Goal: Task Accomplishment & Management: Manage account settings

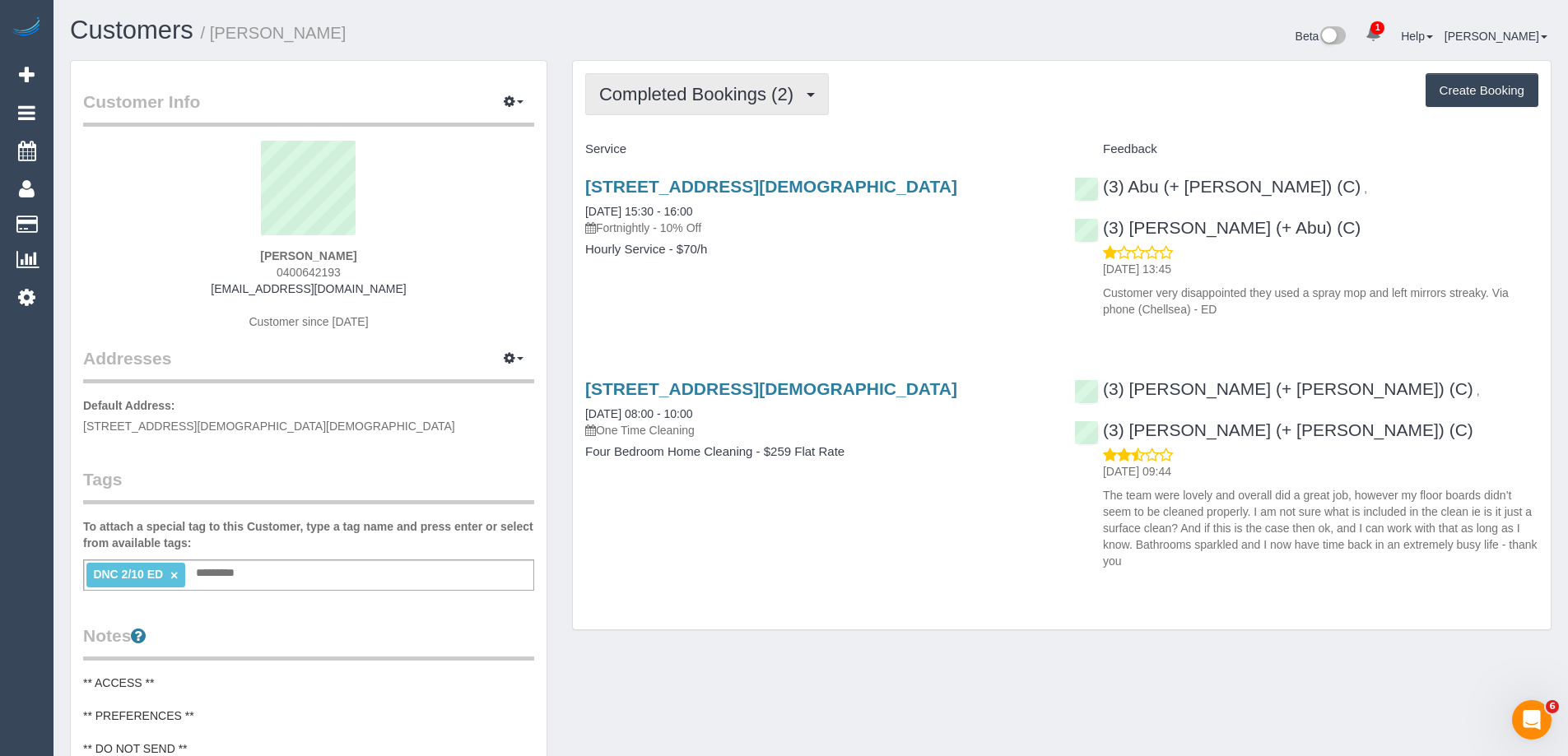
click at [668, 90] on span "Completed Bookings (2)" at bounding box center [700, 94] width 202 height 21
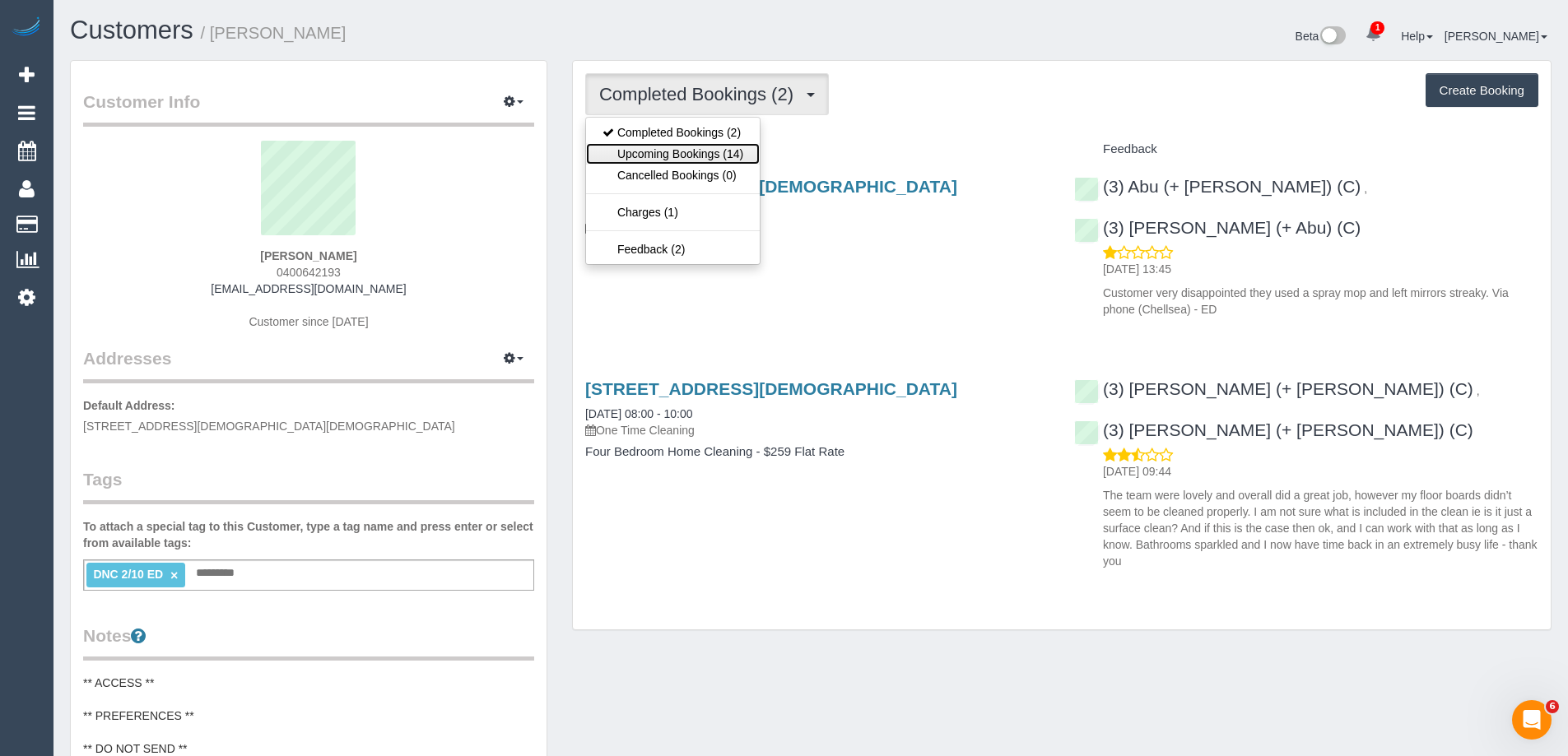
click at [681, 147] on link "Upcoming Bookings (14)" at bounding box center [673, 154] width 174 height 22
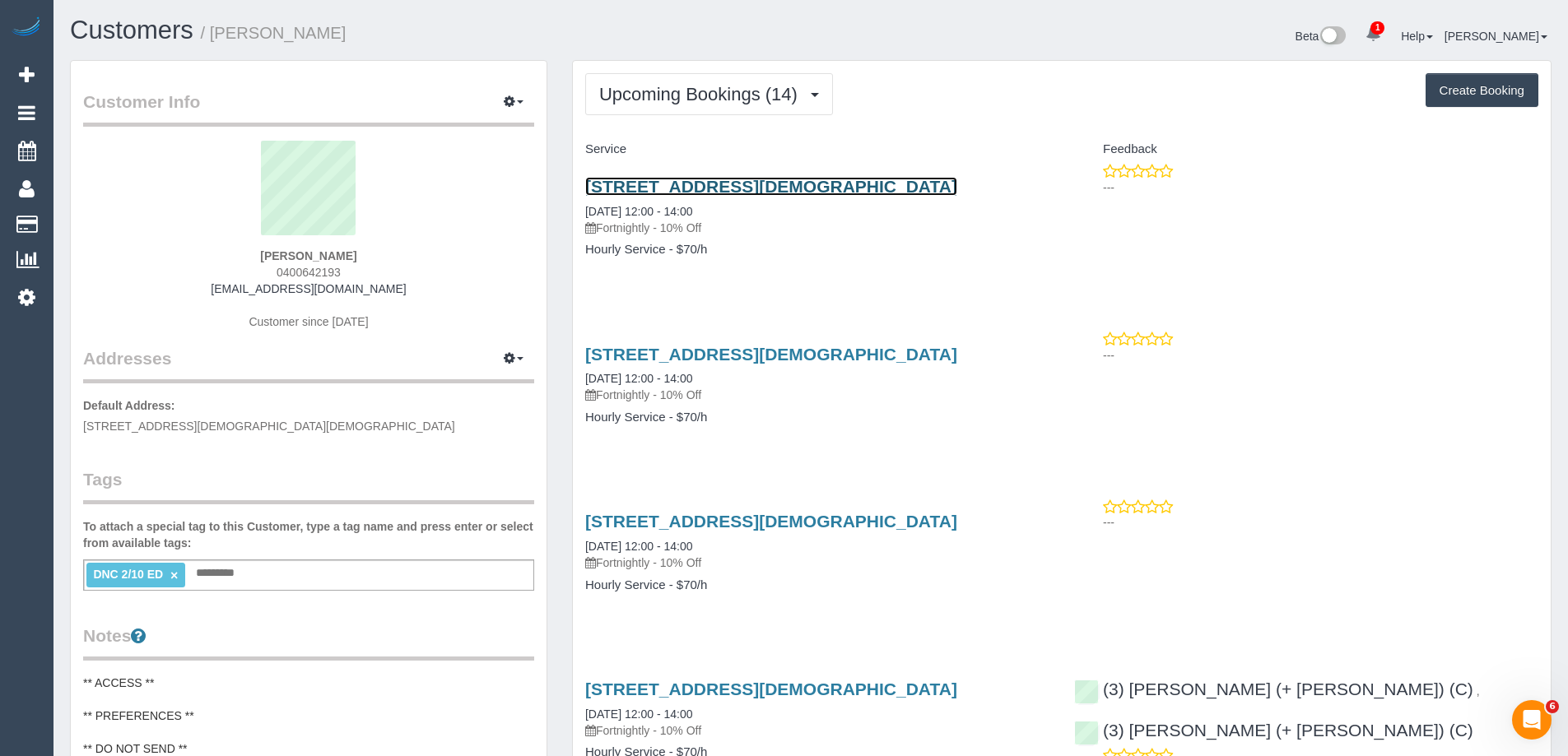
click at [659, 192] on link "12 Unwin Street, Templestowe Vic, Australia, Templestowe, VIC 3106" at bounding box center [771, 186] width 372 height 19
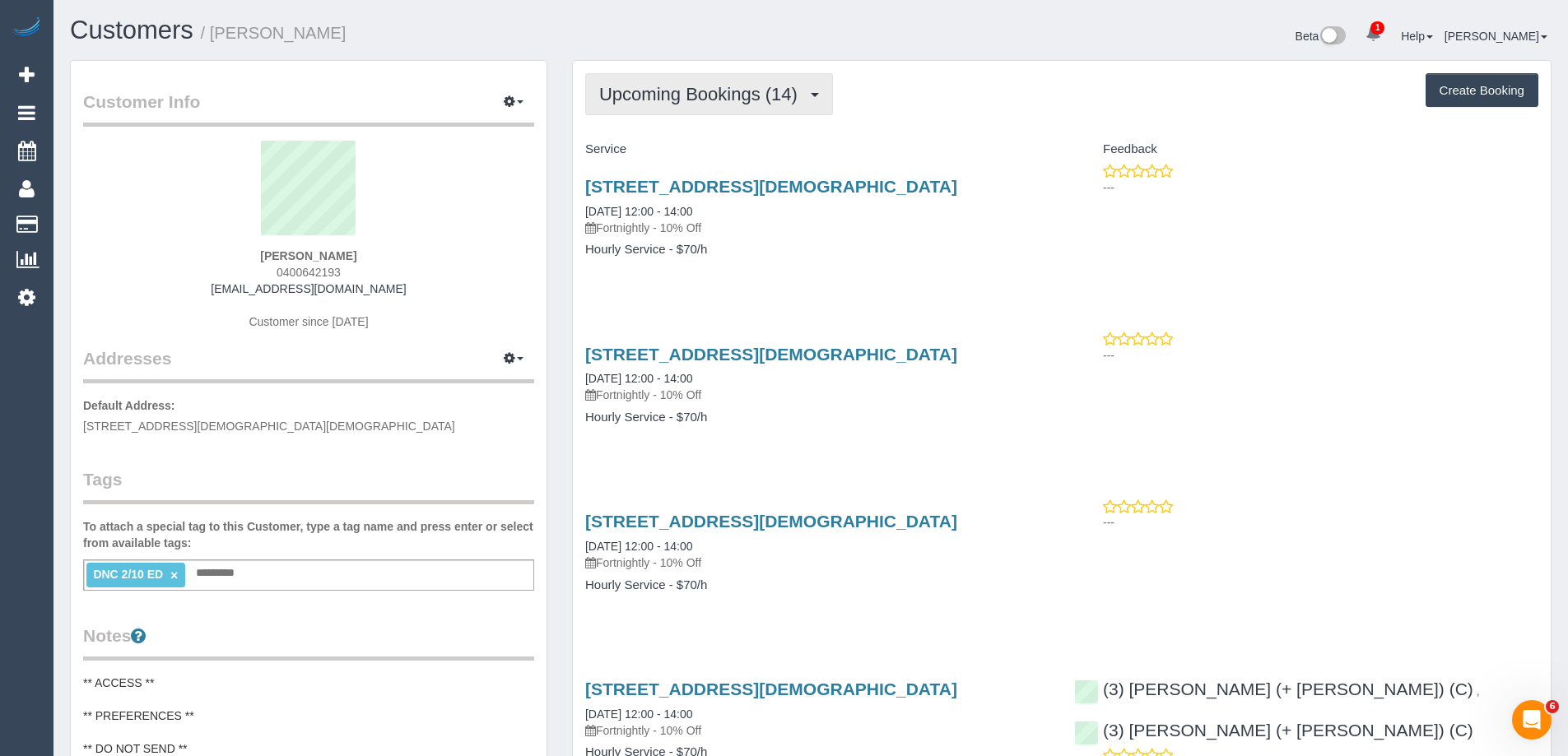
click at [782, 99] on span "Upcoming Bookings (14)" at bounding box center [702, 94] width 206 height 21
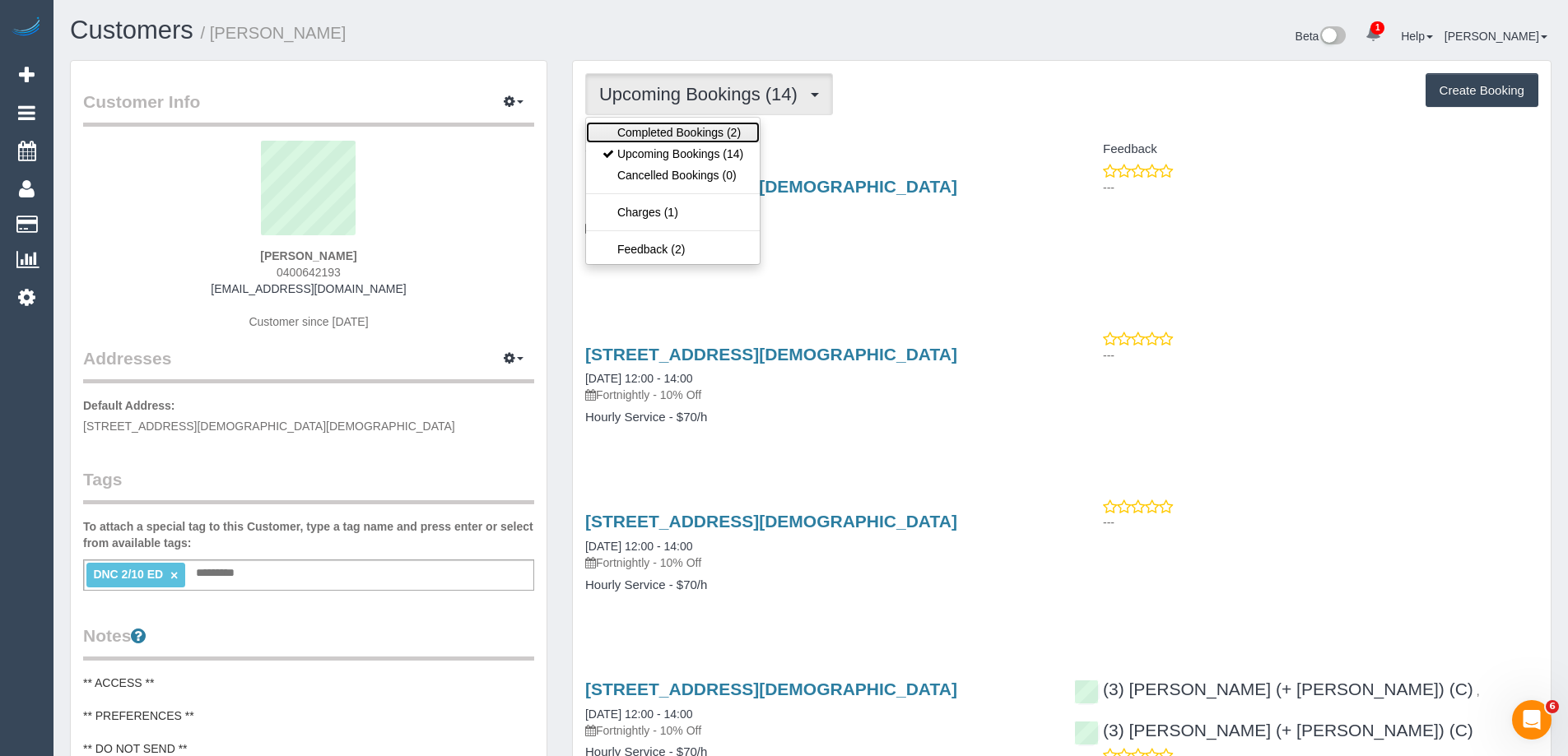
click at [740, 125] on link "Completed Bookings (2)" at bounding box center [673, 133] width 174 height 22
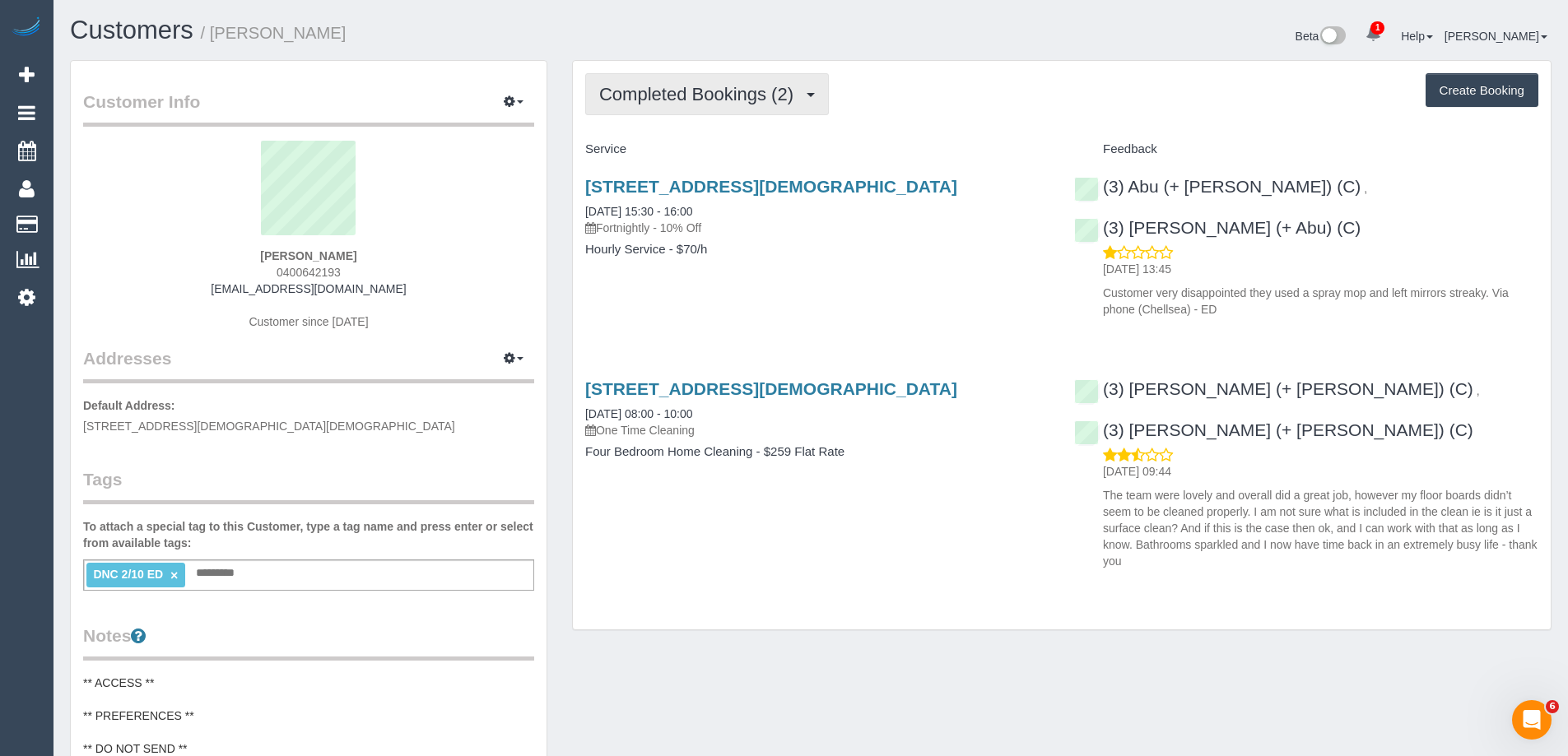
click at [730, 87] on span "Completed Bookings (2)" at bounding box center [700, 94] width 202 height 21
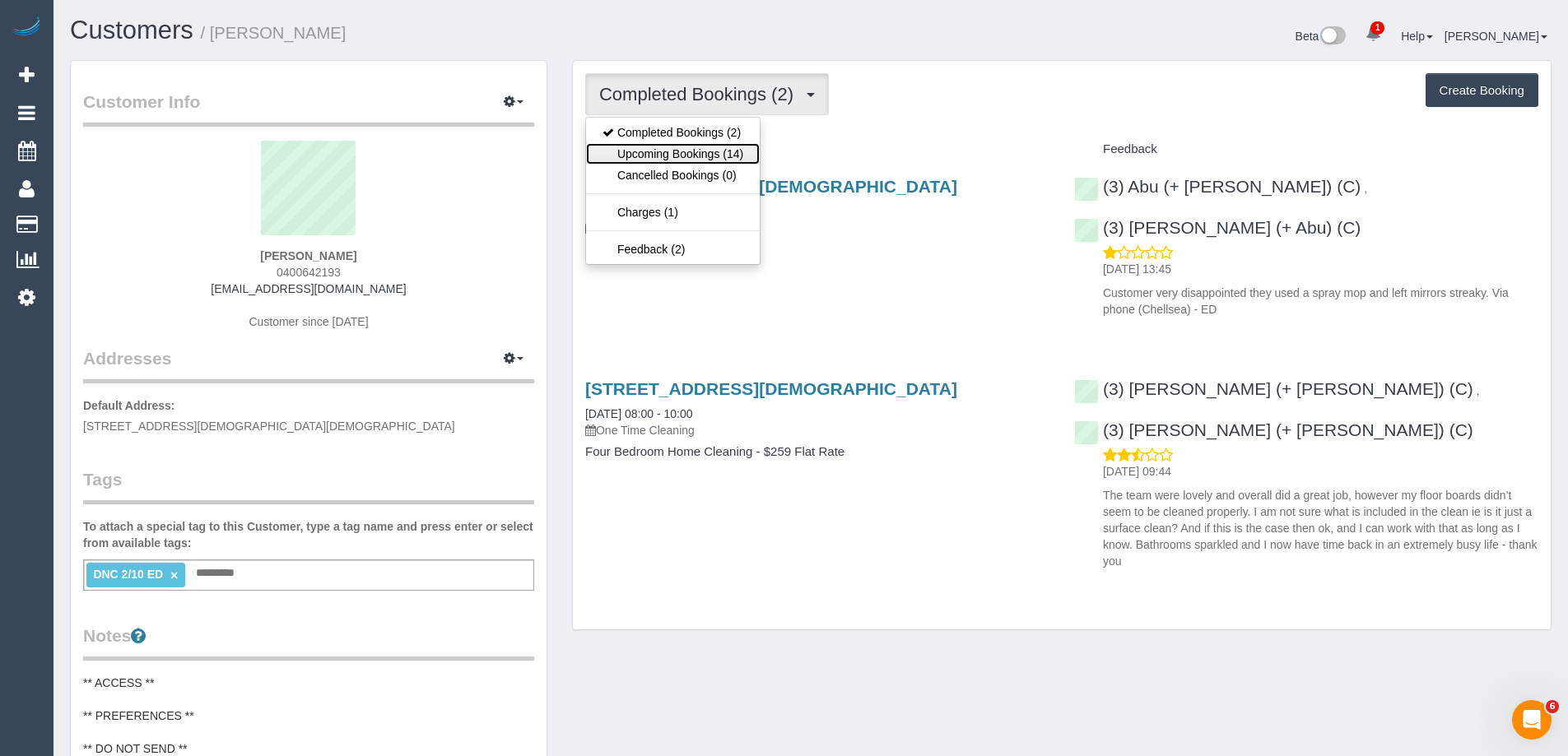
click at [701, 152] on link "Upcoming Bookings (14)" at bounding box center [673, 154] width 174 height 22
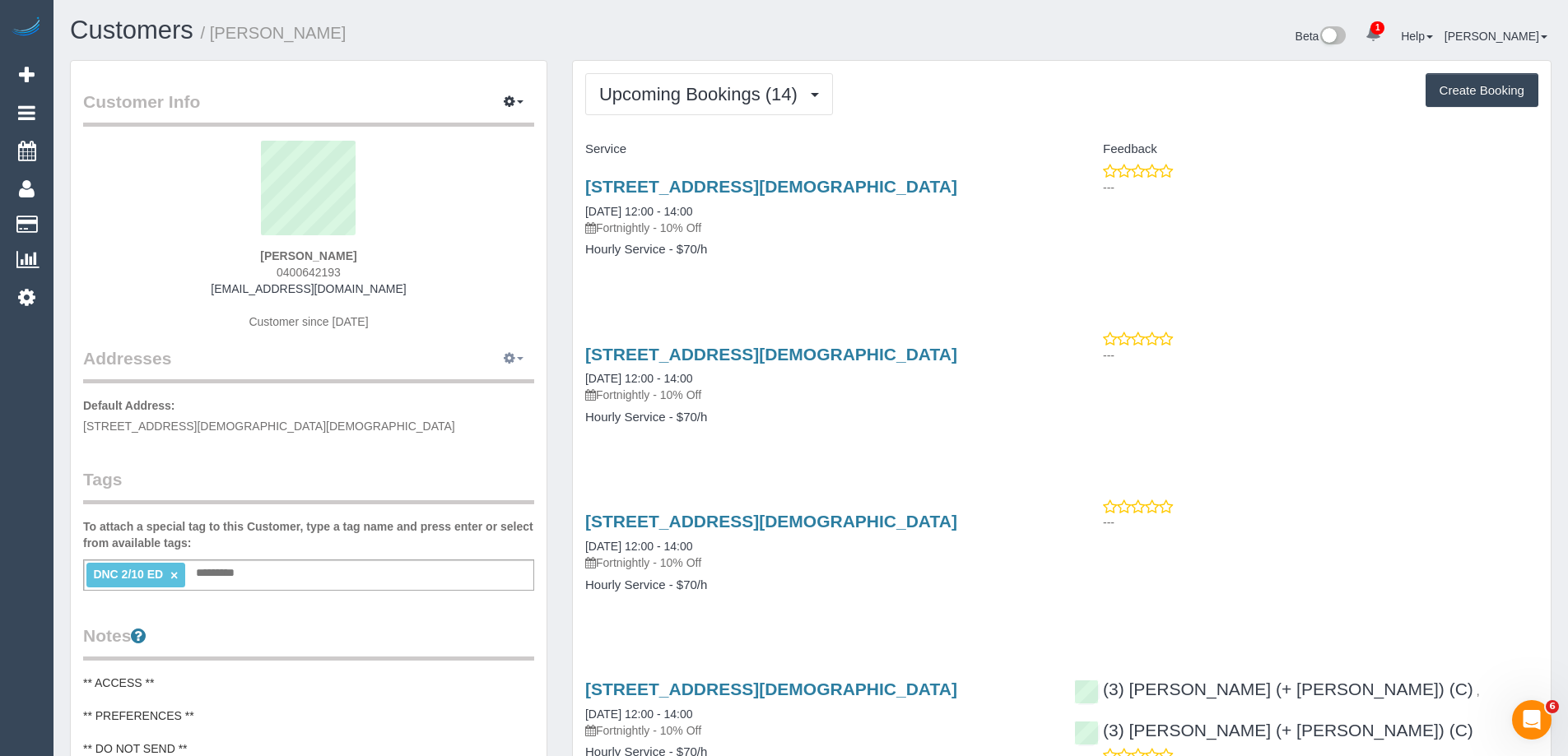
drag, startPoint x: 518, startPoint y: 359, endPoint x: 512, endPoint y: 369, distance: 11.7
click at [518, 359] on span "button" at bounding box center [519, 358] width 7 height 3
click at [498, 385] on button "Manage Addresses" at bounding box center [467, 390] width 133 height 23
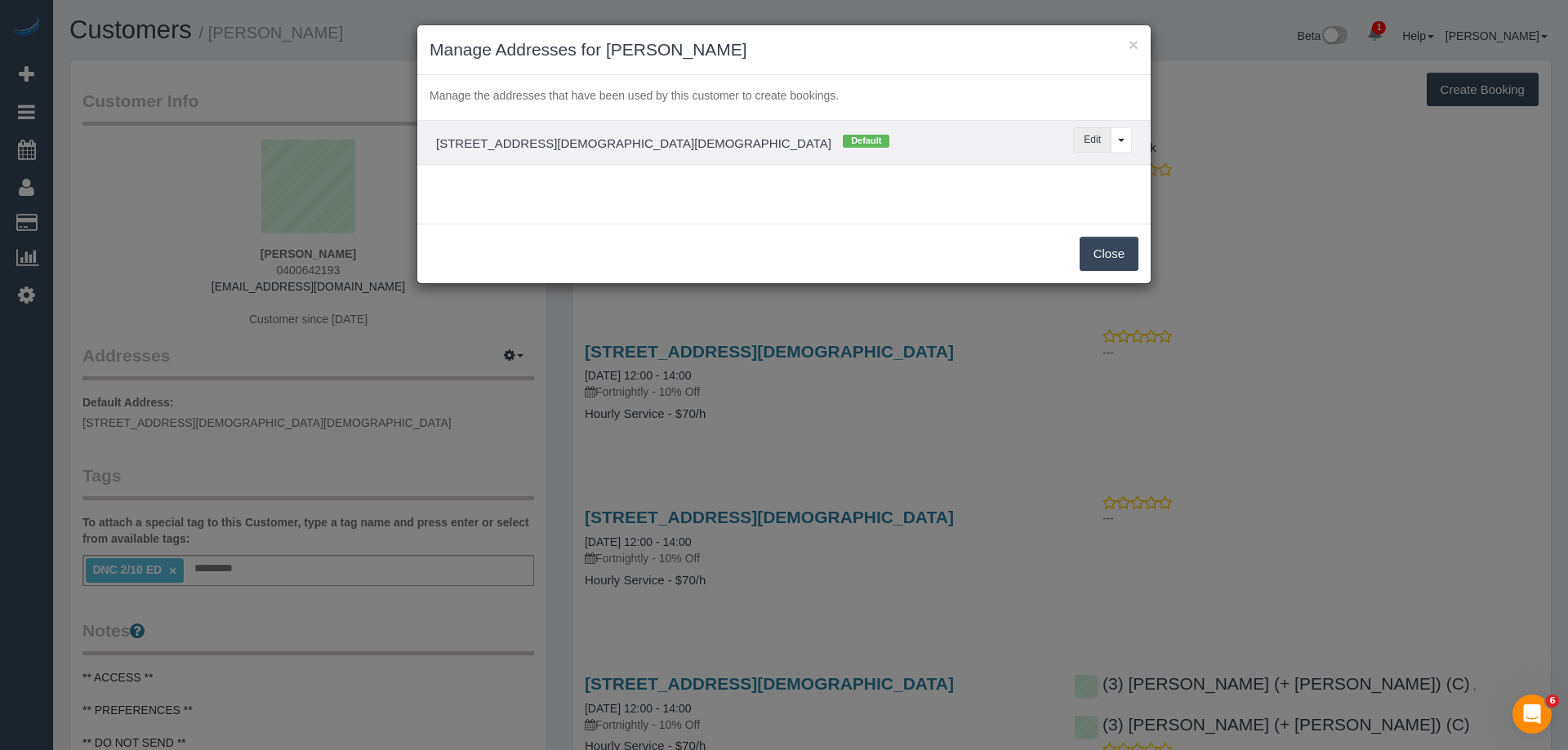
click at [1092, 133] on button "Edit" at bounding box center [1093, 140] width 39 height 25
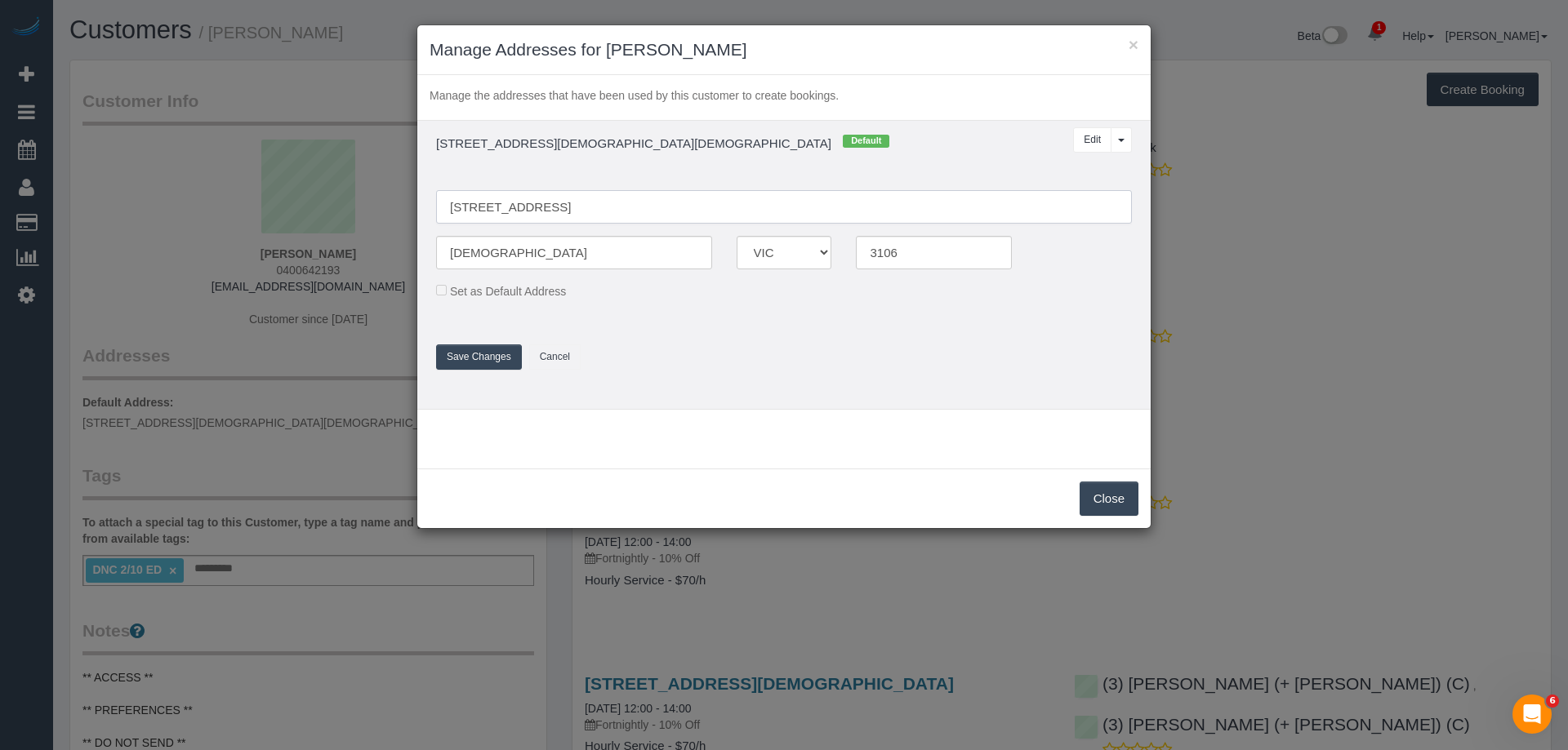
click at [563, 206] on input "12 Unwin Street, Templestowe VIC, Australia" at bounding box center [783, 207] width 696 height 33
type input "12 Unwin Street"
click at [482, 362] on button "Save Changes" at bounding box center [478, 357] width 85 height 25
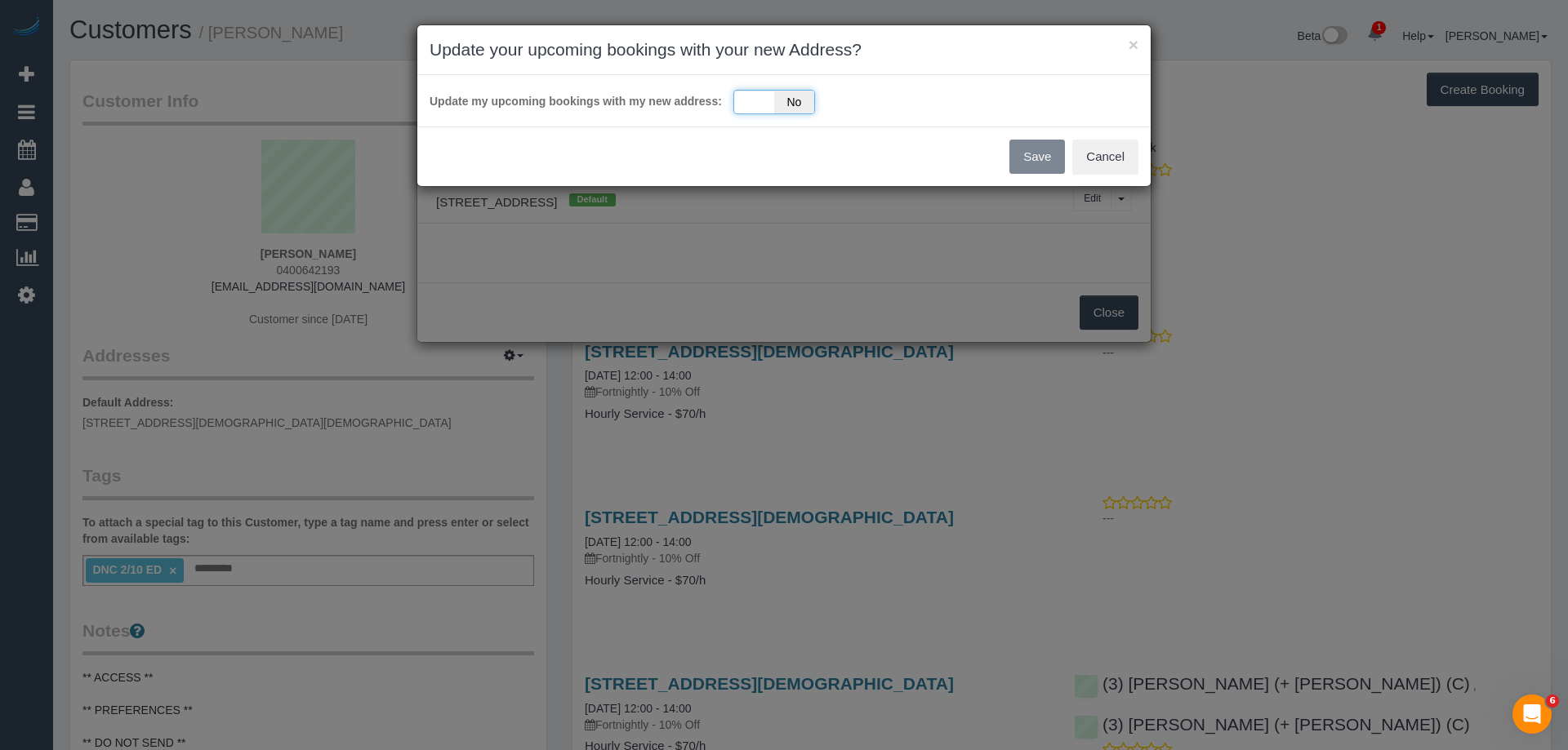
click at [747, 97] on div "Yes No" at bounding box center [774, 102] width 82 height 24
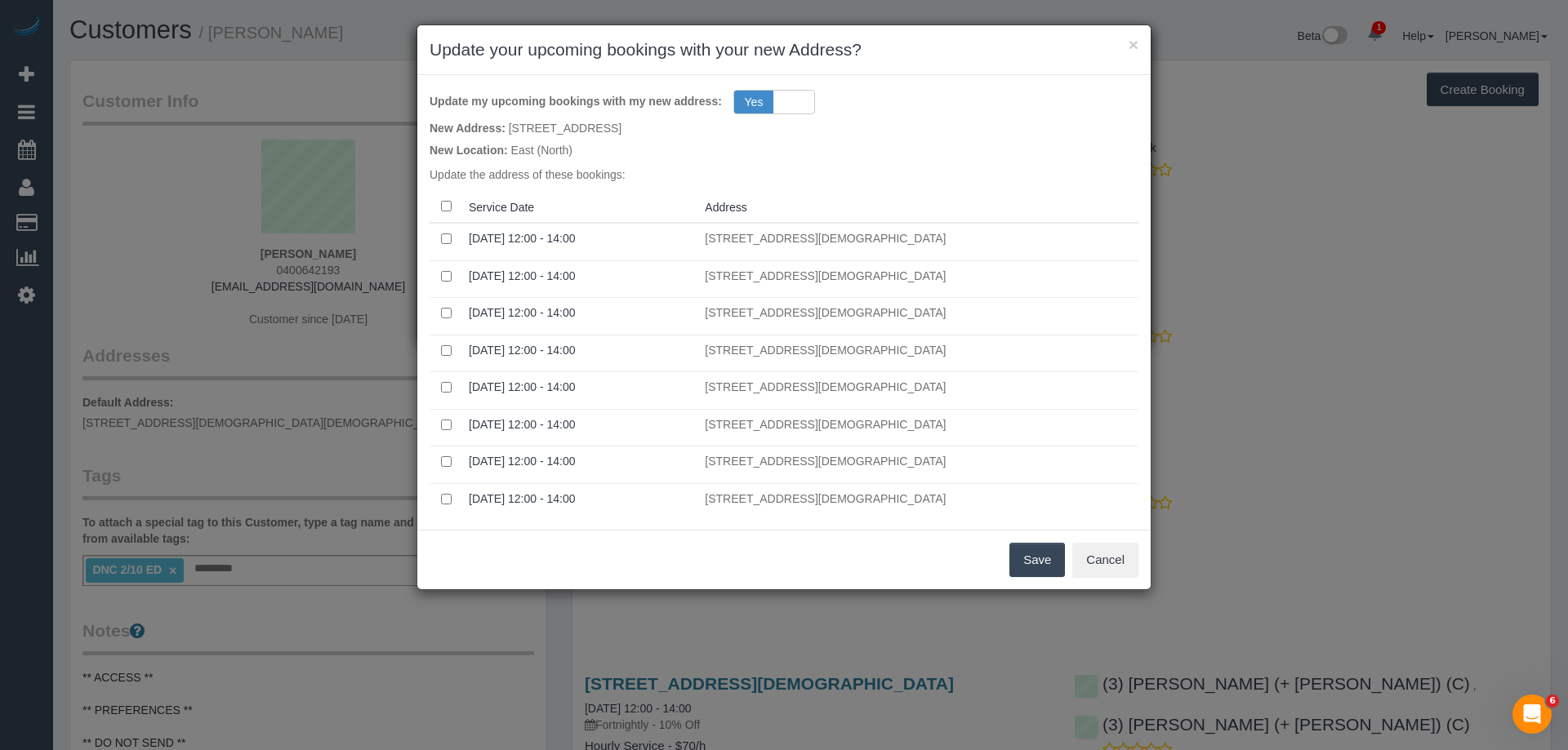
click at [1028, 559] on button "Save" at bounding box center [1036, 560] width 55 height 34
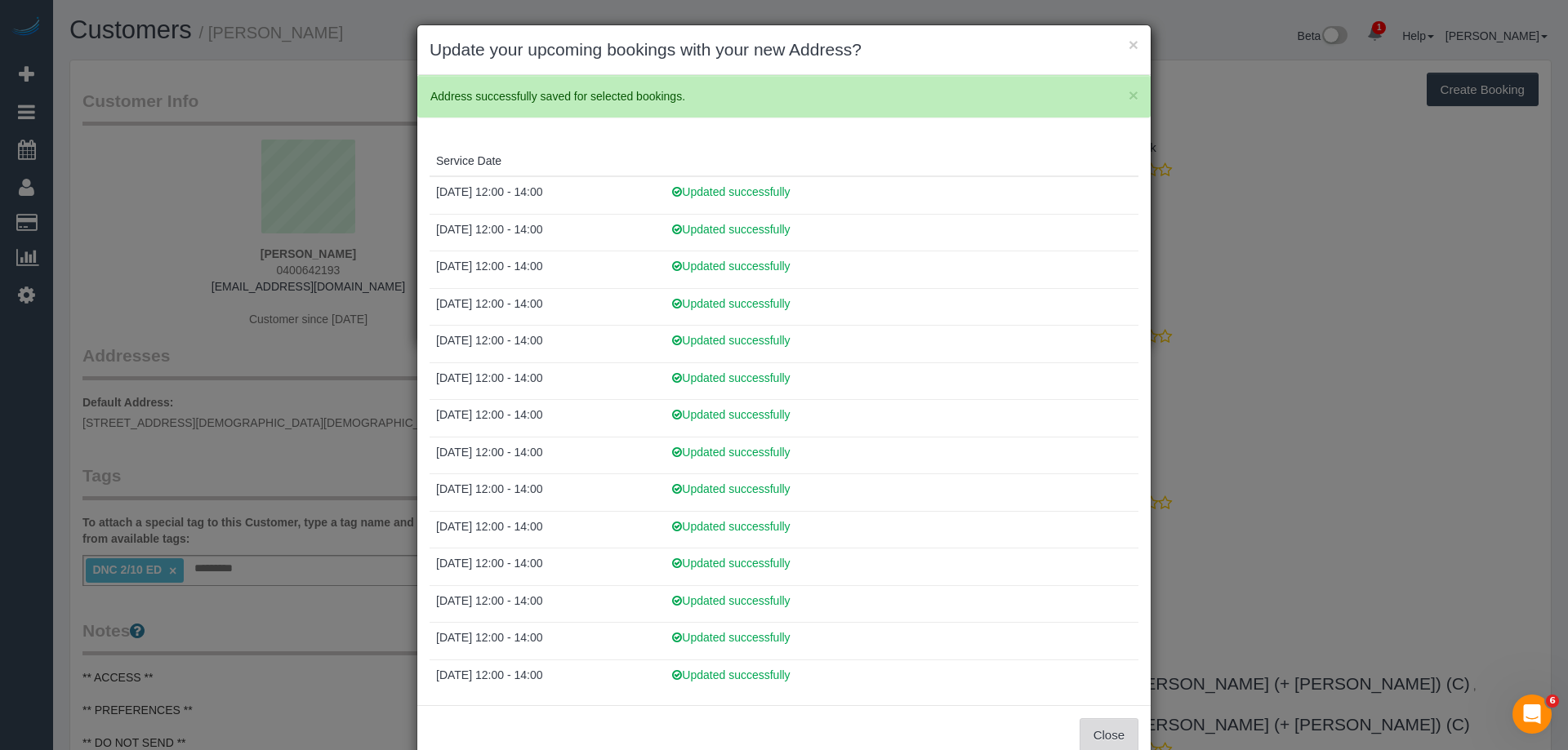
click at [1090, 731] on button "Close" at bounding box center [1108, 734] width 59 height 34
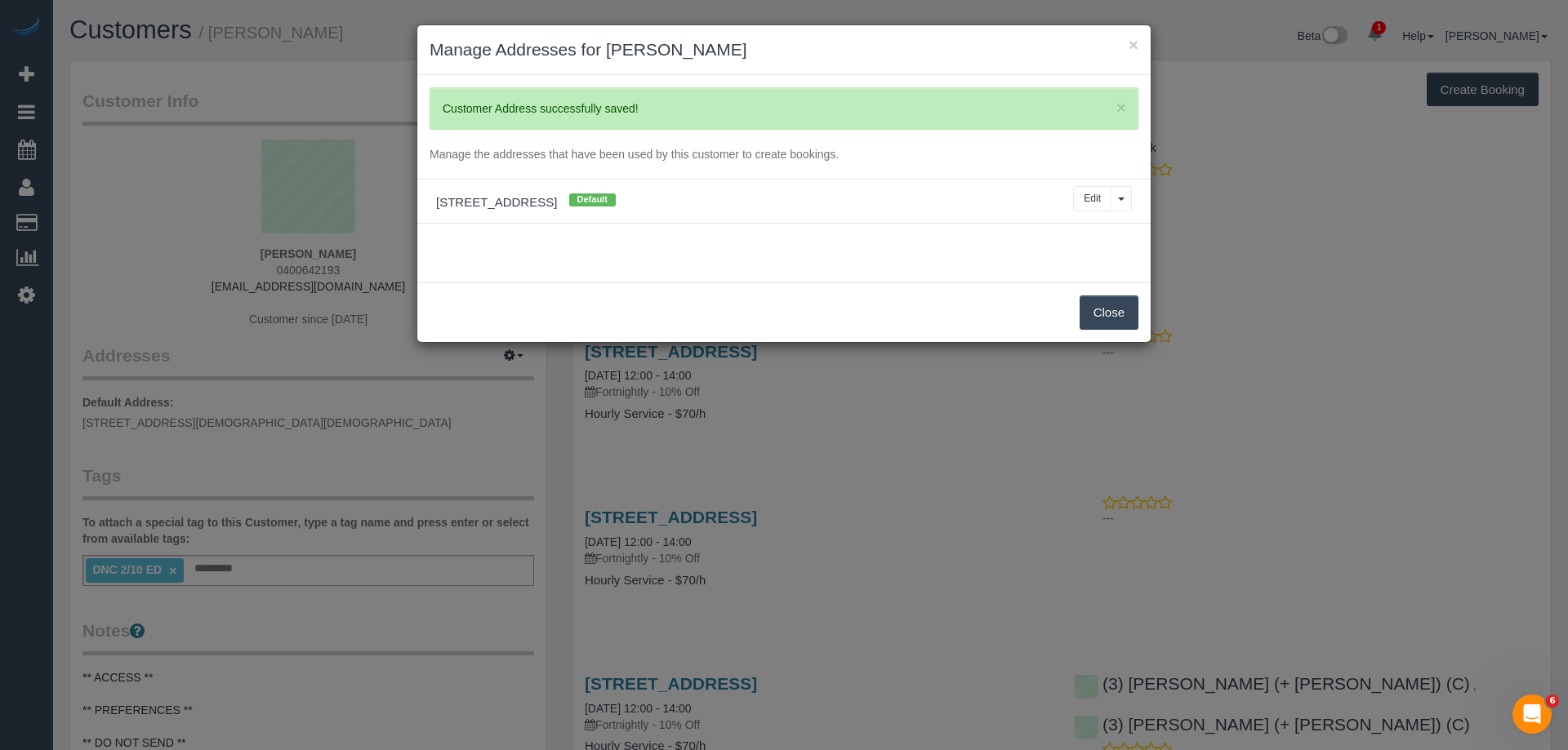
click at [1081, 310] on button "Close" at bounding box center [1108, 312] width 59 height 34
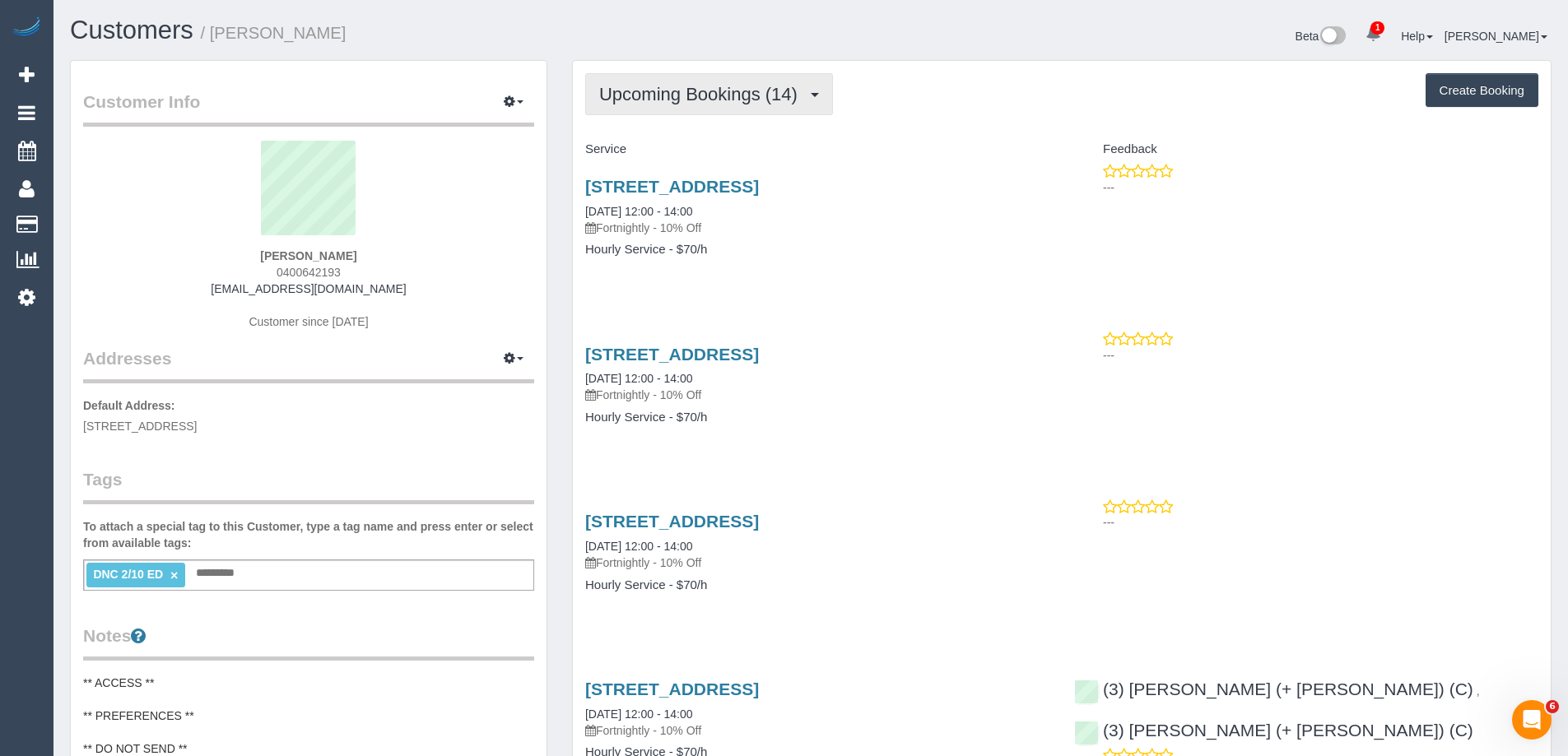
click at [716, 91] on span "Upcoming Bookings (14)" at bounding box center [702, 94] width 206 height 21
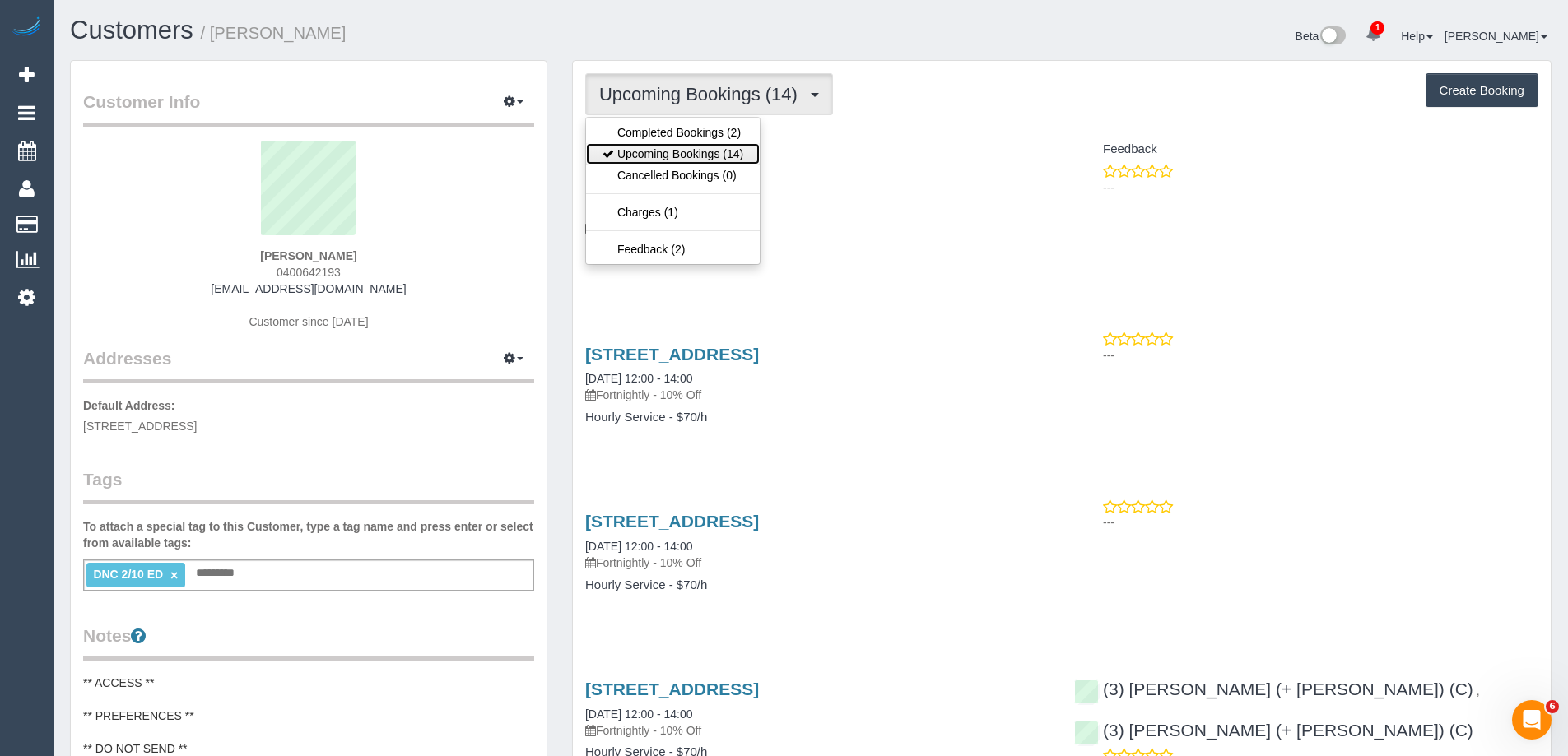
click at [710, 145] on link "Upcoming Bookings (14)" at bounding box center [673, 154] width 174 height 22
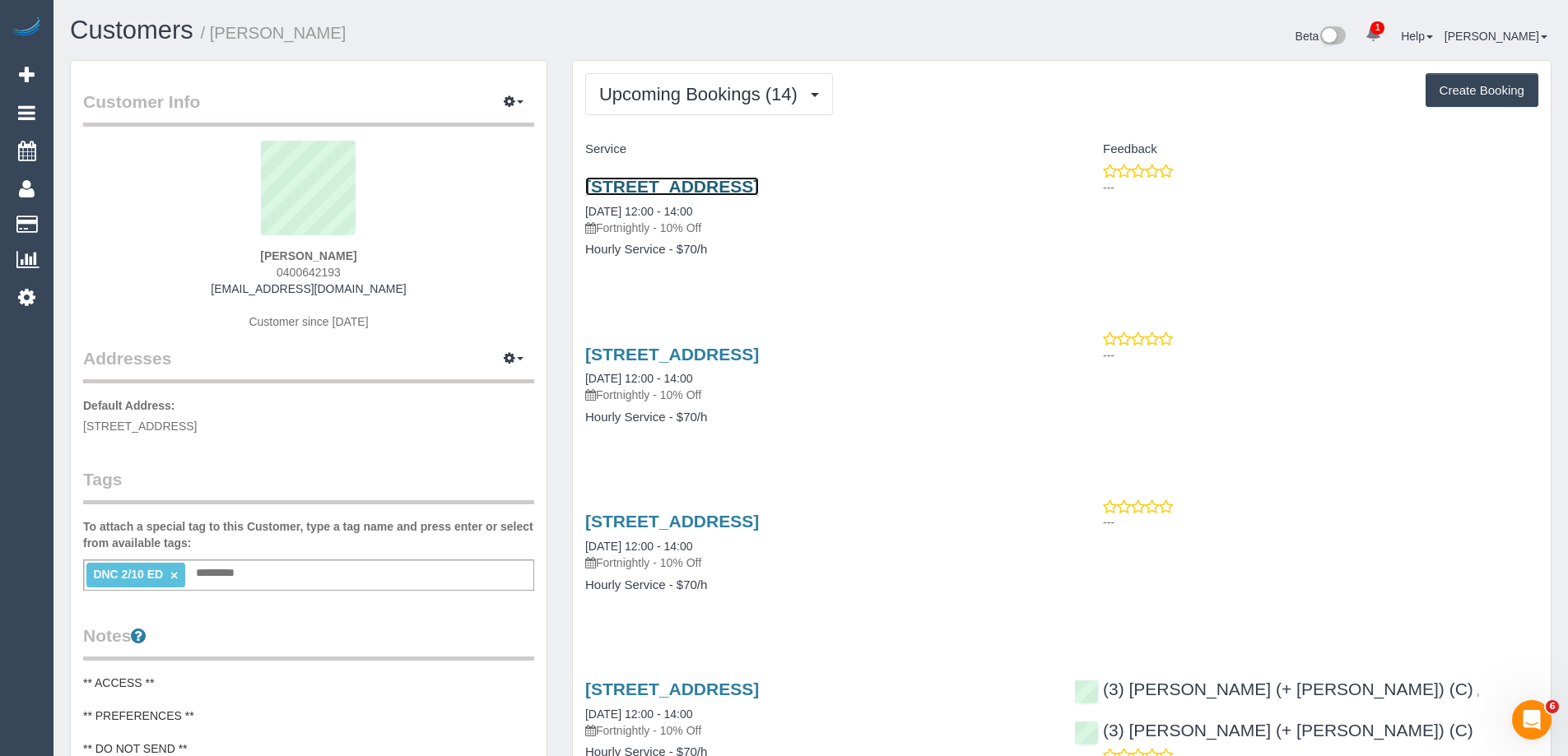
click at [716, 184] on link "[STREET_ADDRESS]" at bounding box center [672, 186] width 174 height 19
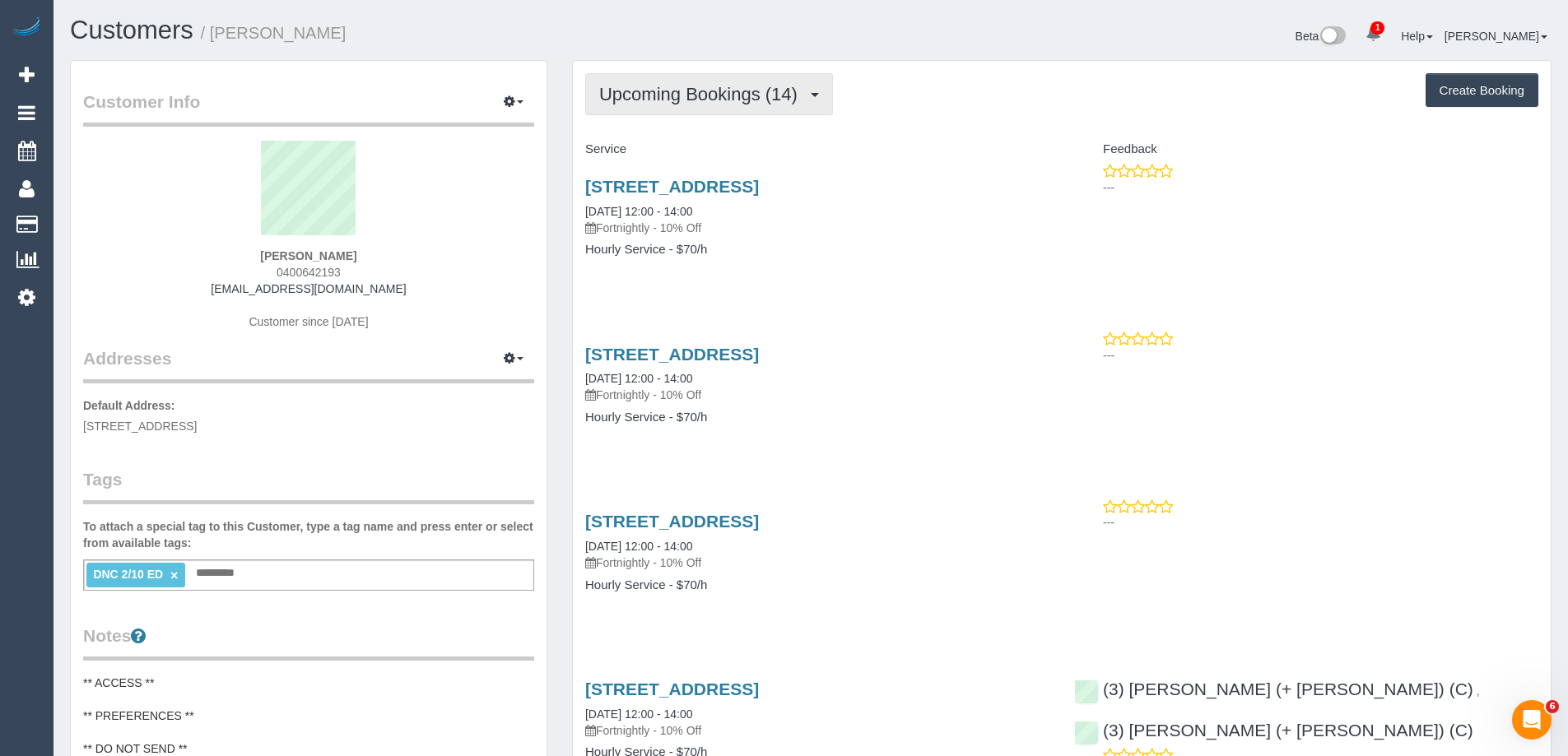
click at [753, 85] on span "Upcoming Bookings (14)" at bounding box center [702, 94] width 206 height 21
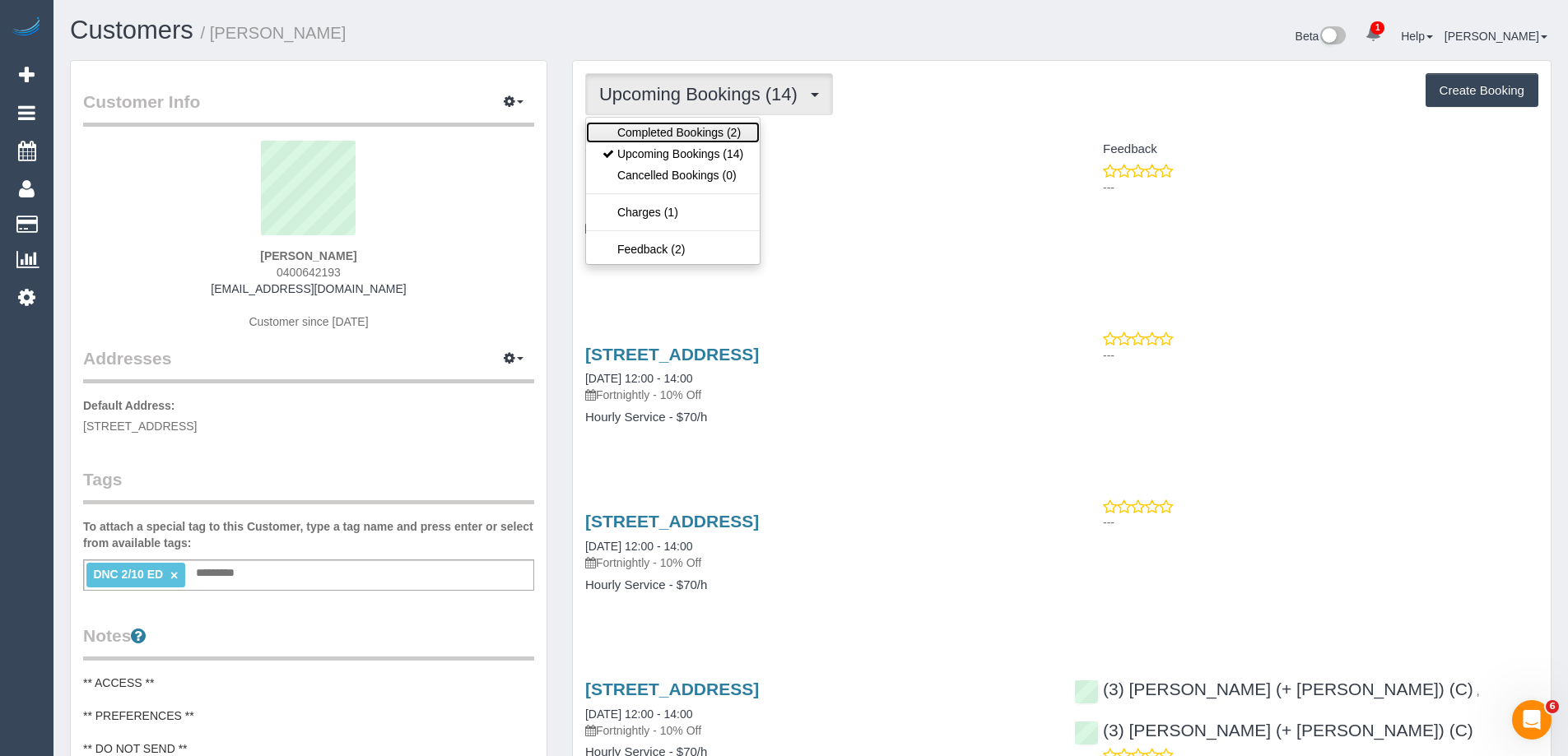
click at [718, 140] on link "Completed Bookings (2)" at bounding box center [673, 133] width 174 height 22
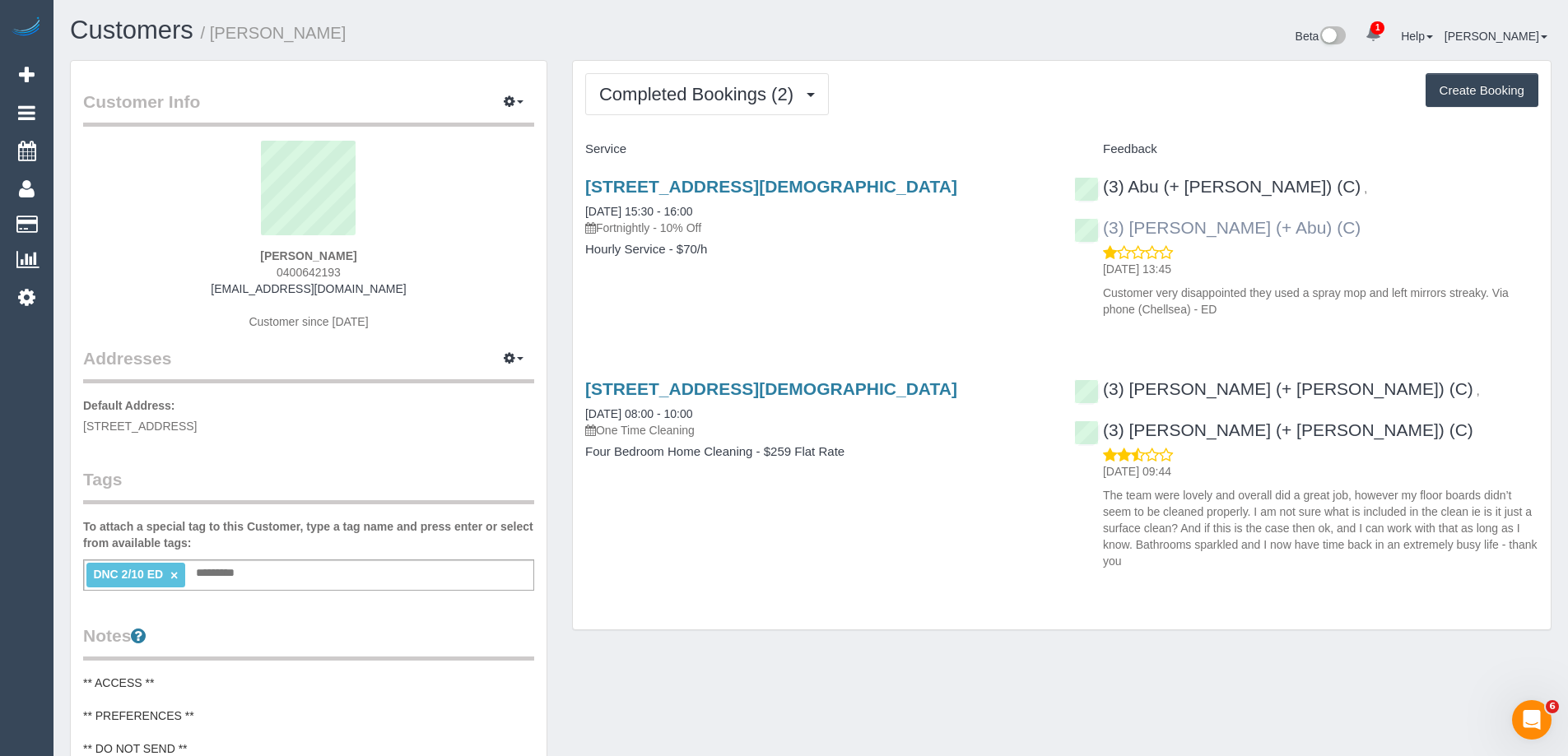
copy link "Hamim (+ Abu) (C)"
drag, startPoint x: 1521, startPoint y: 195, endPoint x: 1348, endPoint y: 194, distance: 173.0
click at [1348, 194] on div "(3) Abu (+ Hamim) (C) , (3) Hamim (+ Abu) (C) 06/10/2025 13:45 Customer very di…" at bounding box center [1306, 244] width 489 height 161
drag, startPoint x: 733, startPoint y: 88, endPoint x: 711, endPoint y: 132, distance: 49.2
click at [733, 88] on span "Completed Bookings (2)" at bounding box center [700, 94] width 202 height 21
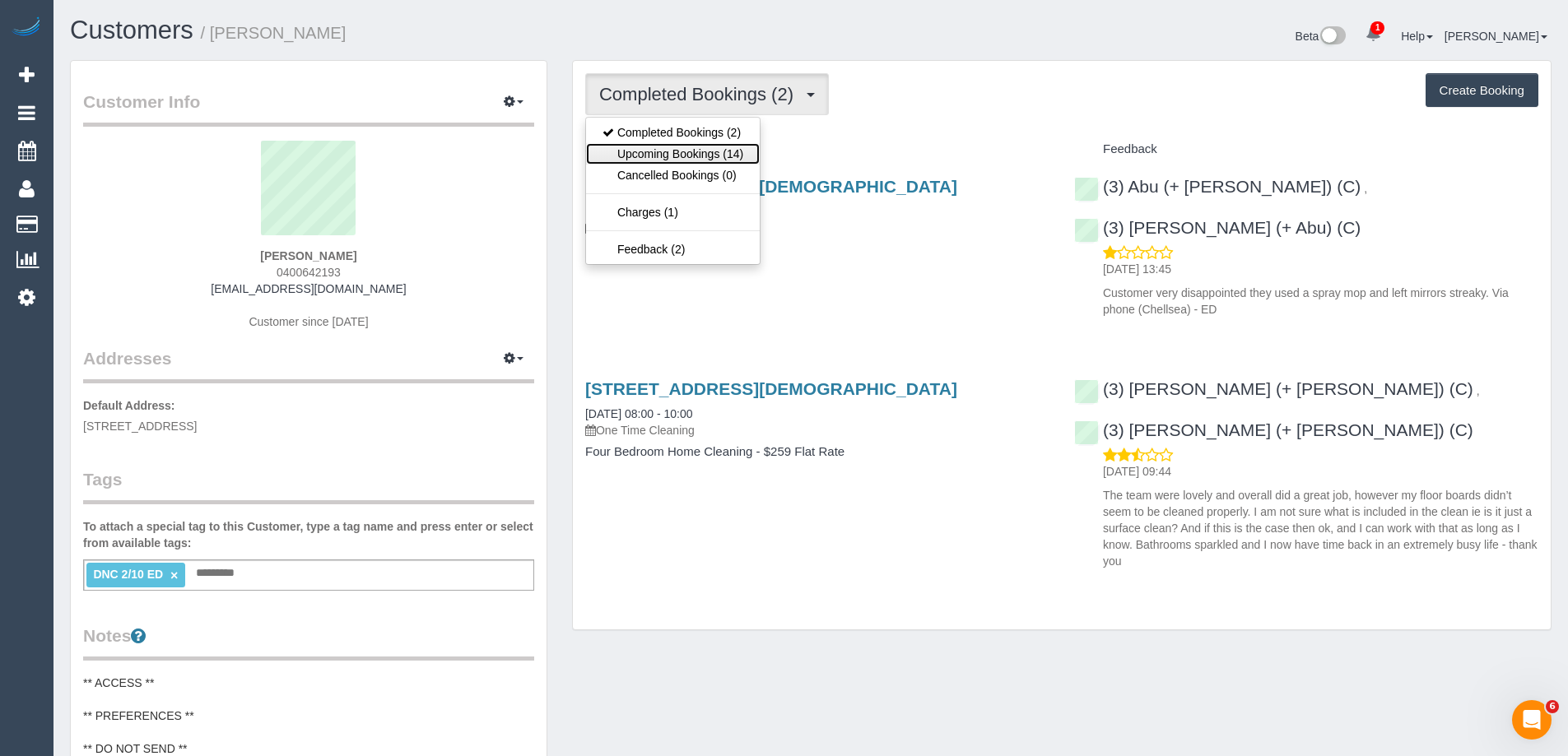
click at [705, 152] on link "Upcoming Bookings (14)" at bounding box center [673, 154] width 174 height 22
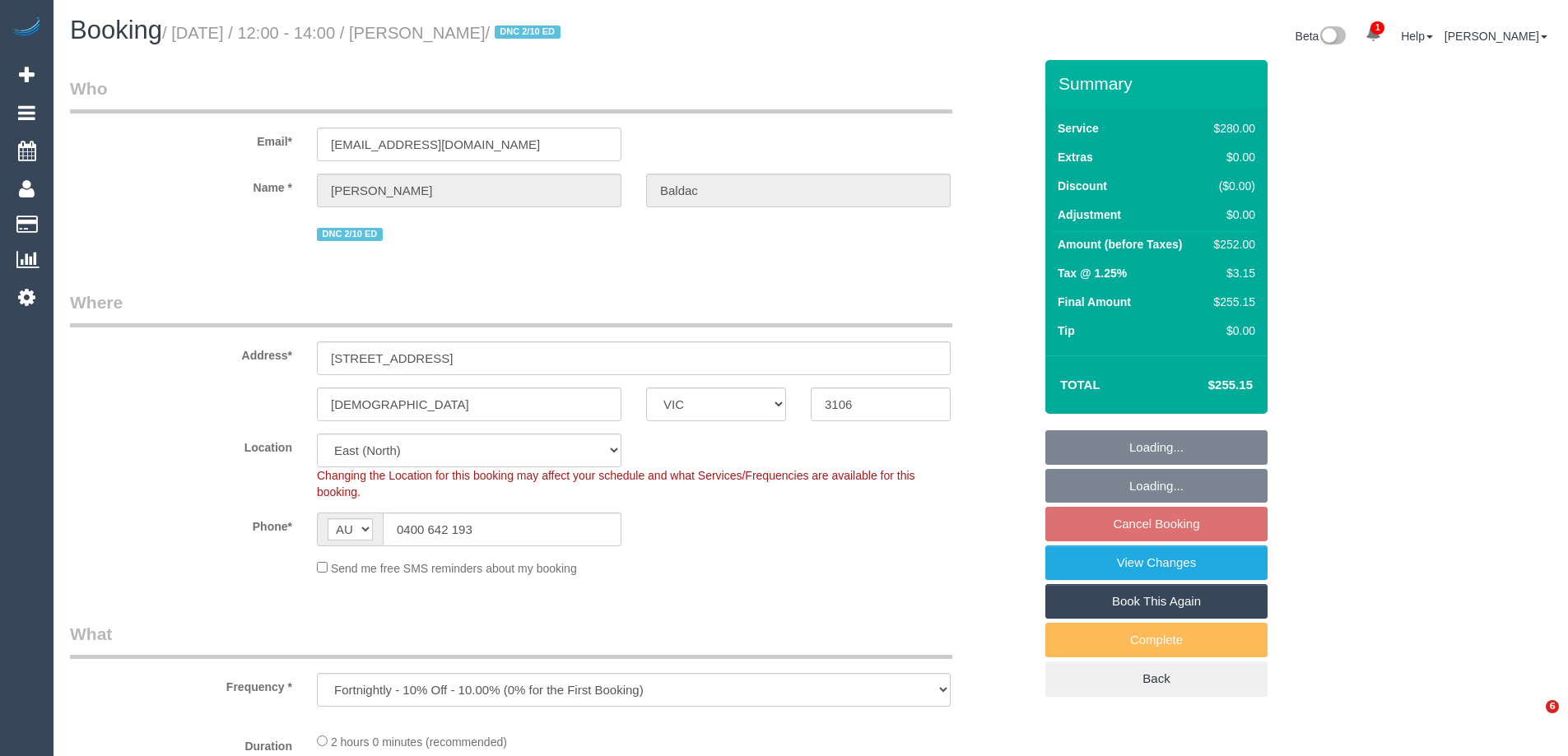
select select "VIC"
select select "object:744"
select select "string:stripe-pm_1RsaoY2GScqysDRV4iHXE4Z8"
select select "2"
select select "number:28"
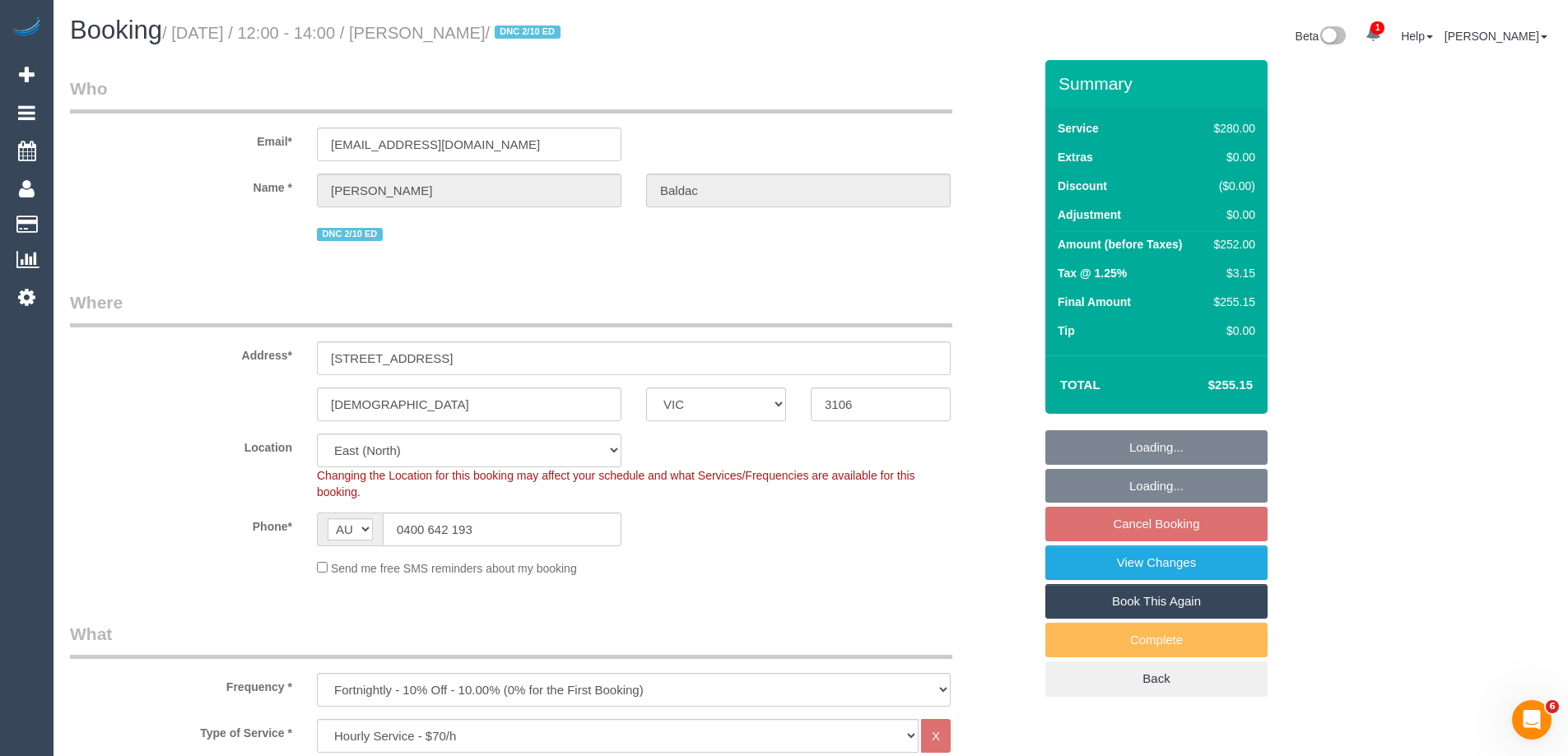
select select "number:14"
select select "number:18"
select select "number:24"
select select "number:34"
select select "number:12"
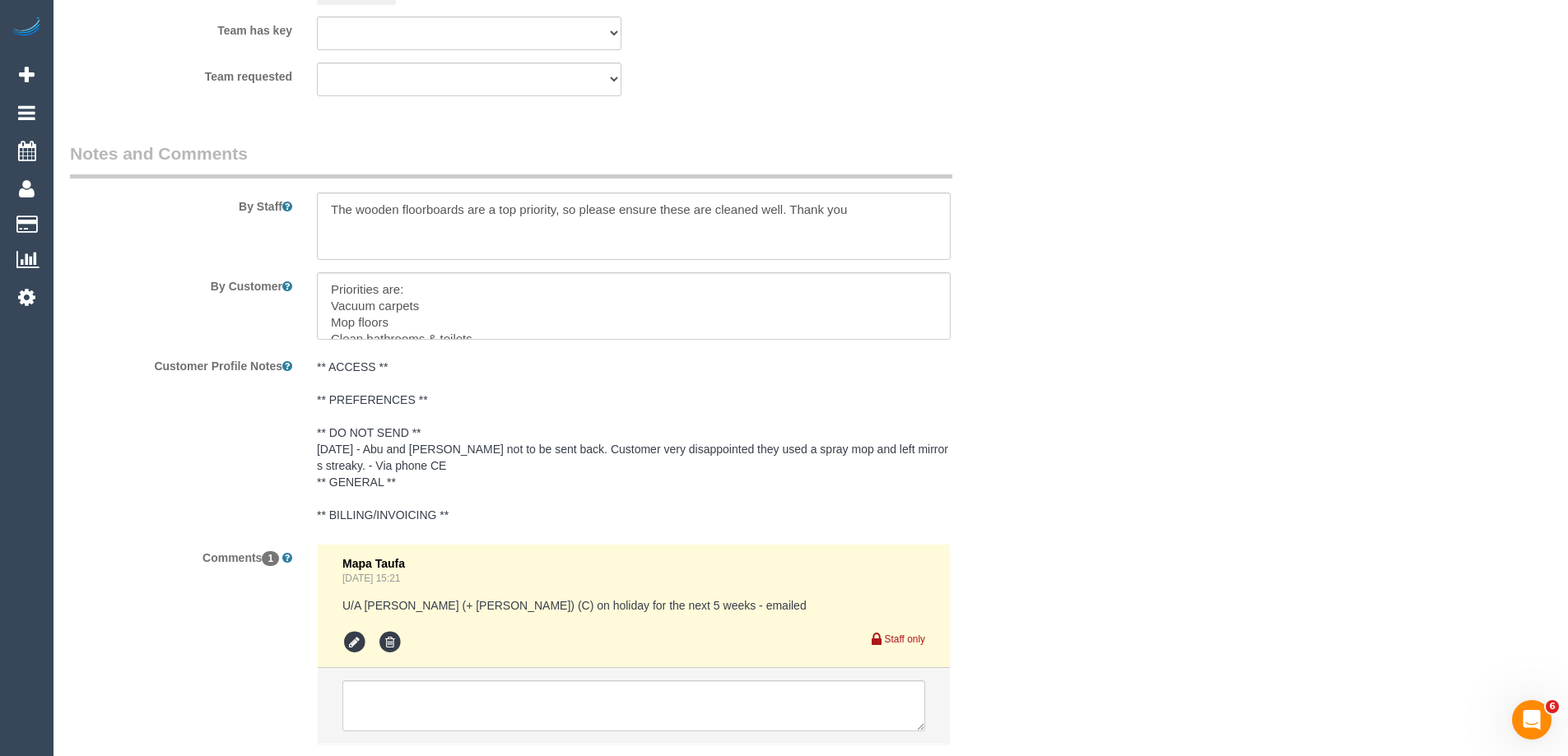
scroll to position [2853, 0]
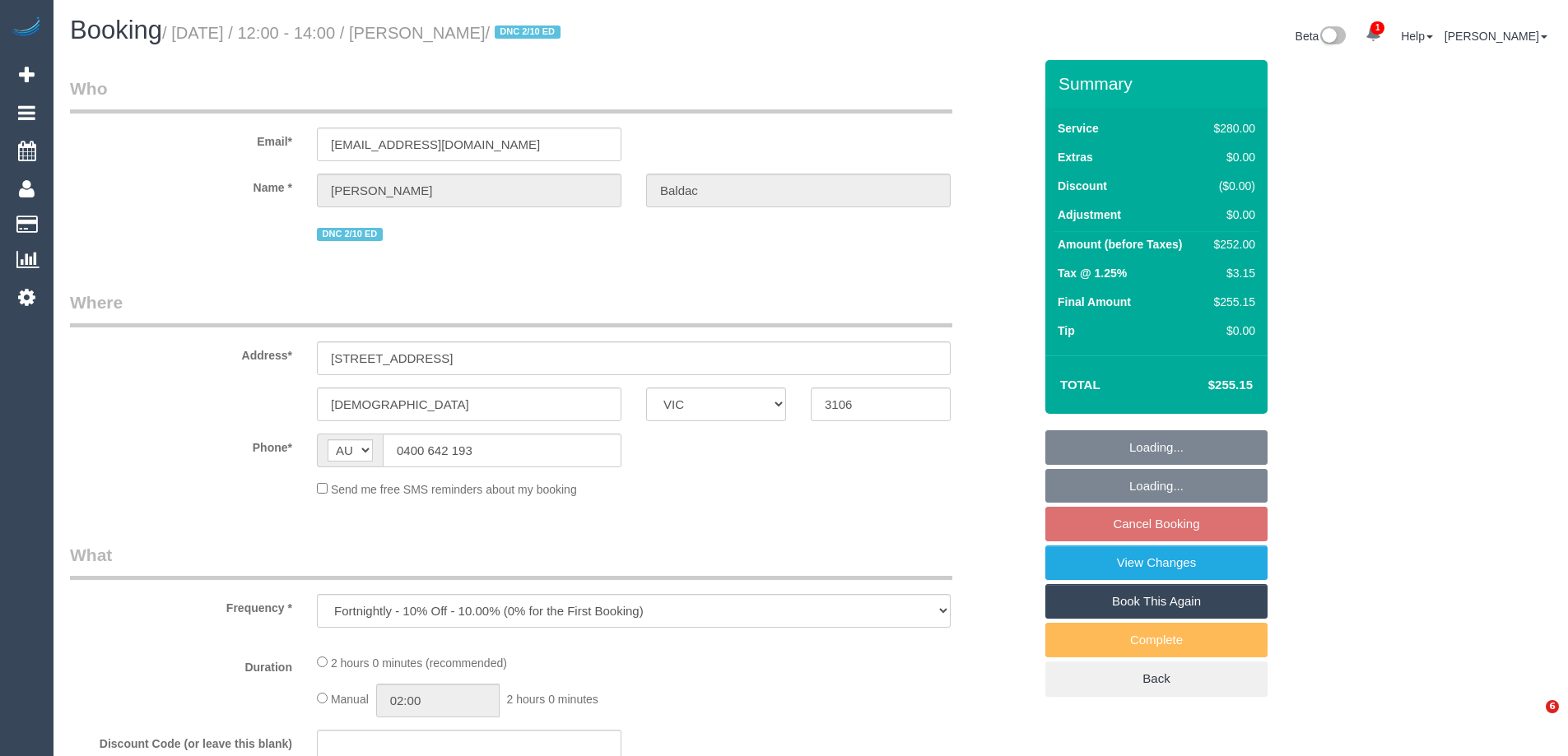
select select "VIC"
select select "string:stripe-pm_1RsaoY2GScqysDRV4iHXE4Z8"
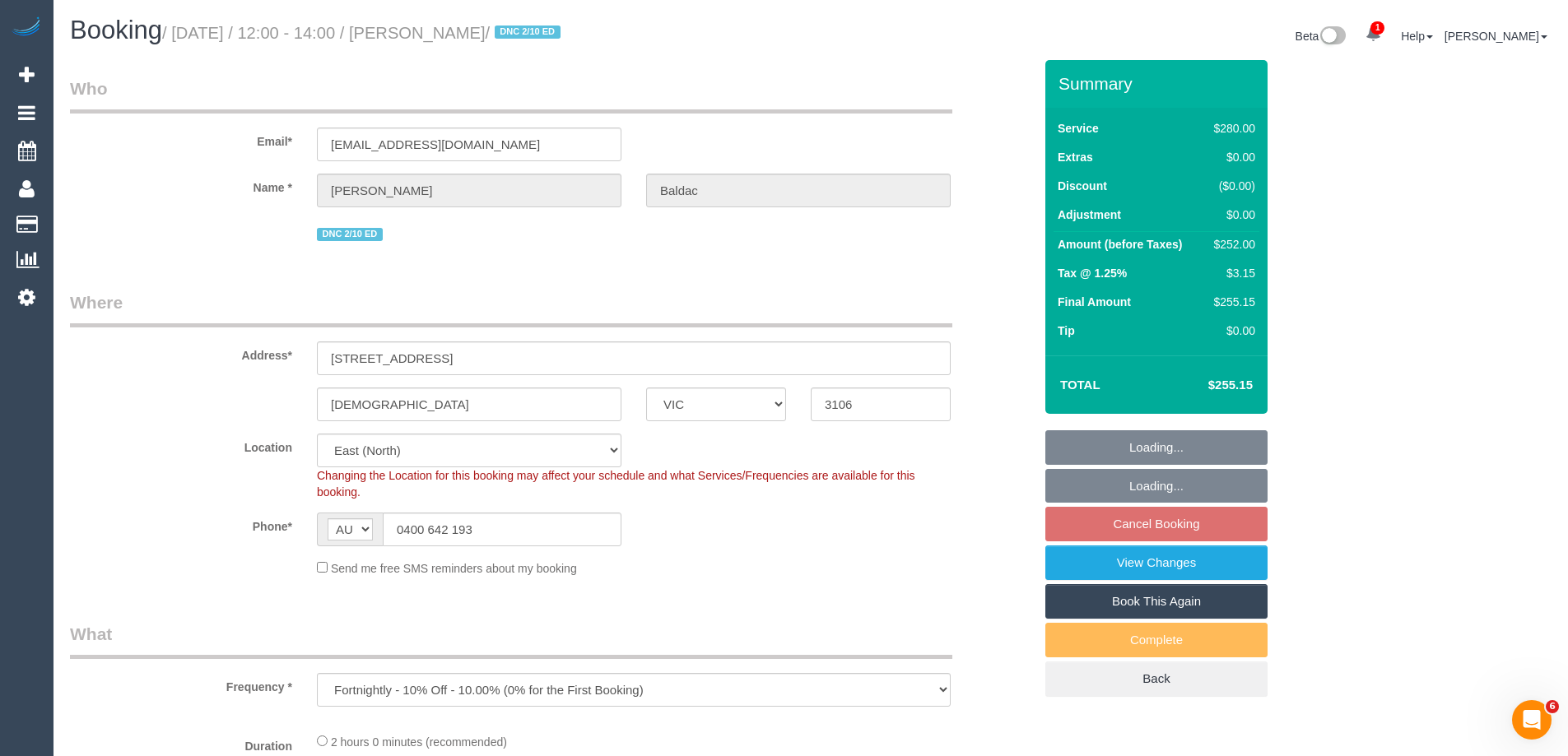
select select "object:890"
select select "2"
select select "number:28"
select select "number:14"
select select "number:18"
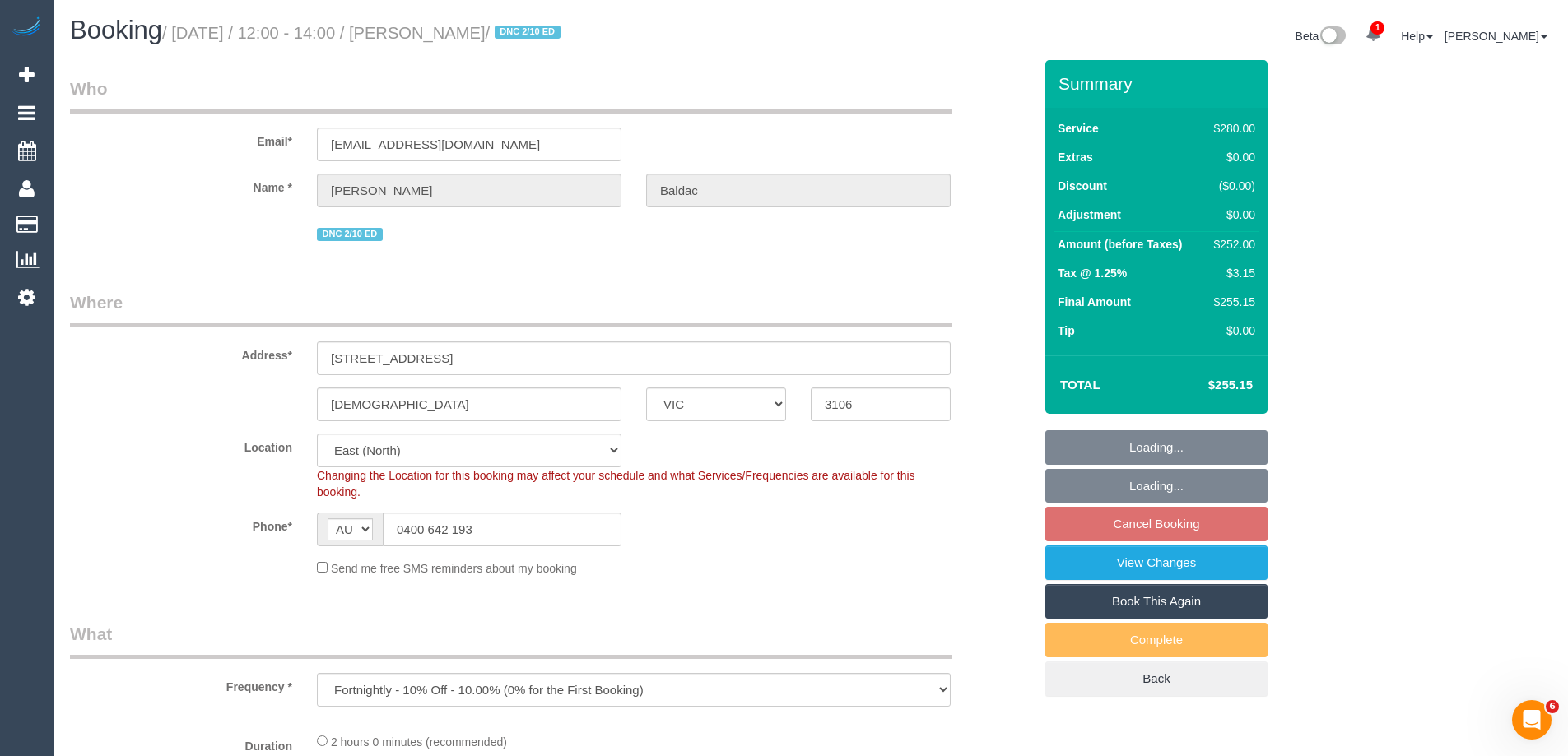
select select "number:24"
select select "number:34"
select select "number:12"
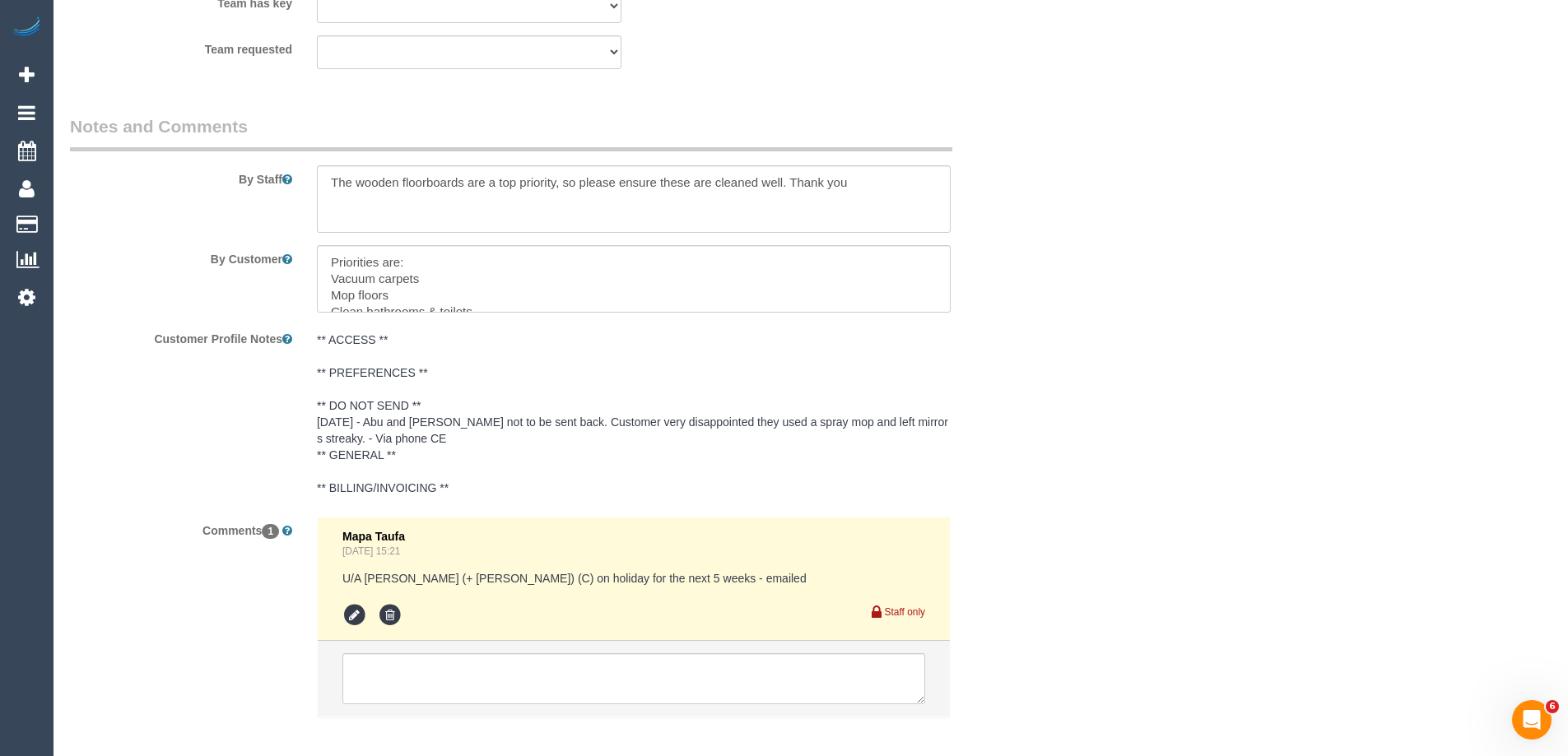
scroll to position [2853, 0]
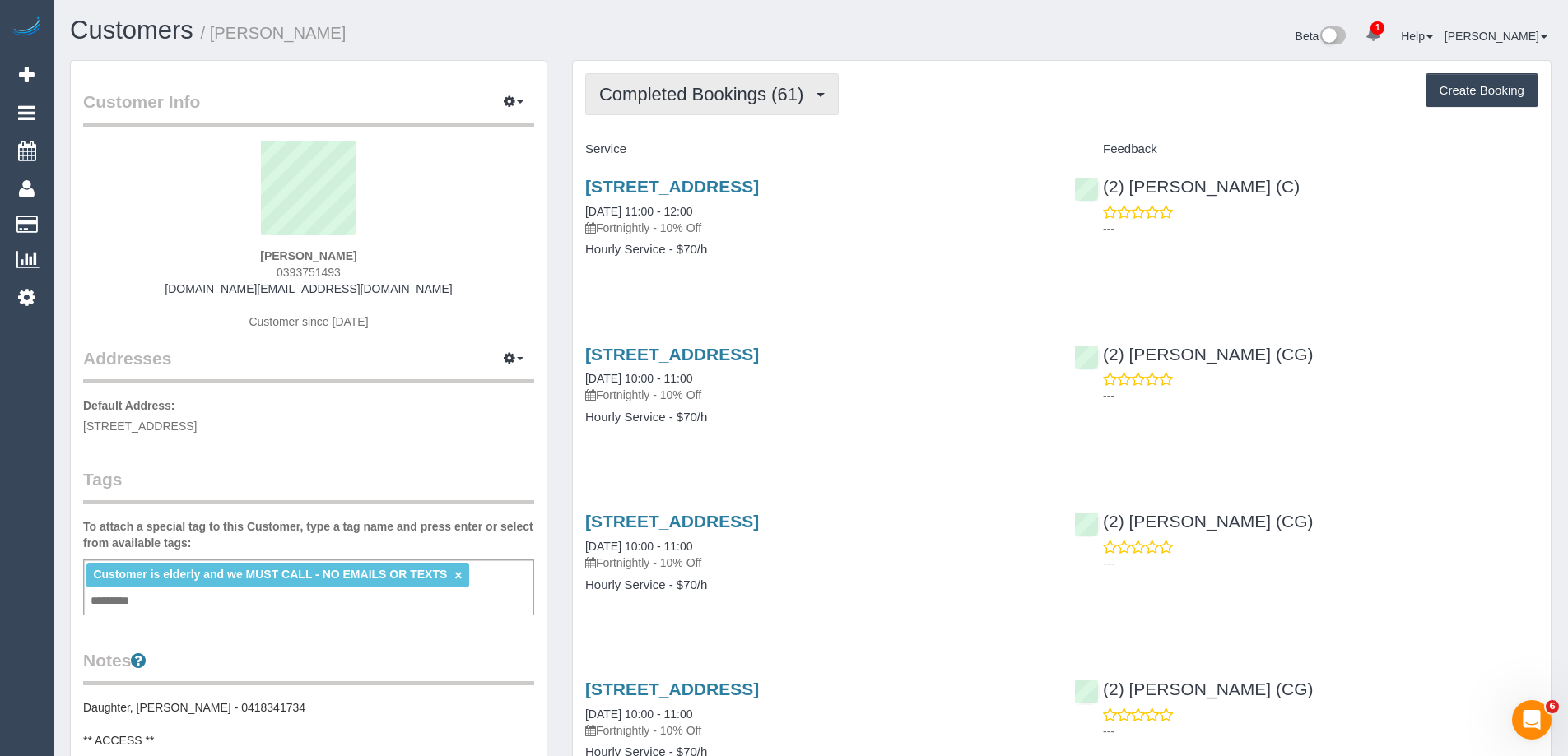
click at [700, 96] on span "Completed Bookings (61)" at bounding box center [705, 94] width 212 height 21
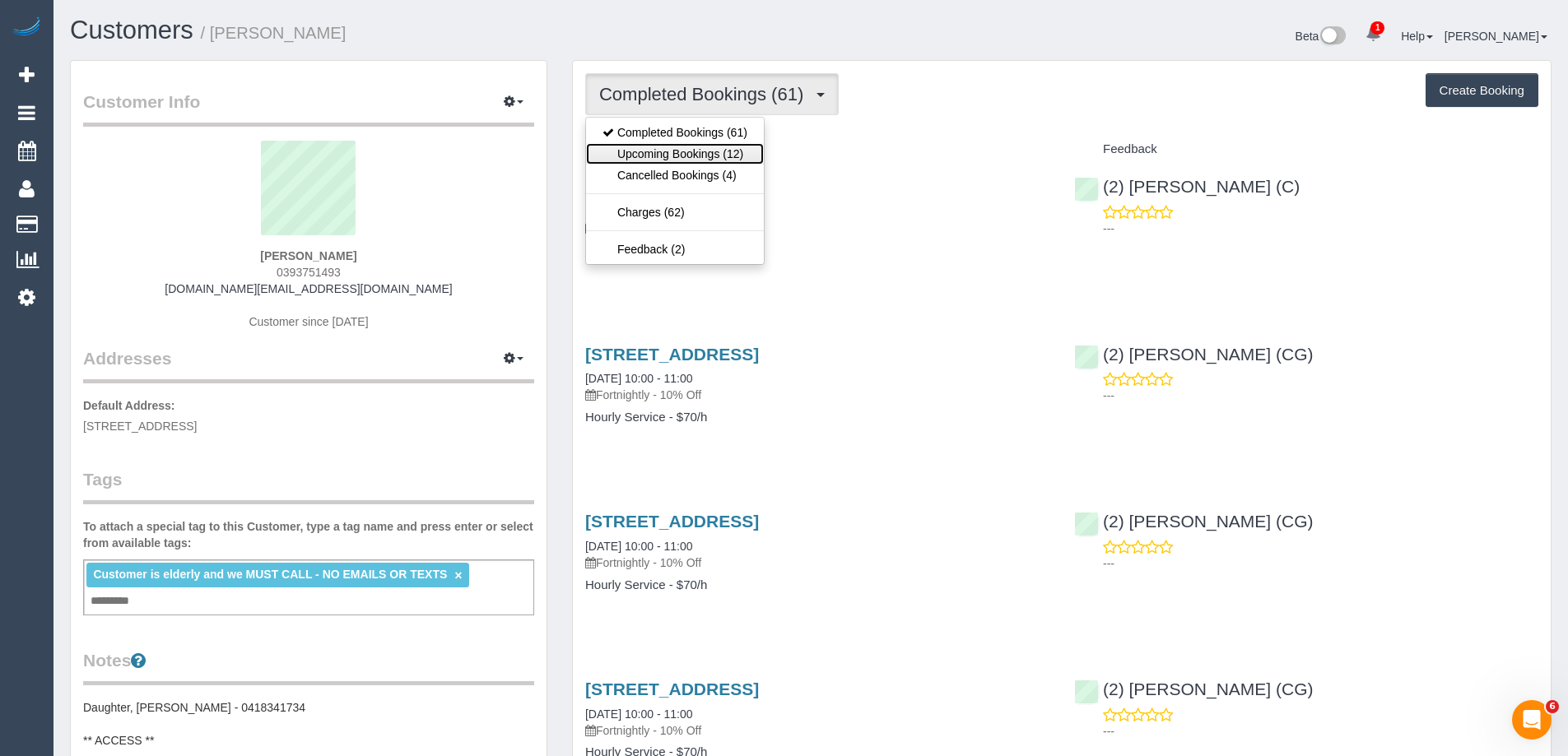
click at [688, 152] on link "Upcoming Bookings (12)" at bounding box center [675, 154] width 178 height 22
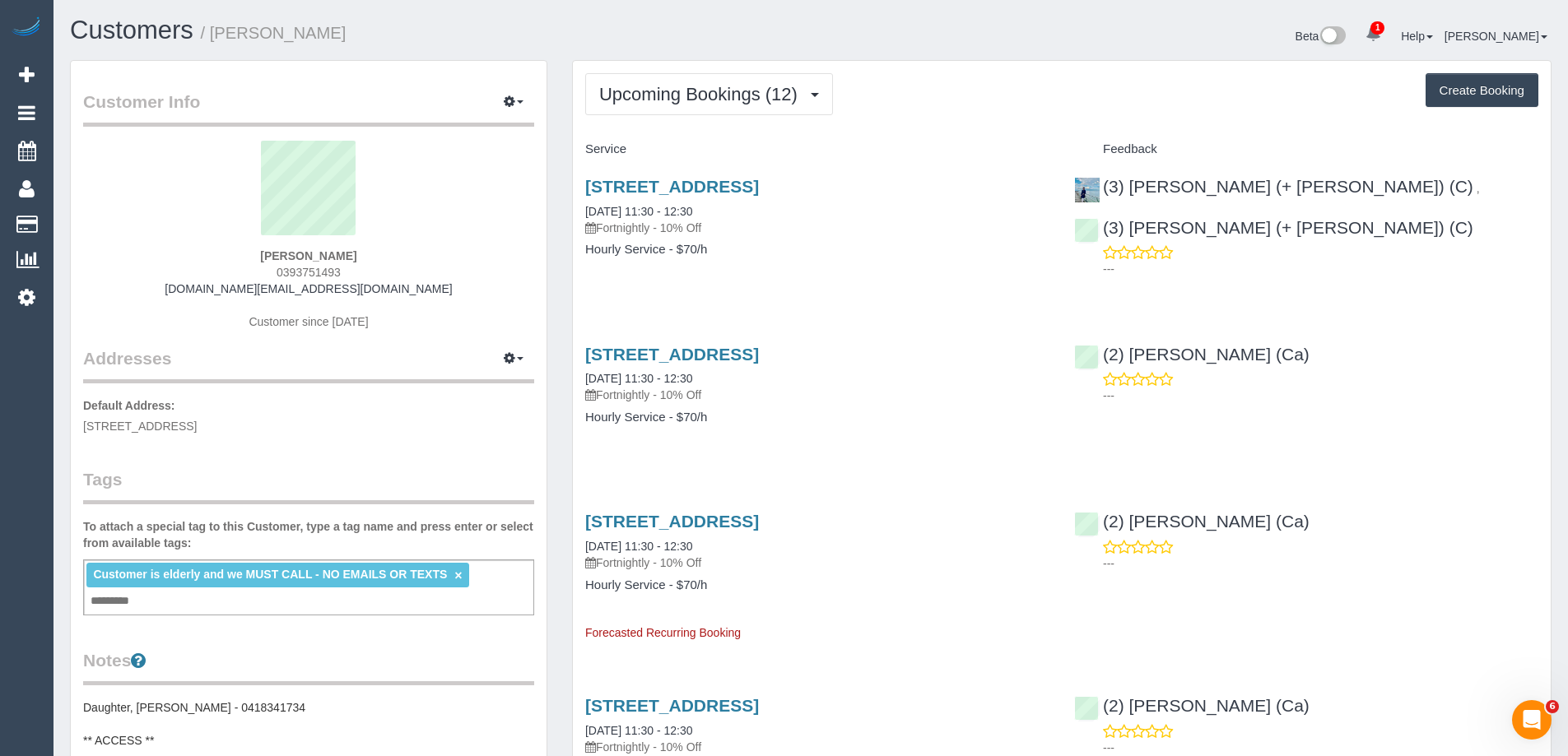
drag, startPoint x: 334, startPoint y: 37, endPoint x: 215, endPoint y: 39, distance: 119.0
click at [215, 39] on h1 "Customers / Nancy De Pasquale" at bounding box center [434, 30] width 729 height 28
copy small "Nancy De Pasquale"
click at [453, 605] on div "Customer is elderly and we MUST CALL - NO EMAILS OR TEXTS × Add a tag" at bounding box center [308, 587] width 451 height 56
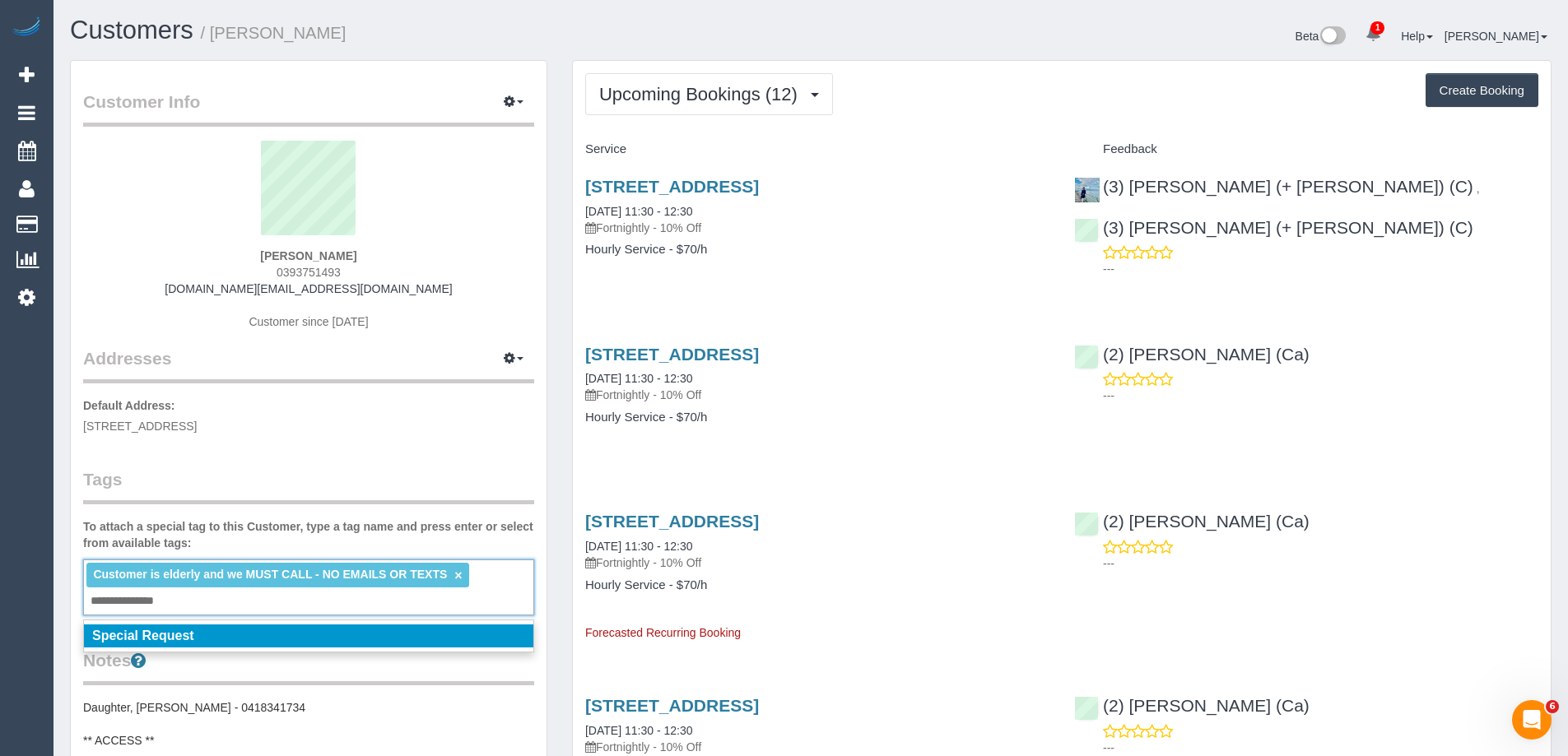
type input "**********"
click at [199, 639] on li "Special Request" at bounding box center [308, 637] width 449 height 23
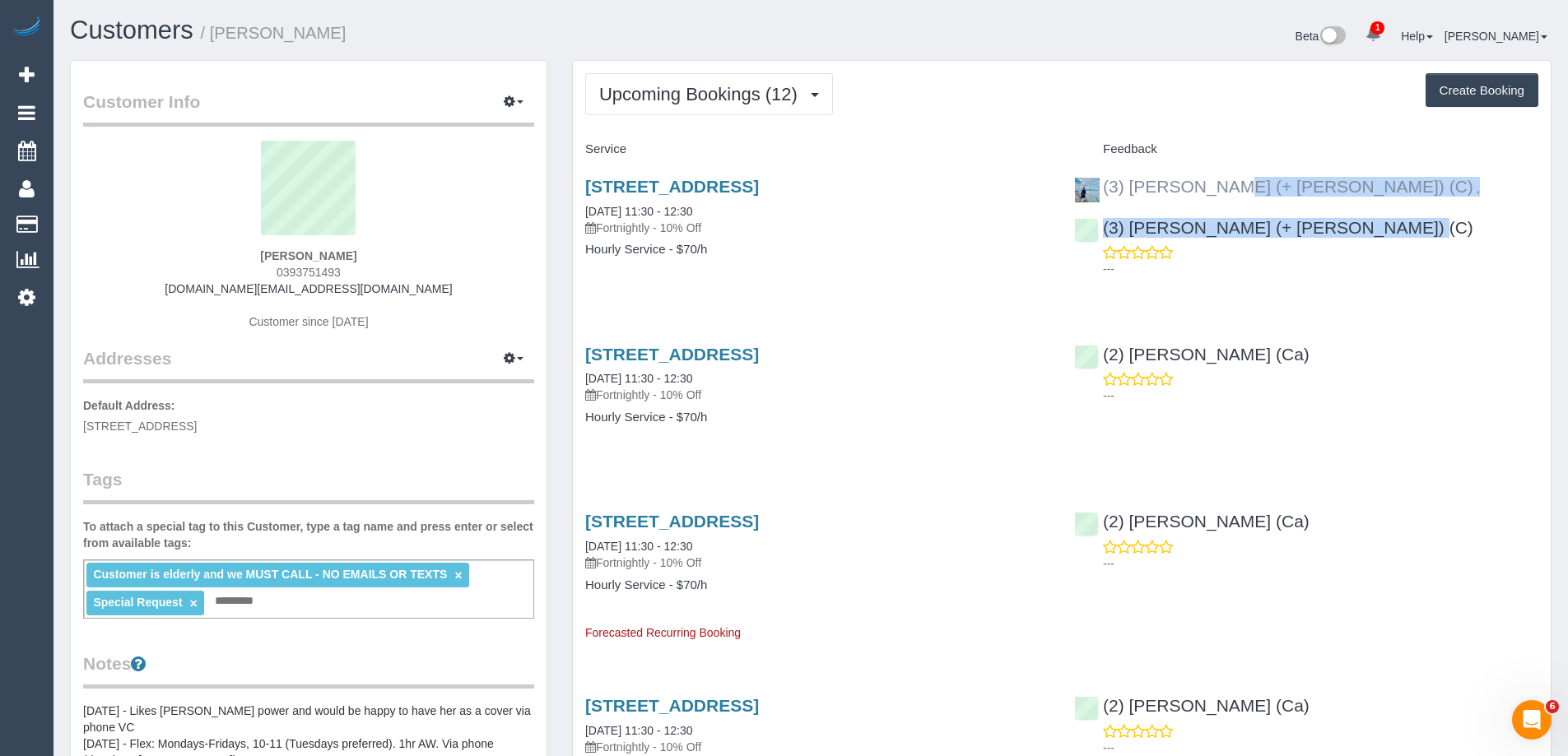
copy div "Arifin (+ Fatema) (C) , (3) Fatema (+ Arifin) (C)"
drag, startPoint x: 1536, startPoint y: 191, endPoint x: 1129, endPoint y: 195, distance: 407.0
click at [1129, 195] on div "(3) Arifin (+ Fatema) (C) , (3) Fatema (+ Arifin) (C) ---" at bounding box center [1306, 224] width 489 height 122
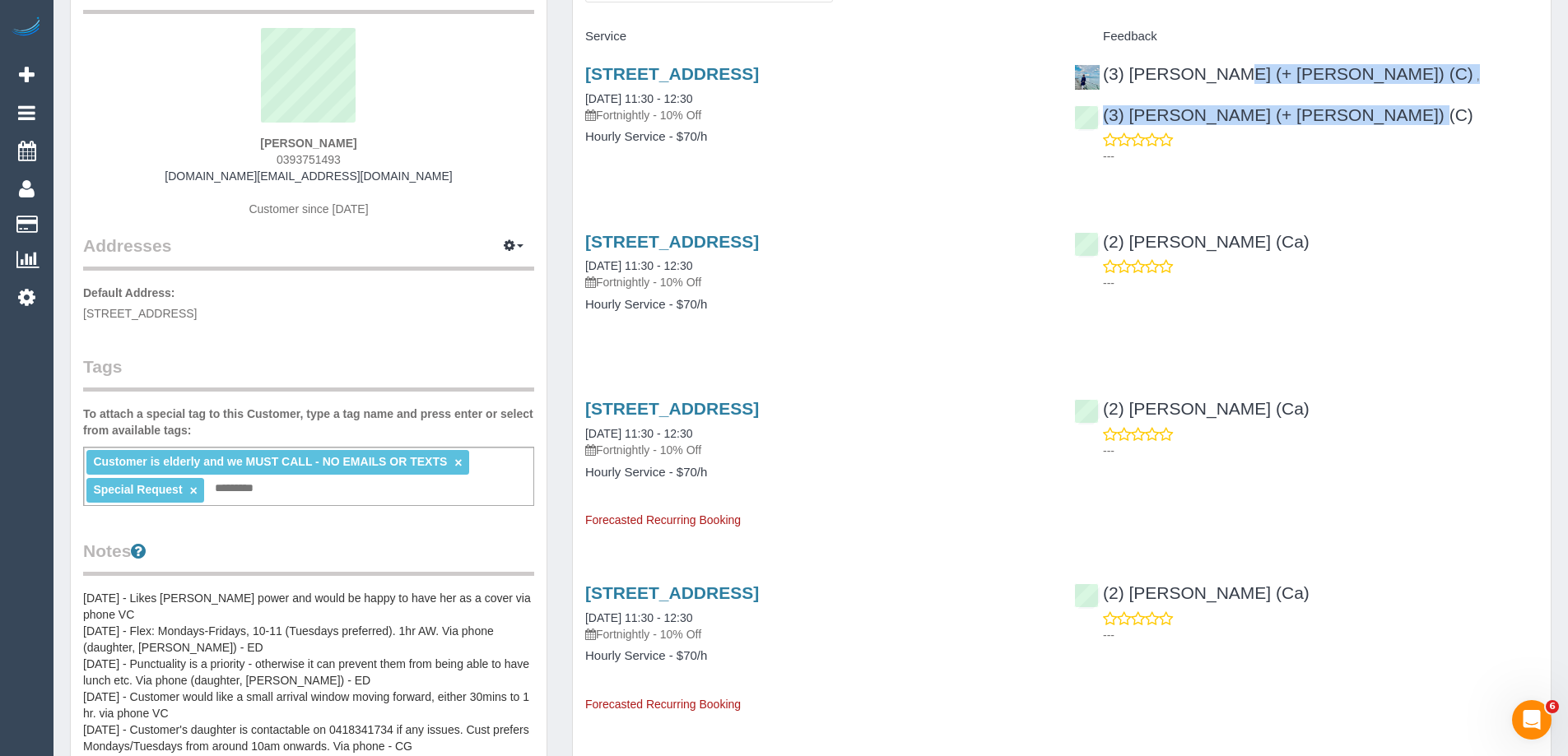
scroll to position [330, 0]
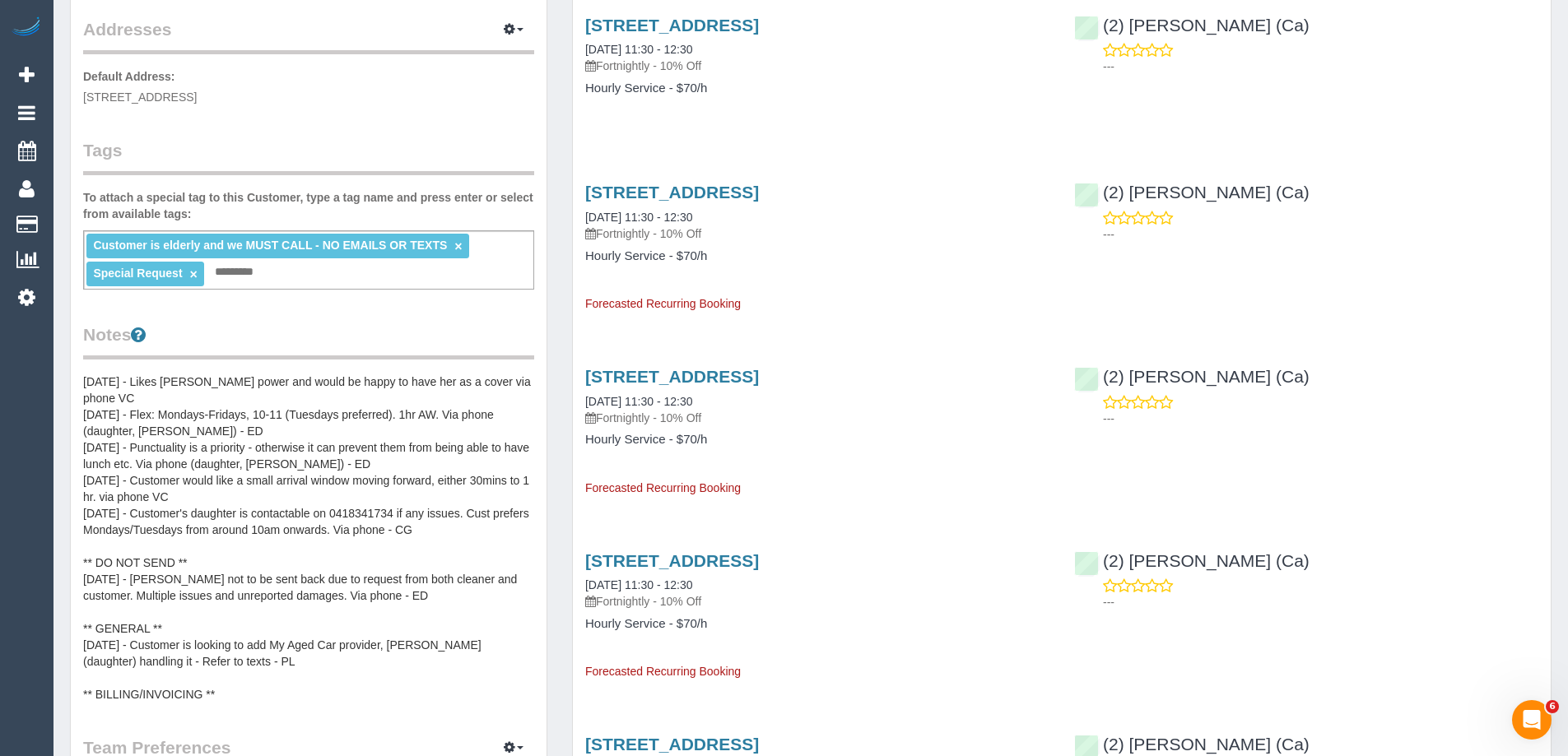
click at [225, 448] on pre "Daughter, Laura - 0418341734 ** ACCESS ** ** PREFERENCES ** 03/10/25 - Cheree c…" at bounding box center [308, 538] width 451 height 330
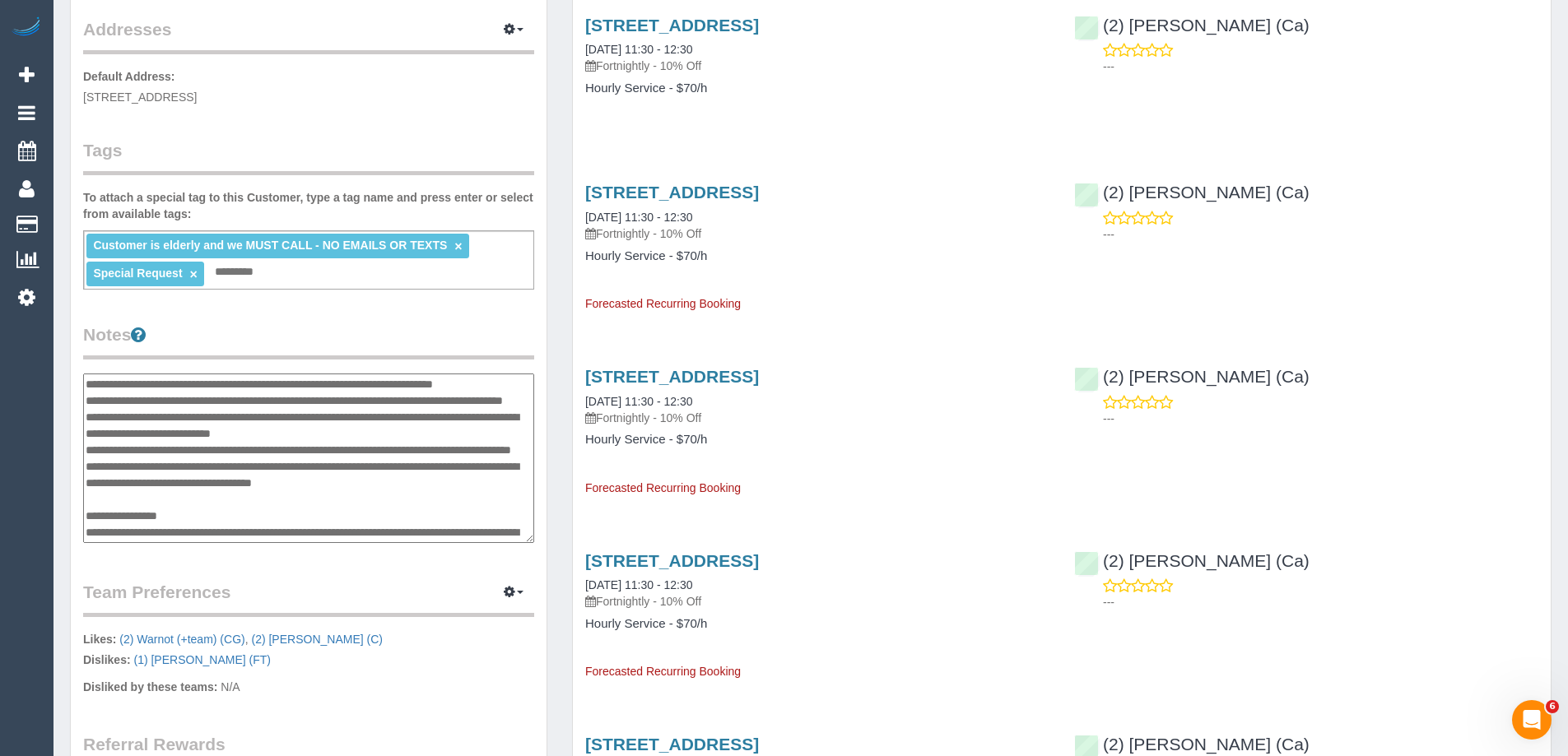
scroll to position [17, 0]
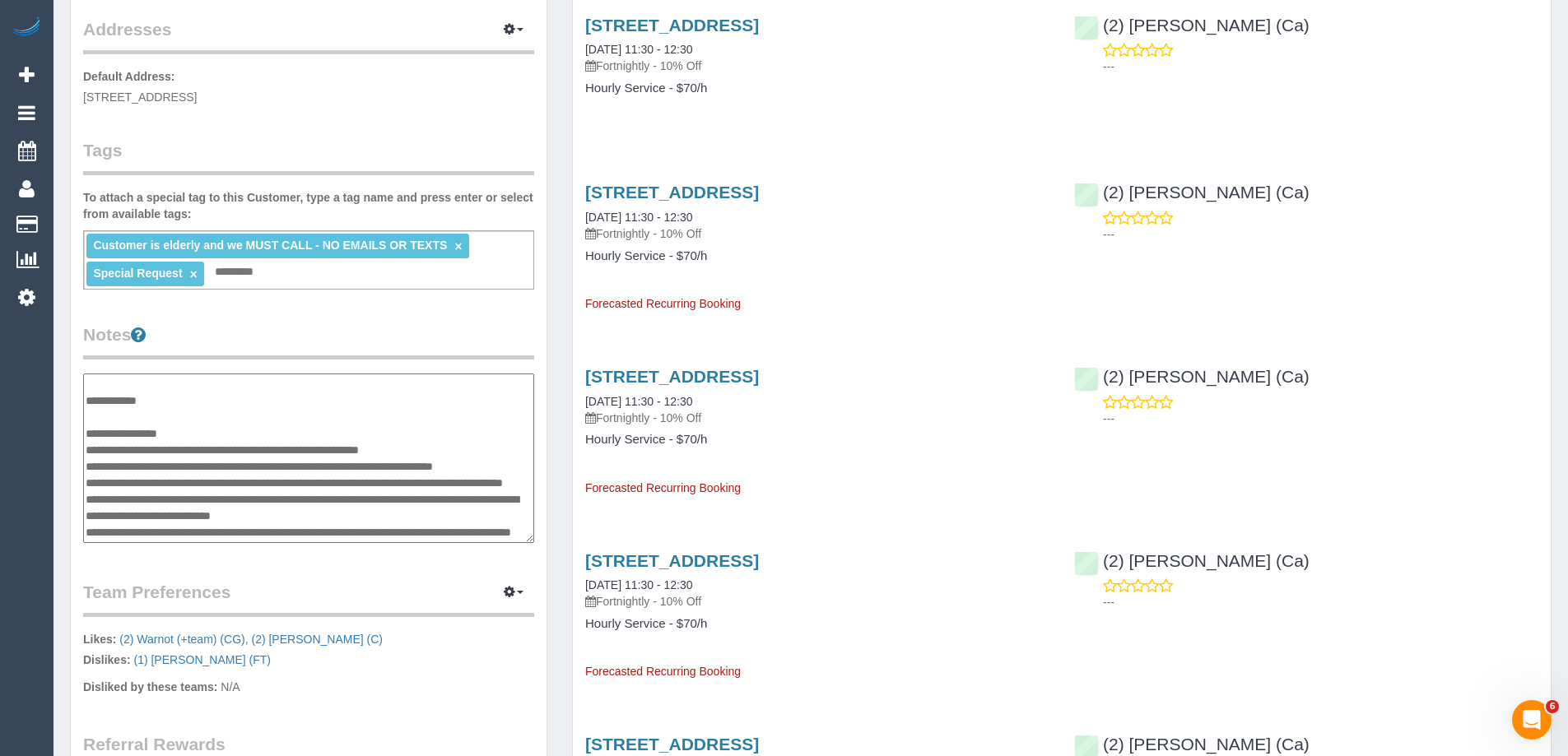
click at [221, 431] on textarea "**********" at bounding box center [308, 458] width 451 height 169
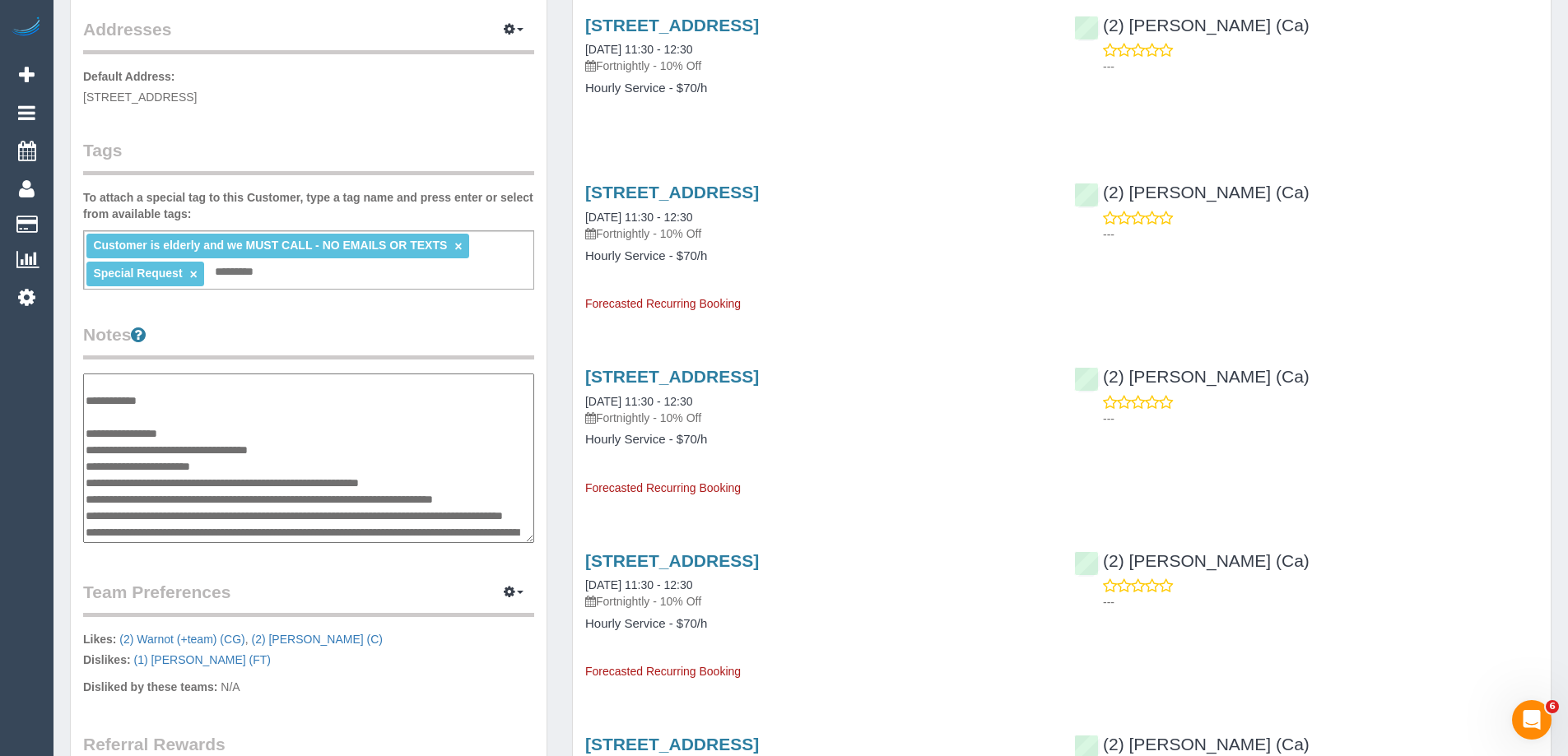
click at [205, 448] on textarea at bounding box center [308, 458] width 451 height 169
click at [226, 465] on textarea at bounding box center [308, 458] width 451 height 169
click at [246, 445] on textarea at bounding box center [308, 458] width 451 height 169
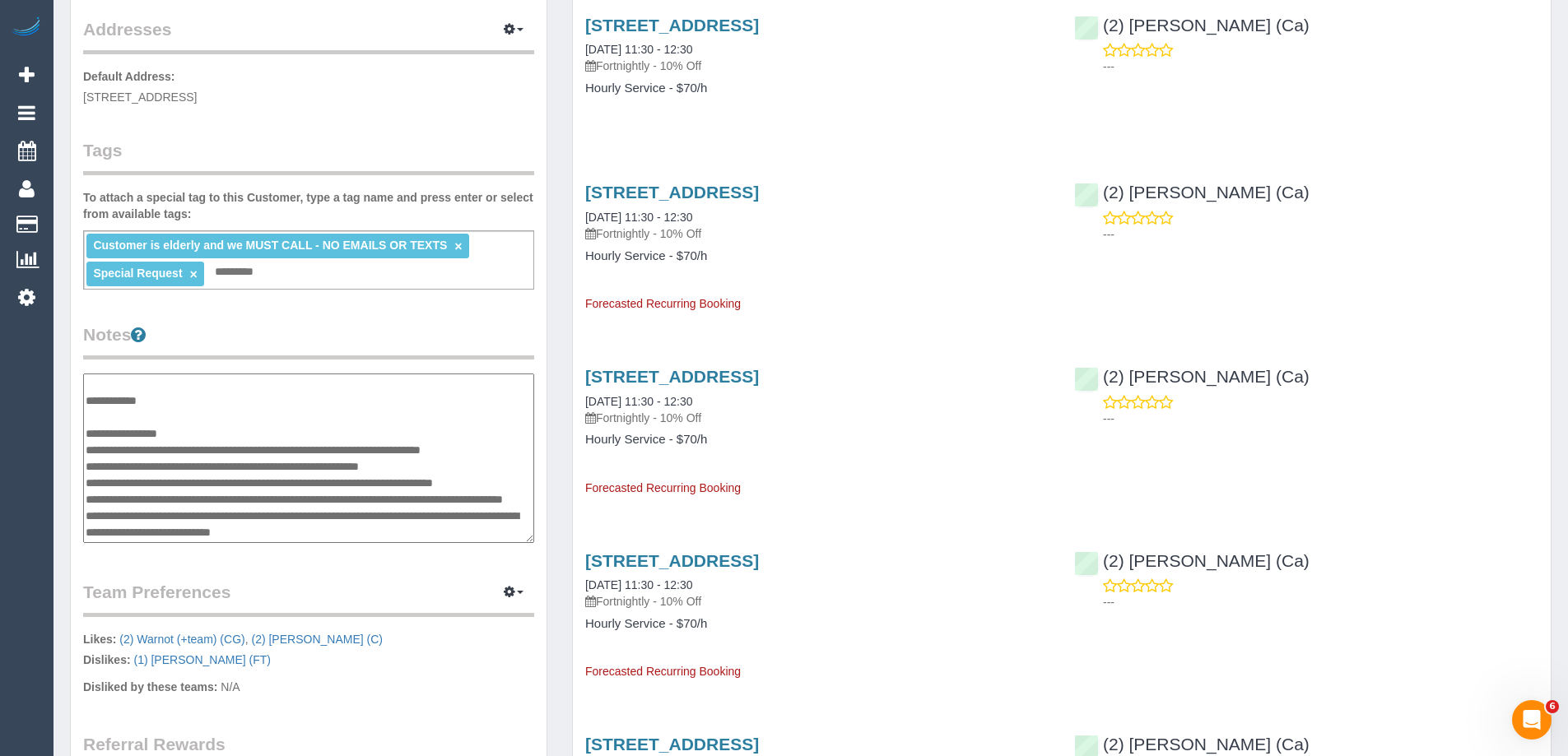
type textarea "**********"
click at [470, 334] on legend "Notes" at bounding box center [308, 341] width 451 height 37
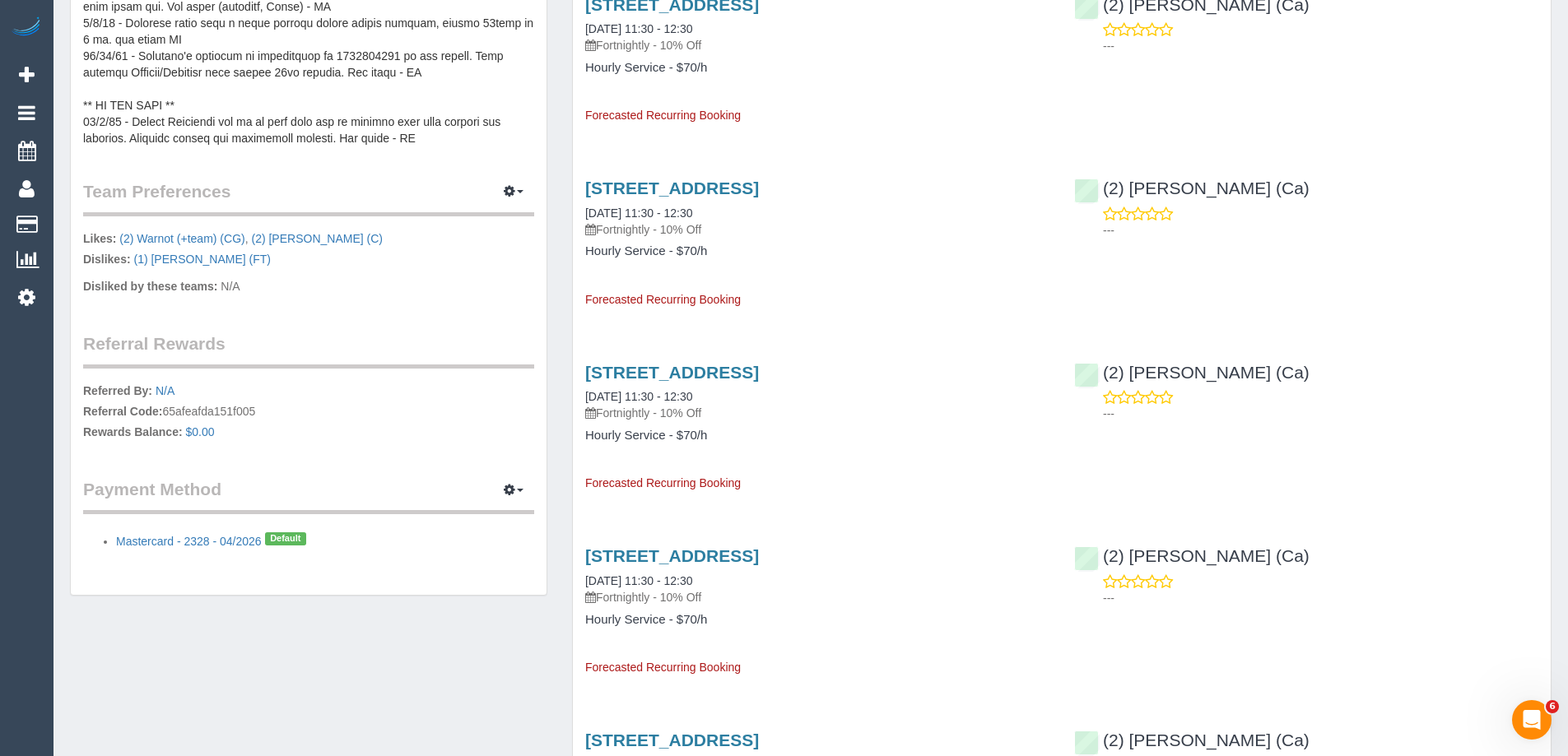
scroll to position [906, 0]
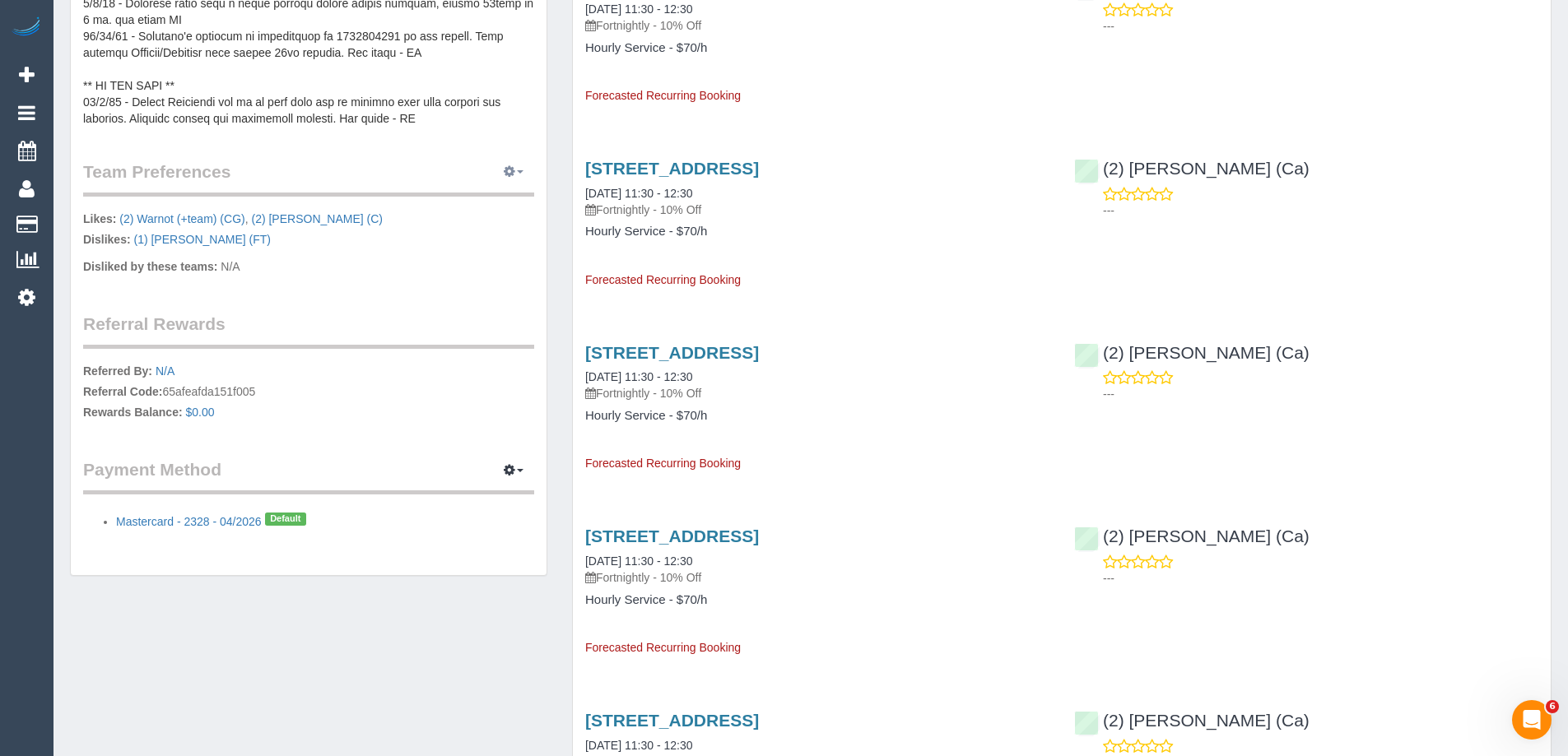
click at [509, 174] on icon "button" at bounding box center [510, 171] width 12 height 10
click at [475, 201] on link "Manage Preferences" at bounding box center [463, 202] width 140 height 22
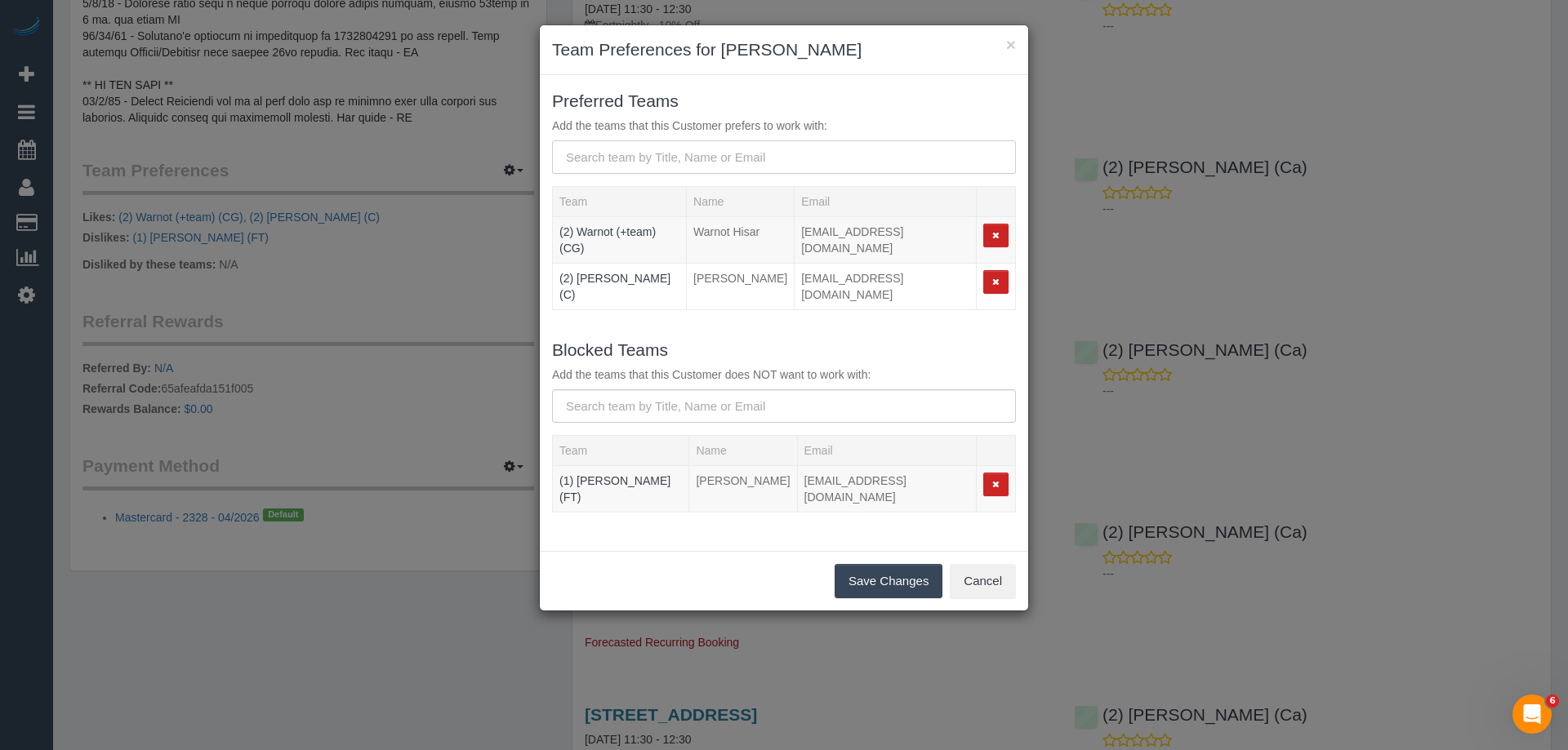
click at [657, 149] on input "text" at bounding box center [784, 157] width 464 height 33
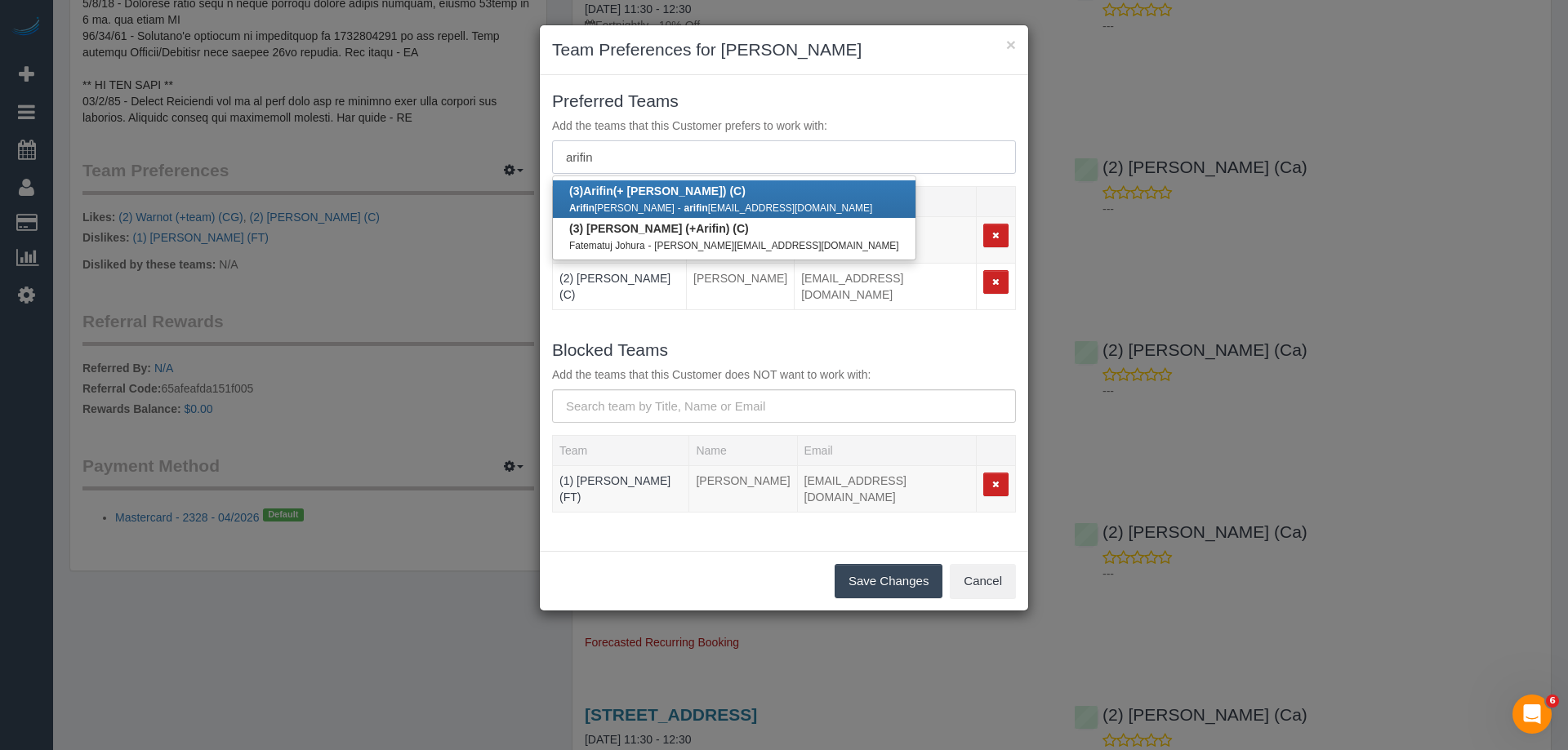
type input "arifin"
click at [648, 196] on b "(3) Arifin (+ Fatema) (C)" at bounding box center [657, 190] width 177 height 13
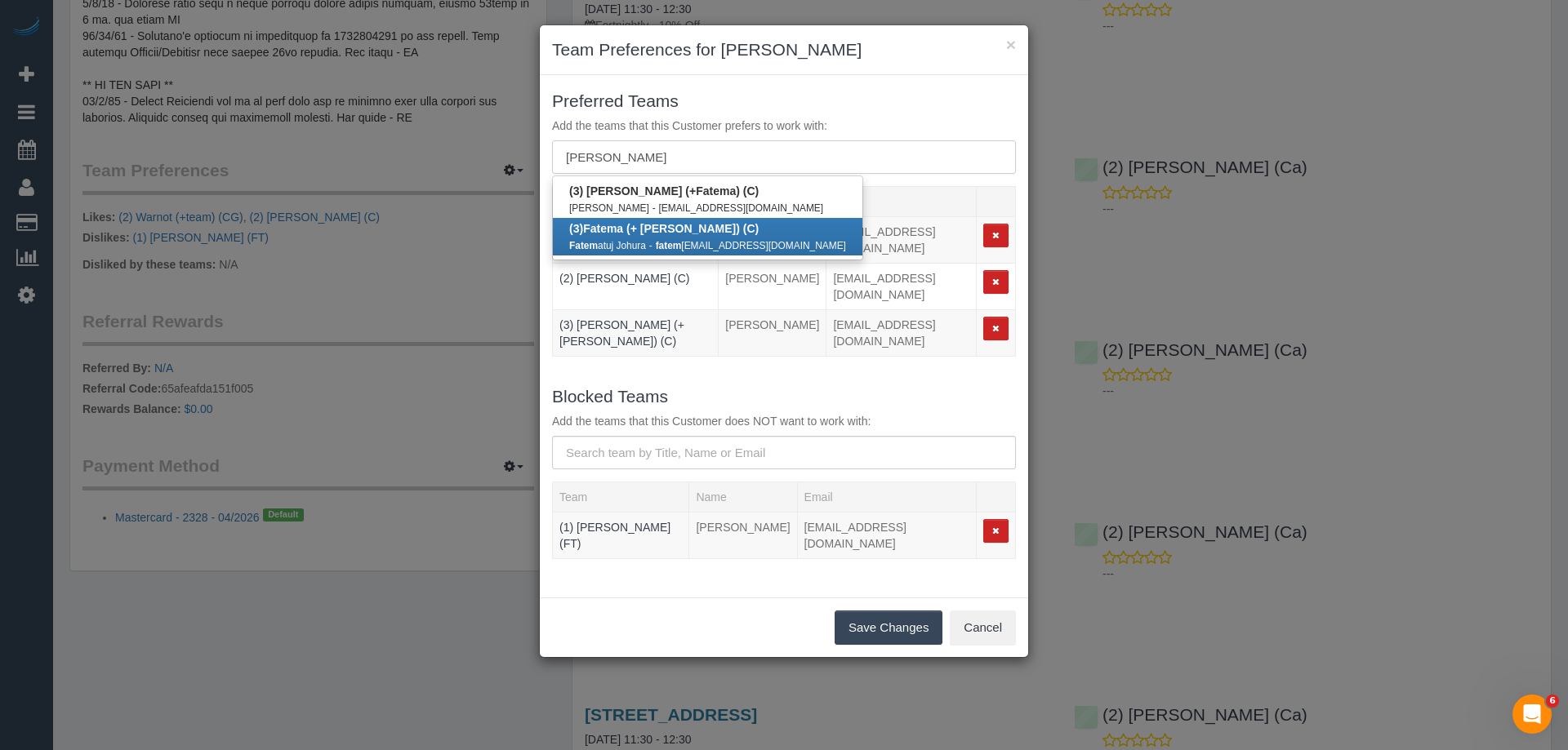
type input "fatema"
click at [637, 228] on b "(3) Fatem a (+ Arifin) (C)" at bounding box center [663, 228] width 189 height 13
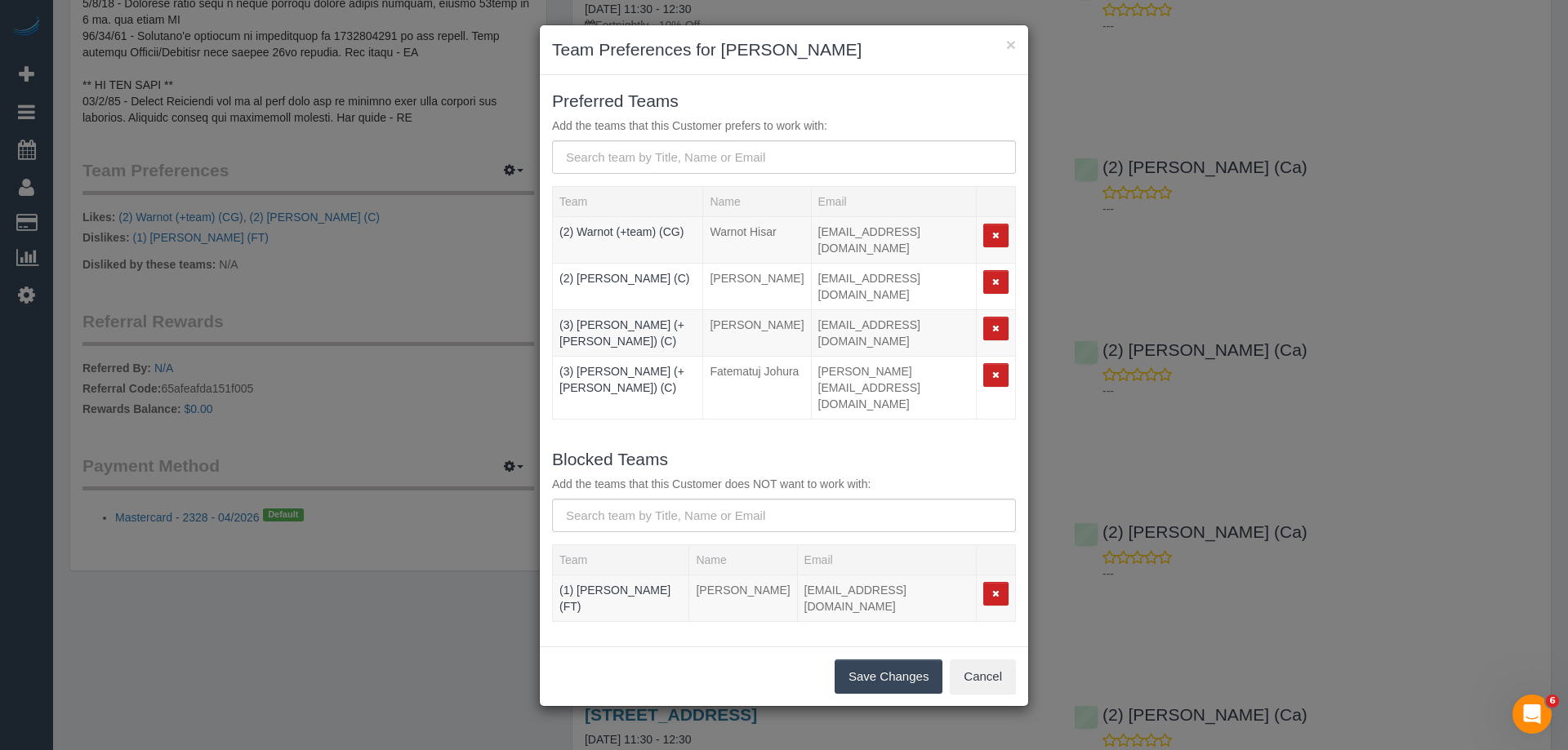
click at [898, 660] on button "Save Changes" at bounding box center [888, 676] width 108 height 34
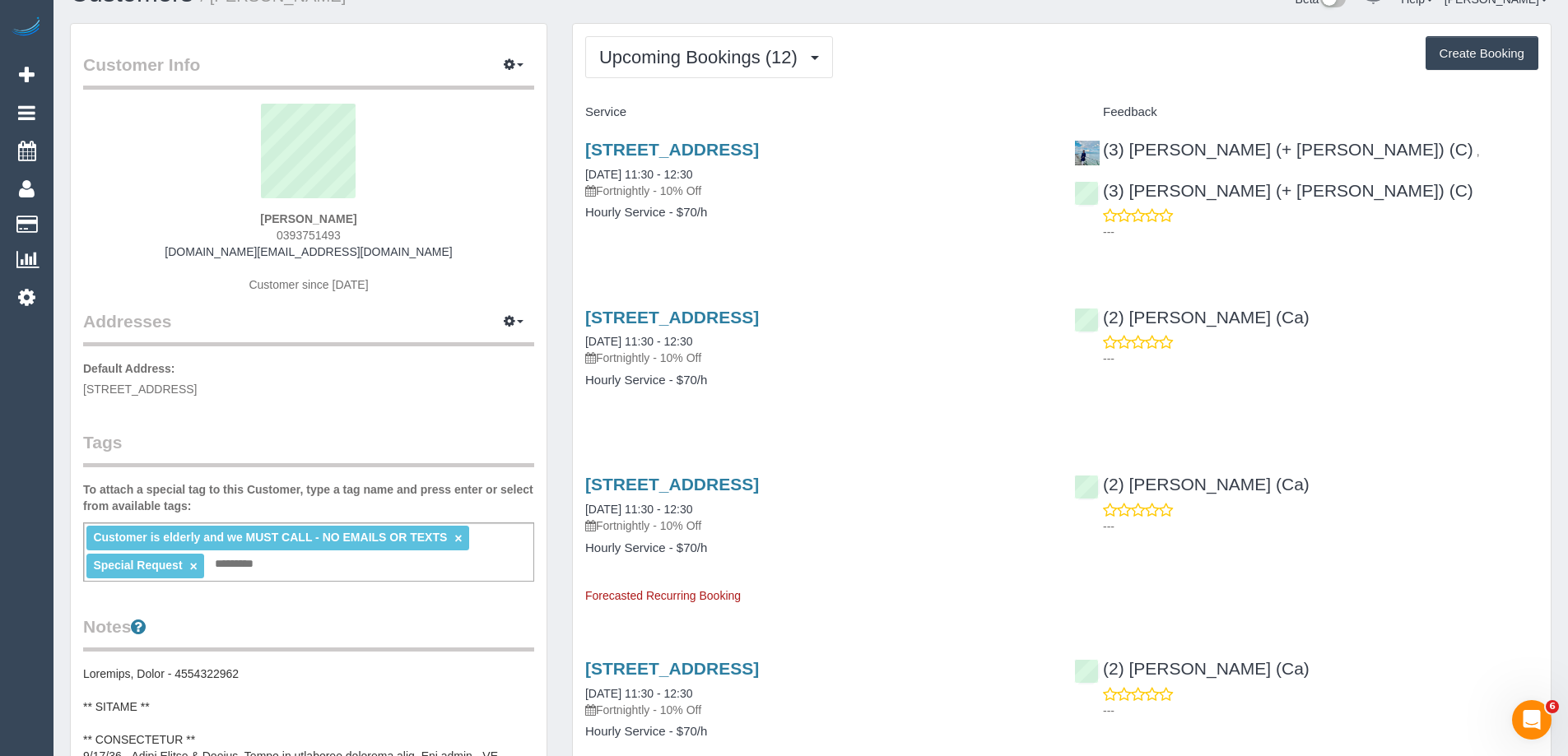
scroll to position [0, 0]
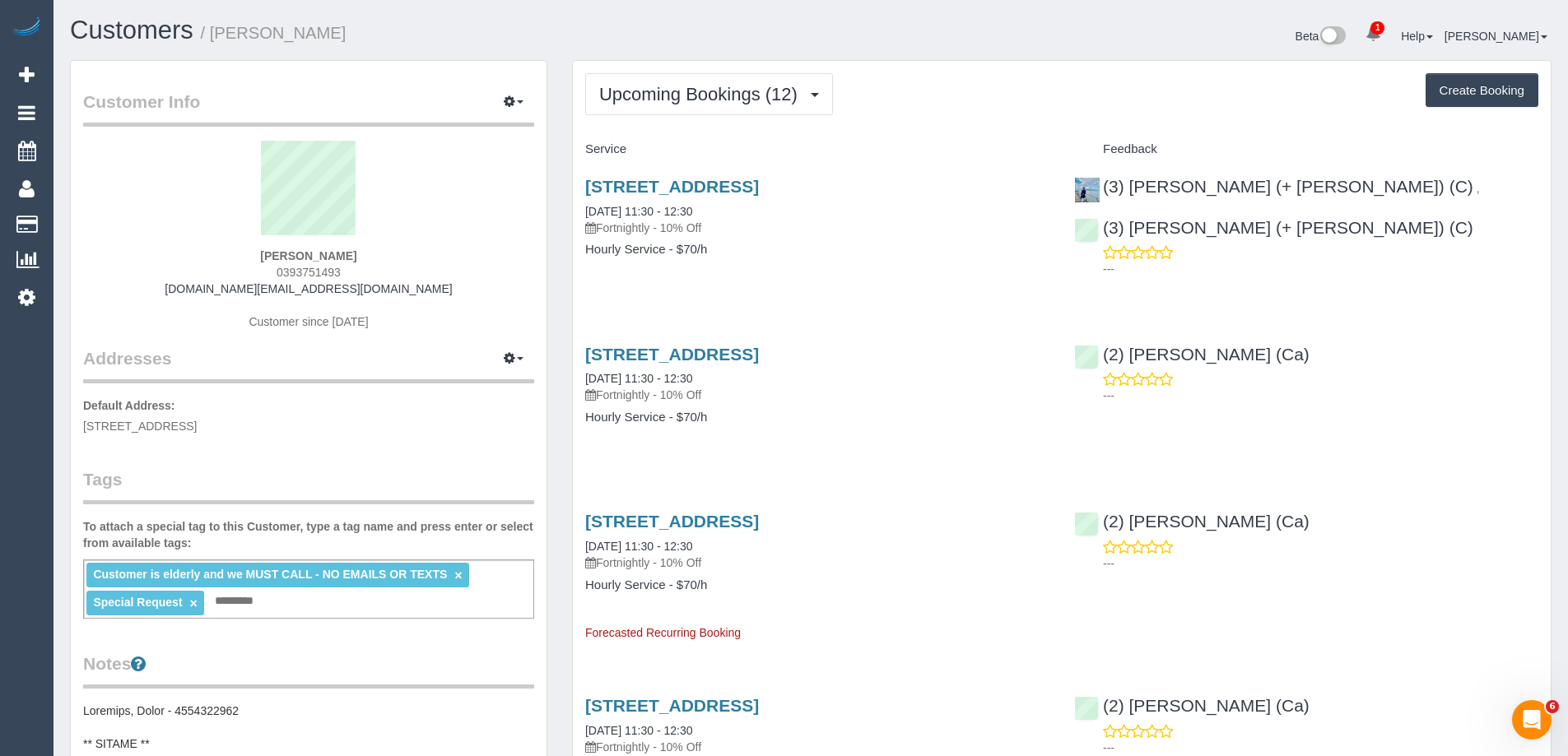
drag, startPoint x: 369, startPoint y: 33, endPoint x: 218, endPoint y: 40, distance: 151.2
click at [218, 40] on h1 "Customers / Nancy De Pasquale" at bounding box center [434, 30] width 729 height 28
copy small "Nancy De Pasquale"
click at [719, 81] on button "Upcoming Bookings (12)" at bounding box center [708, 94] width 247 height 42
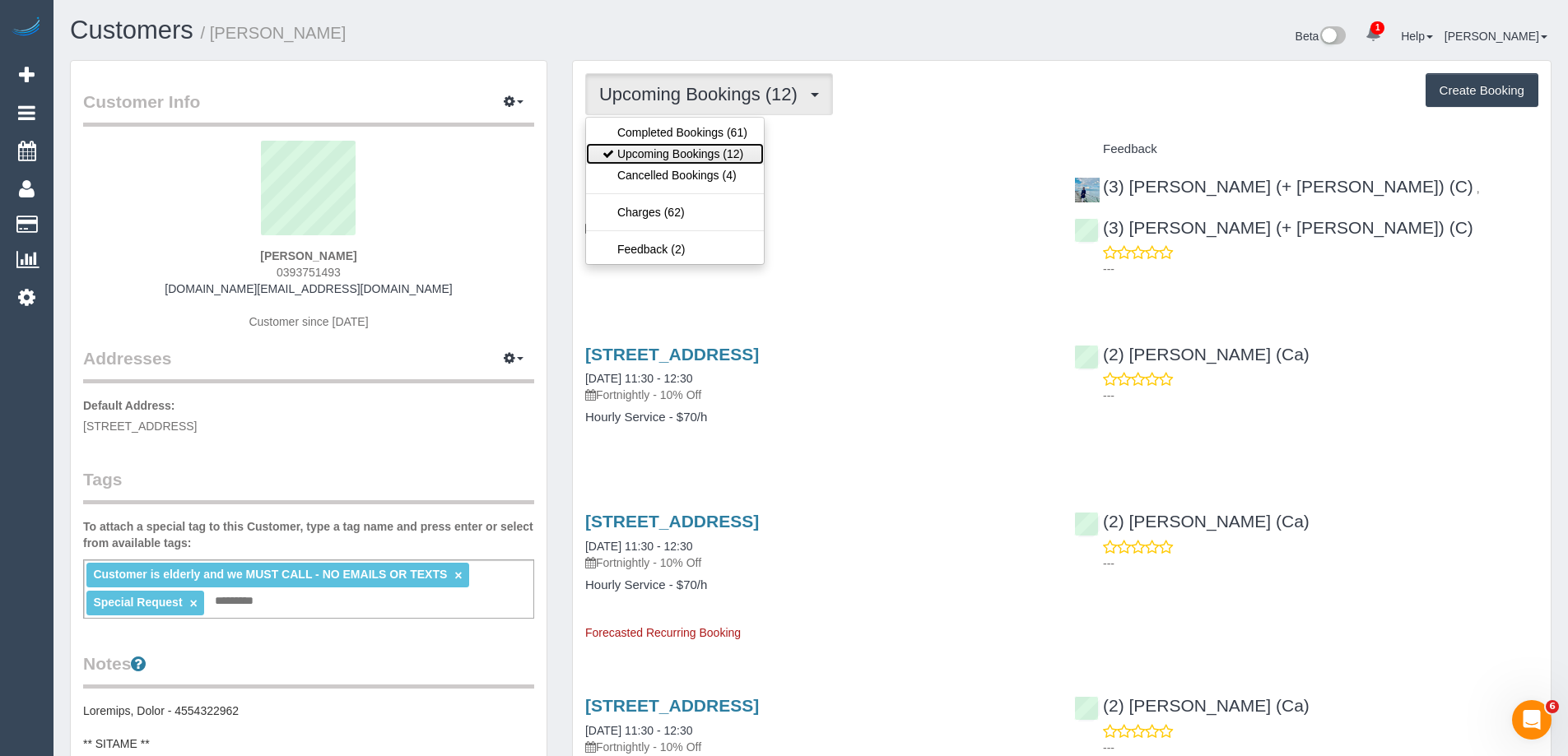
click at [698, 152] on link "Upcoming Bookings (12)" at bounding box center [675, 154] width 178 height 22
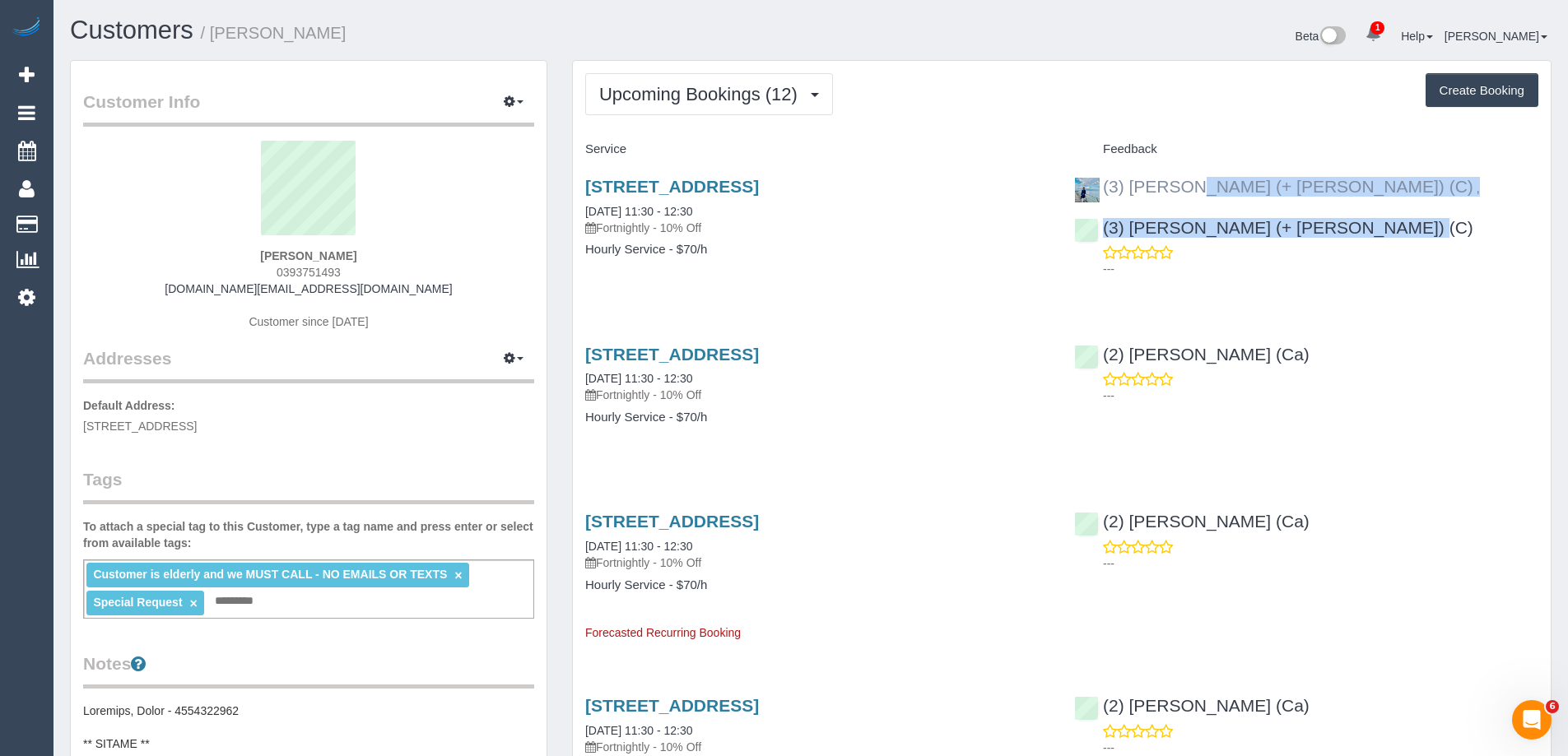
copy div "(3) Arifin (+ Fatema) (C) , (3) Fatema (+ Arifin) (C)"
drag, startPoint x: 1515, startPoint y: 190, endPoint x: 1103, endPoint y: 182, distance: 412.1
click at [1103, 182] on div "(3) Arifin (+ Fatema) (C) , (3) Fatema (+ Arifin) (C) ---" at bounding box center [1306, 224] width 489 height 122
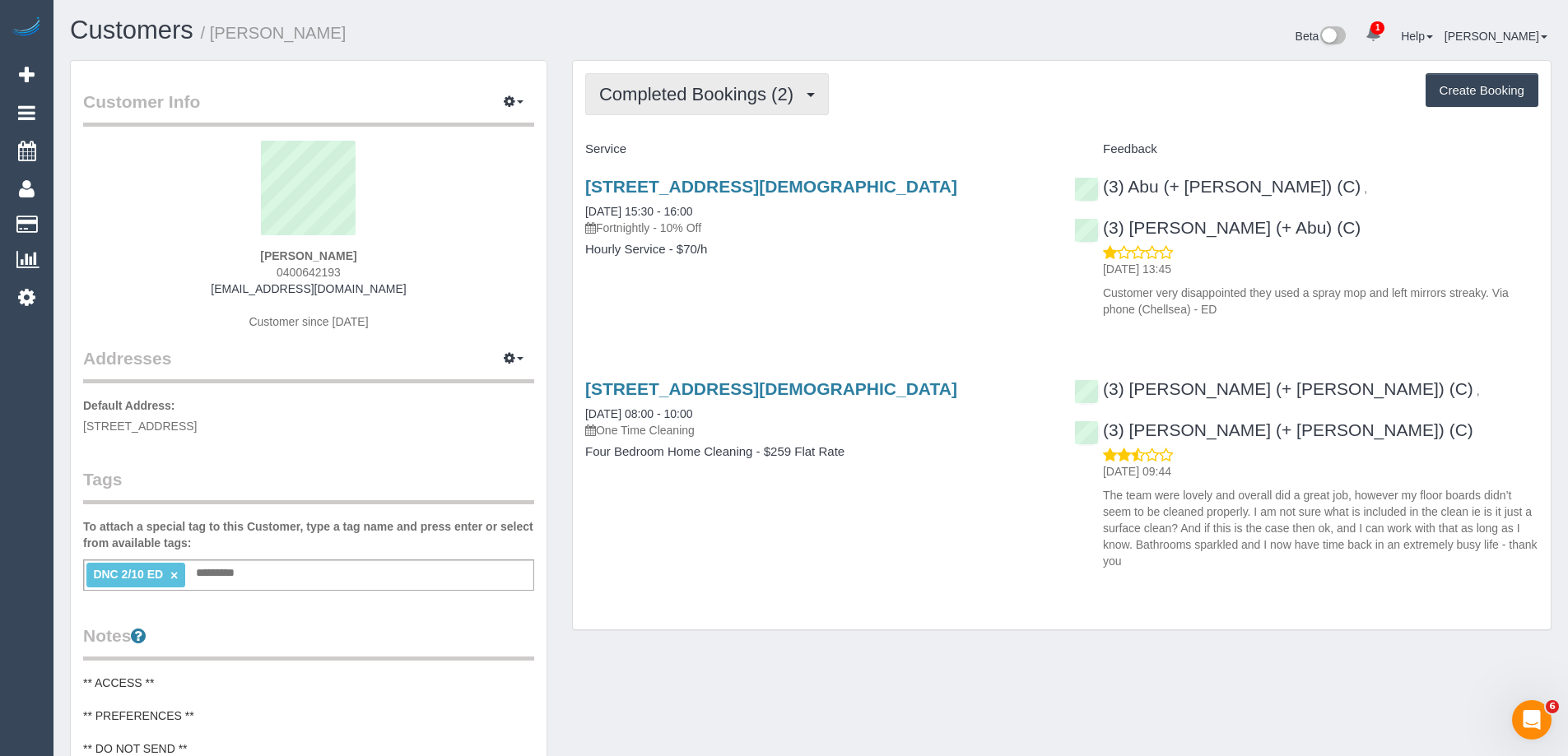
click at [693, 96] on span "Completed Bookings (2)" at bounding box center [700, 94] width 202 height 21
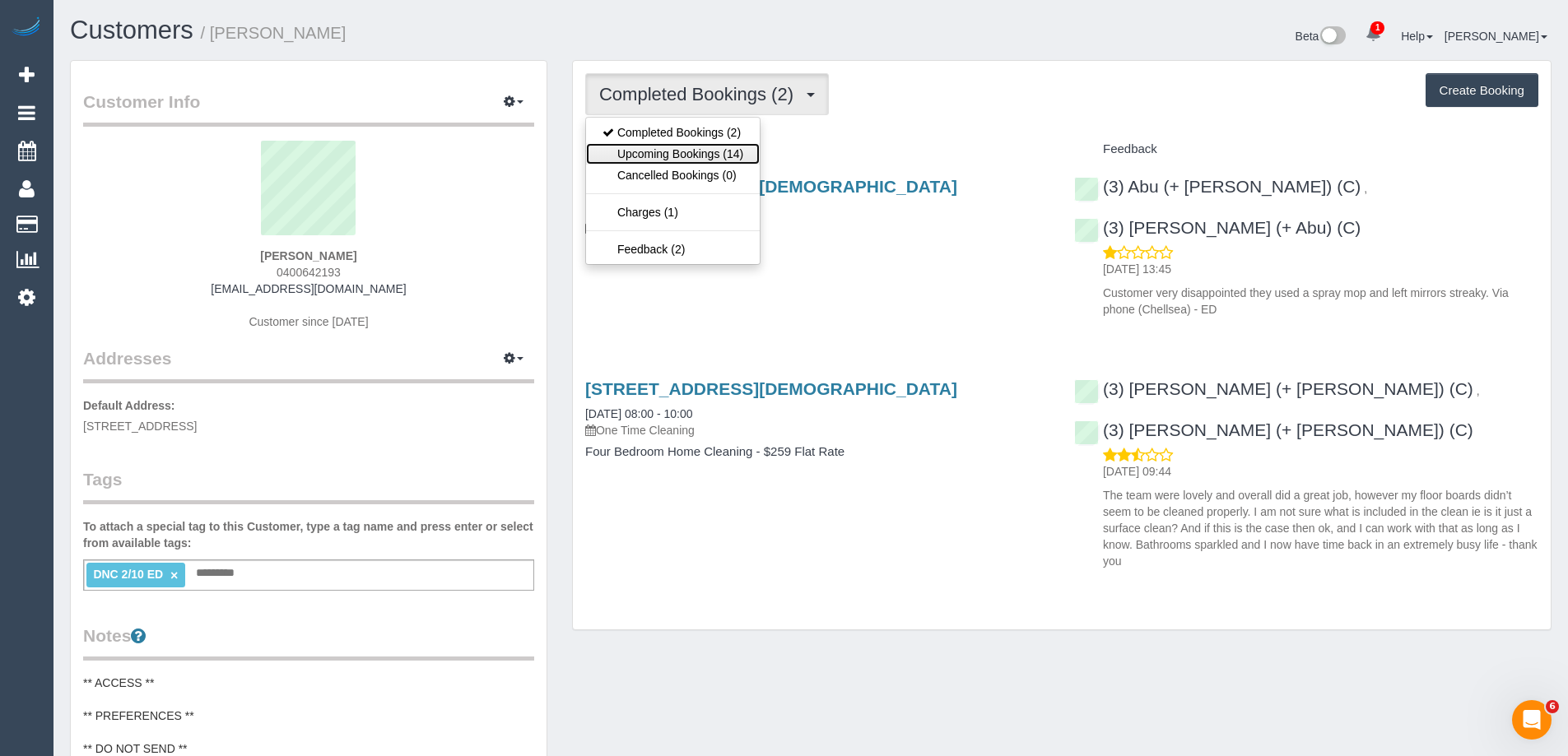
click at [694, 147] on link "Upcoming Bookings (14)" at bounding box center [673, 154] width 174 height 22
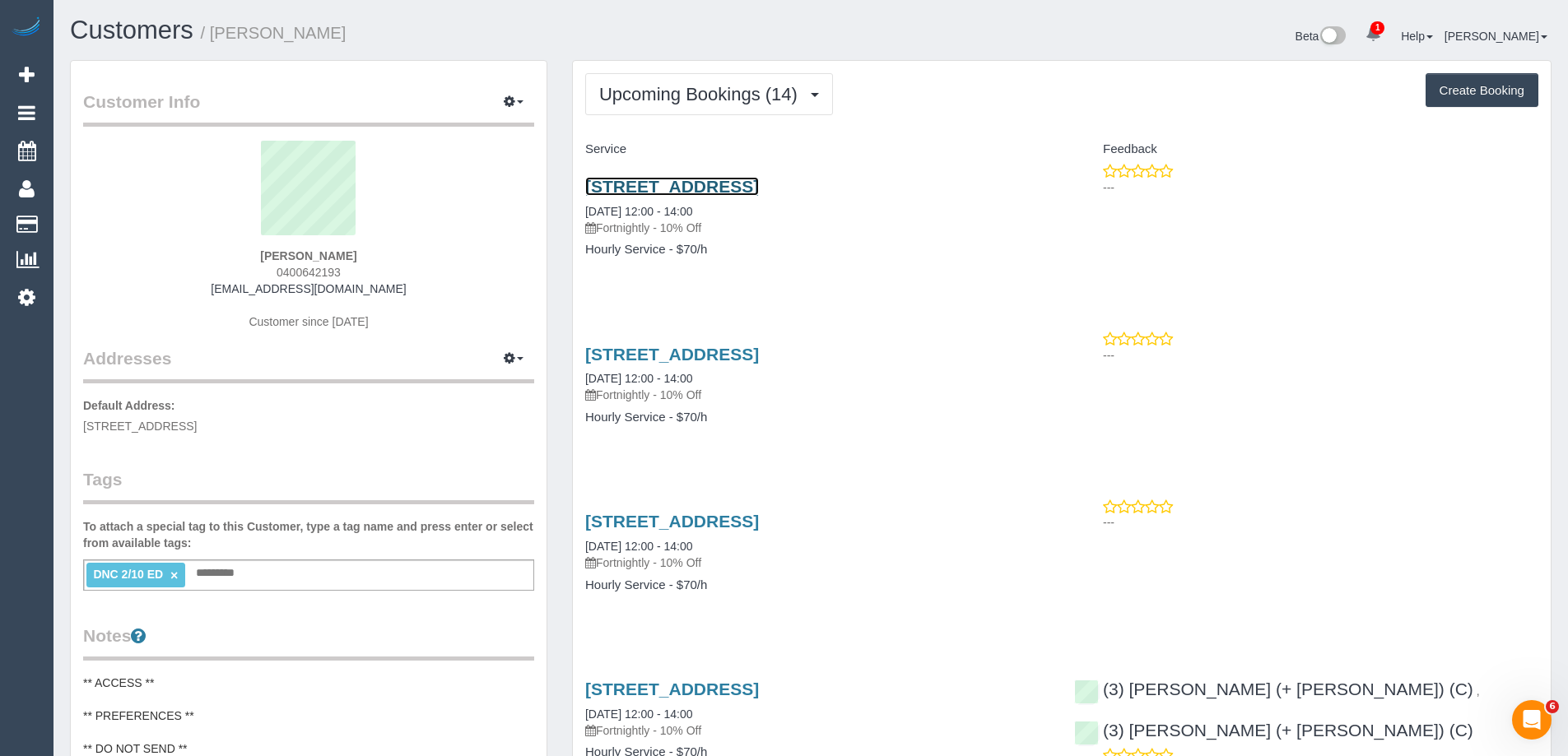
click at [701, 181] on link "[STREET_ADDRESS]" at bounding box center [672, 186] width 174 height 19
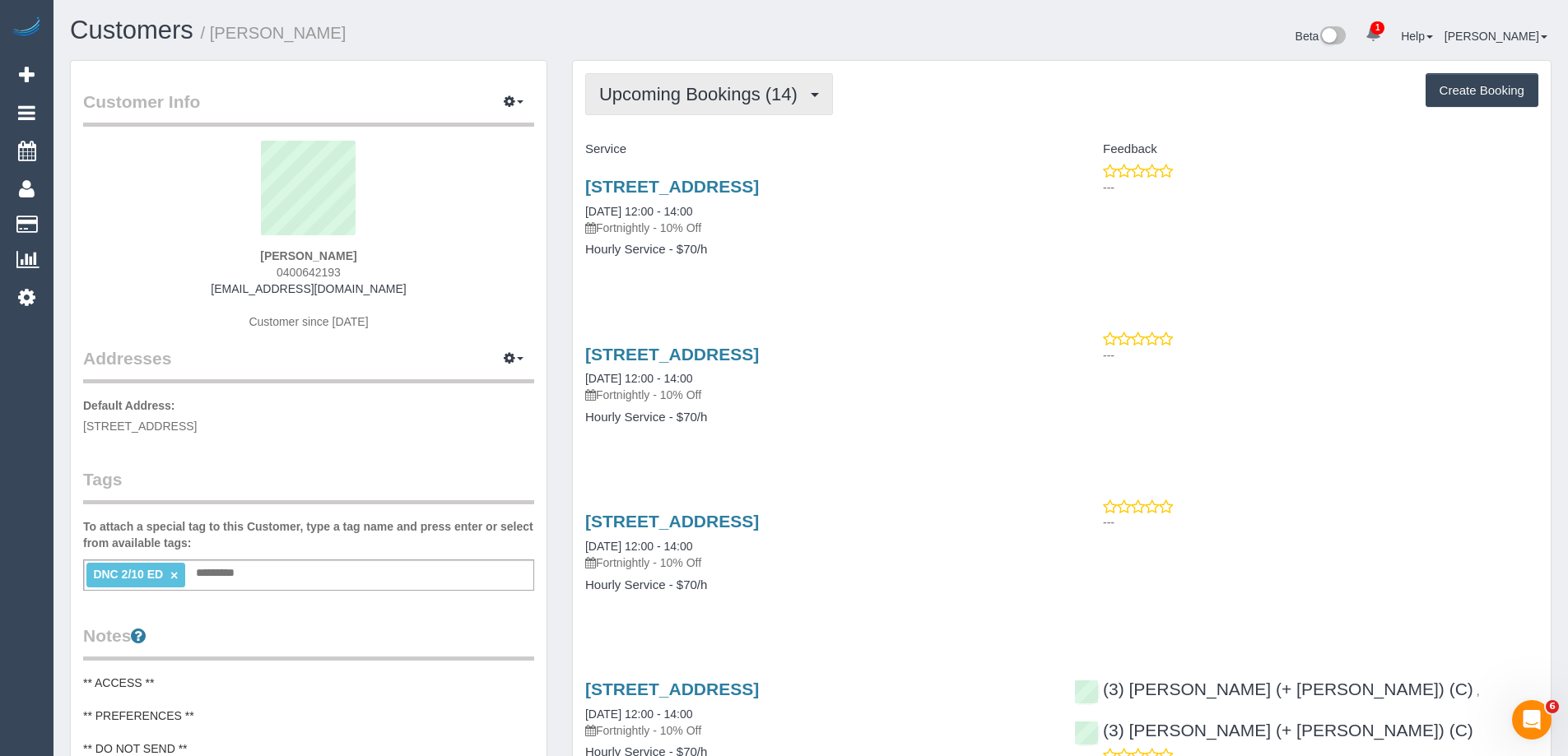
click at [689, 92] on span "Upcoming Bookings (14)" at bounding box center [702, 94] width 206 height 21
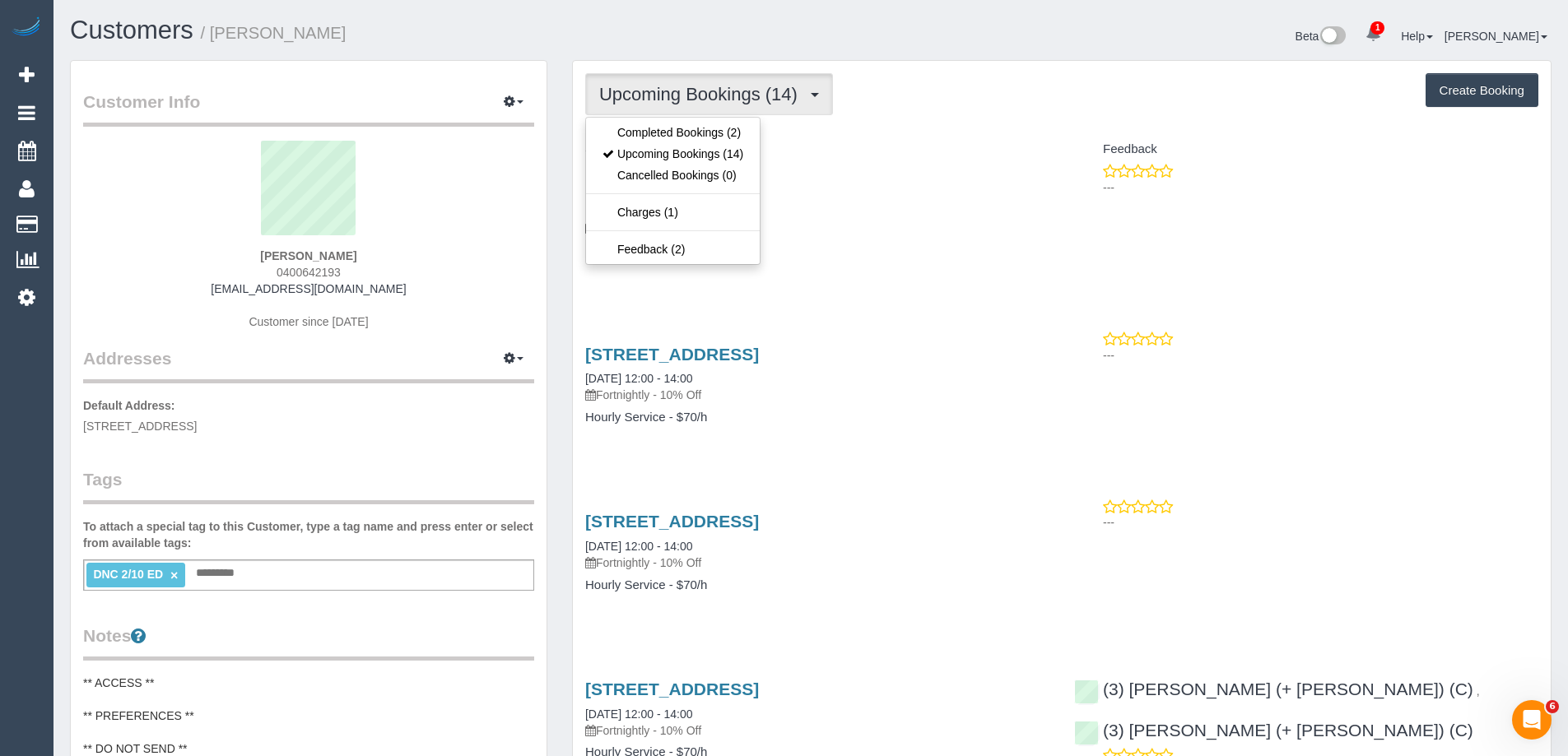
click at [689, 92] on span "Upcoming Bookings (14)" at bounding box center [702, 94] width 206 height 21
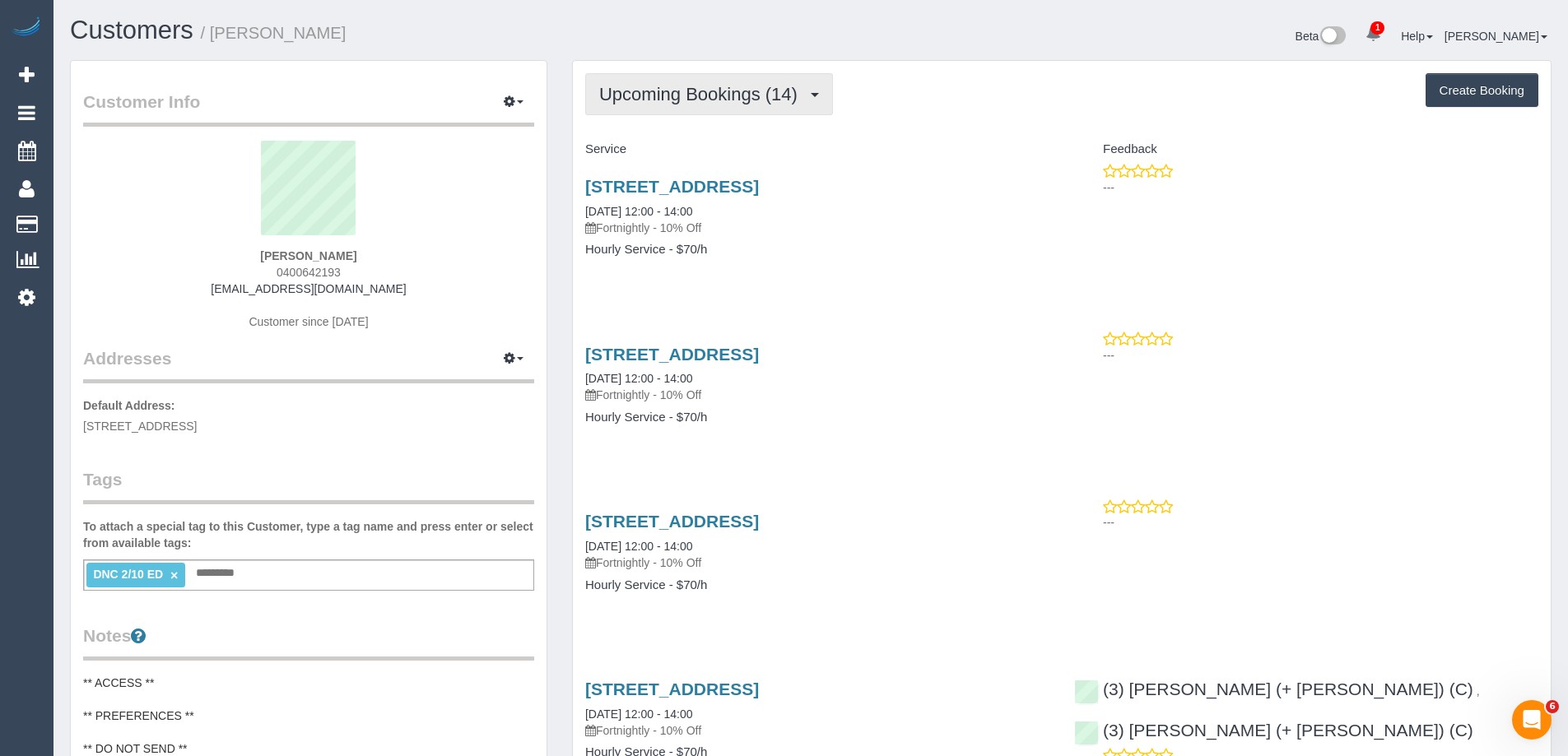
click at [723, 99] on span "Upcoming Bookings (14)" at bounding box center [702, 94] width 206 height 21
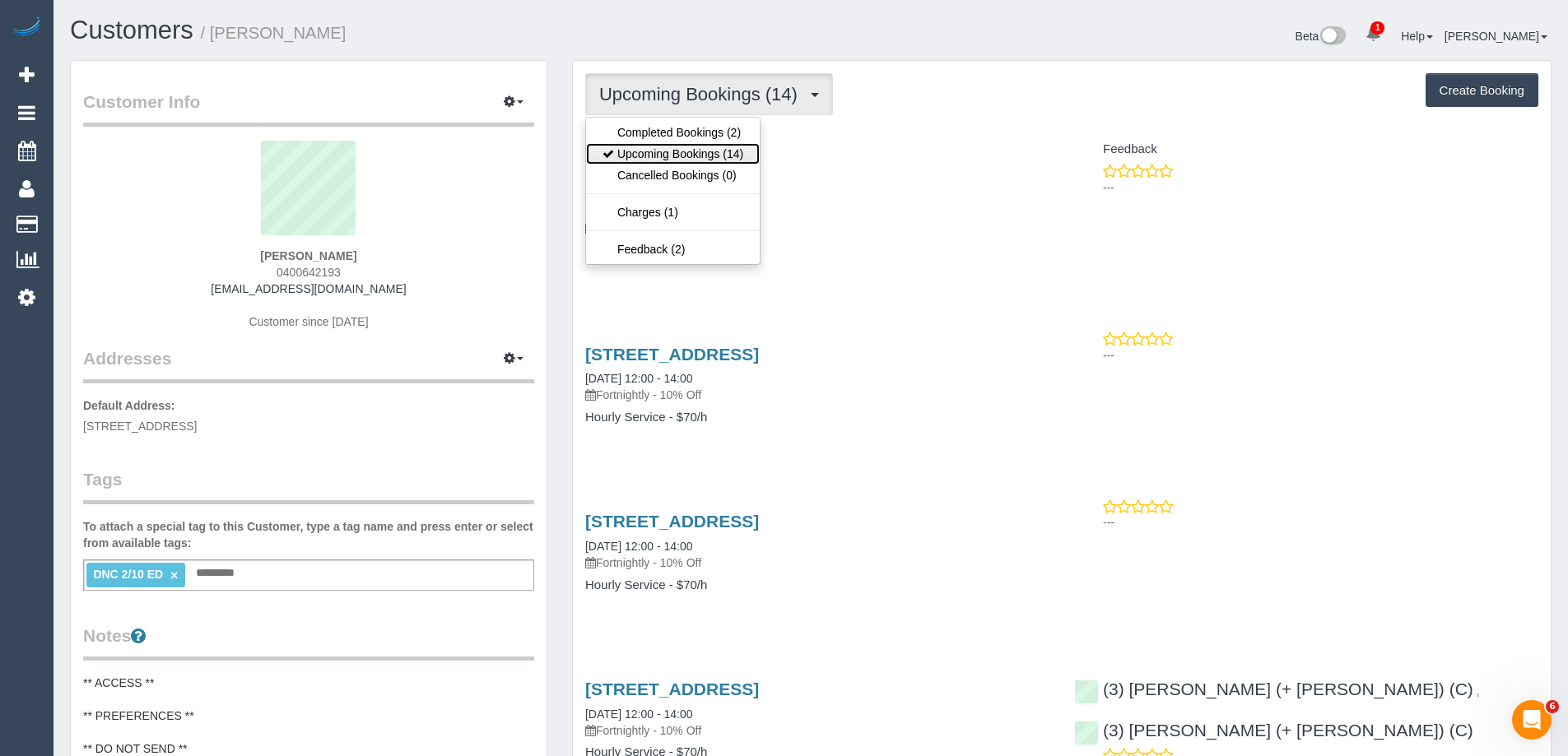
click at [703, 155] on link "Upcoming Bookings (14)" at bounding box center [673, 154] width 174 height 22
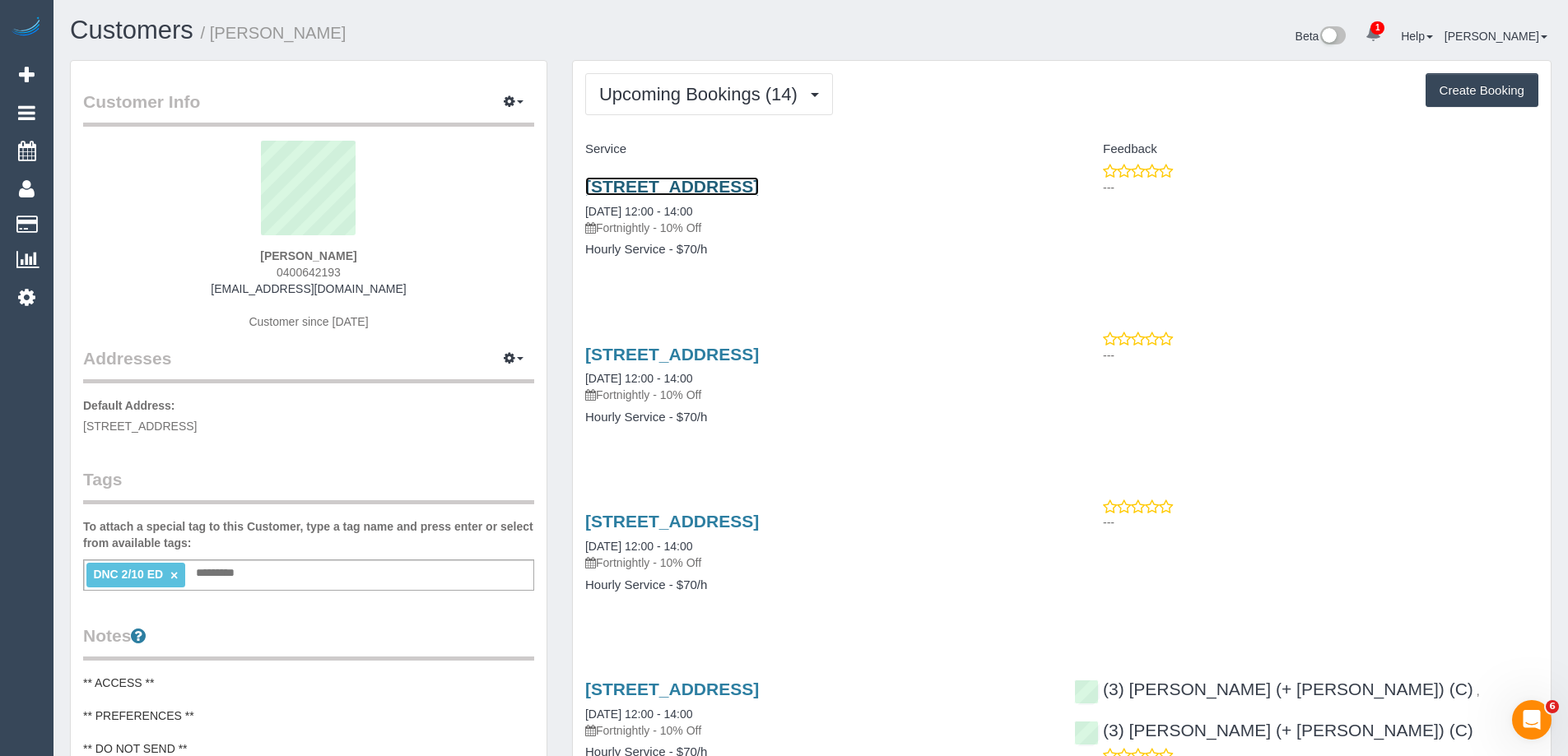
click at [759, 185] on link "[STREET_ADDRESS]" at bounding box center [672, 186] width 174 height 19
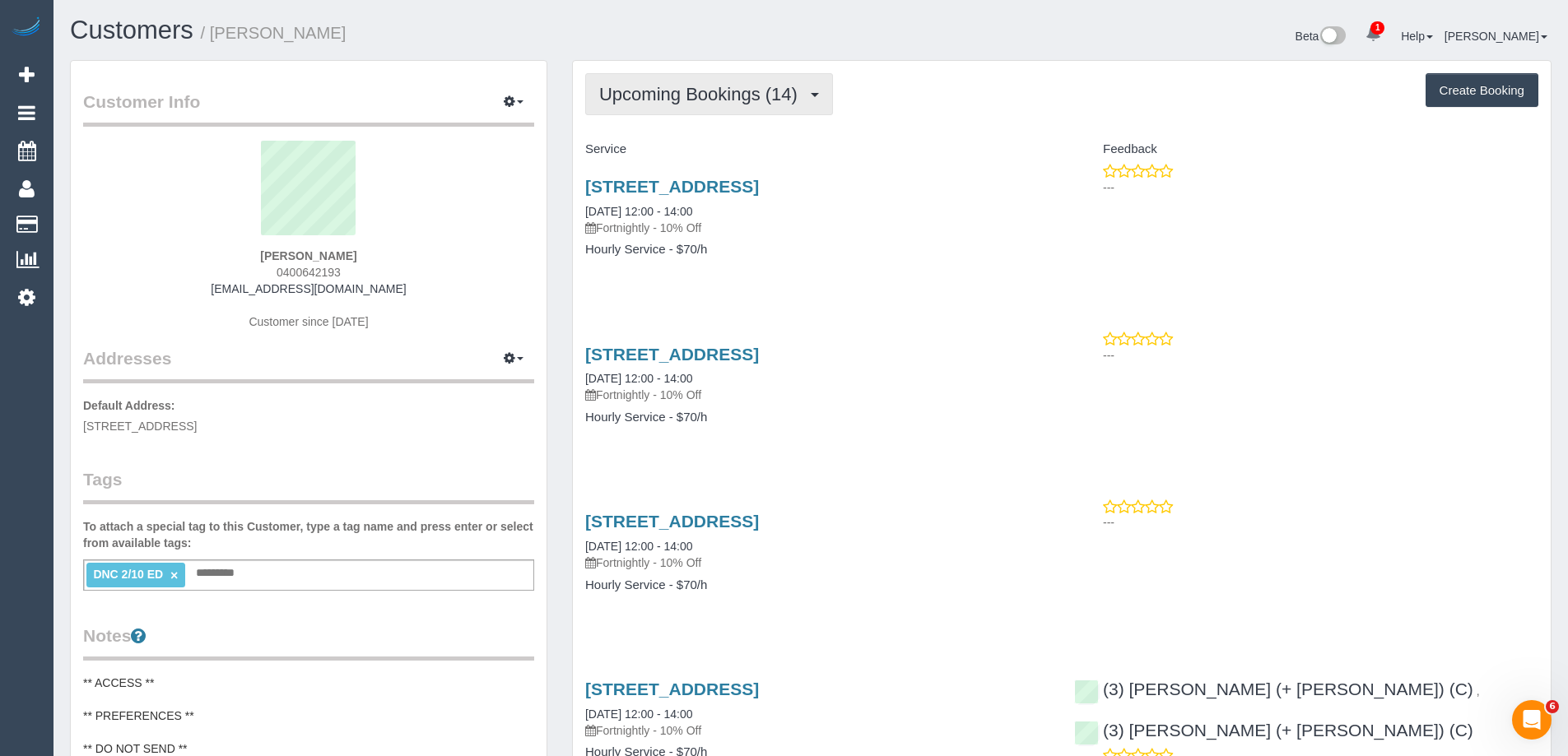
click at [671, 95] on span "Upcoming Bookings (14)" at bounding box center [702, 94] width 206 height 21
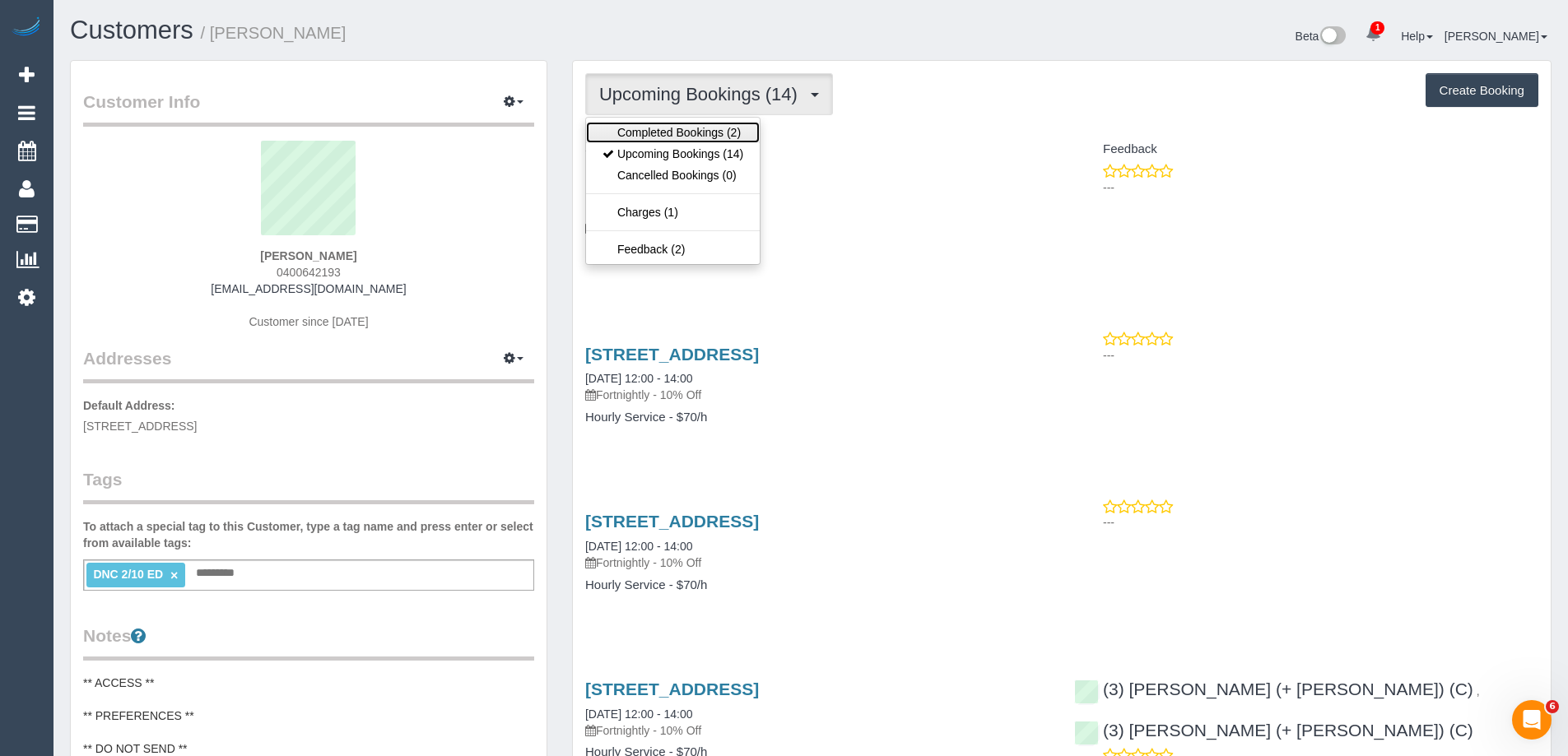
click at [651, 132] on link "Completed Bookings (2)" at bounding box center [673, 133] width 174 height 22
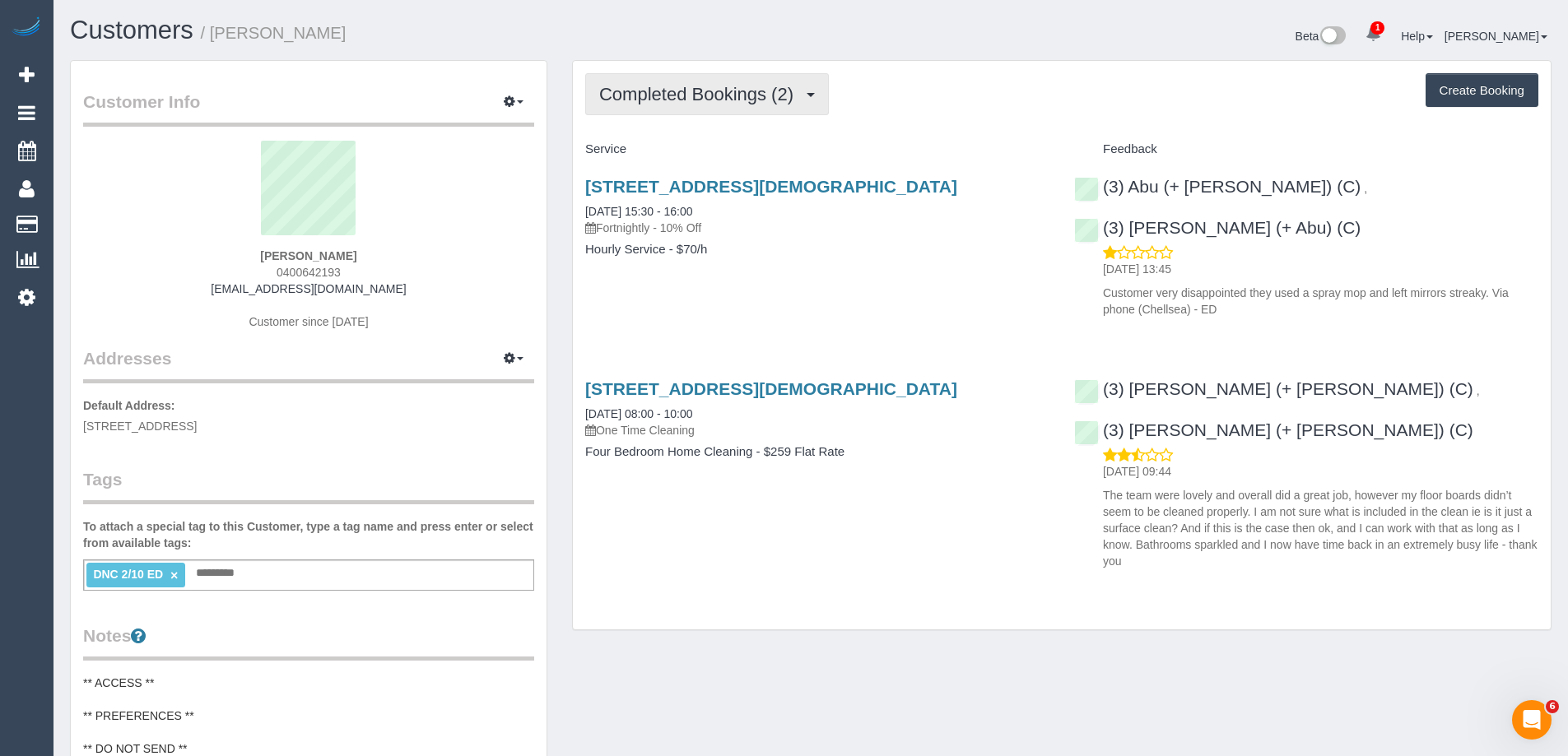
click at [677, 105] on button "Completed Bookings (2)" at bounding box center [706, 94] width 244 height 42
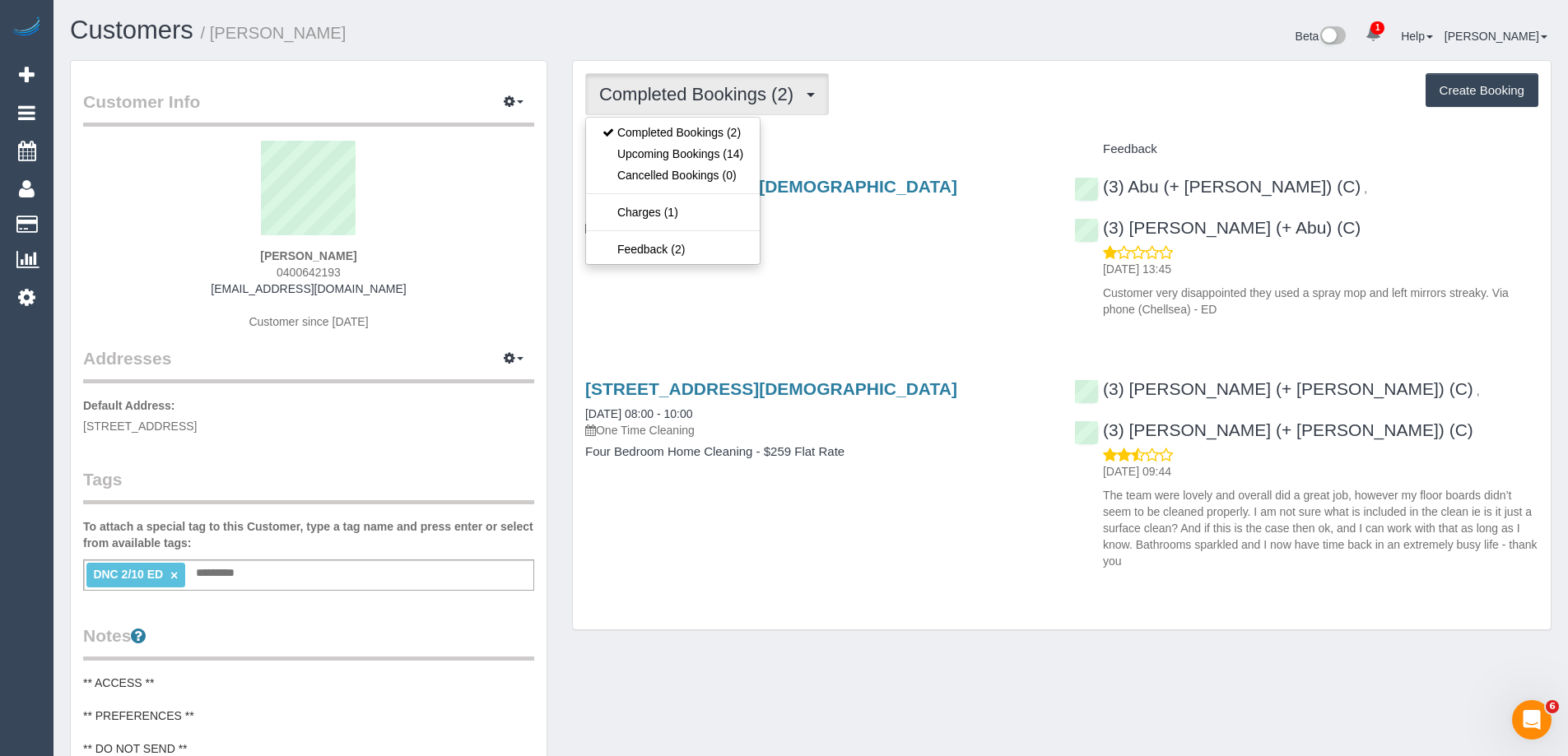
click at [968, 105] on div "Completed Bookings (2) Completed Bookings (2) Upcoming Bookings (14) Cancelled …" at bounding box center [1061, 94] width 953 height 42
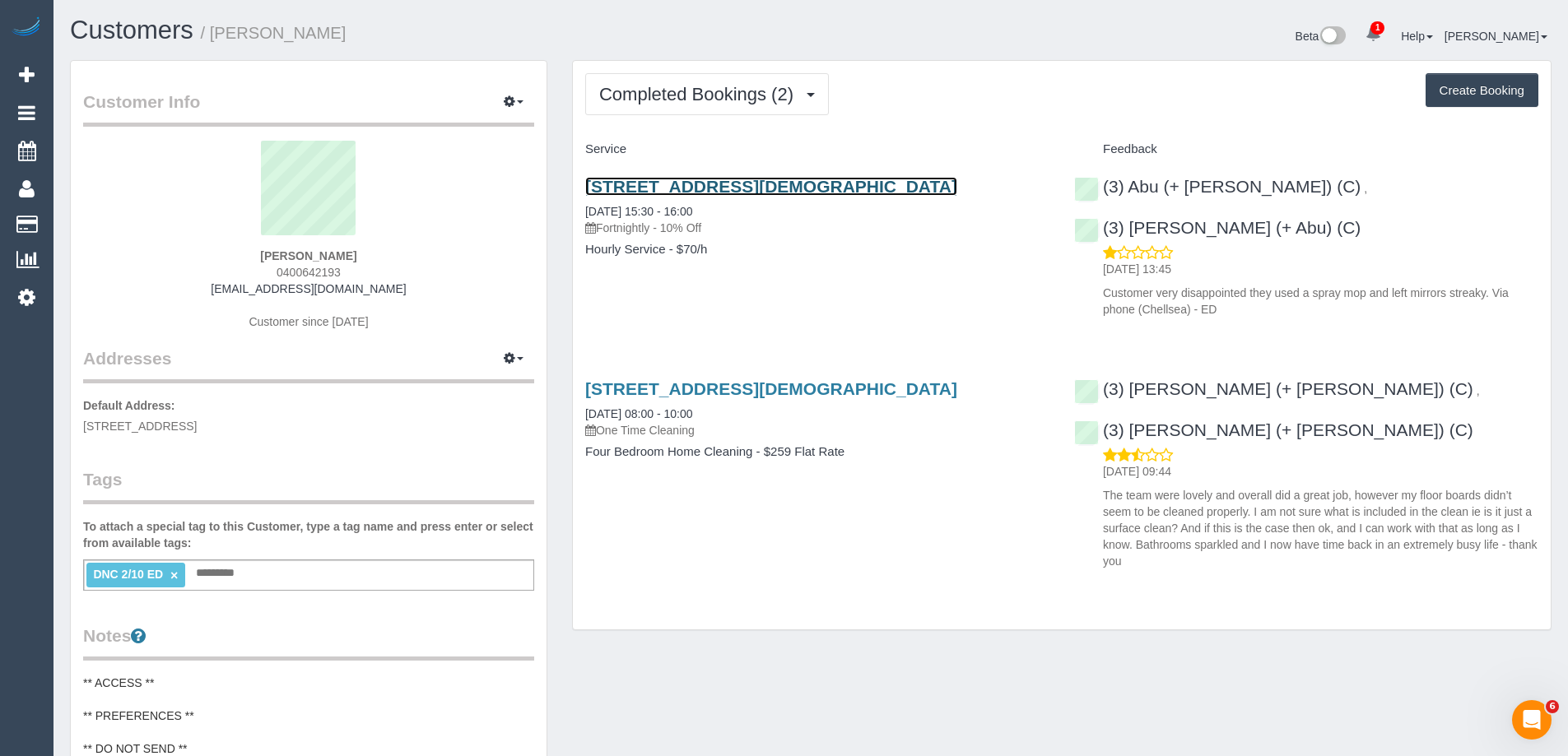
click at [874, 183] on link "[STREET_ADDRESS][DEMOGRAPHIC_DATA]" at bounding box center [771, 186] width 372 height 19
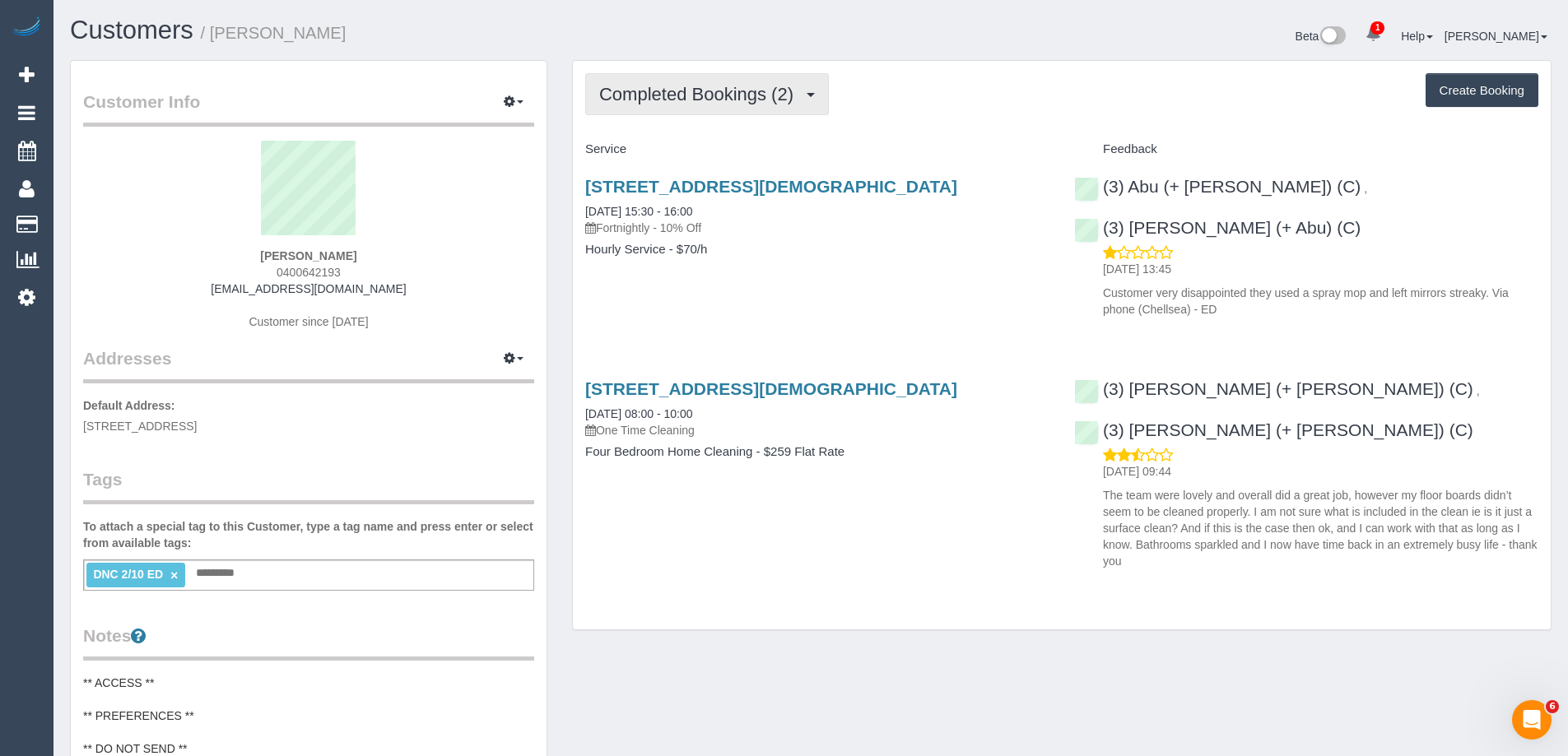
click at [686, 86] on span "Completed Bookings (2)" at bounding box center [700, 94] width 202 height 21
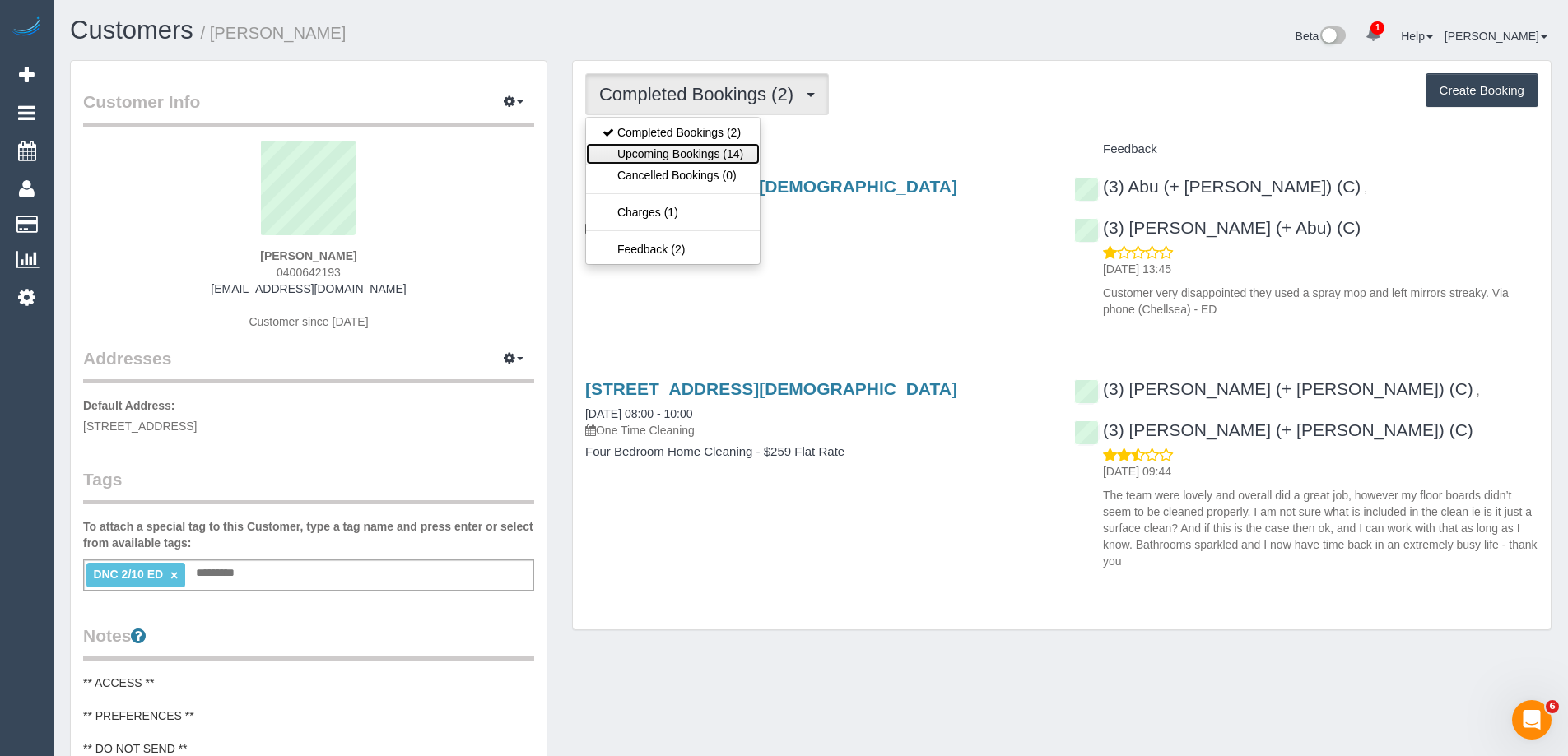
click at [668, 148] on link "Upcoming Bookings (14)" at bounding box center [673, 154] width 174 height 22
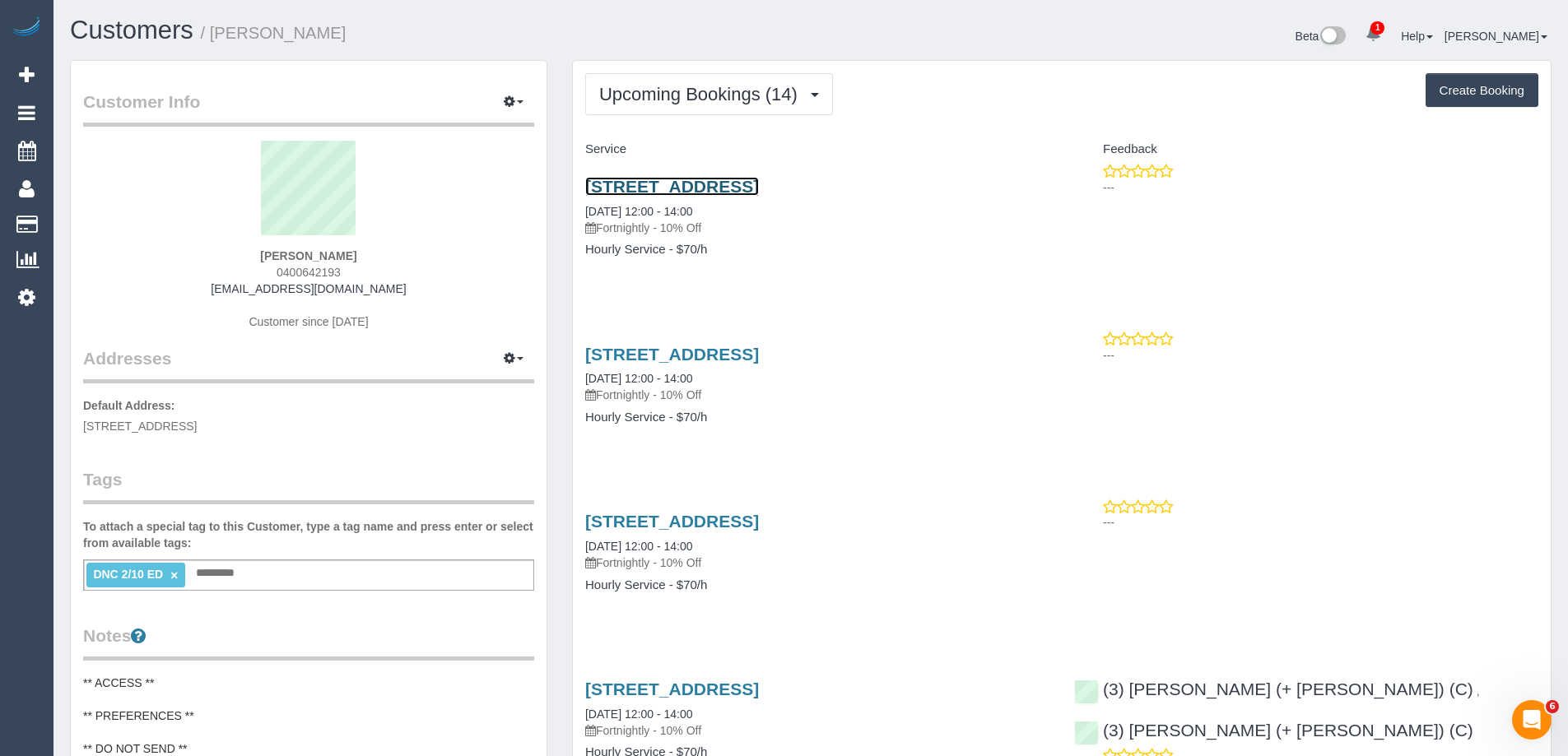
click at [759, 187] on link "[STREET_ADDRESS]" at bounding box center [672, 186] width 174 height 19
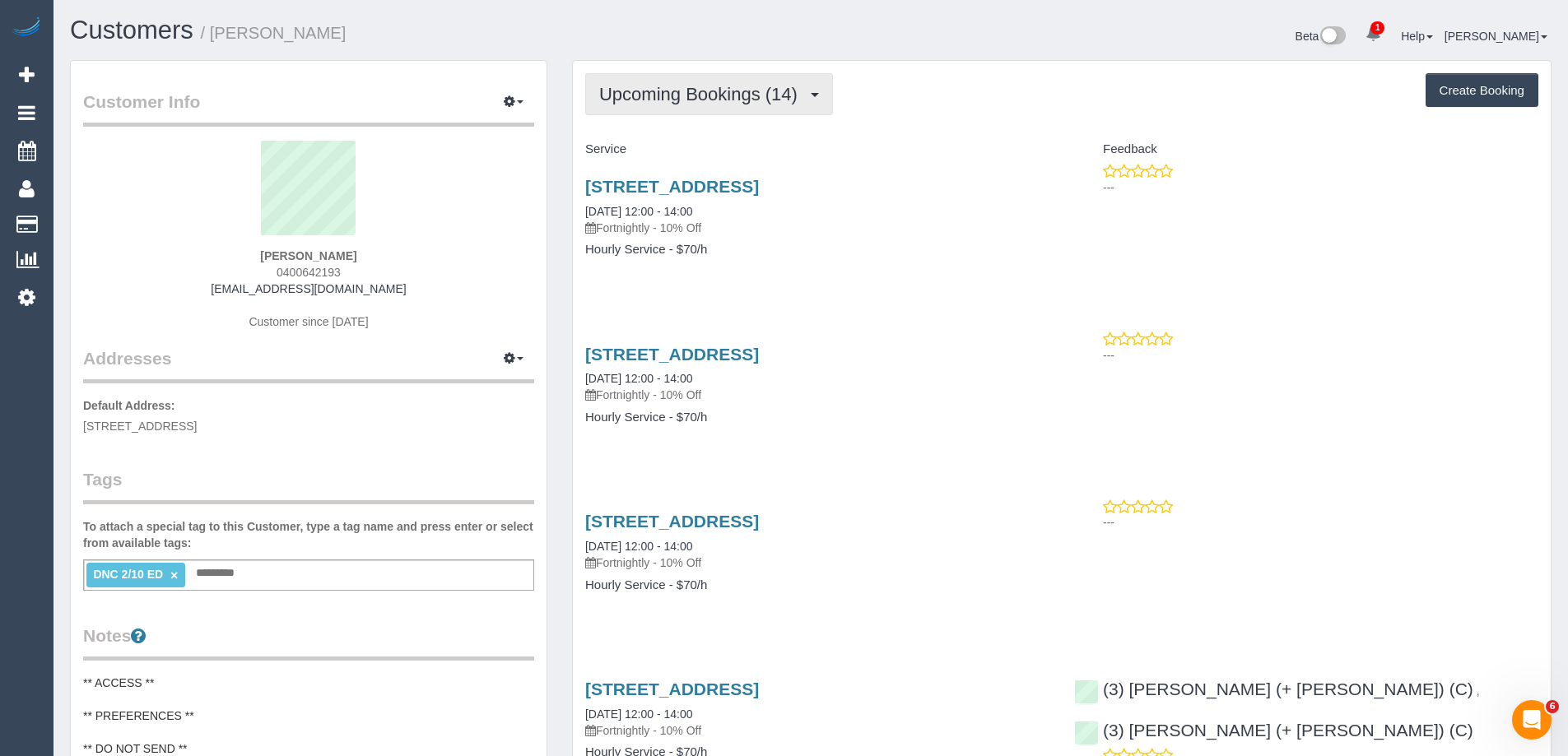
click at [650, 92] on span "Upcoming Bookings (14)" at bounding box center [702, 94] width 206 height 21
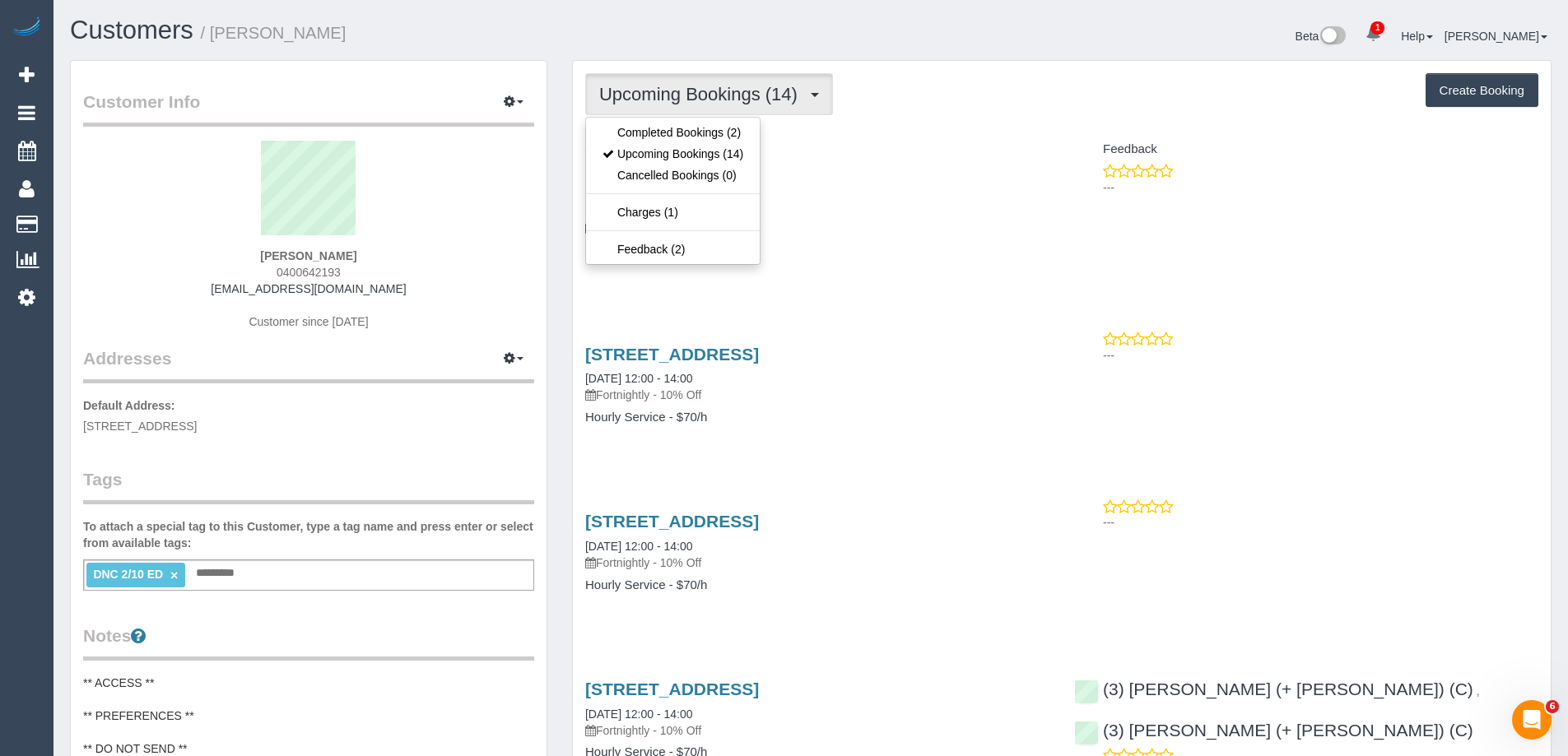
click at [650, 92] on span "Upcoming Bookings (14)" at bounding box center [702, 94] width 206 height 21
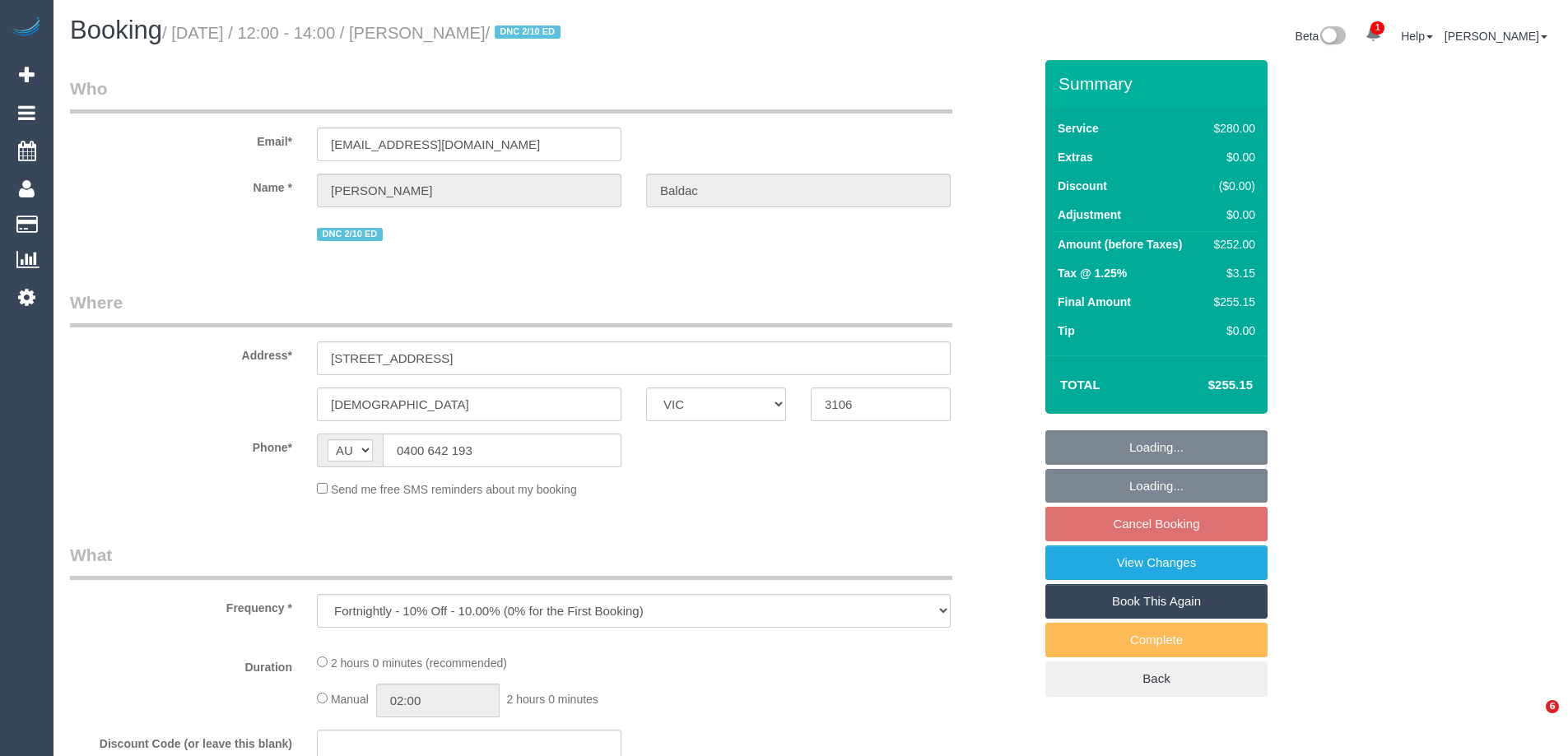
select select "VIC"
select select "string:stripe-pm_1RsaoY2GScqysDRV4iHXE4Z8"
select select "2"
select select "number:28"
select select "number:14"
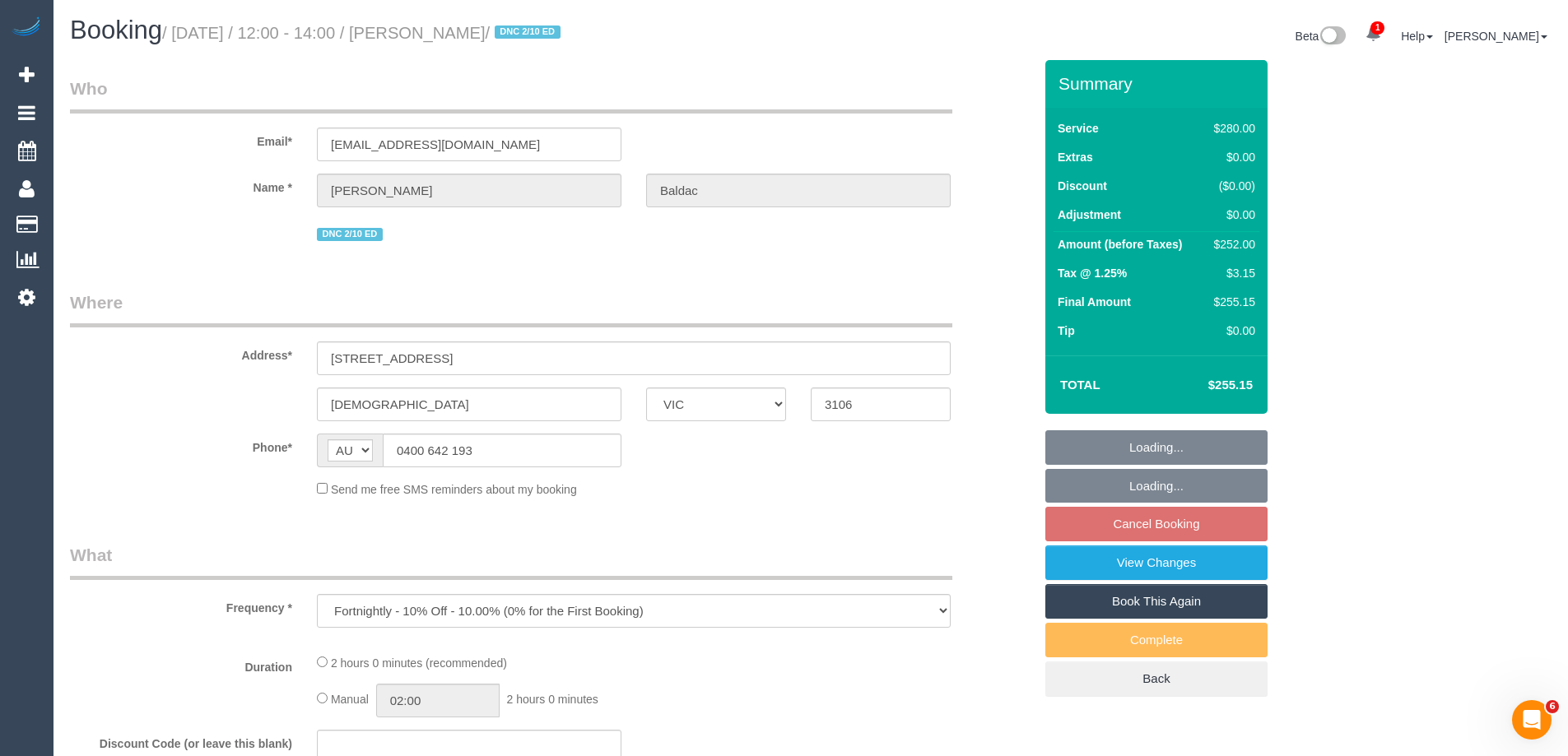
select select "number:18"
select select "number:24"
select select "number:34"
select select "number:12"
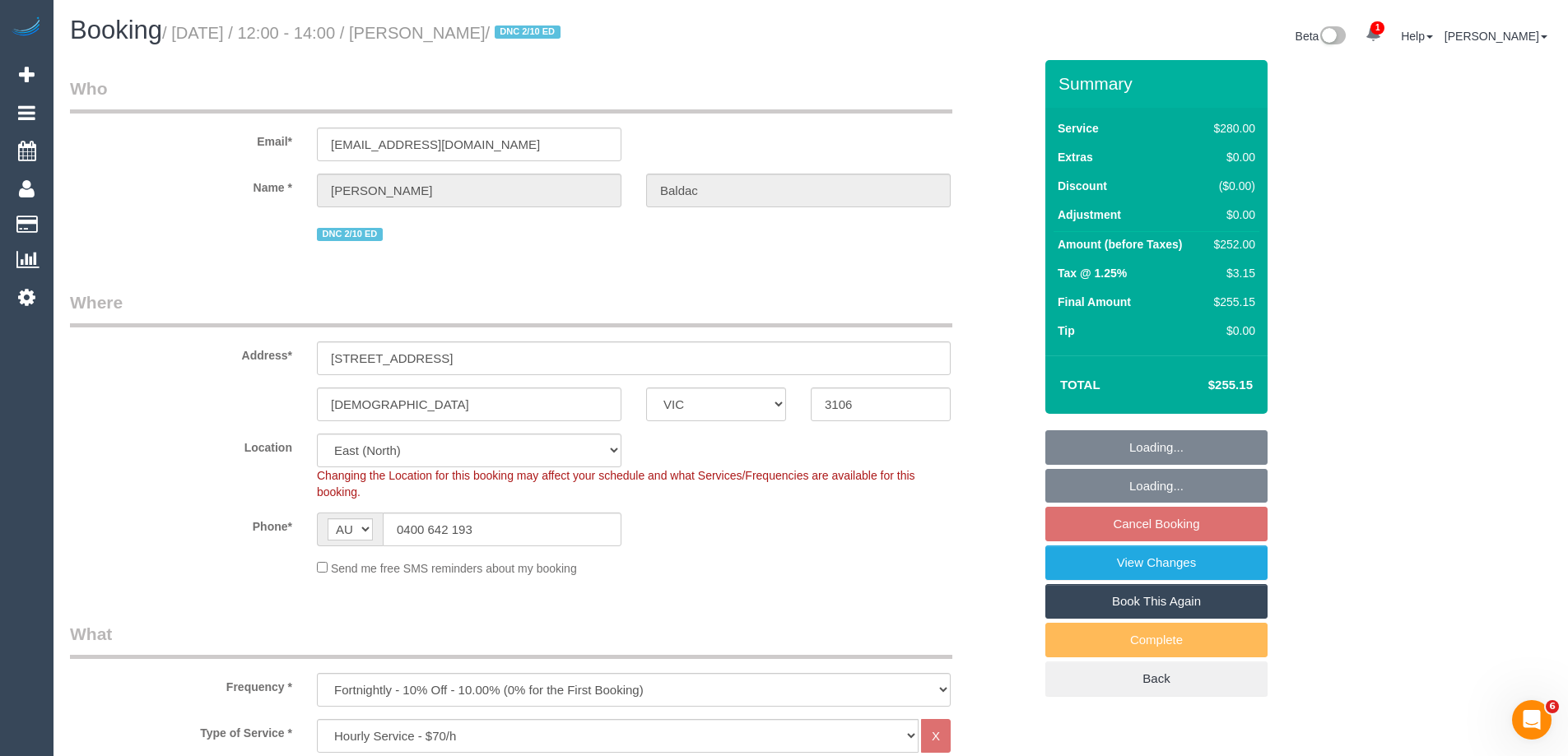
select select "object:890"
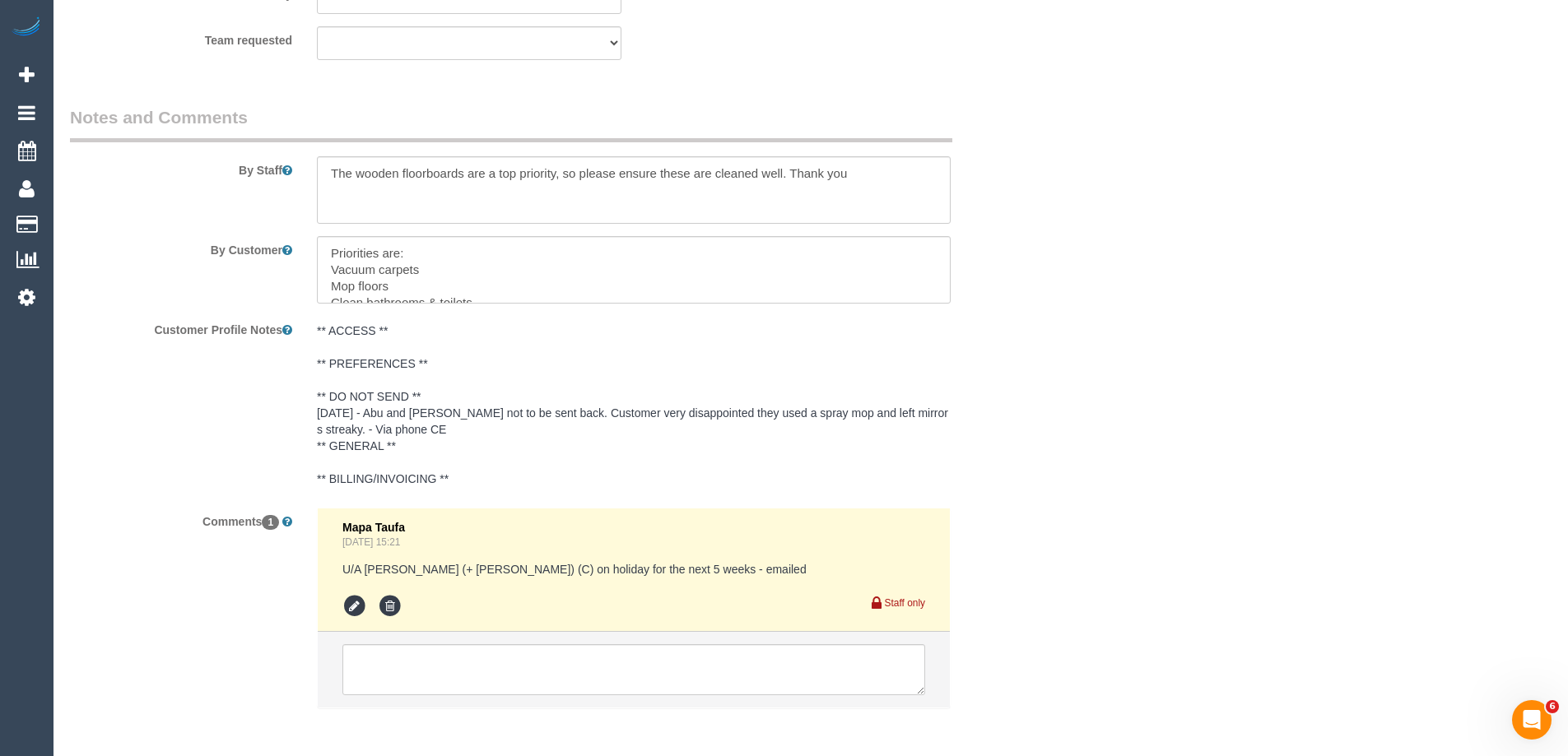
scroll to position [2853, 0]
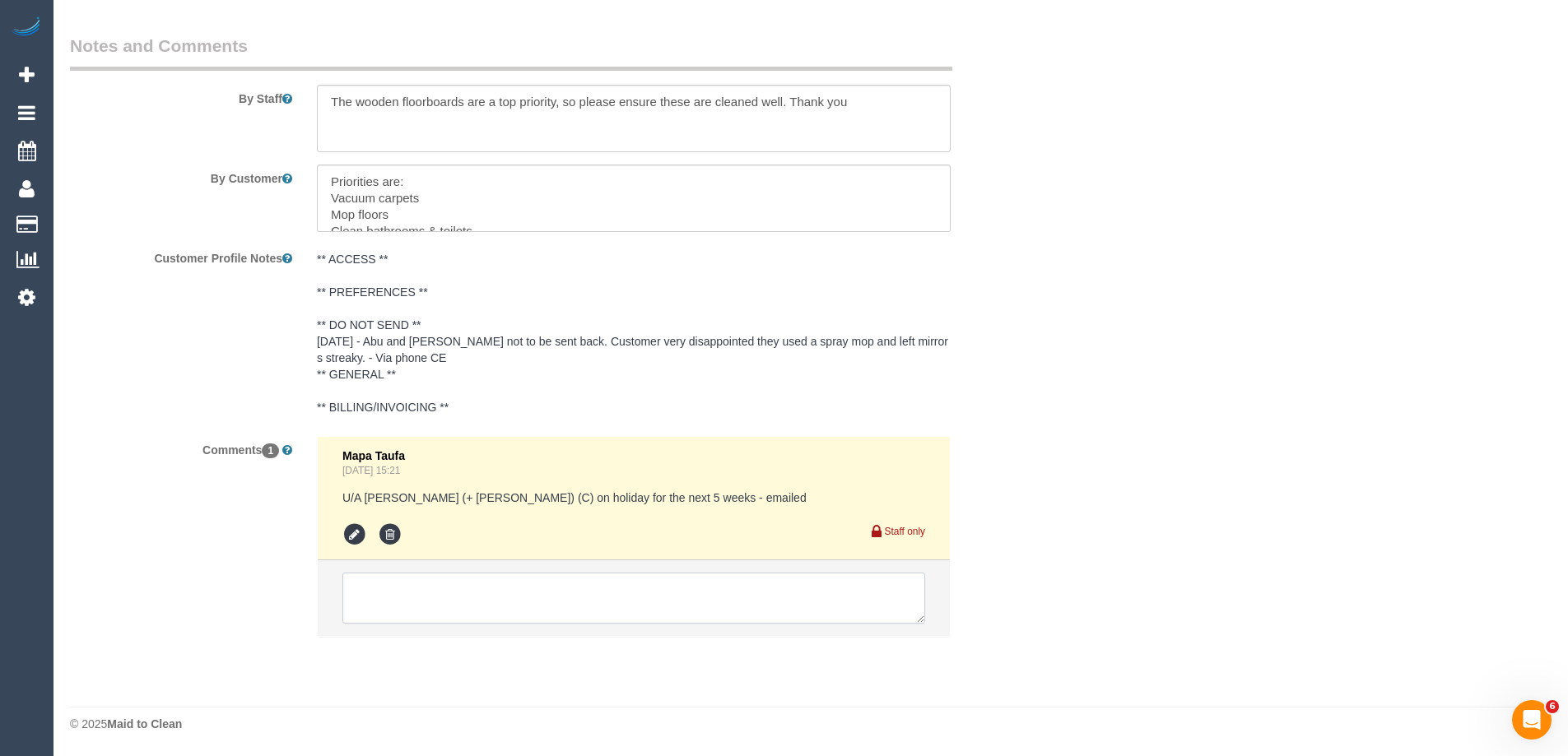
click at [505, 579] on textarea at bounding box center [634, 599] width 583 height 51
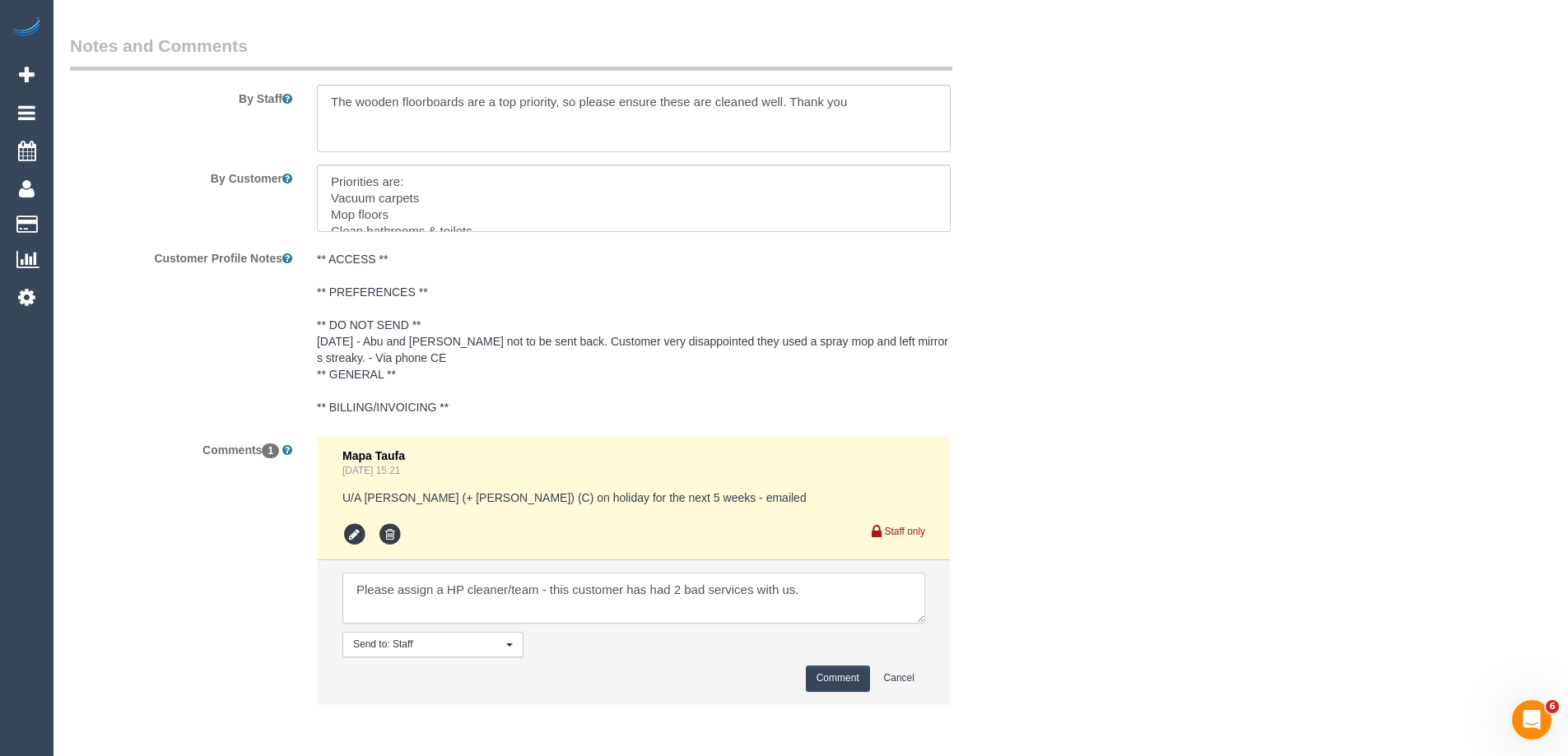
click at [354, 582] on textarea at bounding box center [634, 599] width 583 height 51
type textarea "If possible, please assign a HP cleaner/team - this customer has had 2 bad serv…"
click at [840, 683] on button "Comment" at bounding box center [838, 679] width 65 height 25
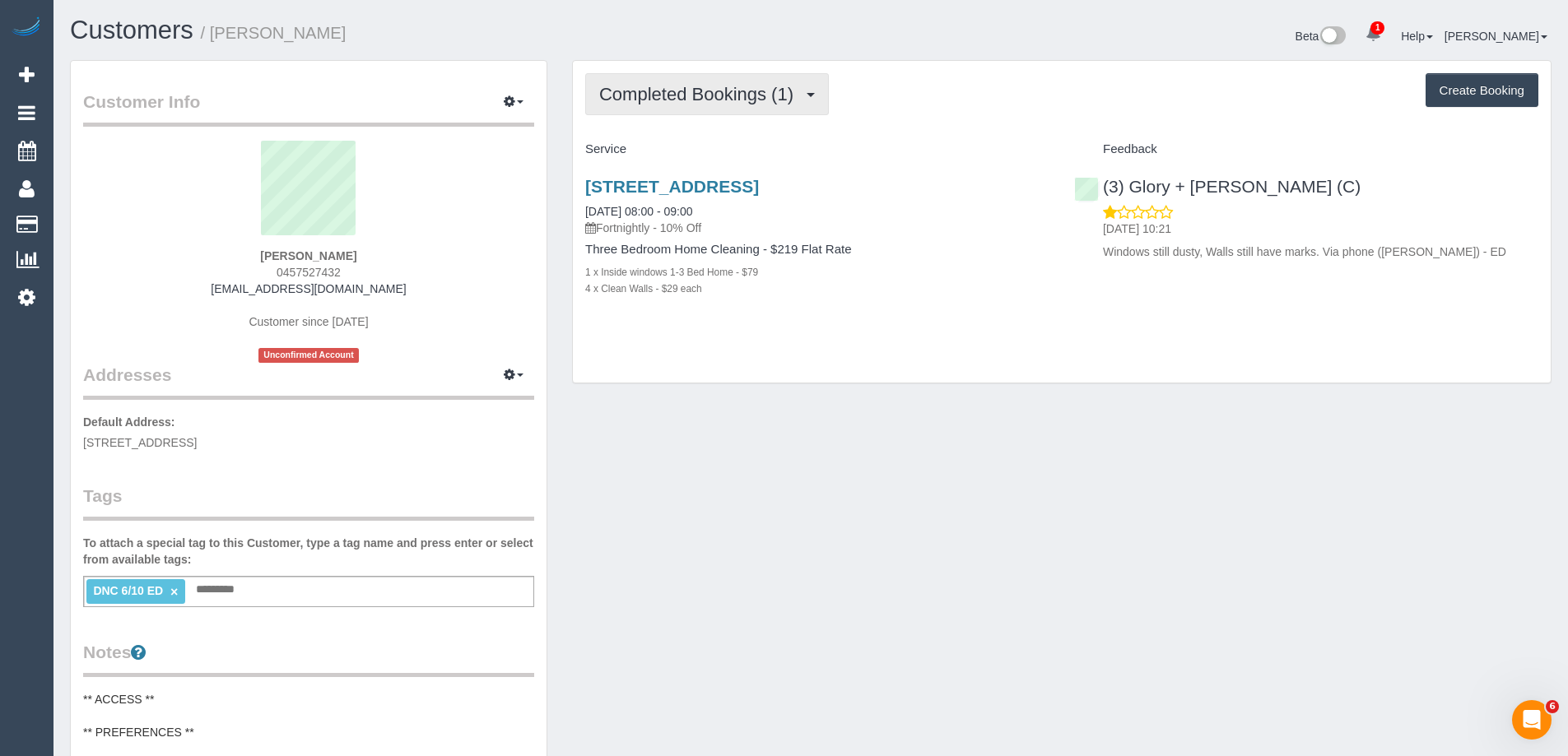
click at [704, 96] on span "Completed Bookings (1)" at bounding box center [700, 94] width 202 height 21
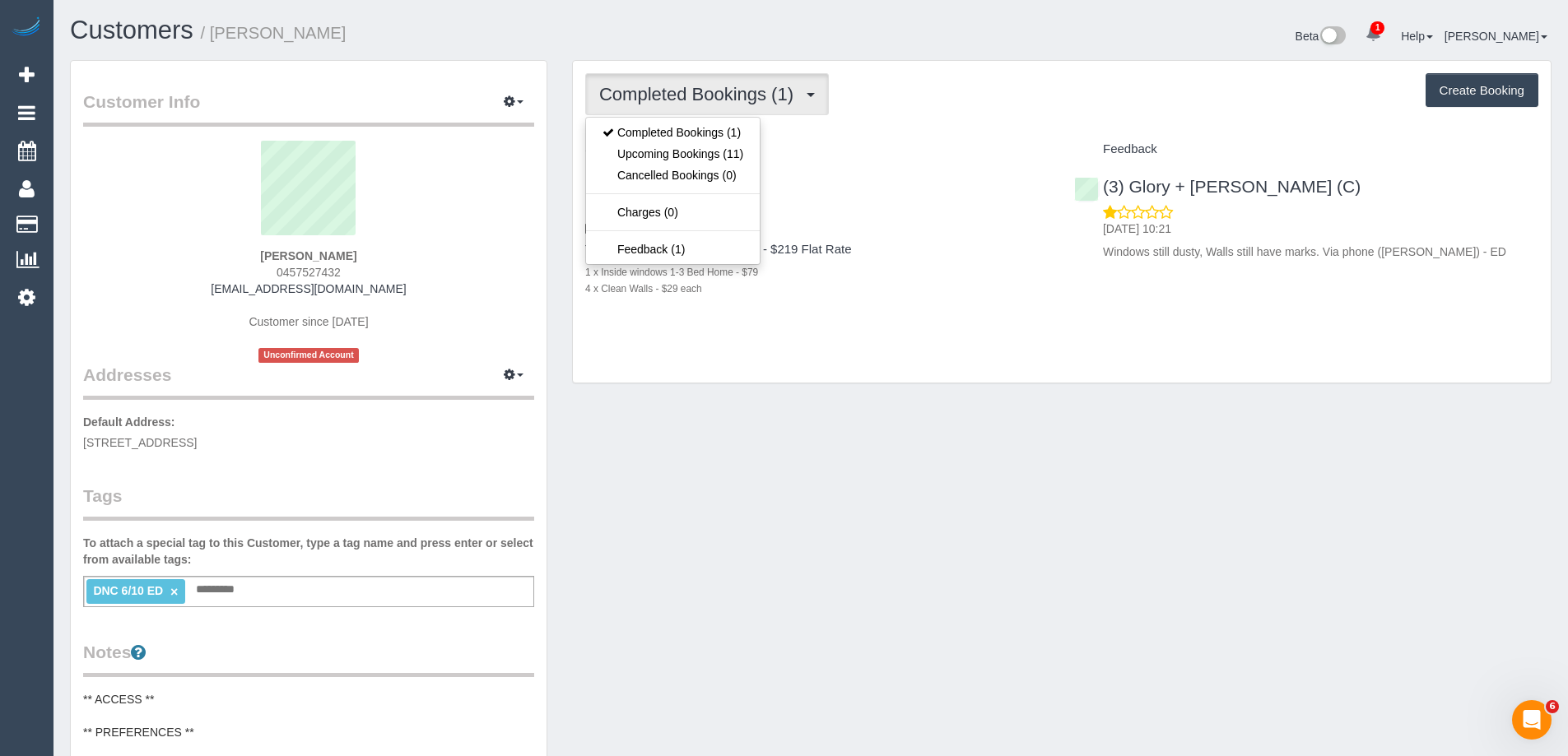
click at [938, 96] on div "Completed Bookings (1) Completed Bookings (1) Upcoming Bookings (11) Cancelled …" at bounding box center [1061, 94] width 953 height 42
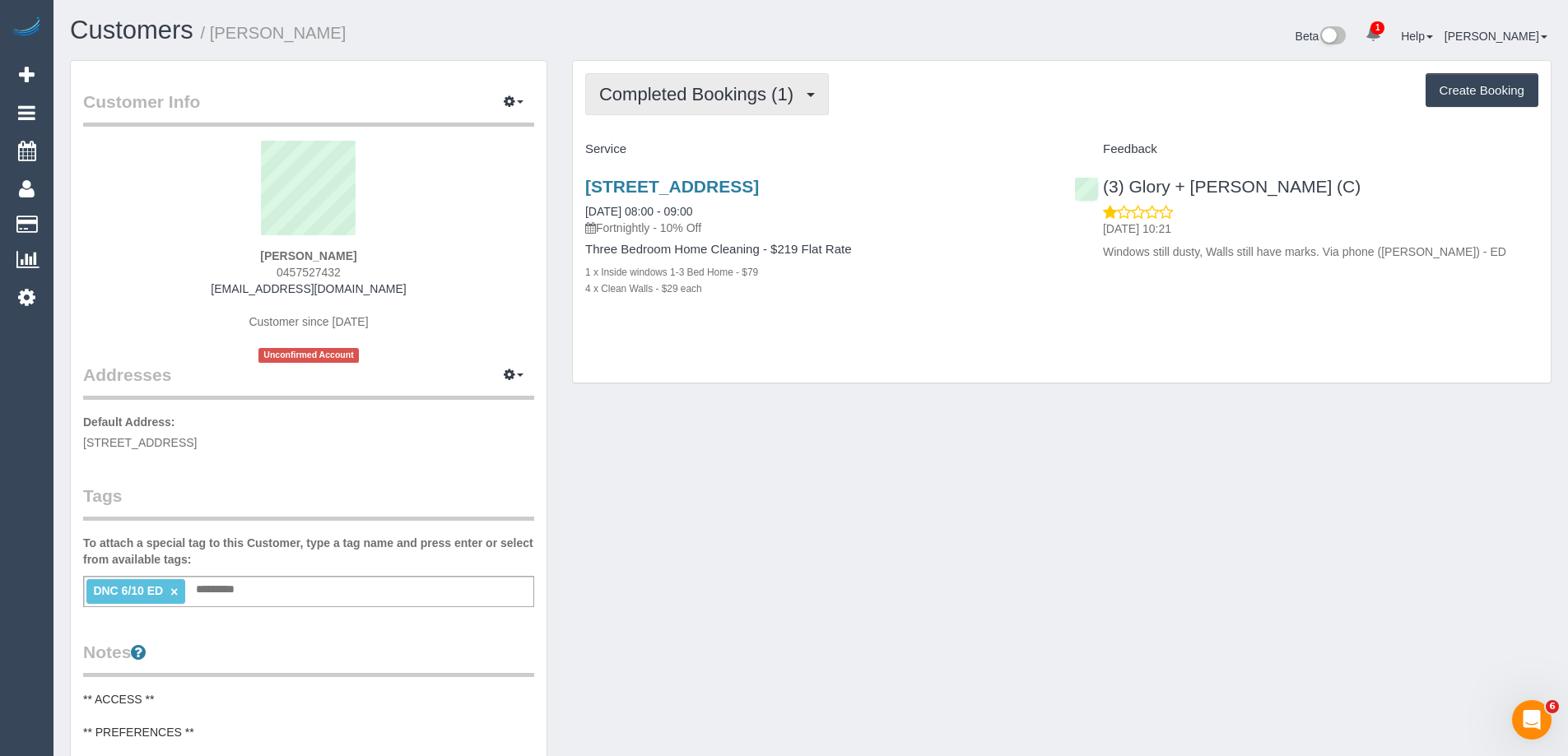
click at [724, 96] on span "Completed Bookings (1)" at bounding box center [700, 94] width 202 height 21
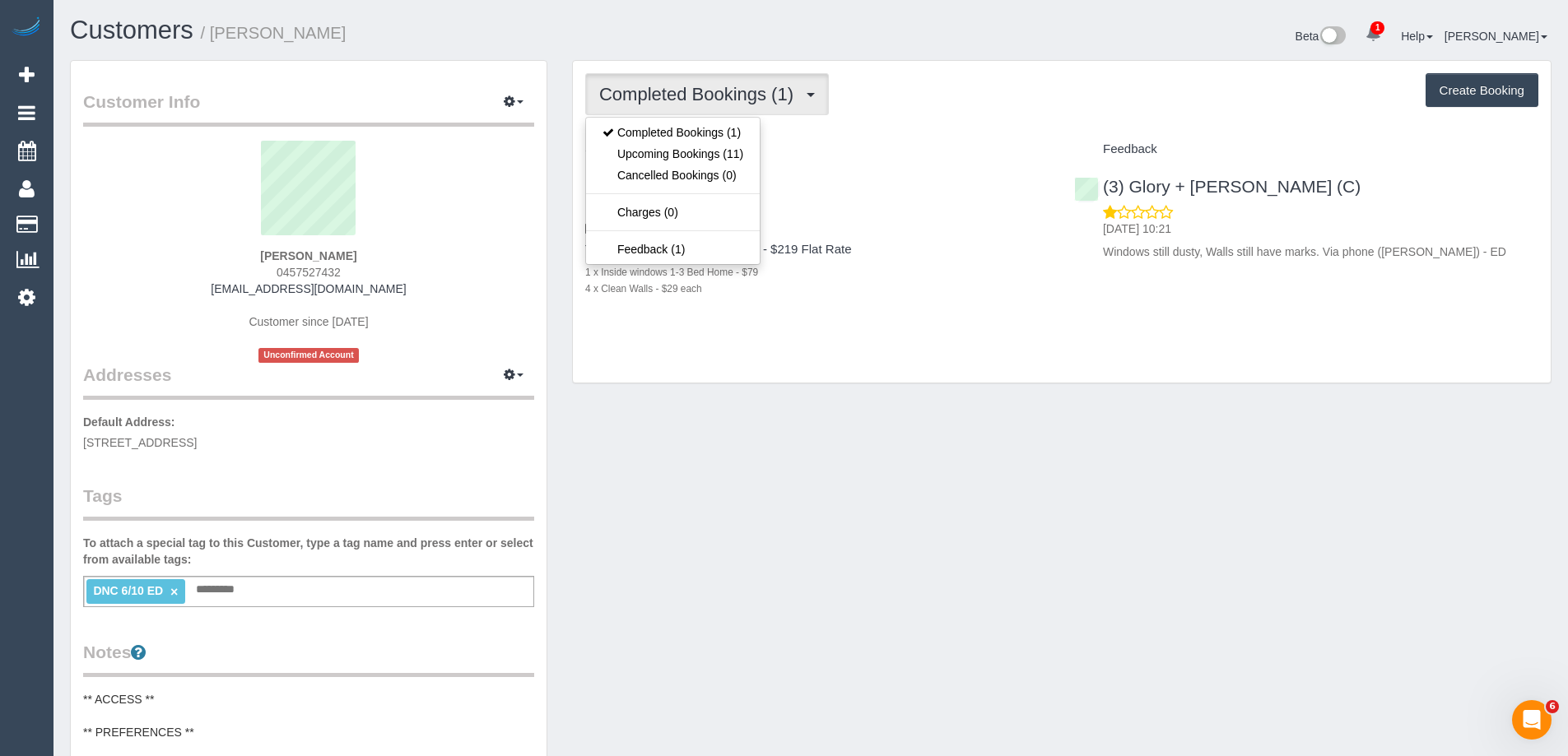
click at [1033, 112] on div "Completed Bookings (1) Completed Bookings (1) Upcoming Bookings (11) Cancelled …" at bounding box center [1061, 94] width 953 height 42
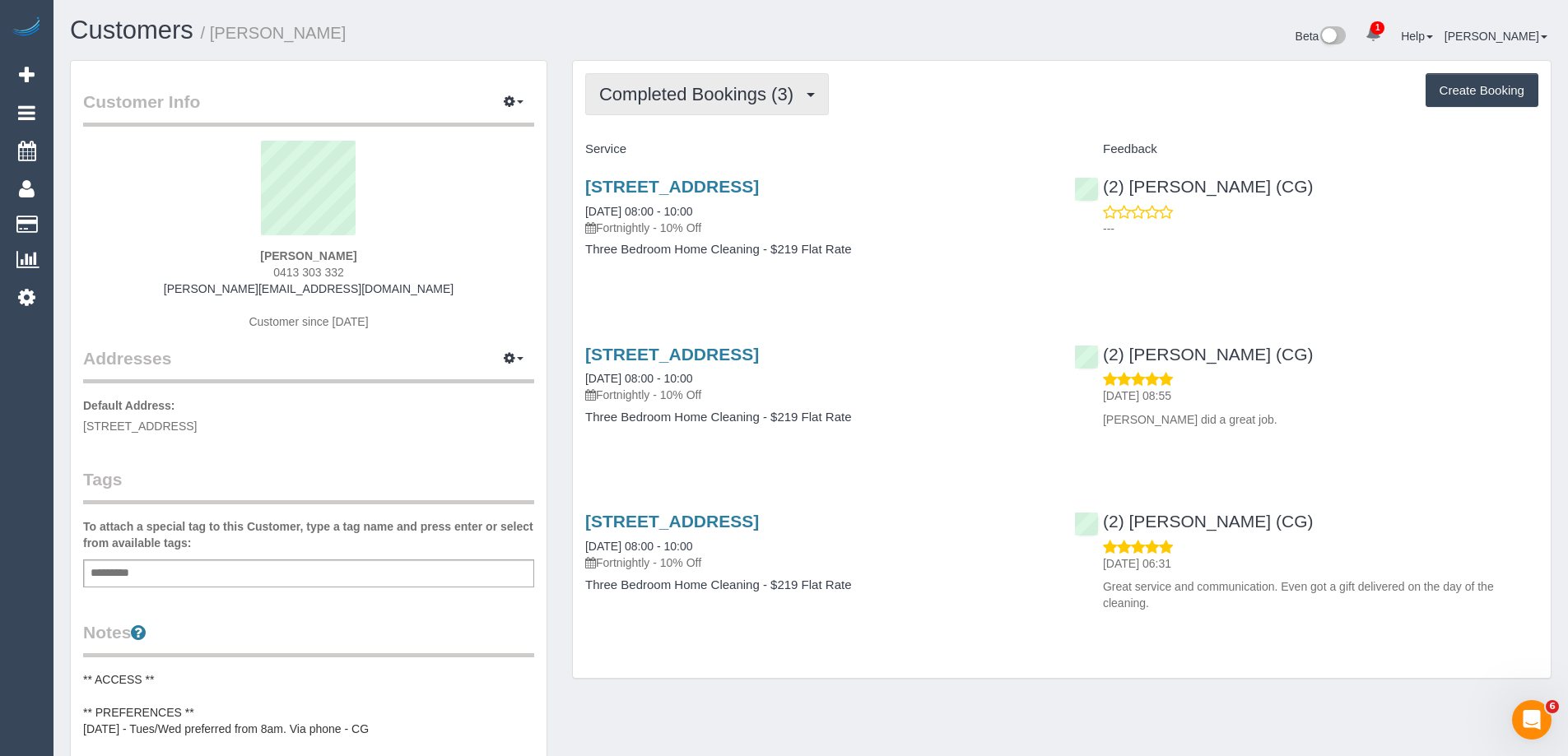
click at [677, 100] on span "Completed Bookings (3)" at bounding box center [700, 94] width 202 height 21
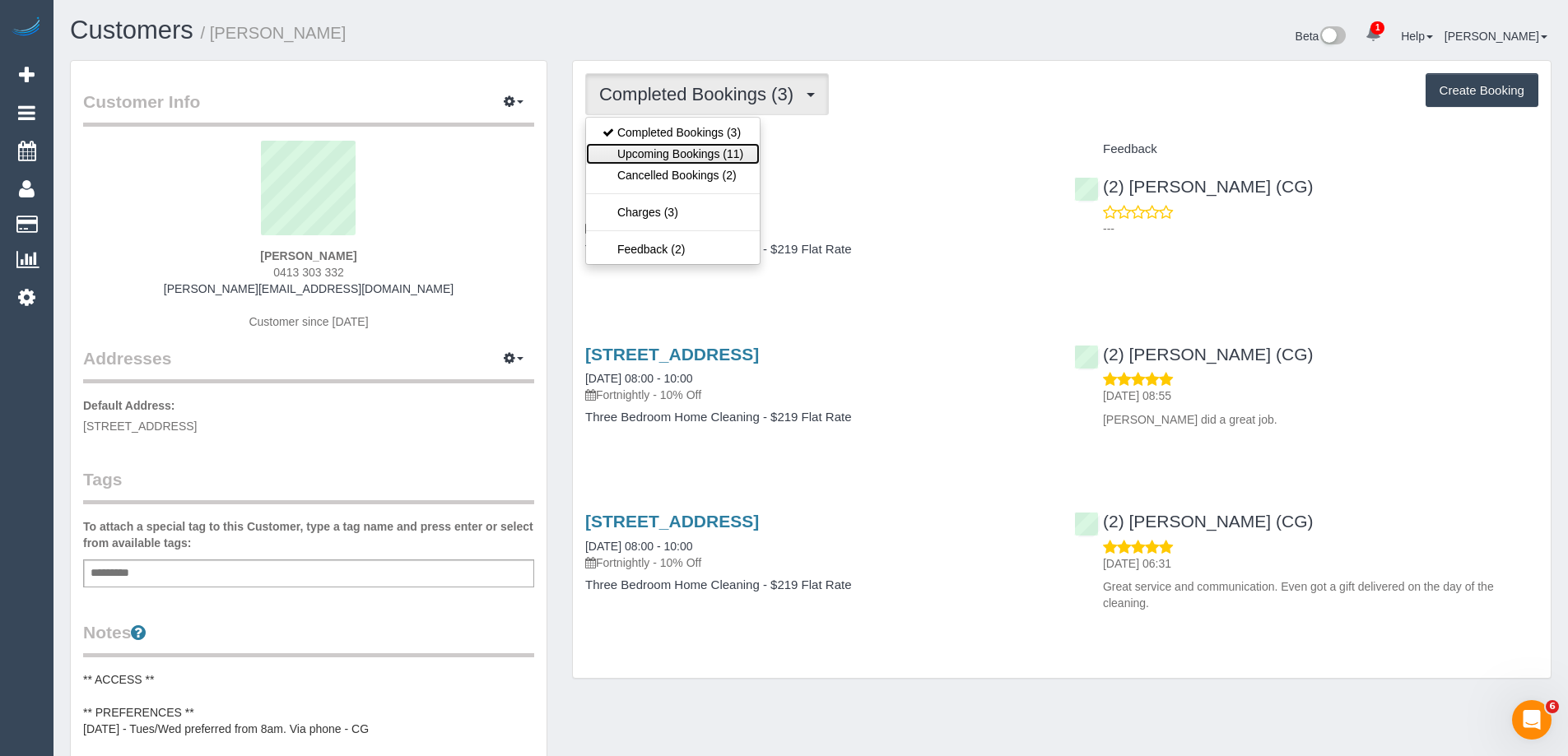
click at [680, 147] on link "Upcoming Bookings (11)" at bounding box center [673, 154] width 174 height 22
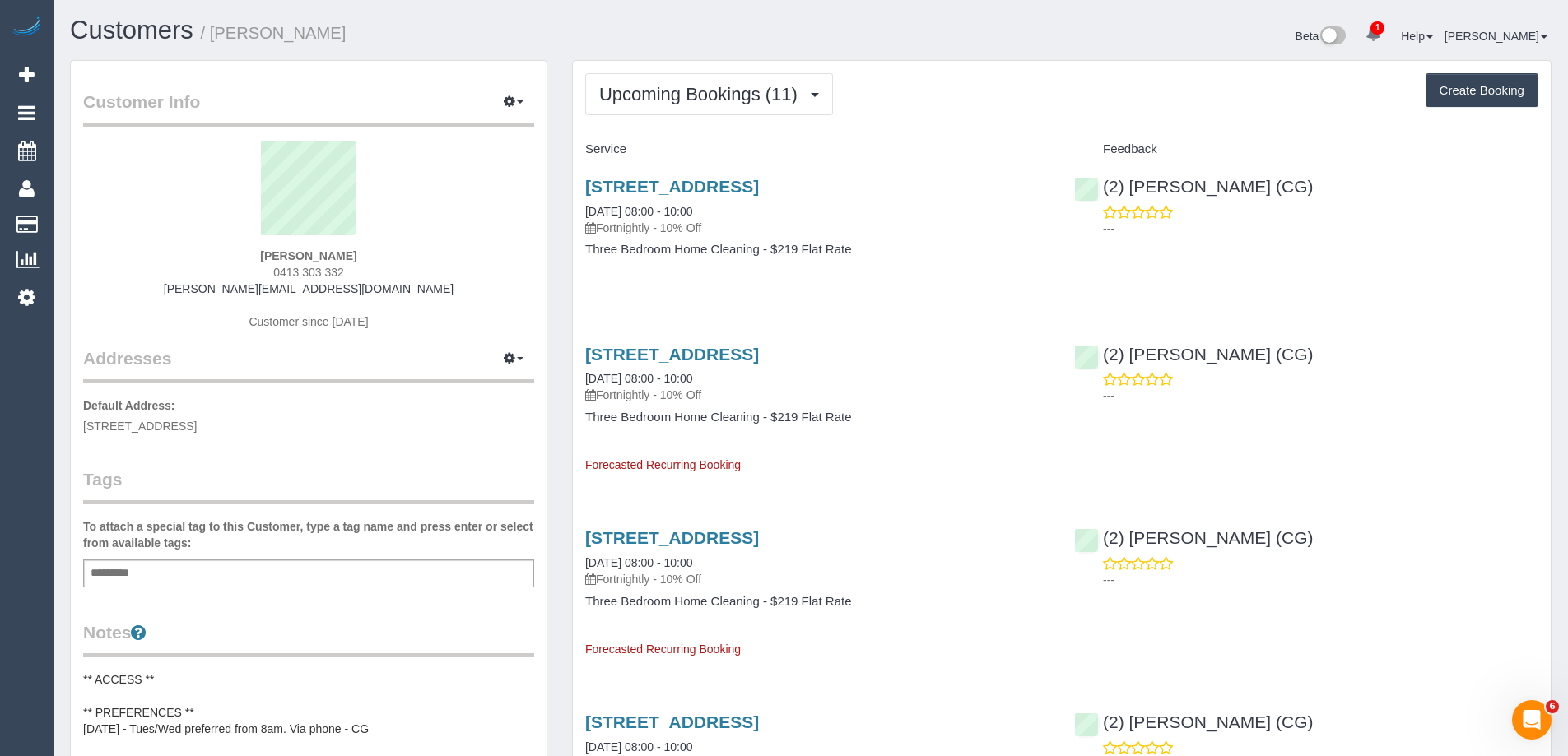
copy small "[PERSON_NAME]"
drag, startPoint x: 322, startPoint y: 27, endPoint x: 216, endPoint y: 34, distance: 106.2
click at [216, 34] on h1 "Customers / Trish Cooper" at bounding box center [434, 30] width 729 height 28
copy link "Andrew Wrobel (CG)"
drag, startPoint x: 1343, startPoint y: 189, endPoint x: 1133, endPoint y: 190, distance: 210.0
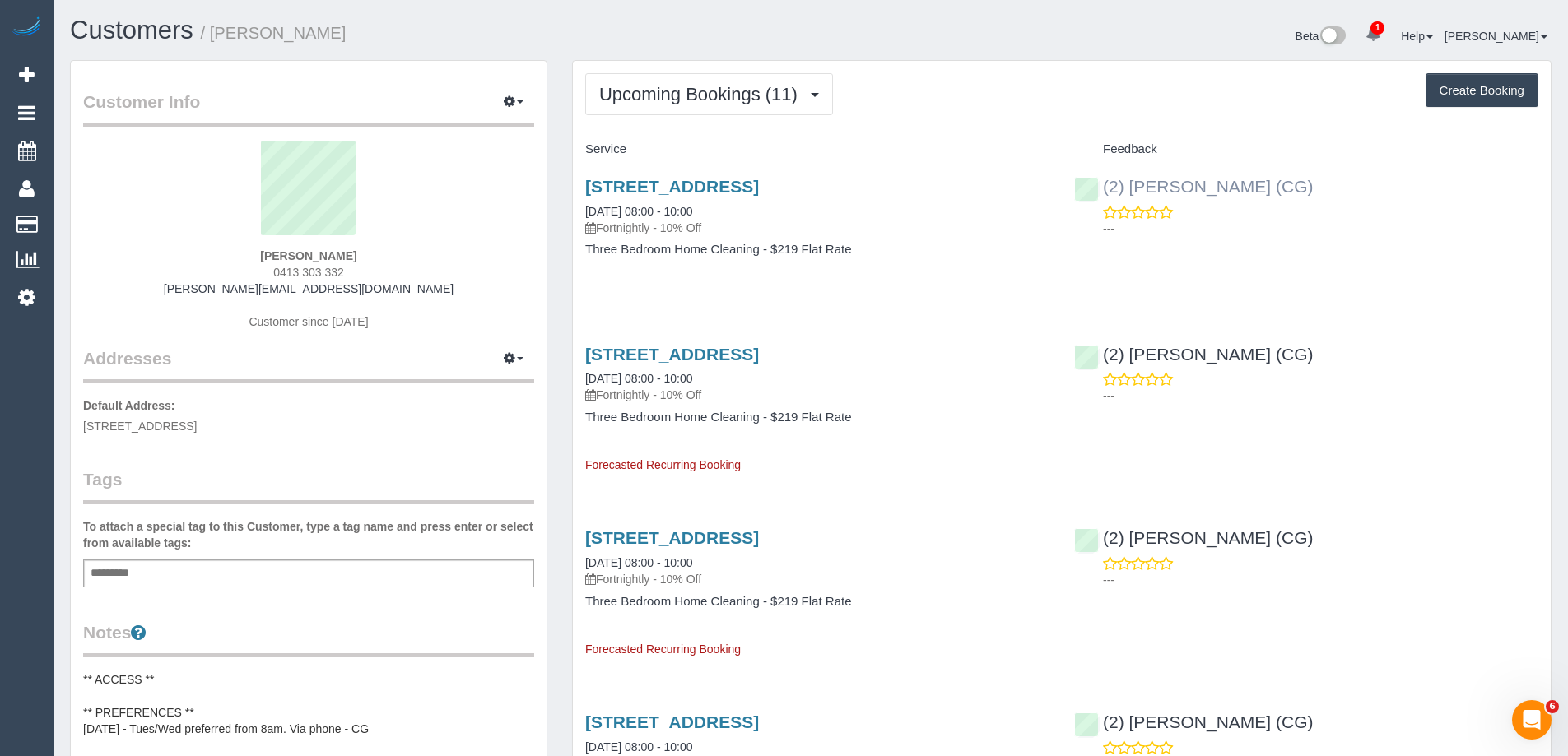
click at [1133, 190] on div "(2) Andrew Wrobel (CG) ---" at bounding box center [1306, 203] width 489 height 80
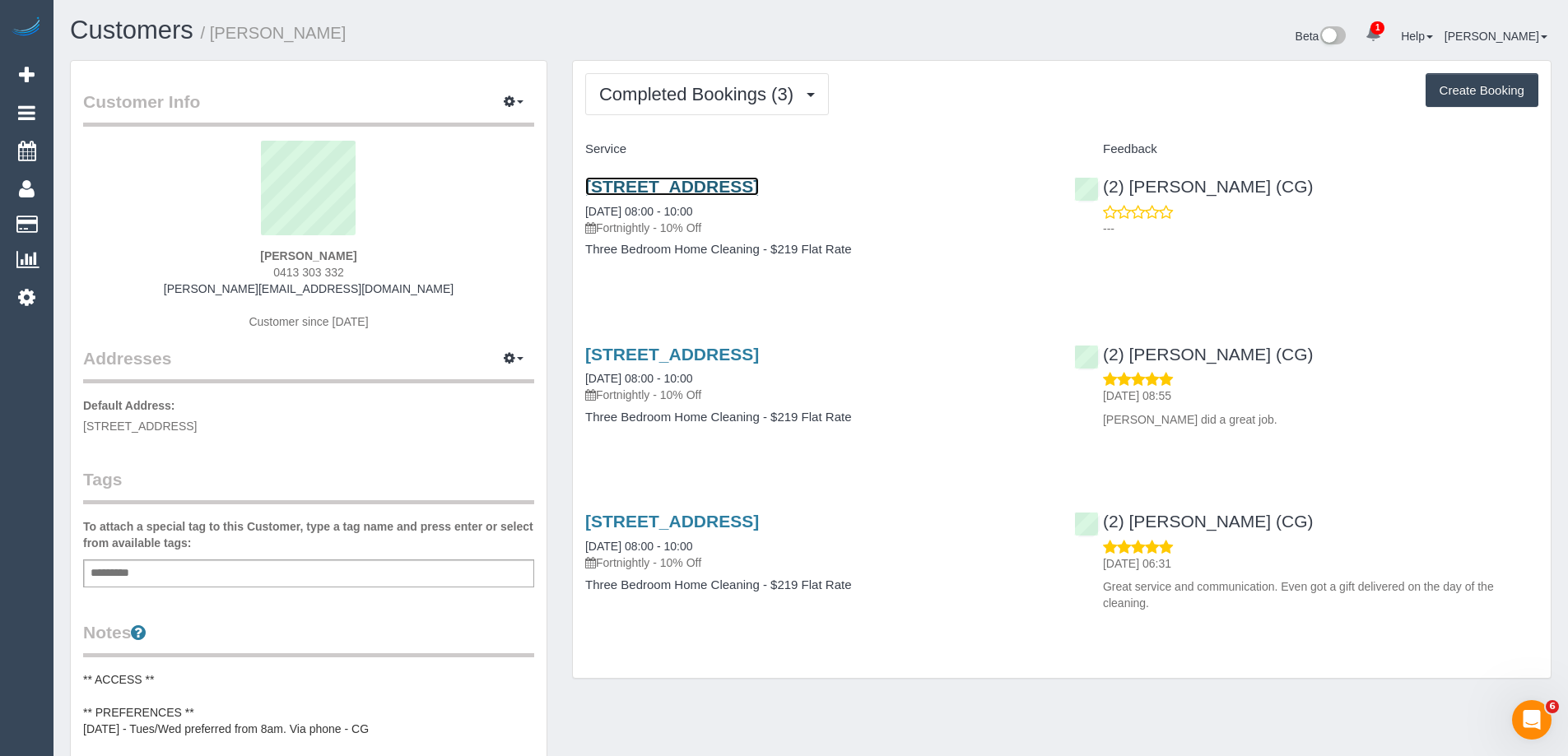
click at [664, 181] on link "[STREET_ADDRESS]" at bounding box center [672, 186] width 174 height 19
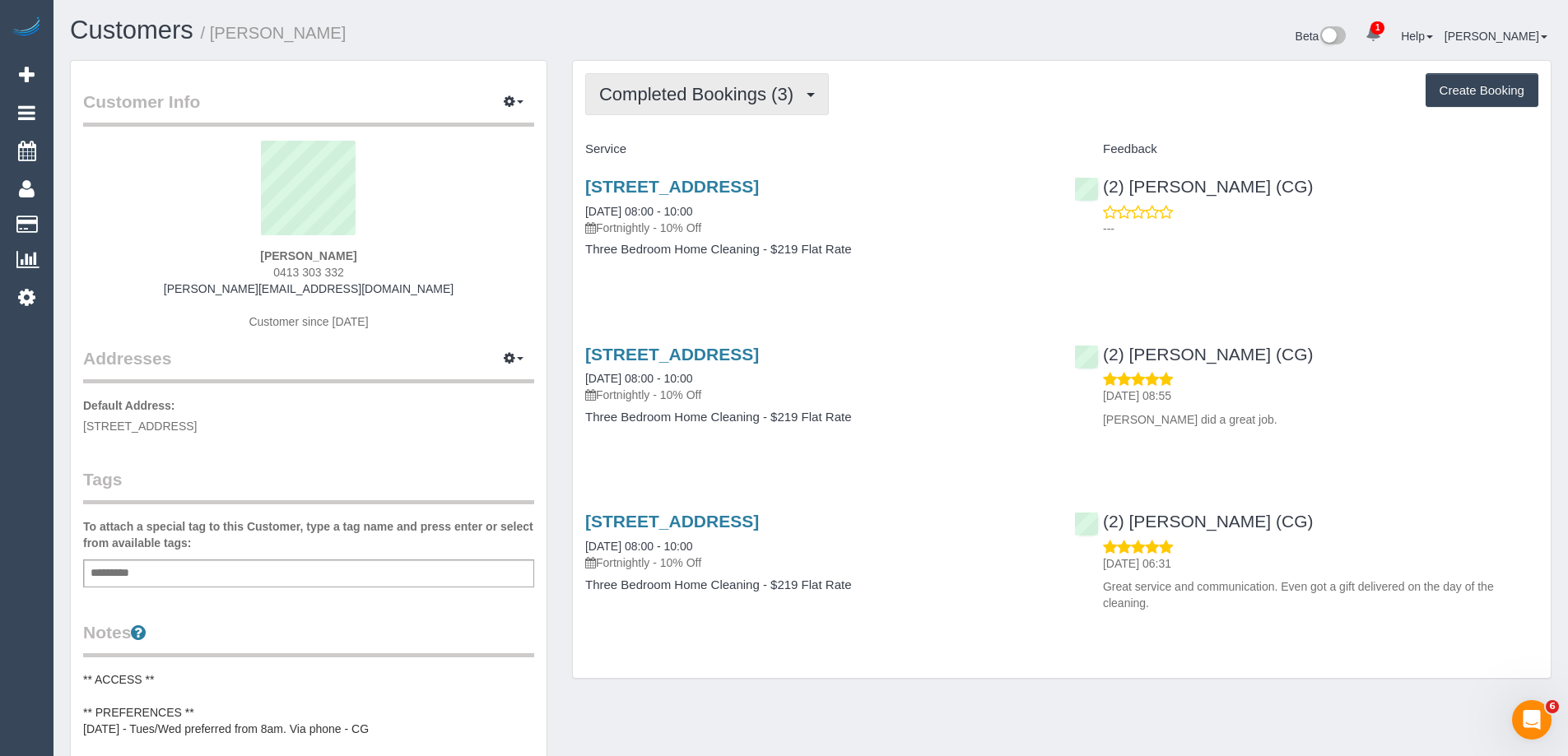
click at [733, 91] on span "Completed Bookings (3)" at bounding box center [700, 94] width 202 height 21
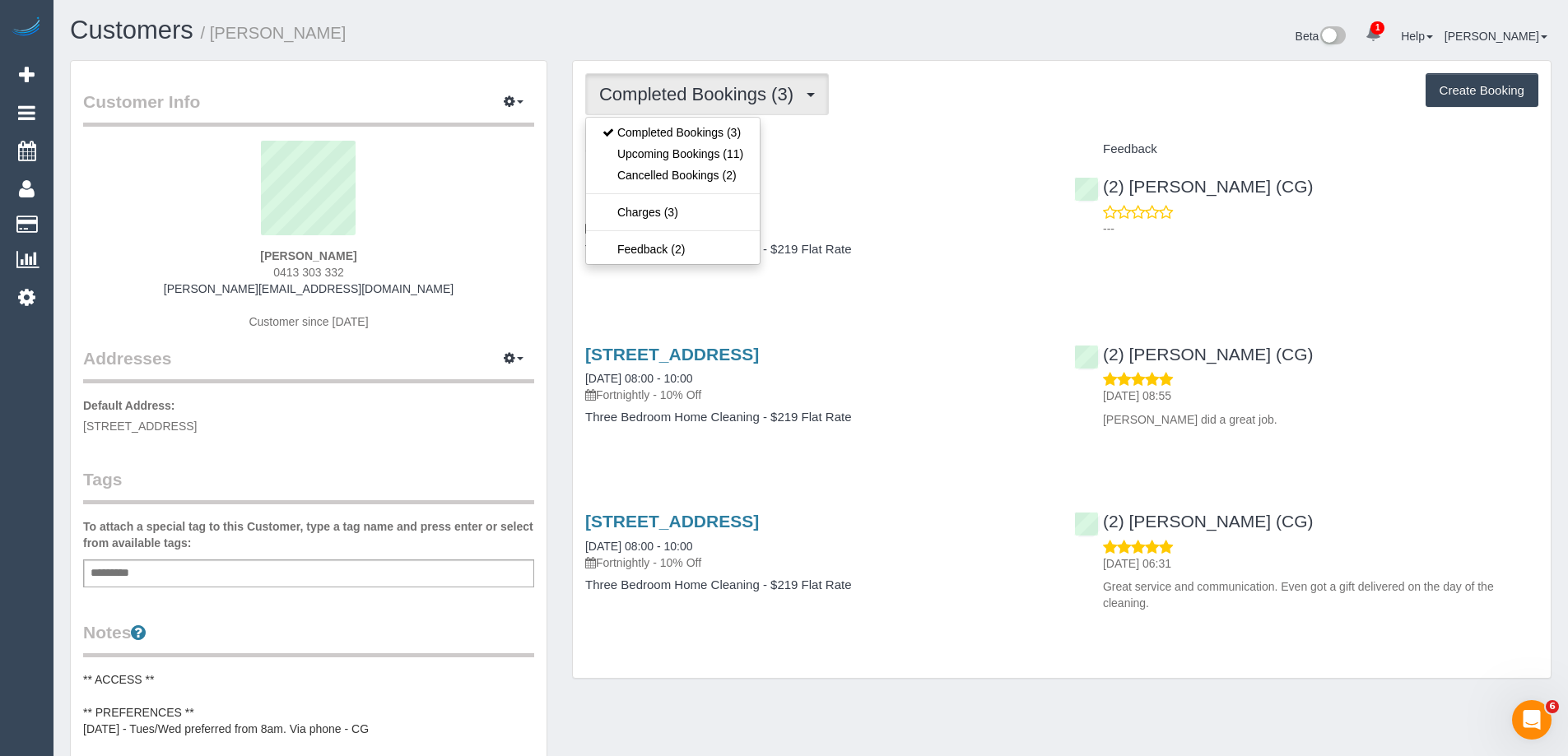
click at [1005, 83] on div "Completed Bookings (3) Completed Bookings (3) Upcoming Bookings (11) Cancelled …" at bounding box center [1061, 94] width 953 height 42
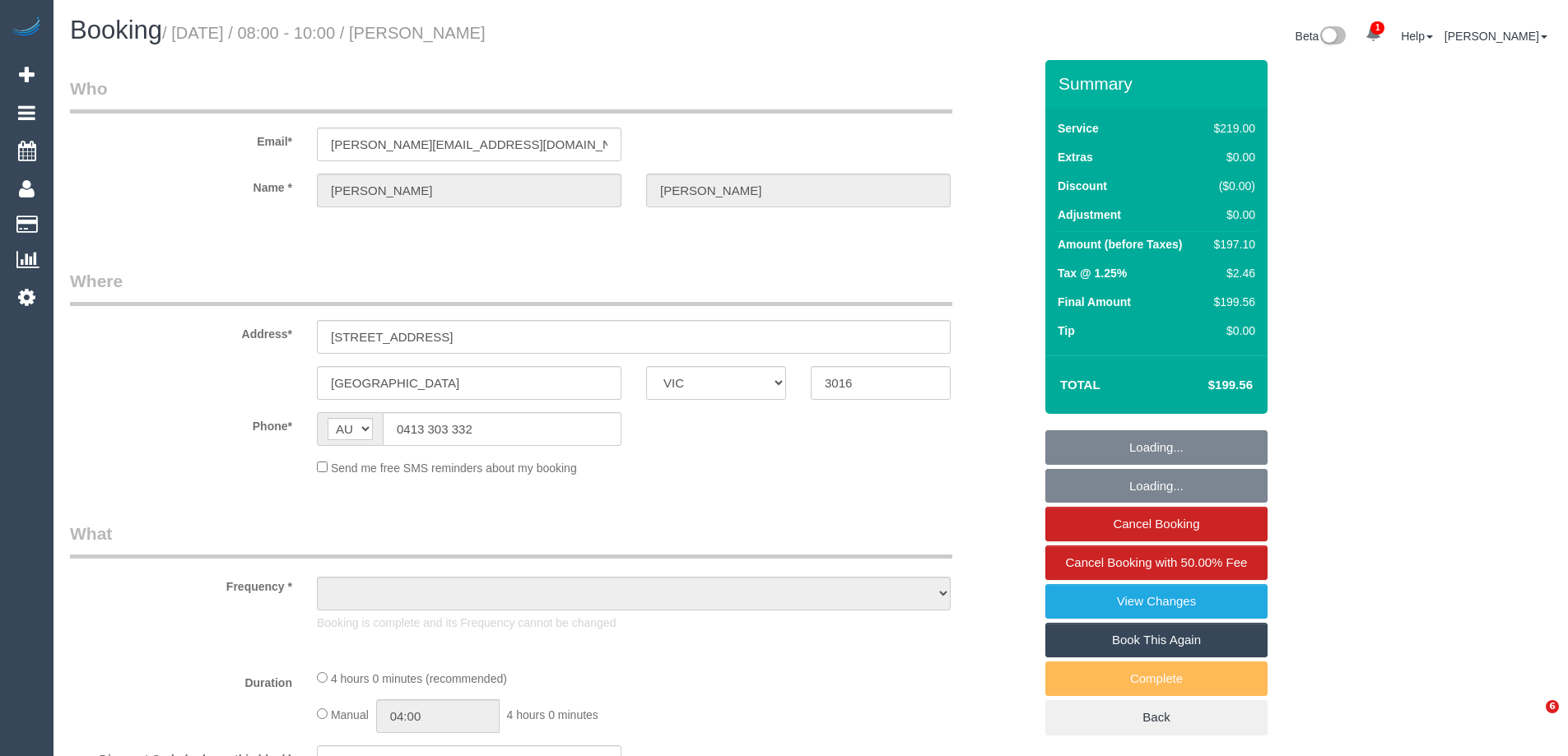
select select "VIC"
select select "object:546"
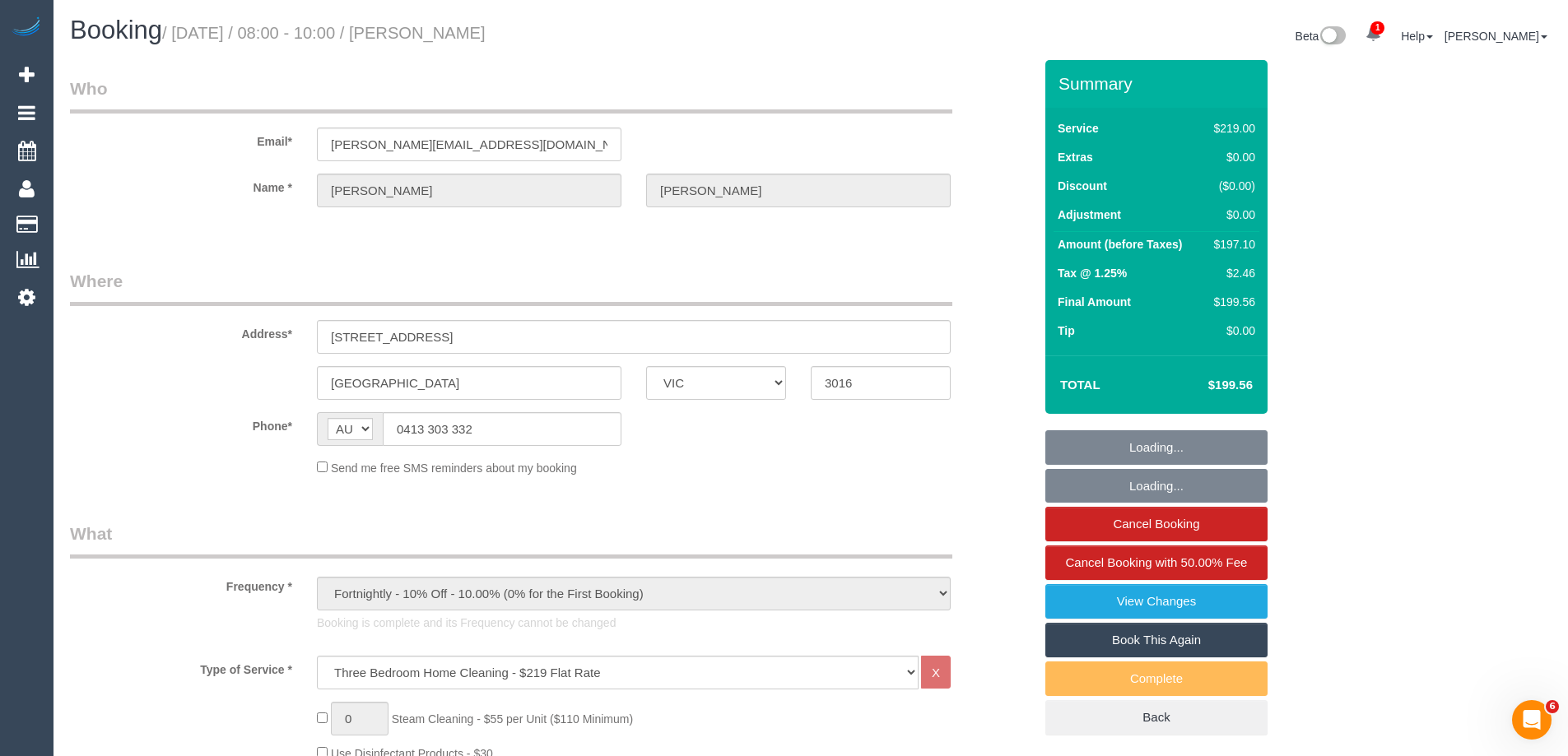
select select "string:stripe-pm_1S3TQn2GScqysDRVPNmw9SEG"
select select "number:27"
select select "number:14"
select select "number:19"
select select "number:36"
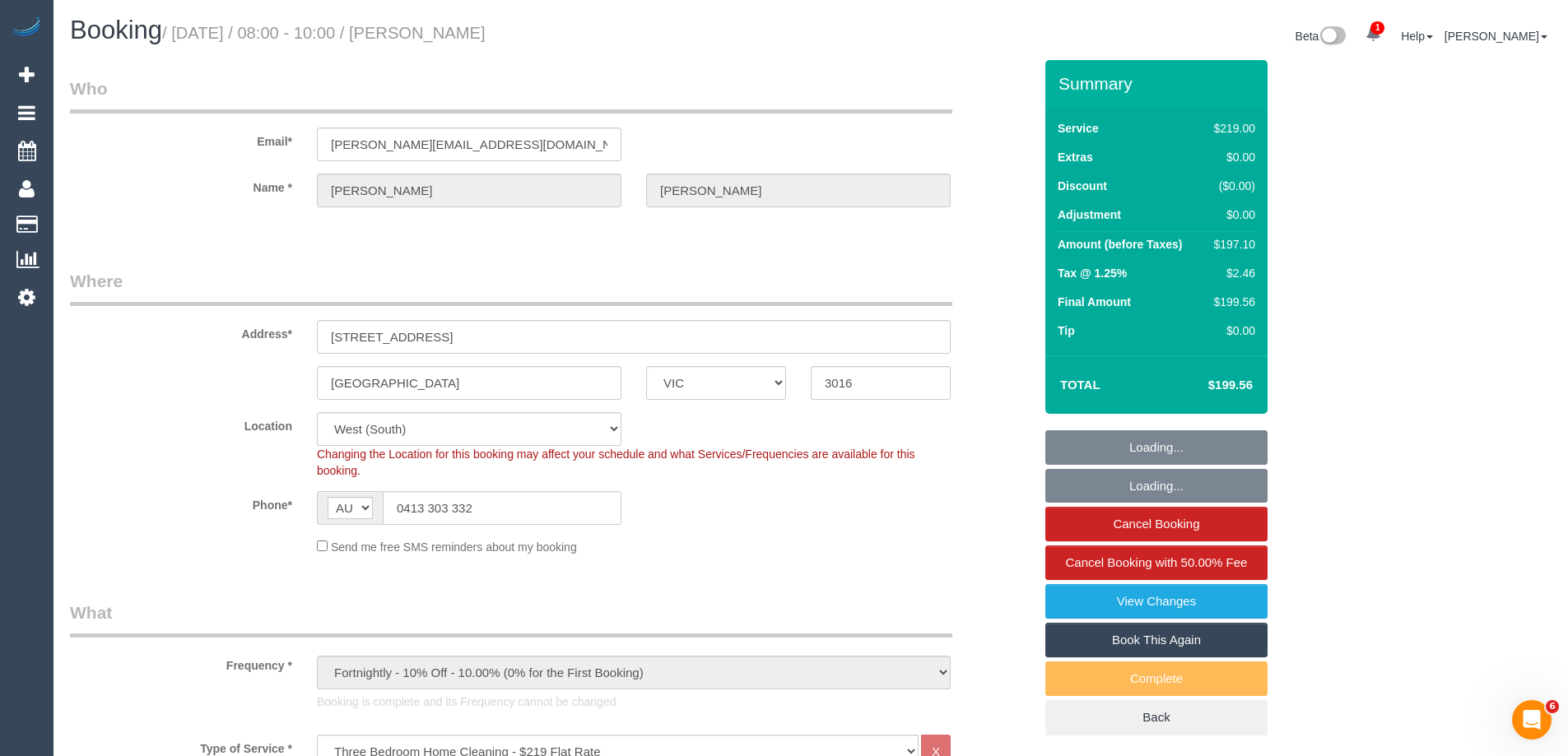
select select "object:1259"
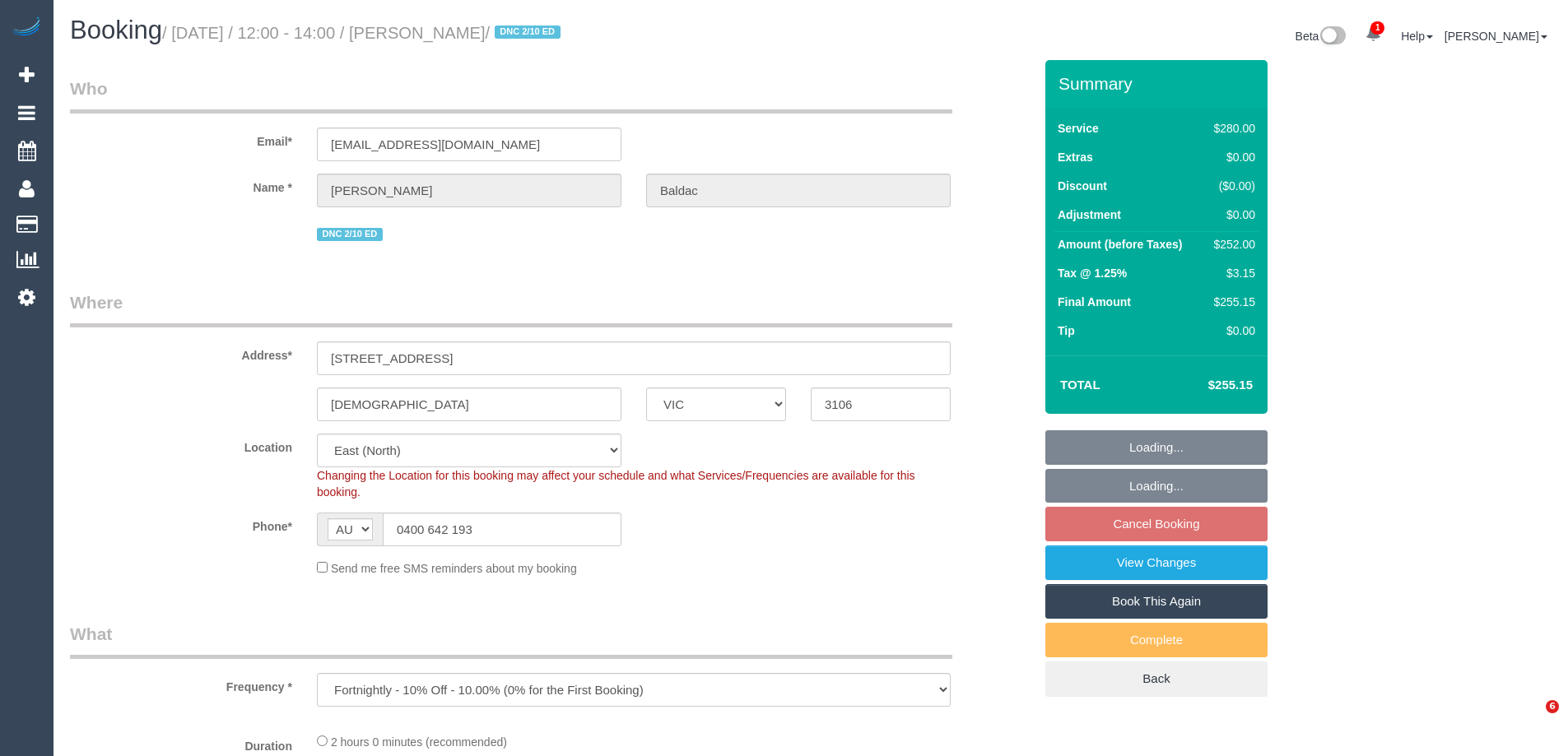
select select "VIC"
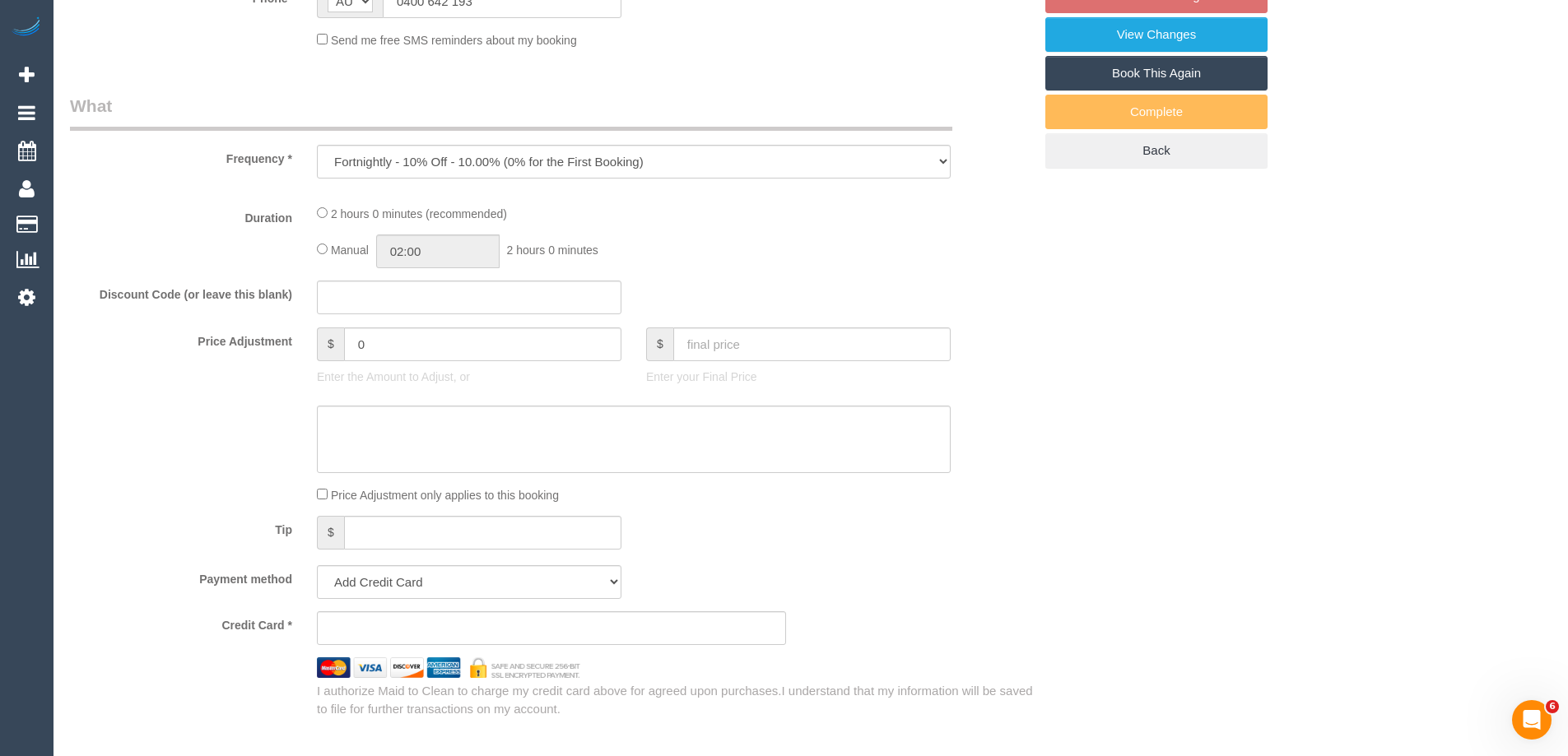
select select "object:732"
select select "string:stripe-pm_1RsaoY2GScqysDRV4iHXE4Z8"
select select "number:28"
select select "number:14"
select select "number:18"
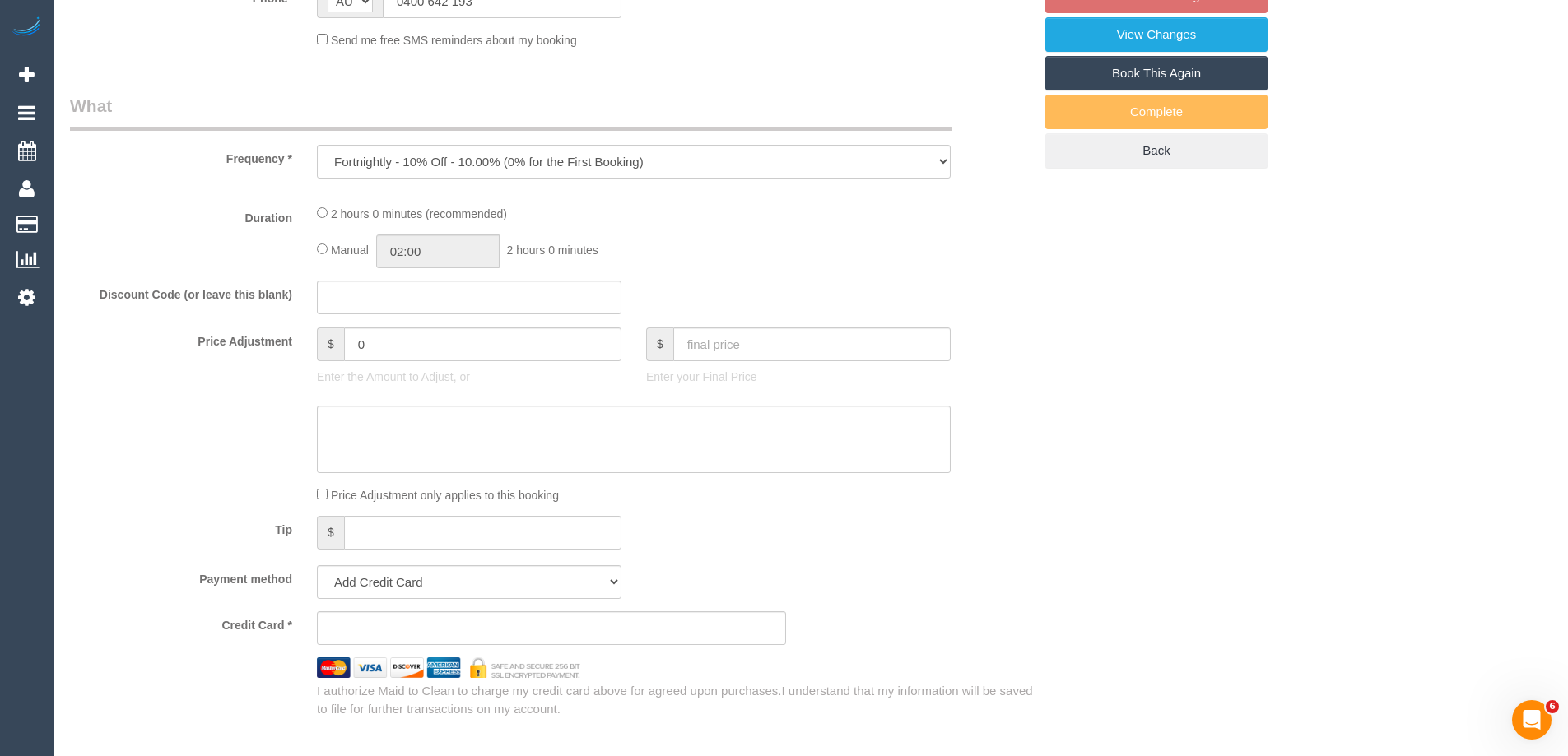
select select "number:24"
select select "number:34"
select select "number:12"
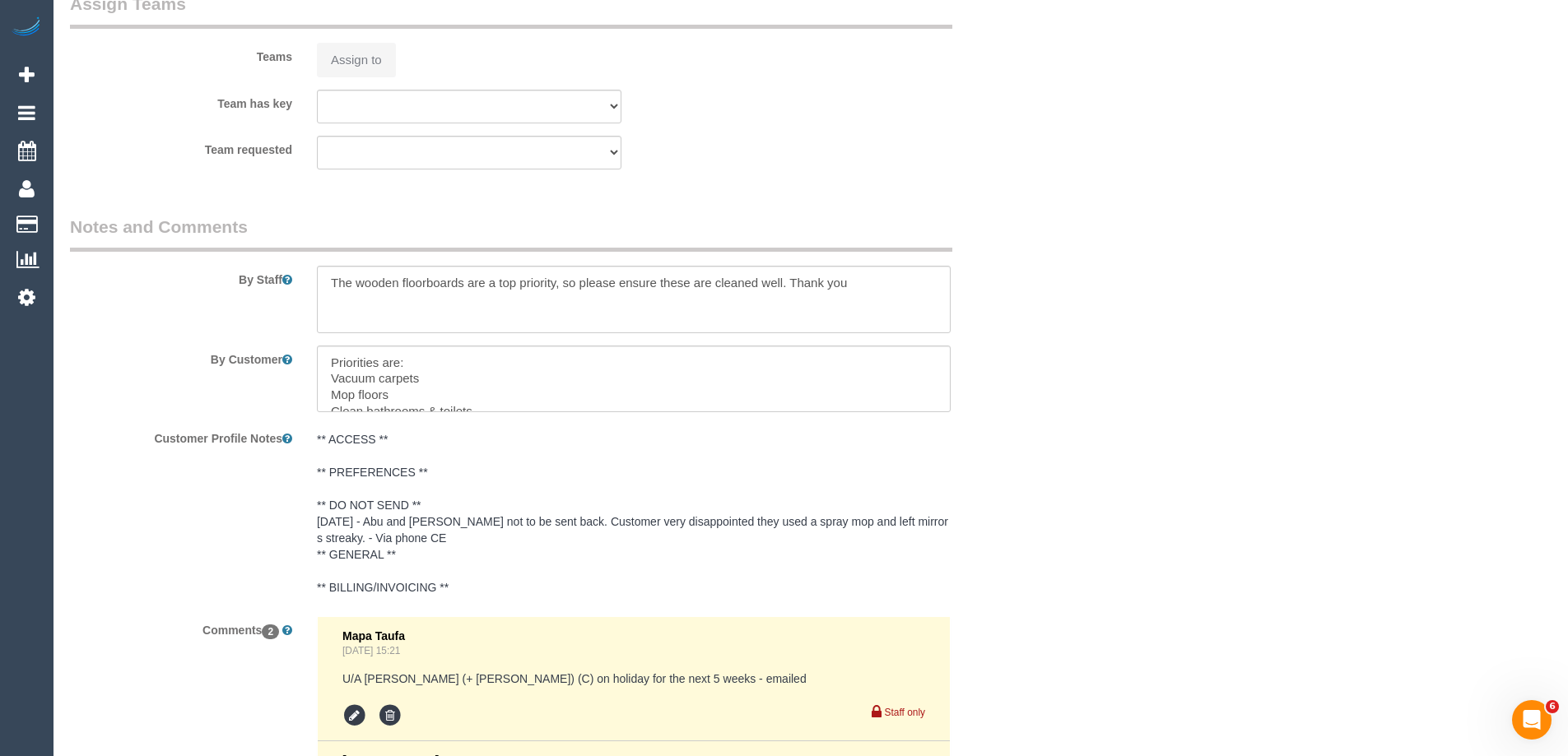
select select "2"
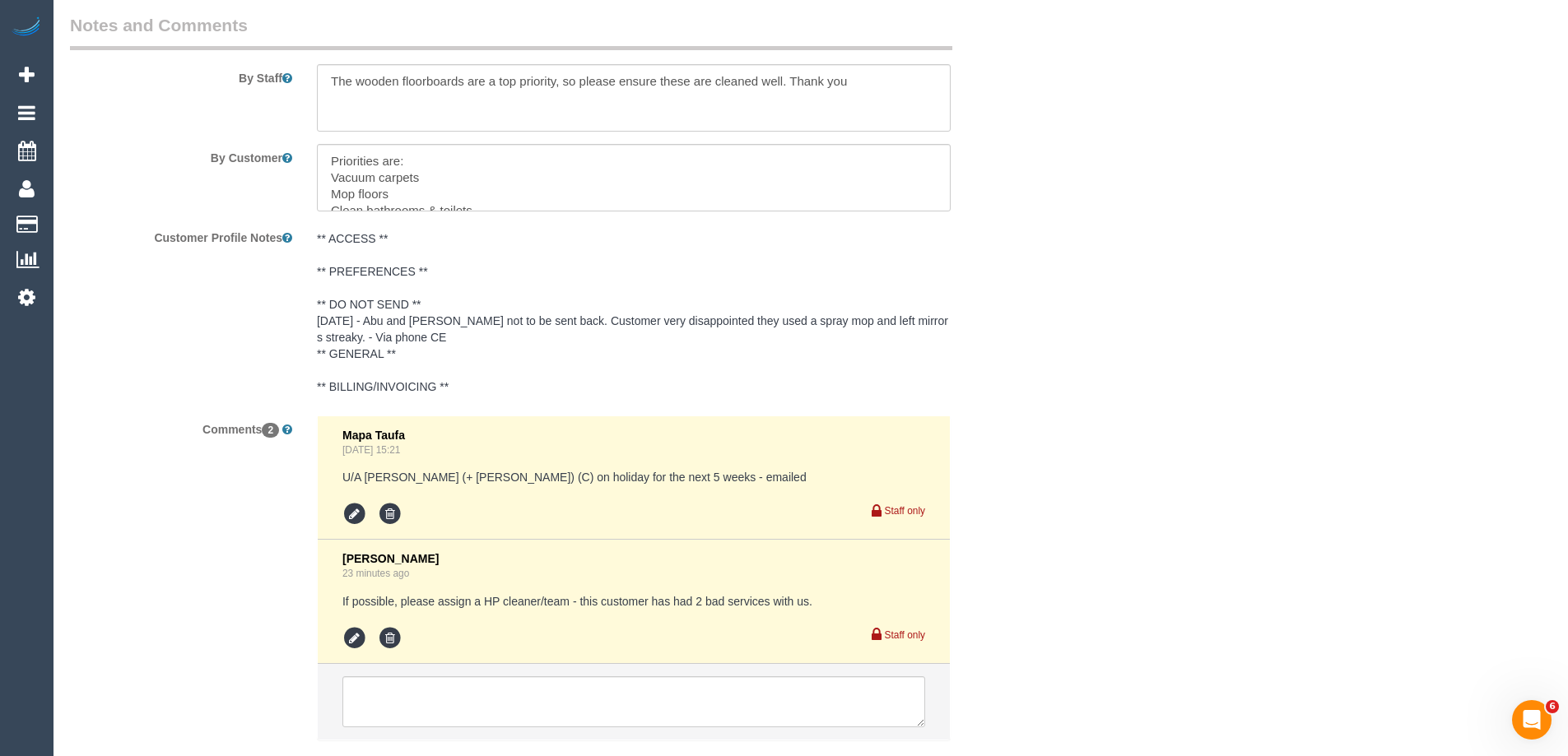
scroll to position [2977, 0]
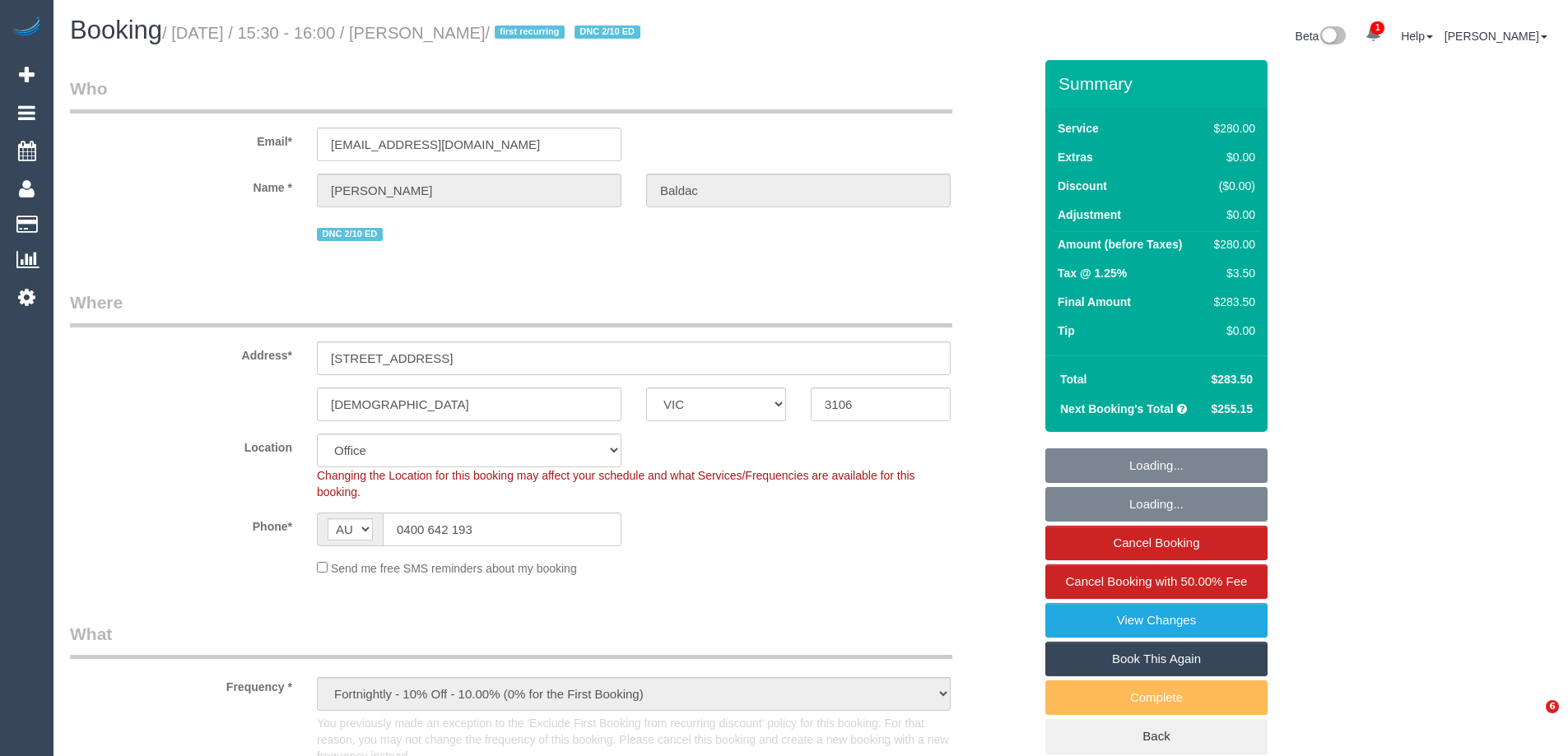
select select "VIC"
select select "object:719"
select select "string:stripe-pm_1RsaoY2GScqysDRV4iHXE4Z8"
select select "number:28"
select select "number:14"
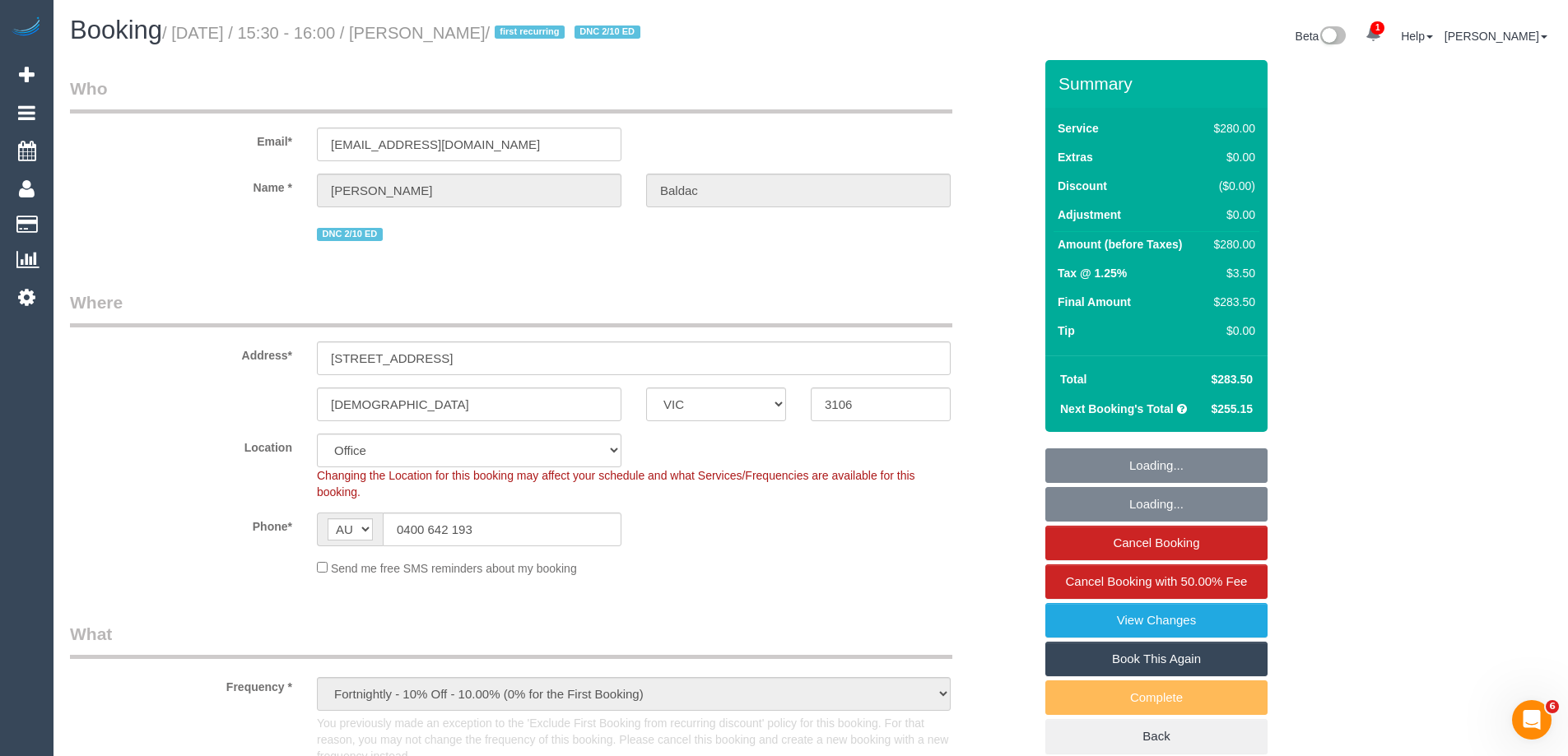
select select "number:18"
select select "number:24"
select select "number:34"
select select "number:12"
select select "2"
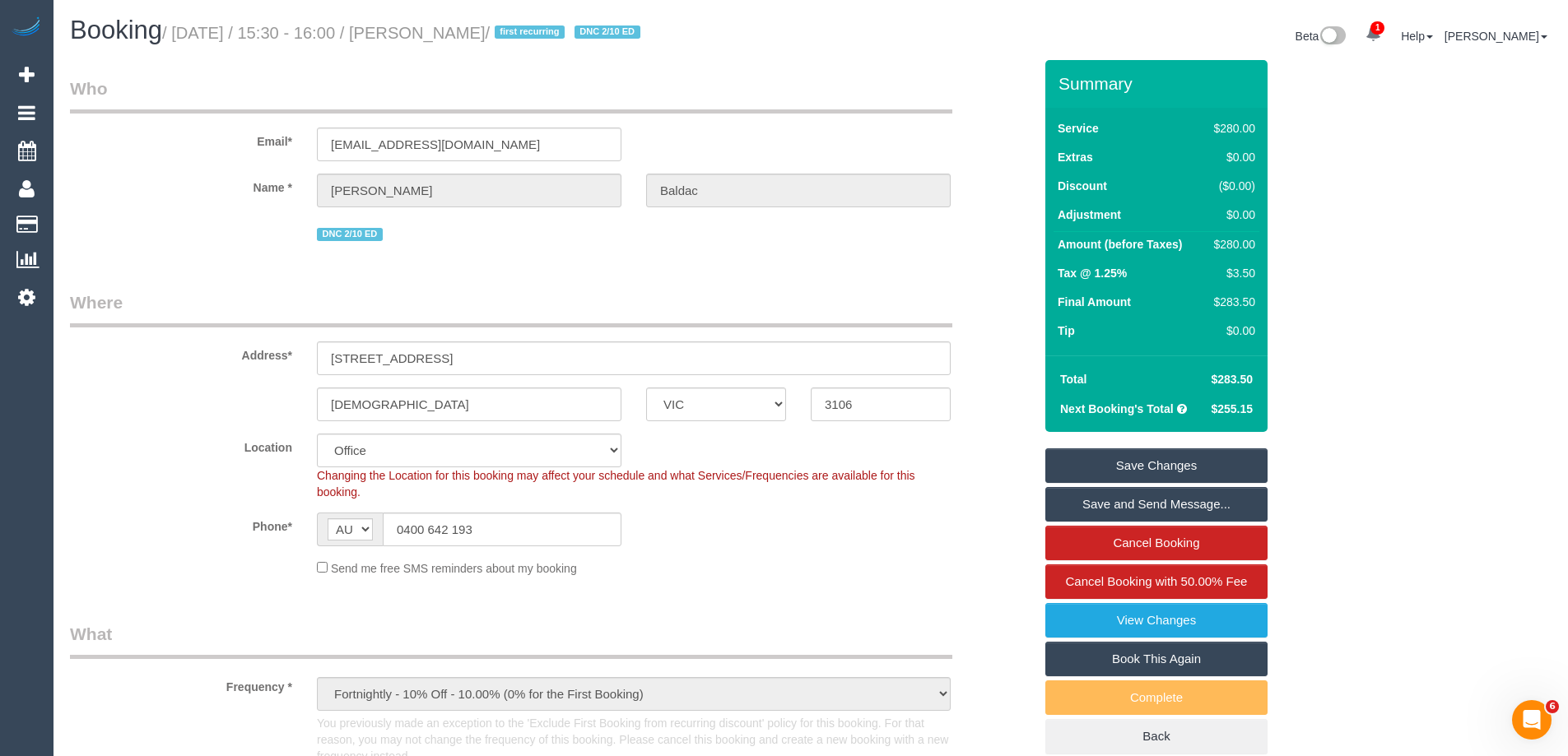
click at [1240, 242] on div "$280.00" at bounding box center [1231, 244] width 48 height 17
copy div "280.00"
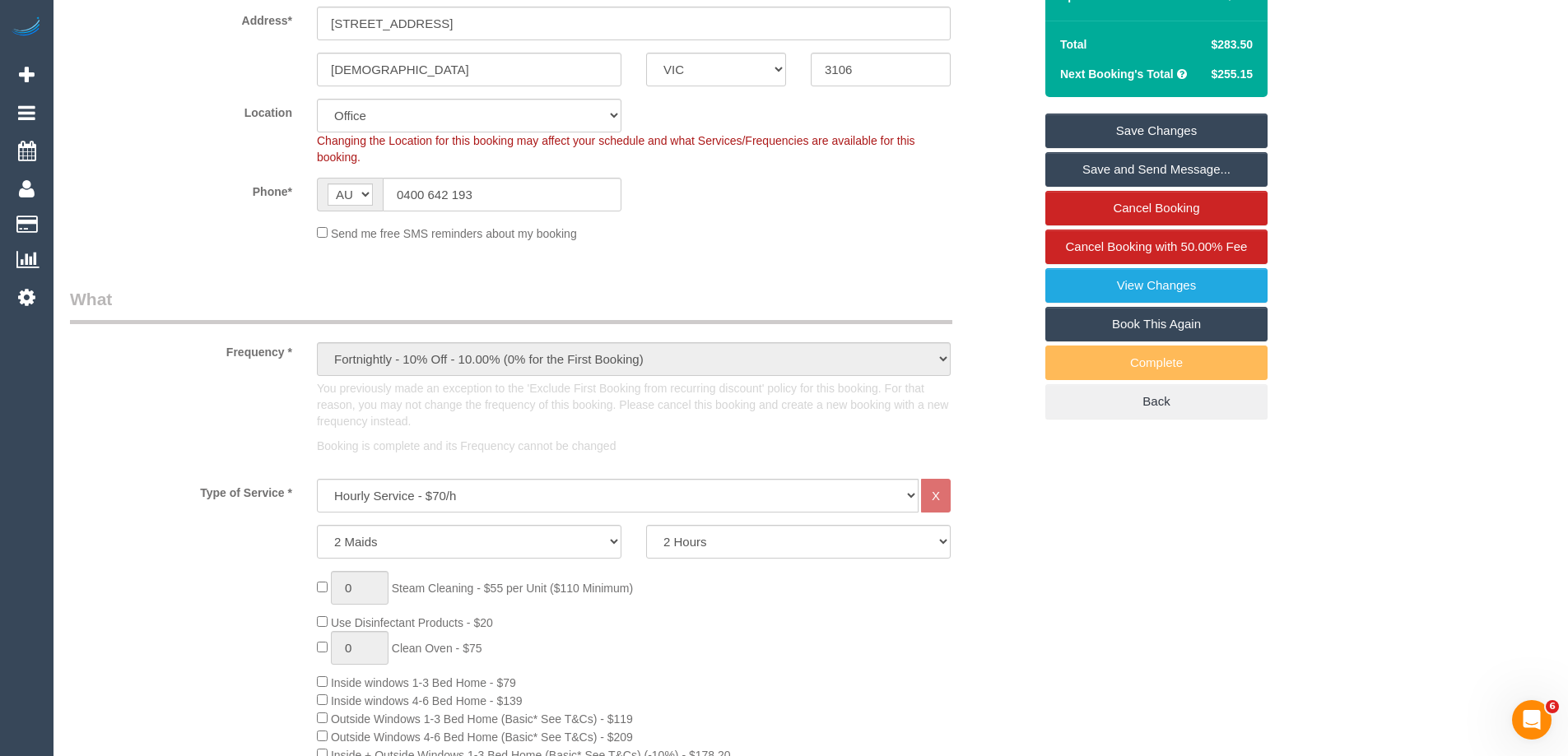
scroll to position [82, 0]
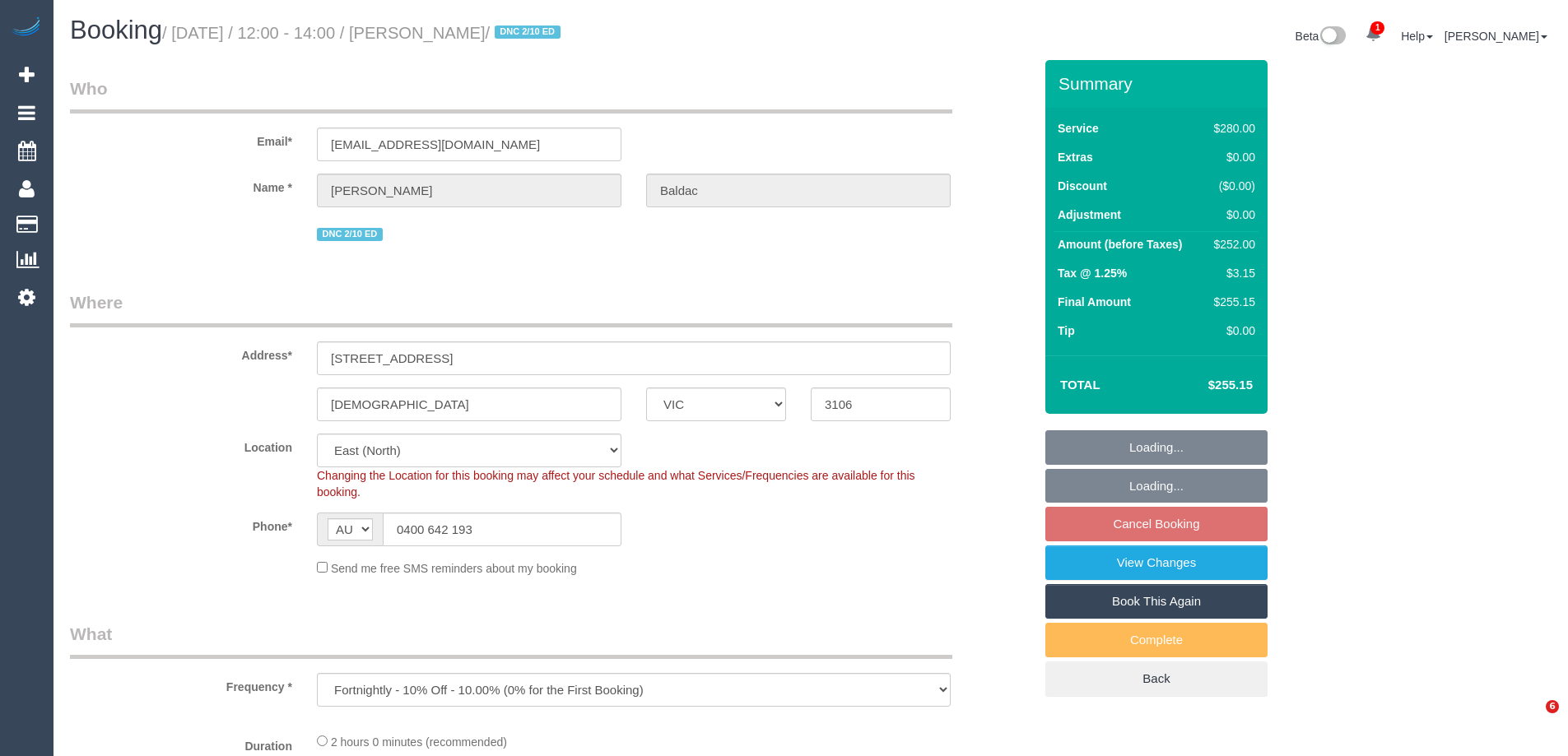
select select "VIC"
select select "object:908"
select select "string:stripe-pm_1RsaoY2GScqysDRV4iHXE4Z8"
select select "2"
select select "number:28"
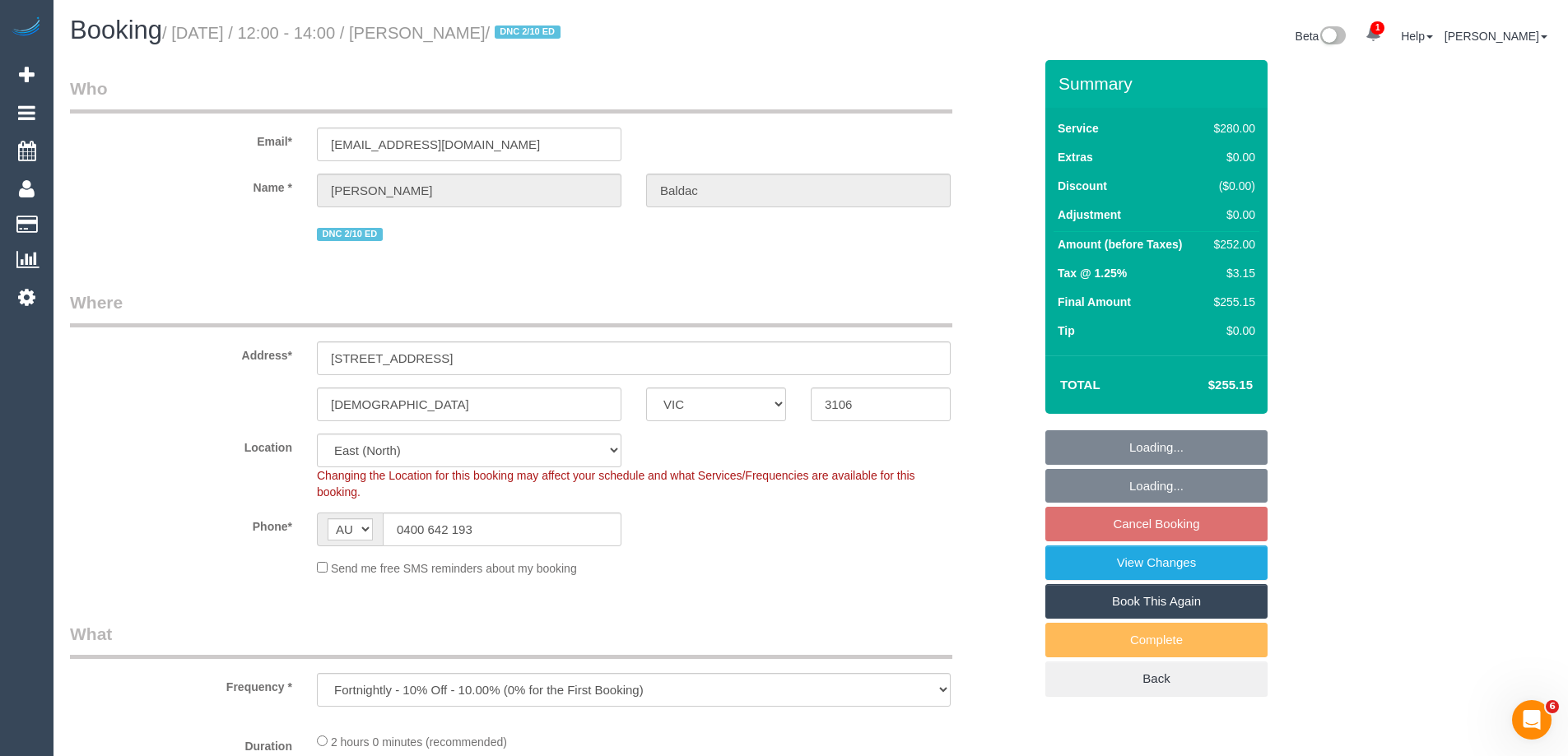
select select "number:14"
select select "number:18"
select select "number:24"
select select "number:34"
select select "number:12"
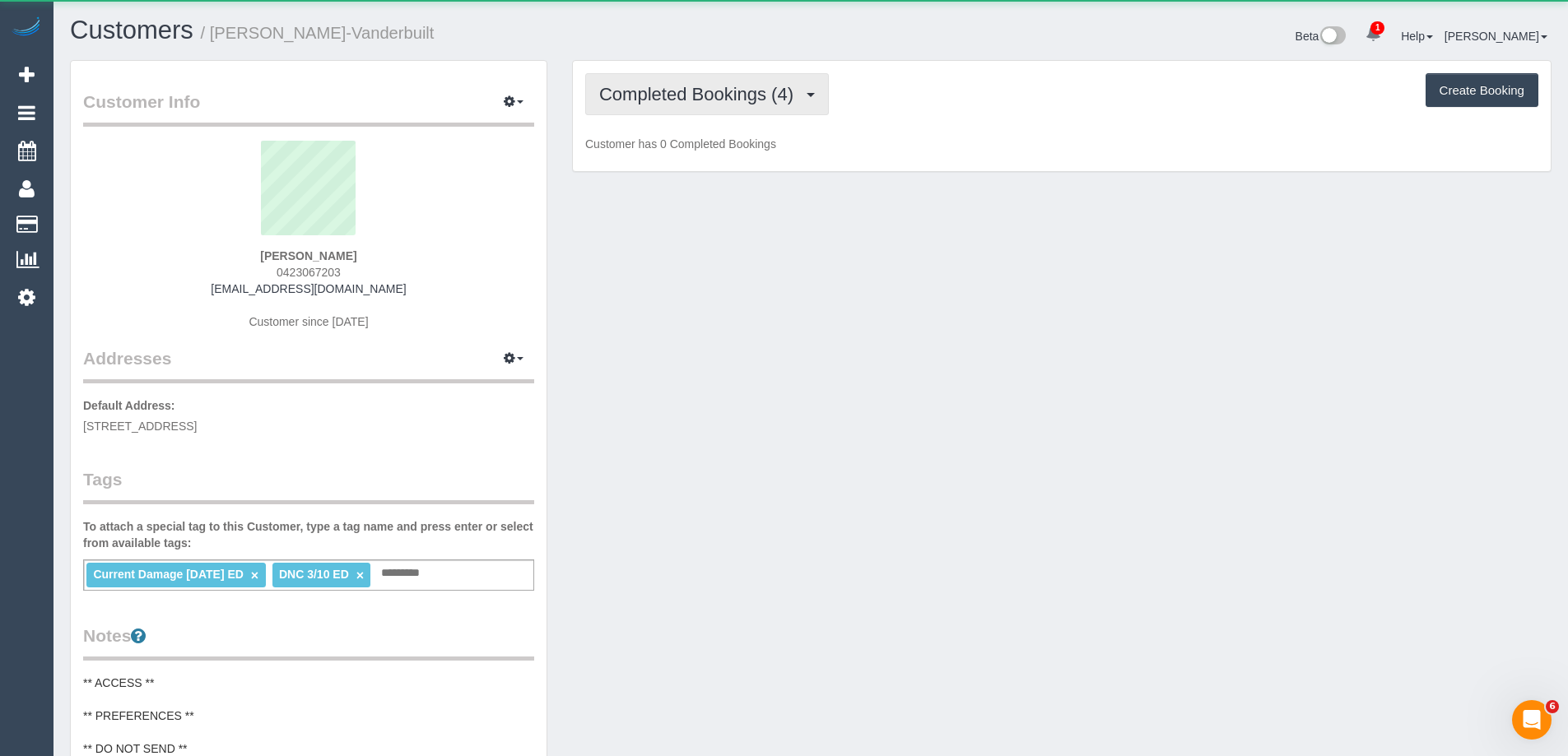
click at [693, 96] on span "Completed Bookings (4)" at bounding box center [700, 94] width 202 height 21
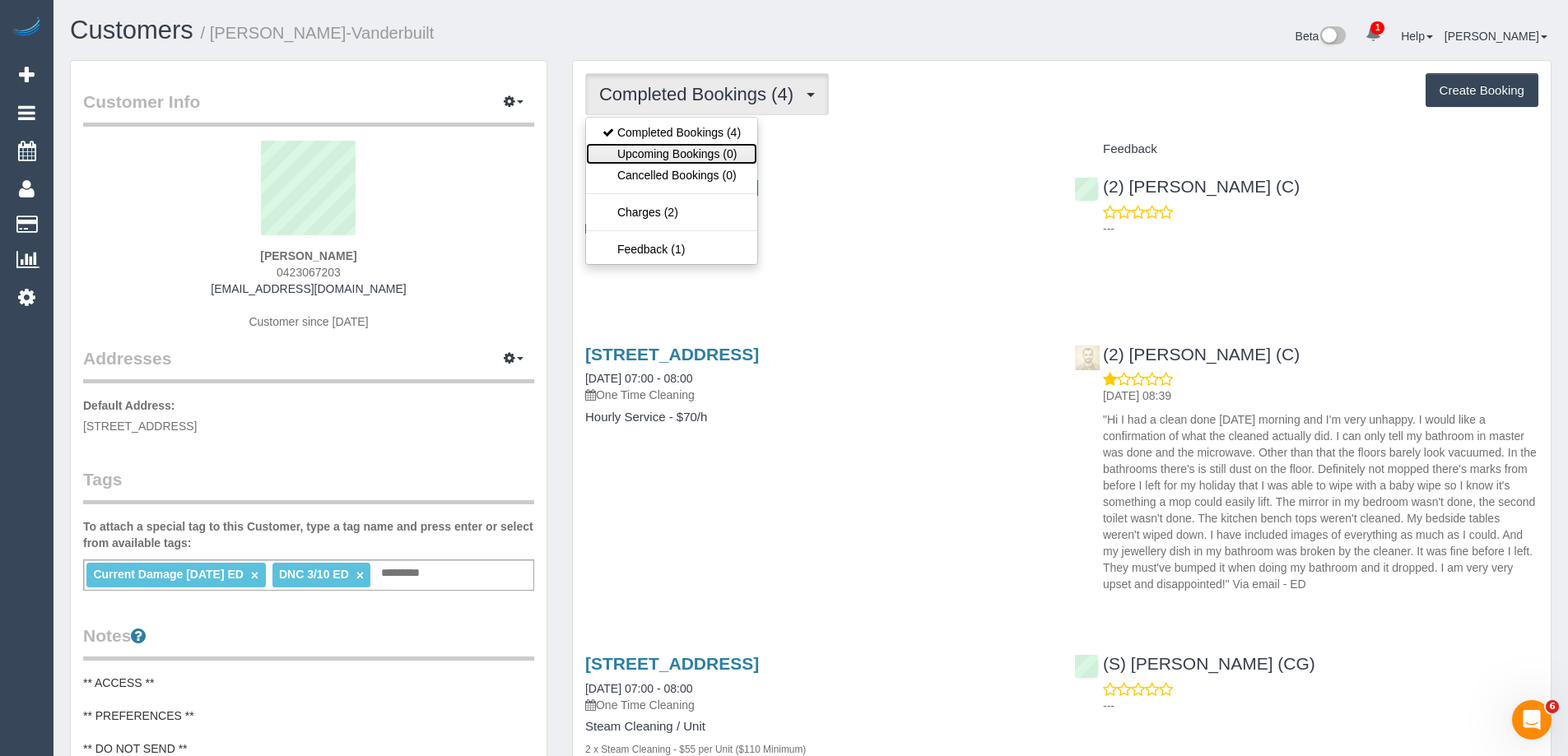
click at [693, 155] on link "Upcoming Bookings (0)" at bounding box center [671, 154] width 171 height 22
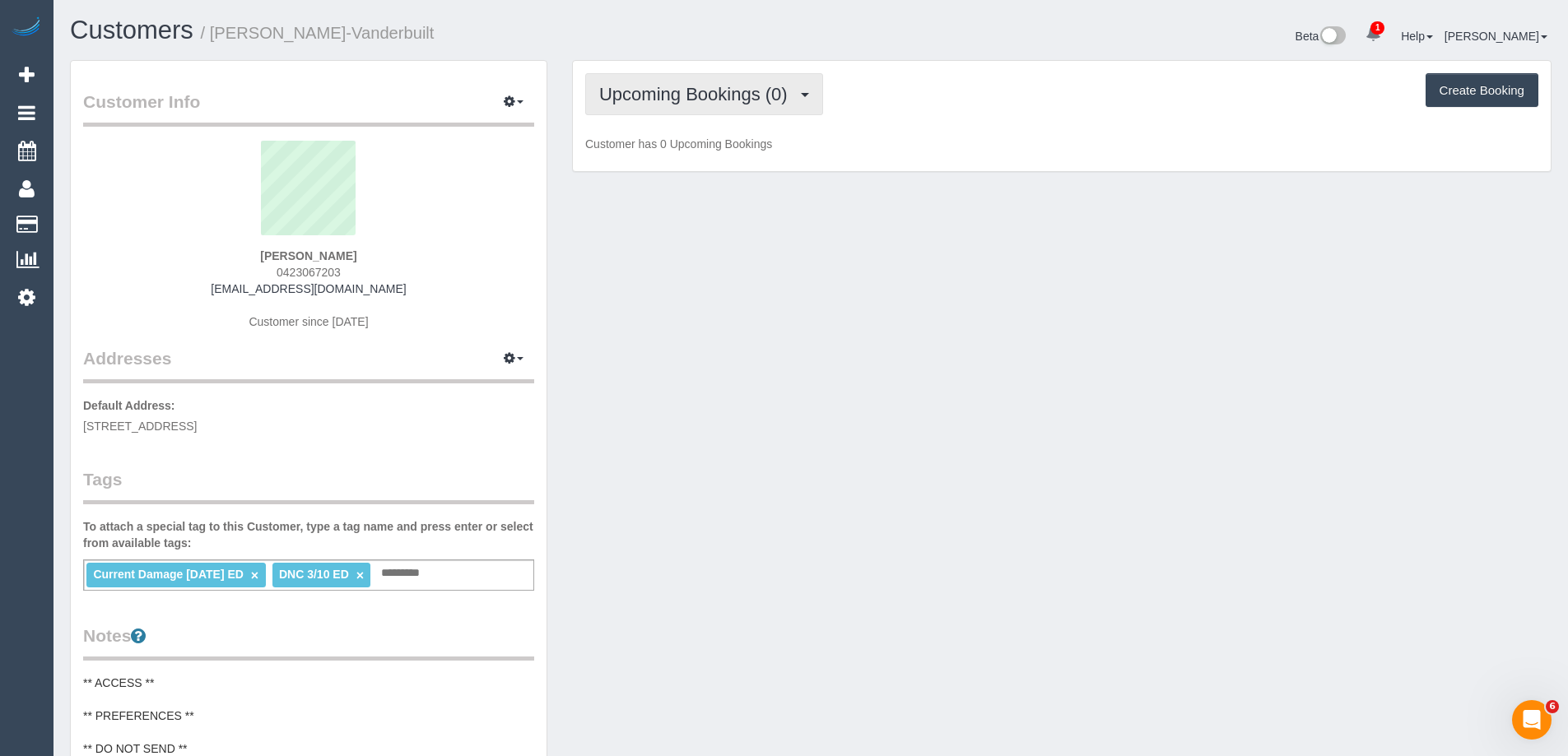
click at [699, 96] on span "Upcoming Bookings (0)" at bounding box center [697, 94] width 197 height 21
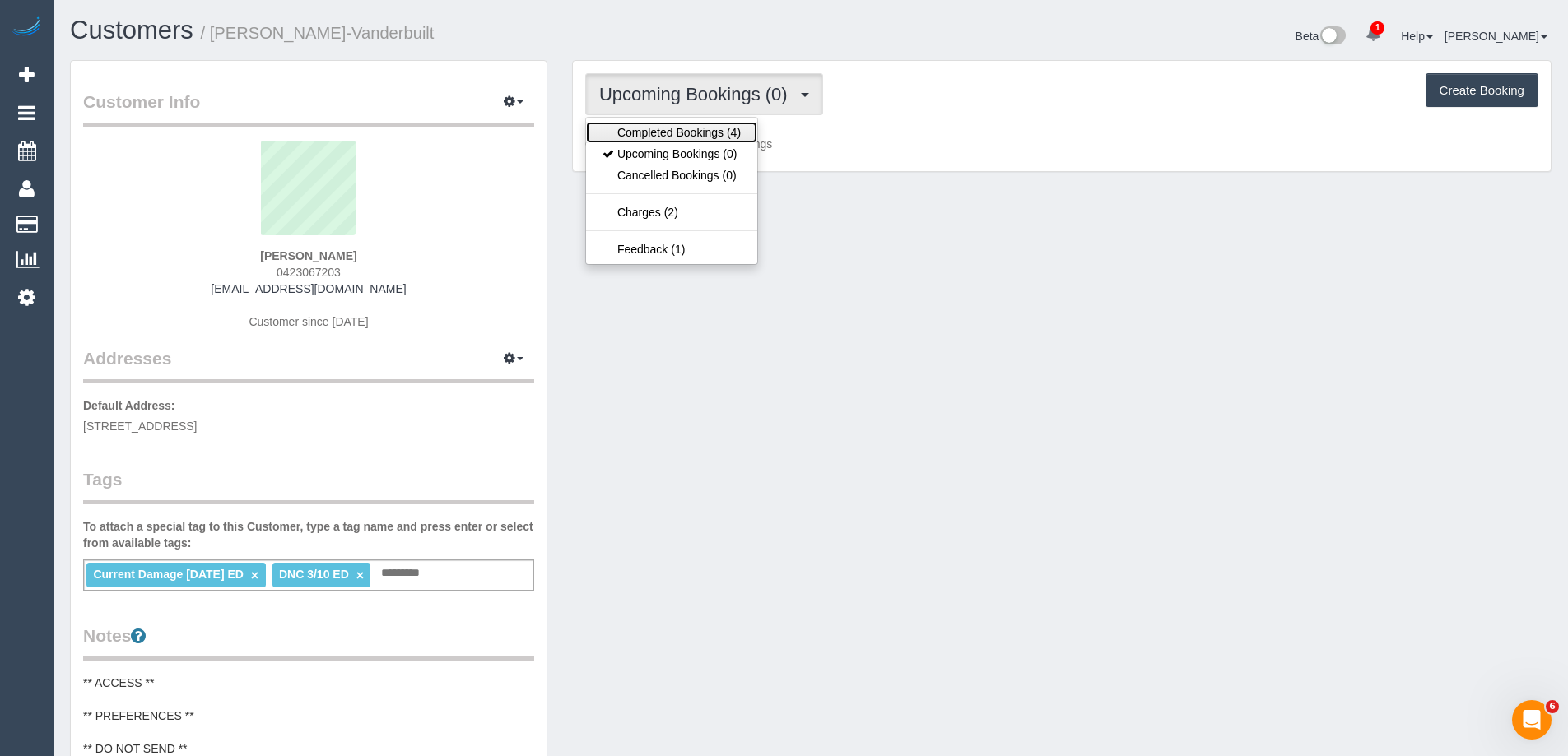
click at [698, 126] on link "Completed Bookings (4)" at bounding box center [671, 133] width 171 height 22
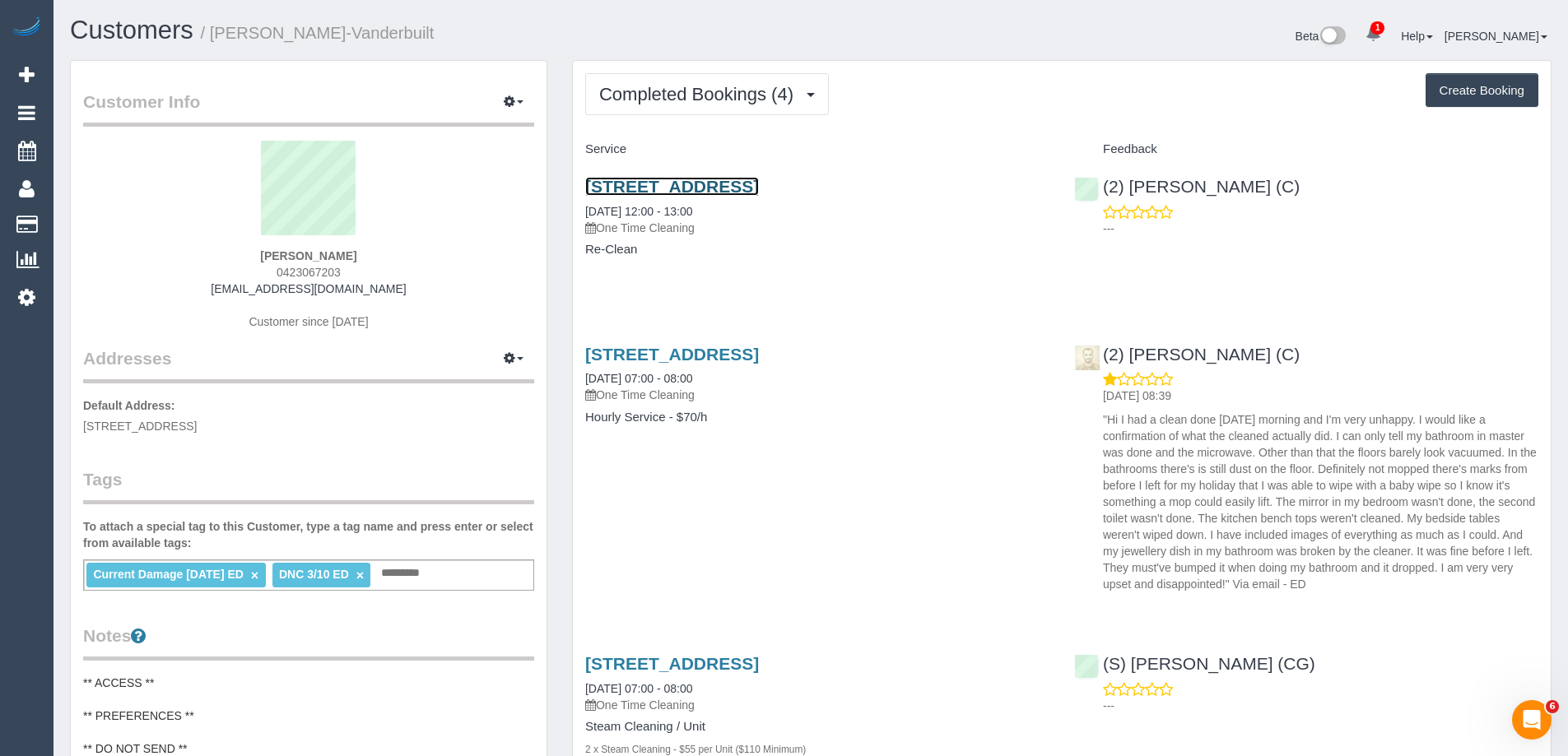
click at [759, 180] on link "33 Cycad Ave, Donnybrook, VIC 3064" at bounding box center [672, 186] width 174 height 19
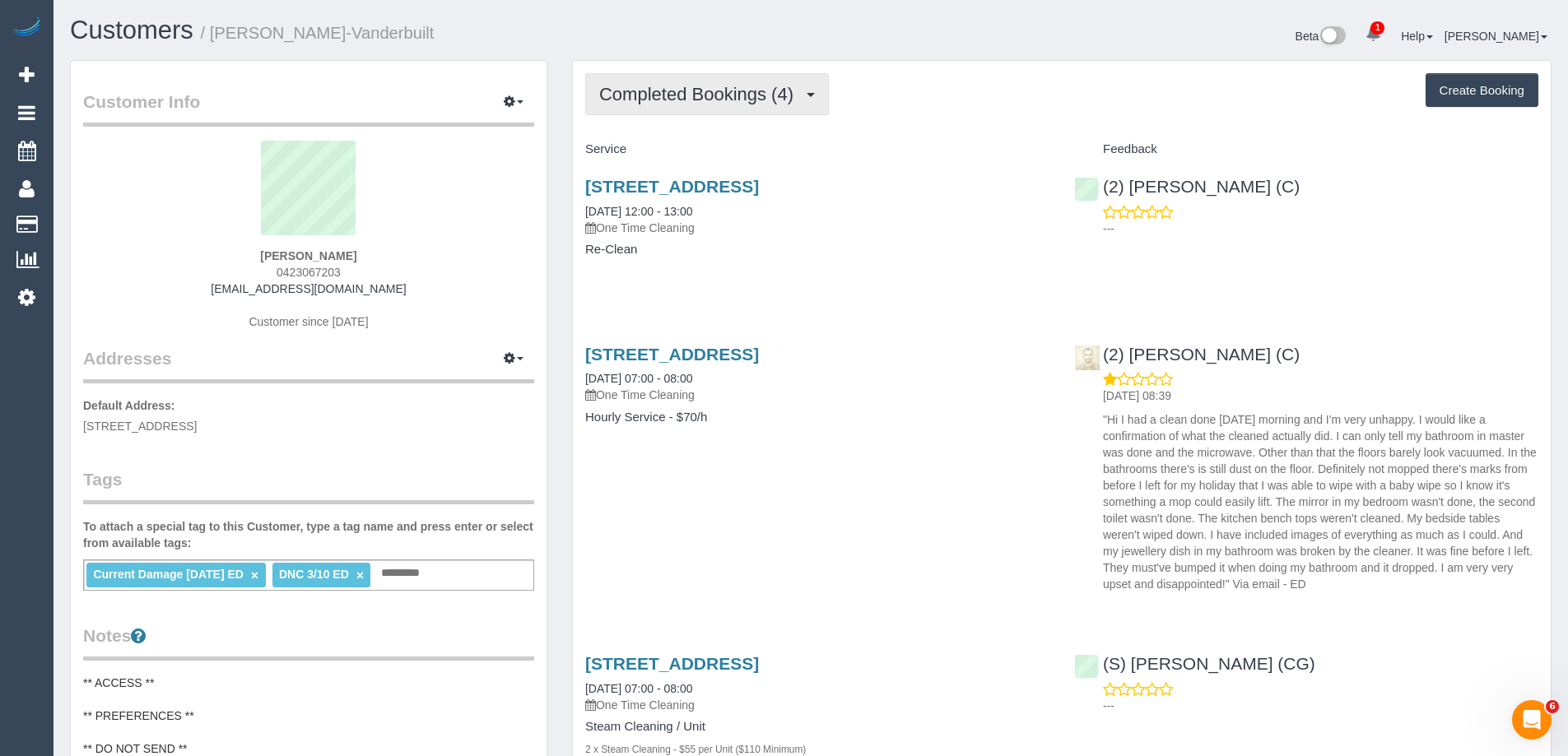
click at [735, 91] on span "Completed Bookings (4)" at bounding box center [700, 94] width 202 height 21
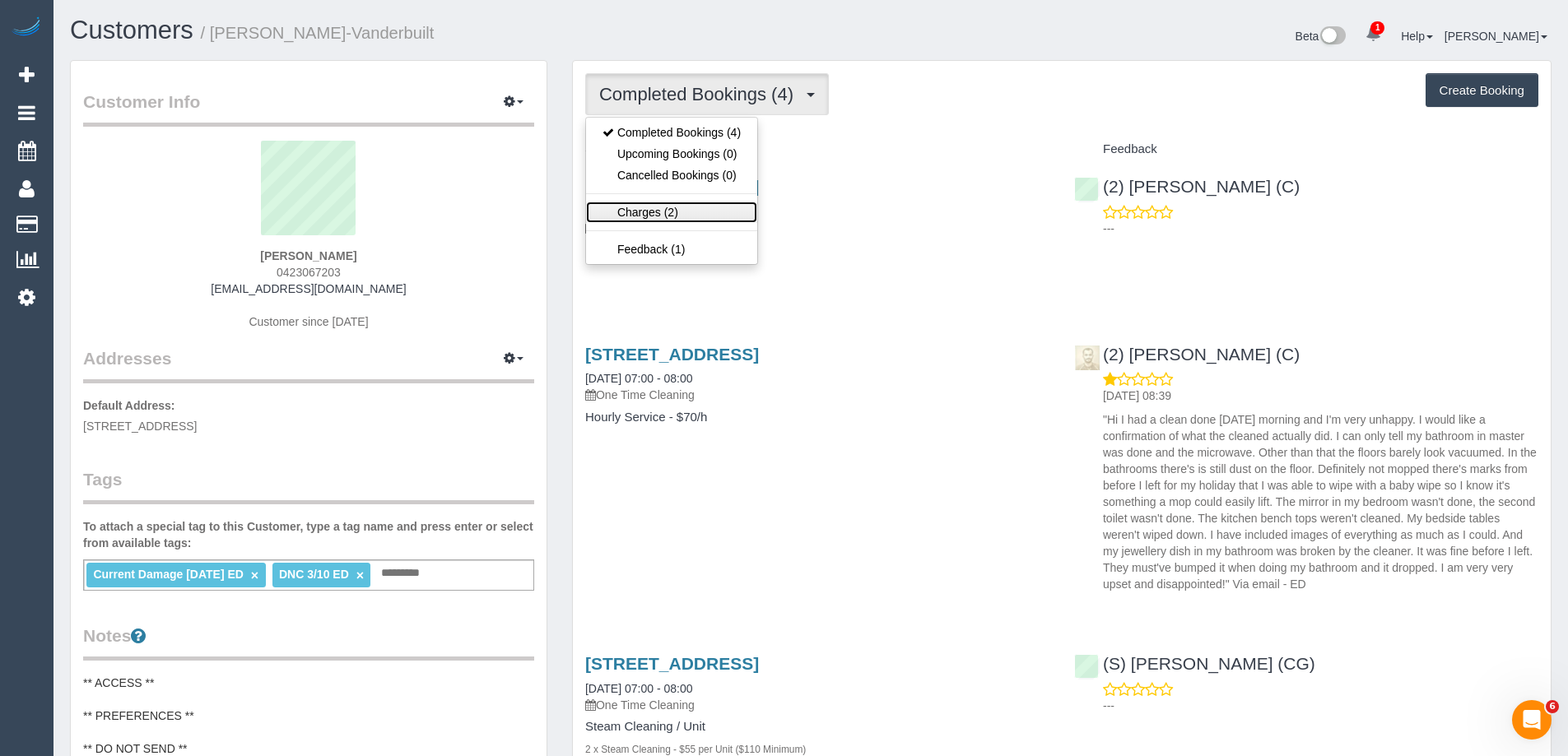
click at [693, 207] on link "Charges (2)" at bounding box center [671, 212] width 171 height 22
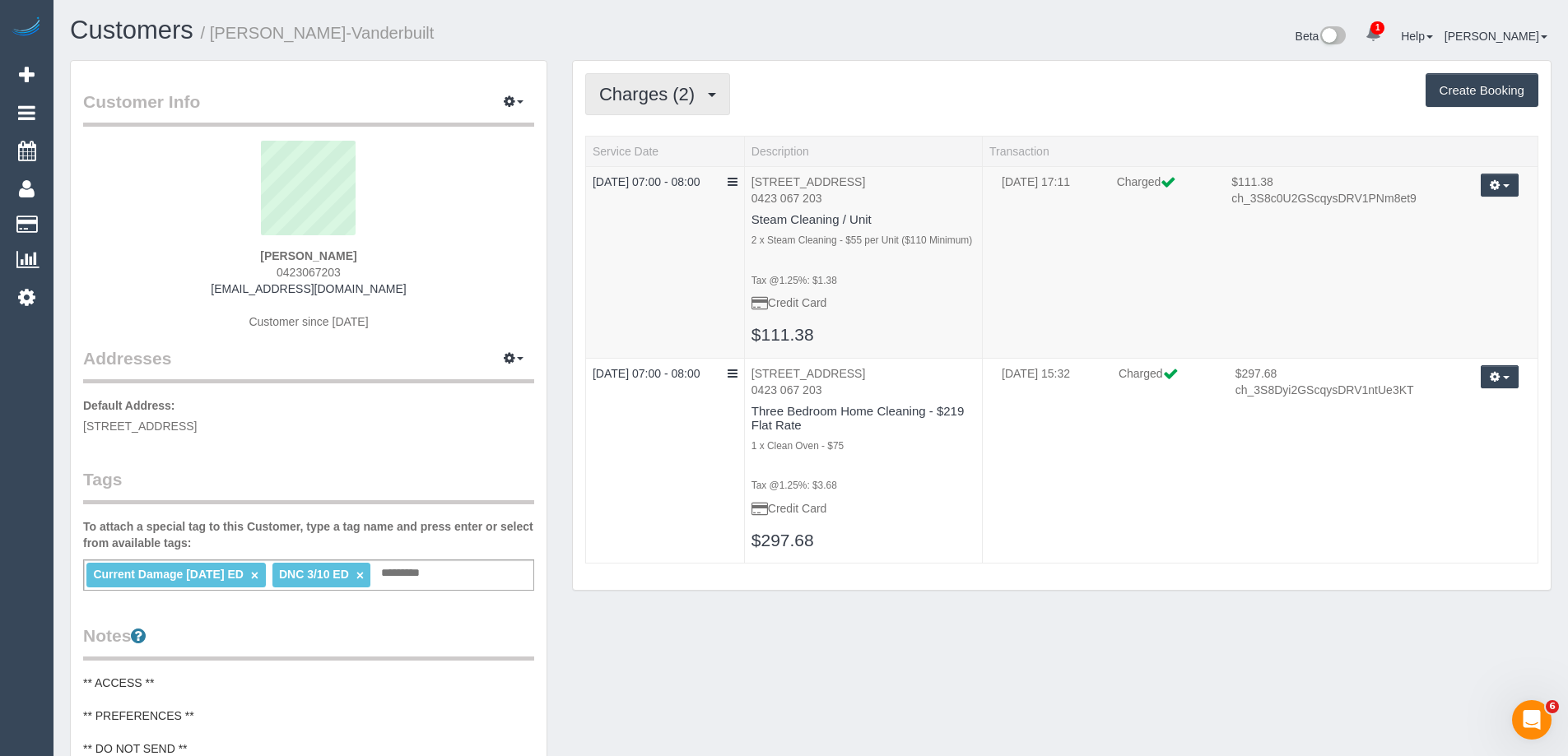
click at [673, 100] on span "Charges (2)" at bounding box center [651, 94] width 104 height 21
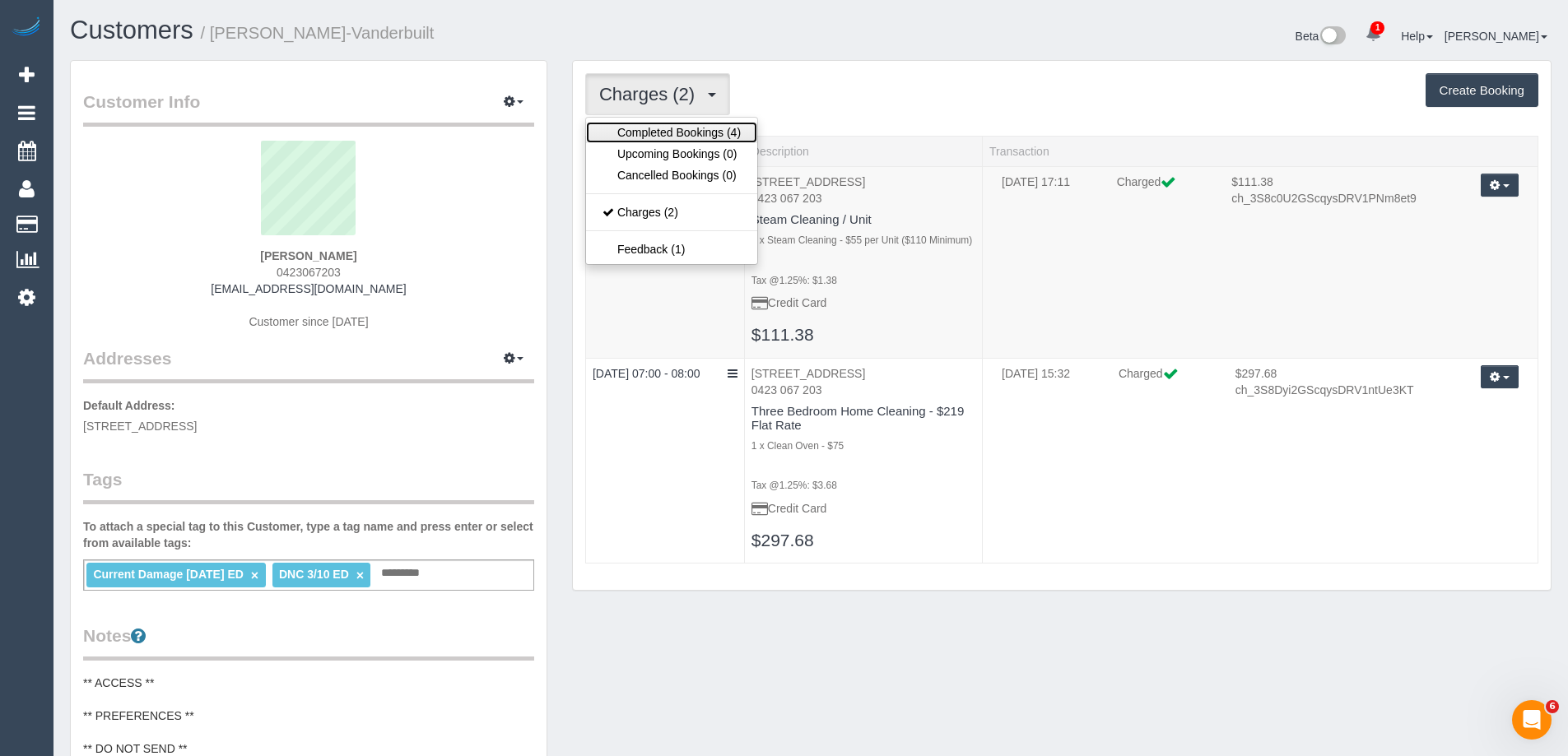
click at [662, 132] on link "Completed Bookings (4)" at bounding box center [671, 133] width 171 height 22
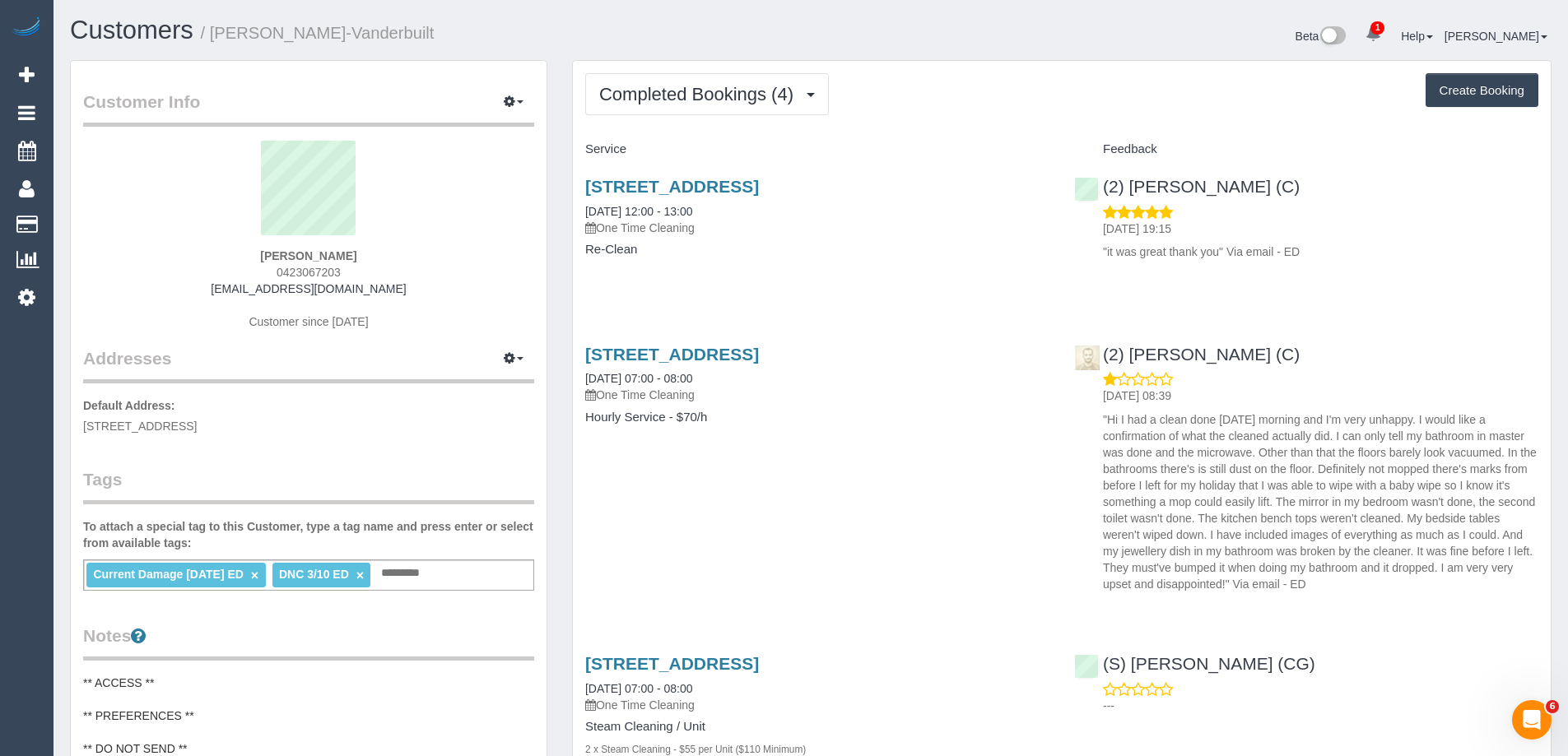
click at [695, 41] on h1 "Customers / Anueta Madison-Vanderbuilt" at bounding box center [434, 30] width 729 height 28
click at [687, 93] on span "Completed Bookings (4)" at bounding box center [700, 94] width 202 height 21
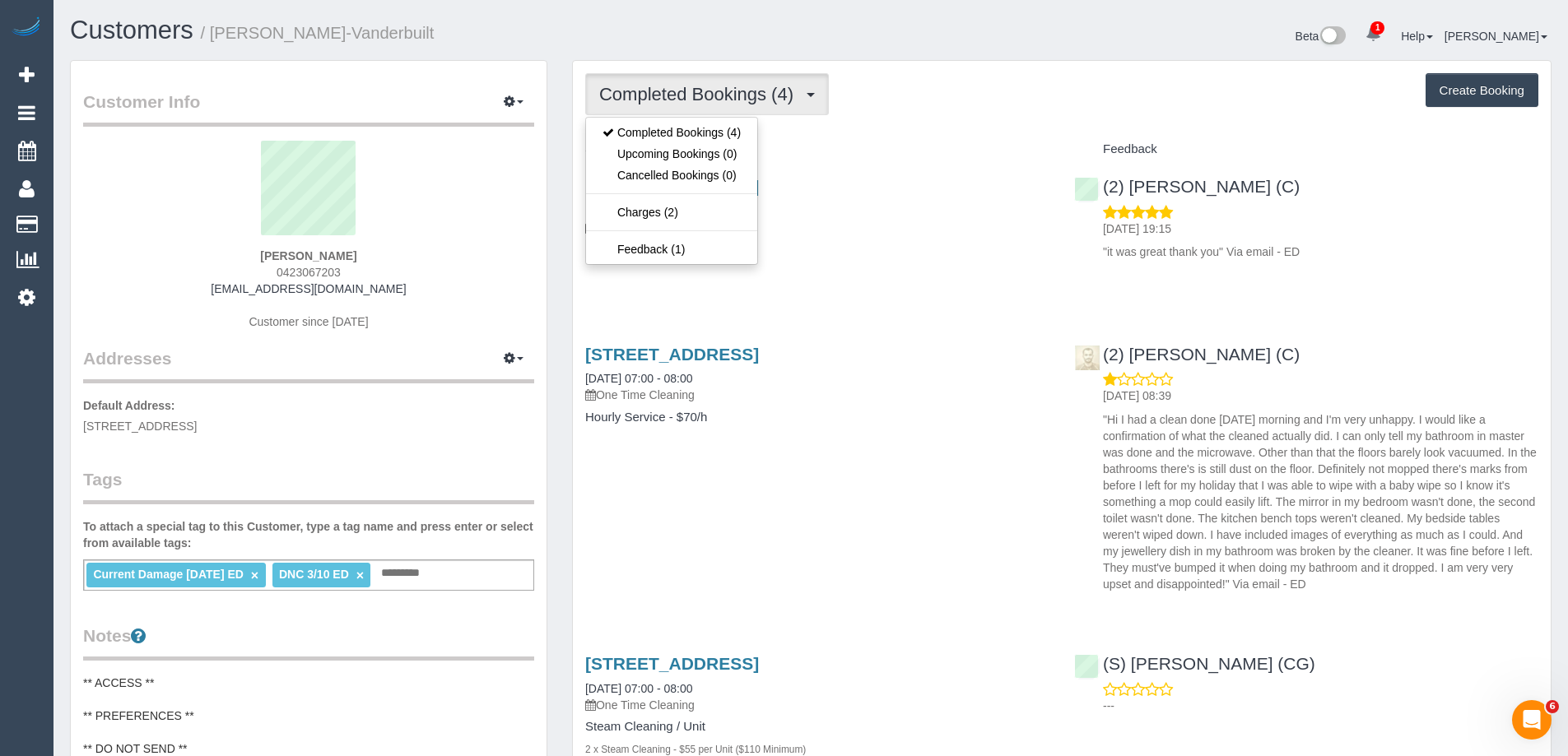
click at [990, 85] on div "Completed Bookings (4) Completed Bookings (4) Upcoming Bookings (0) Cancelled B…" at bounding box center [1061, 94] width 953 height 42
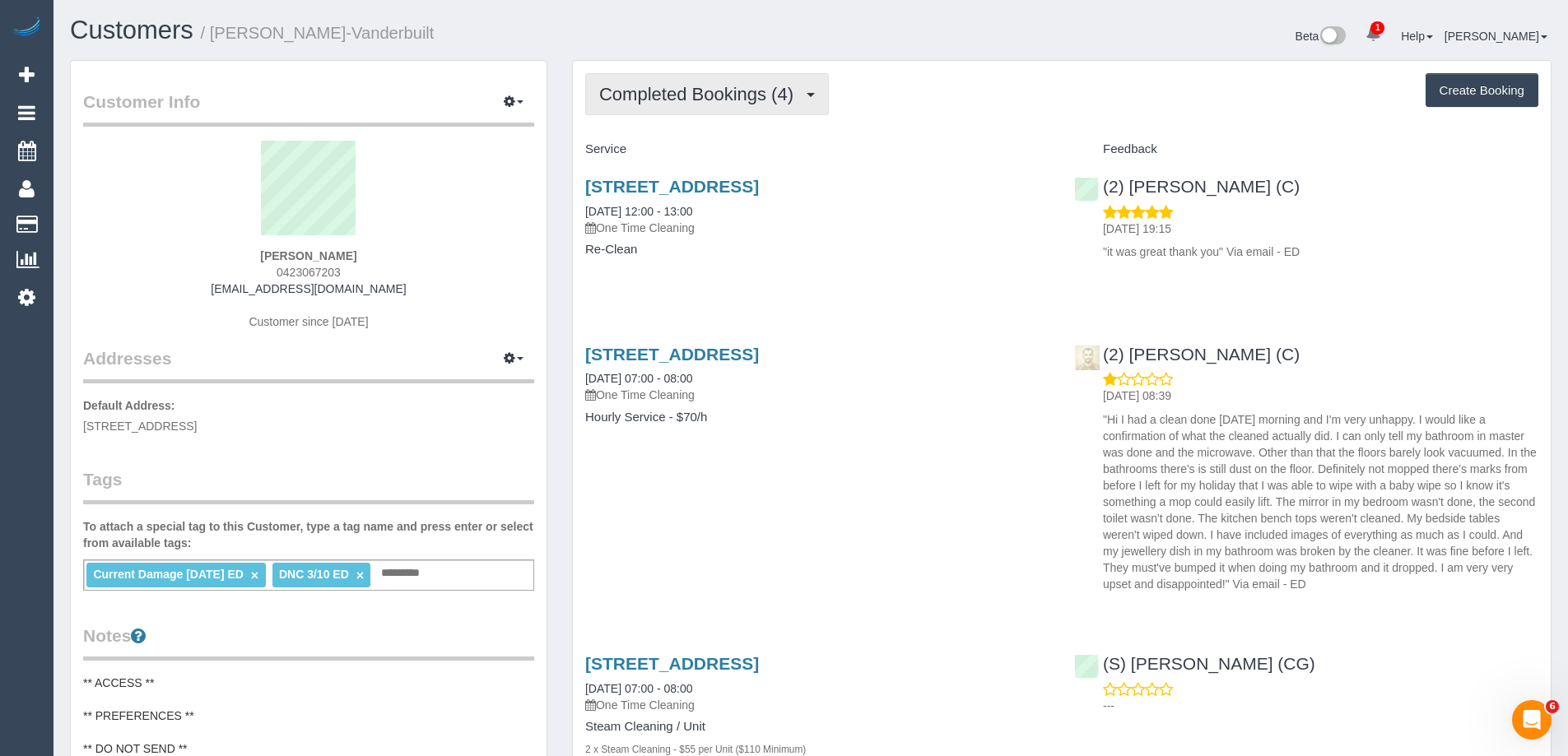
click at [754, 99] on span "Completed Bookings (4)" at bounding box center [700, 94] width 202 height 21
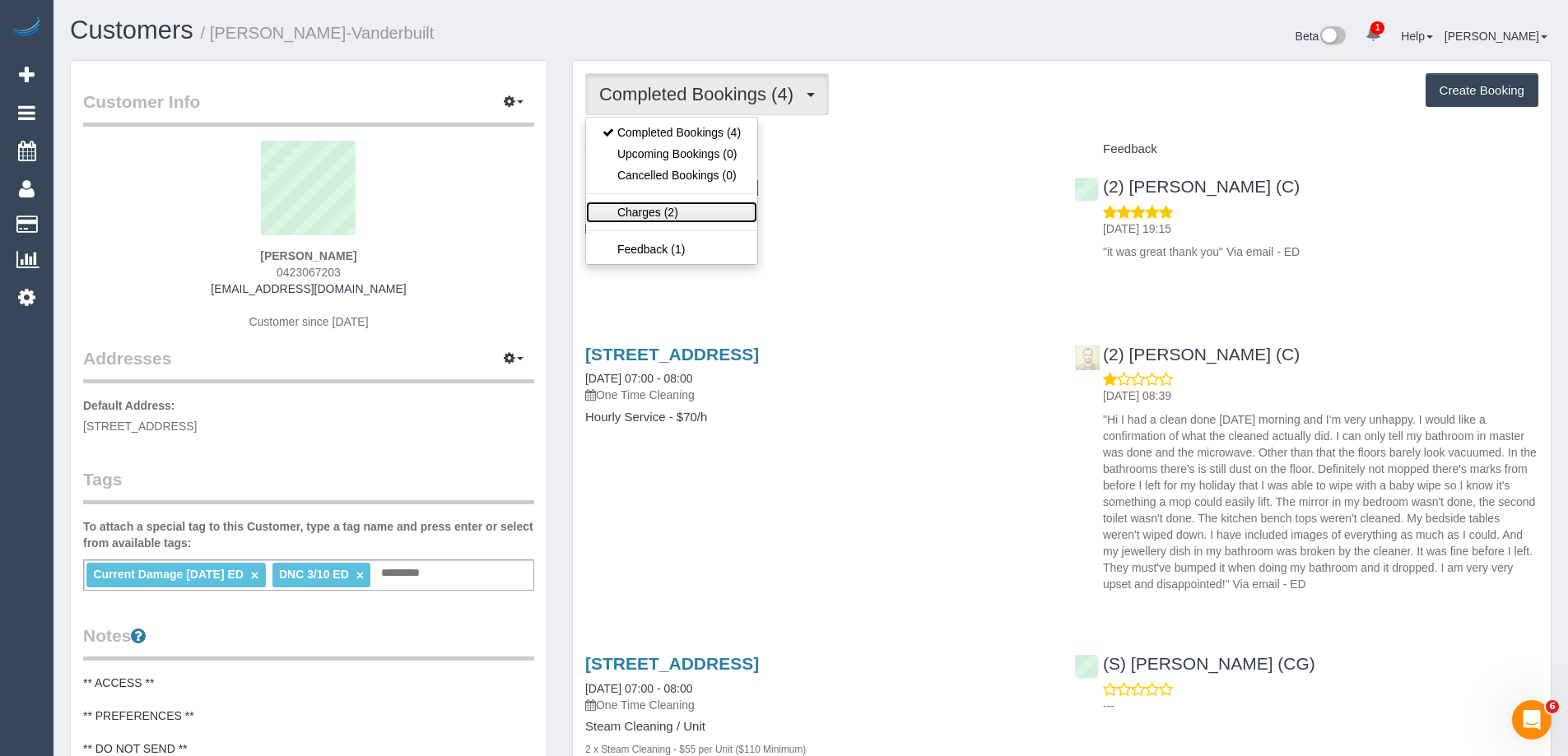
click at [694, 213] on link "Charges (2)" at bounding box center [671, 212] width 171 height 22
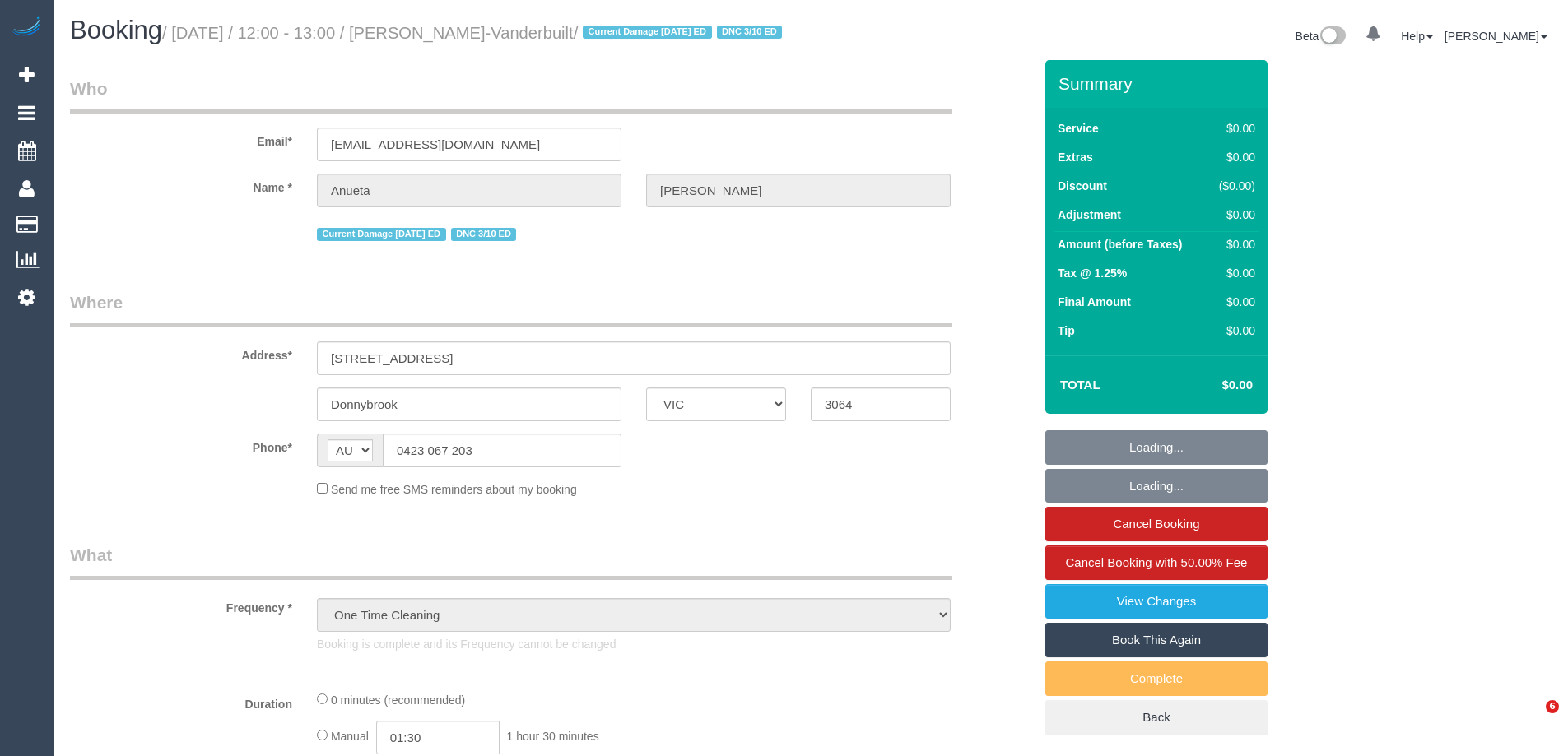
select select "VIC"
select select "string:stripe-pm_1S9cON2GScqysDRV7tX5BhOe"
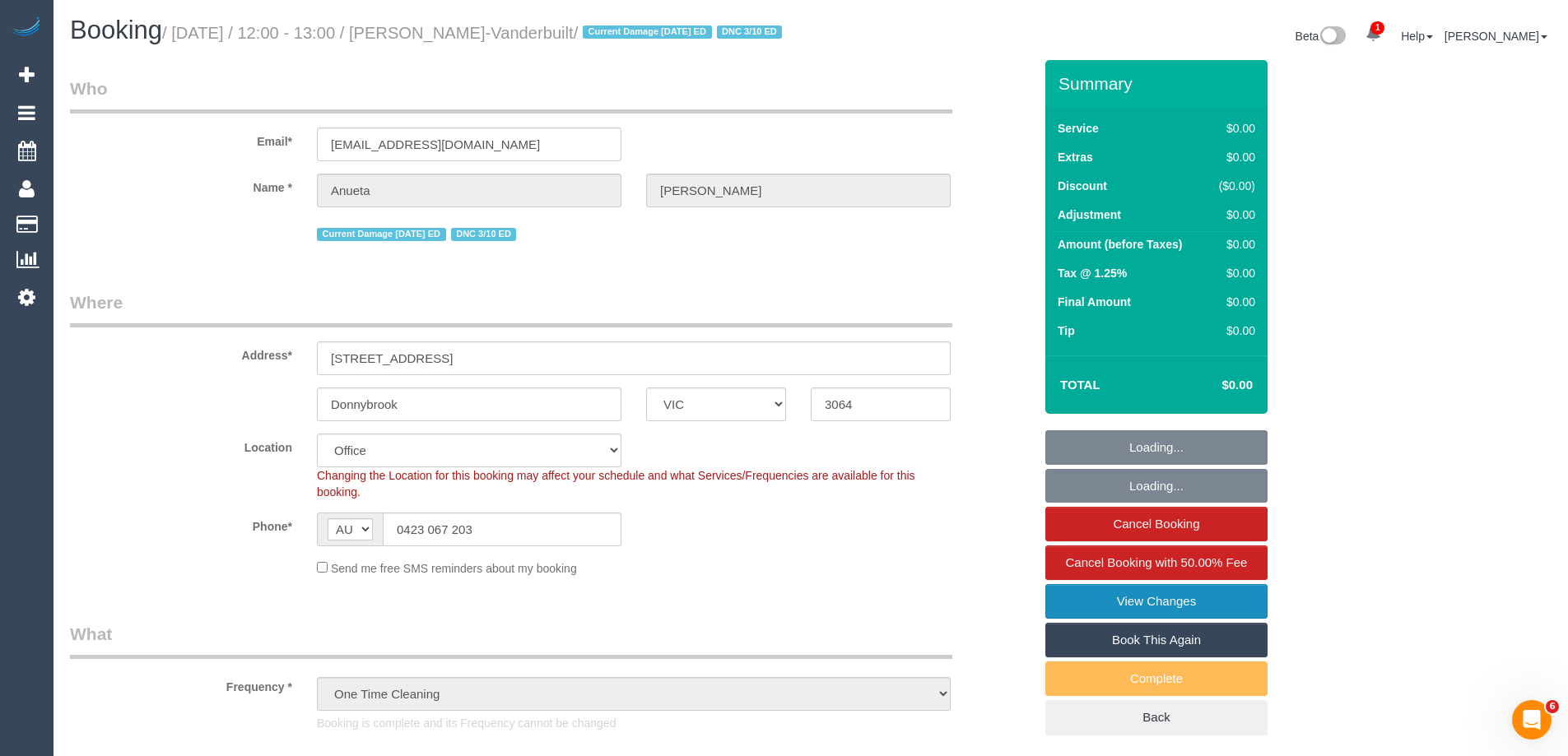
select select "object:692"
click at [1155, 619] on link "View Changes" at bounding box center [1156, 600] width 222 height 34
select select "number:27"
select select "number:15"
select select "number:18"
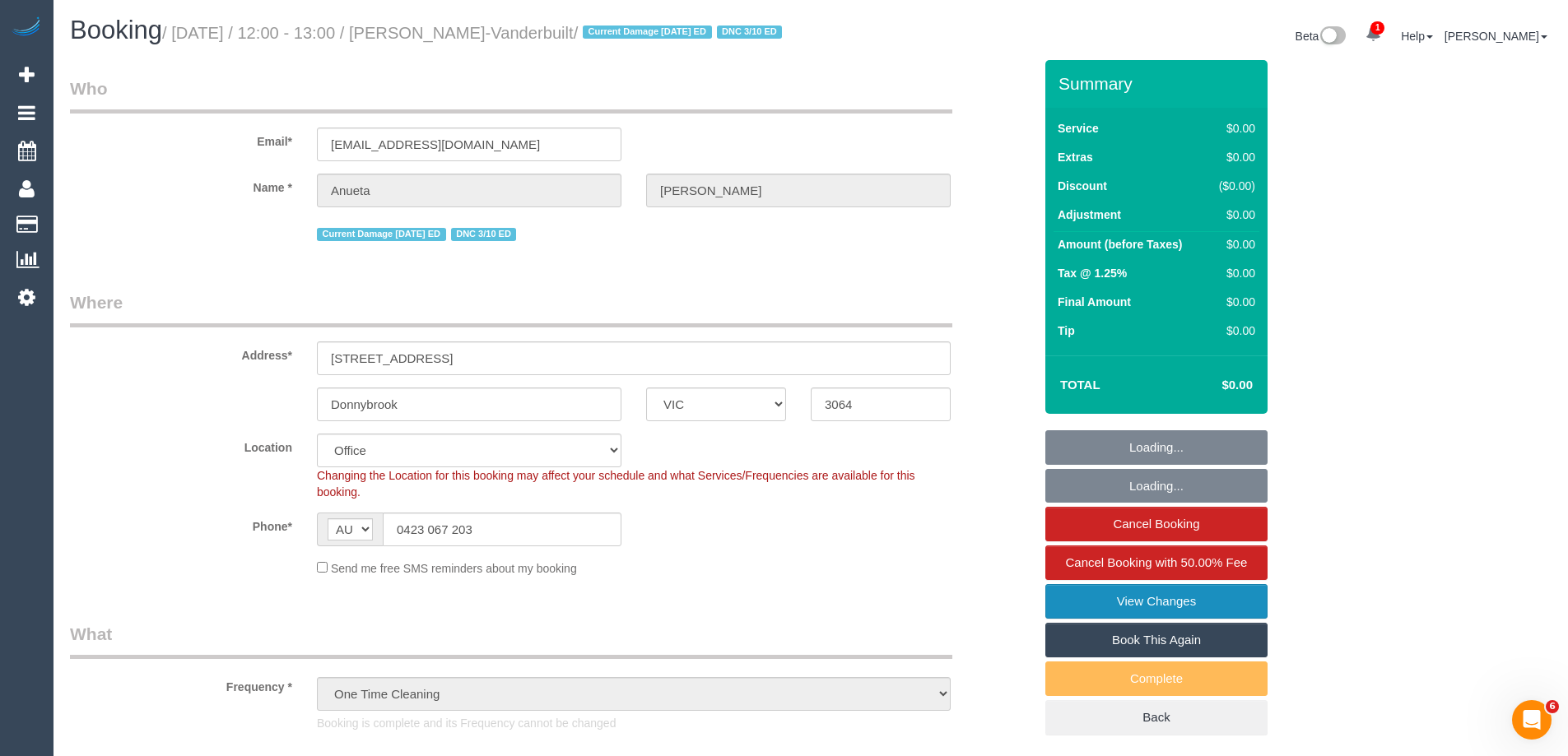
select select "number:24"
select select "number:34"
select select "number:12"
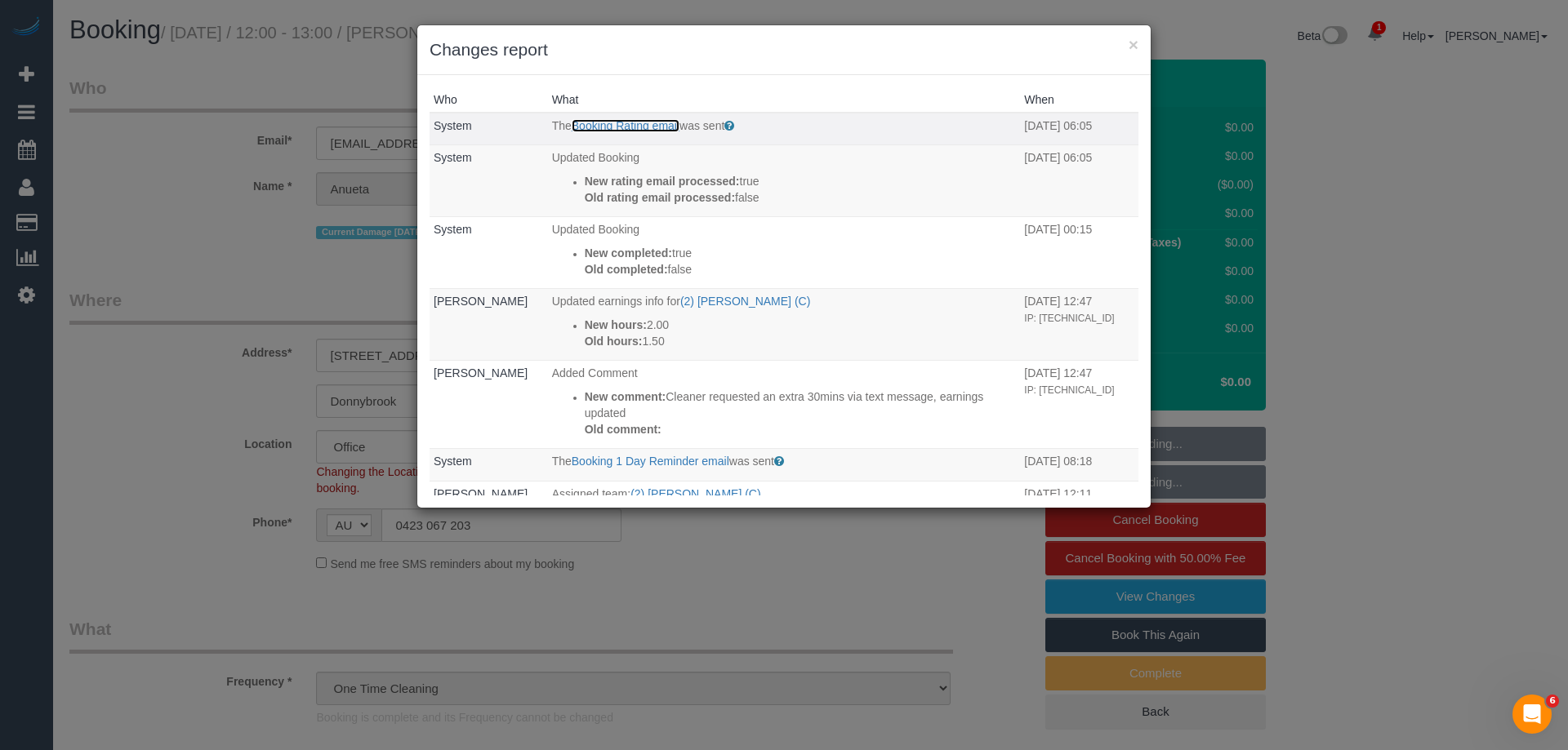
click at [627, 131] on link "Booking Rating email" at bounding box center [625, 125] width 108 height 13
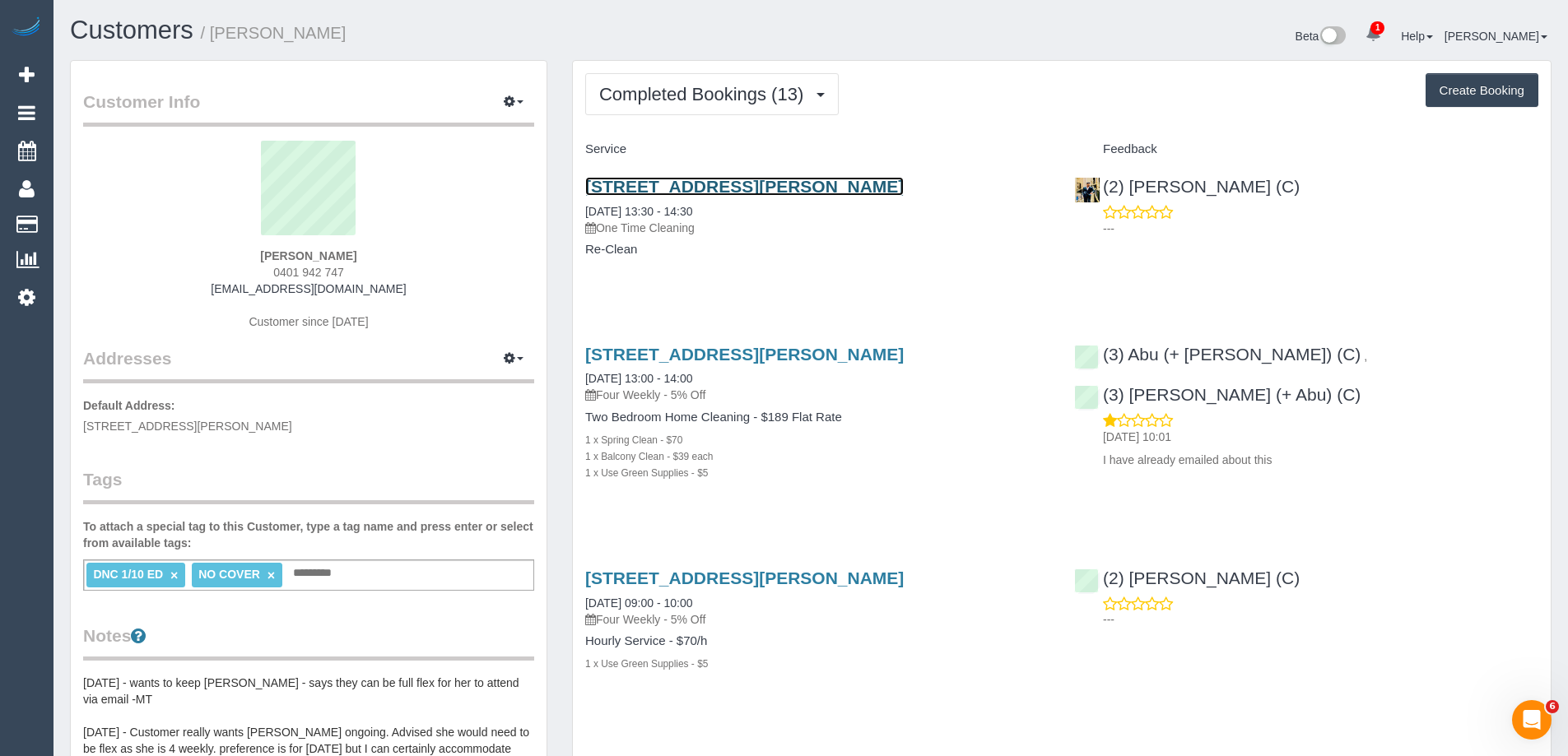
click at [637, 196] on link "4/5 Jepson Street, Yarraville, VIC 3013" at bounding box center [744, 186] width 319 height 19
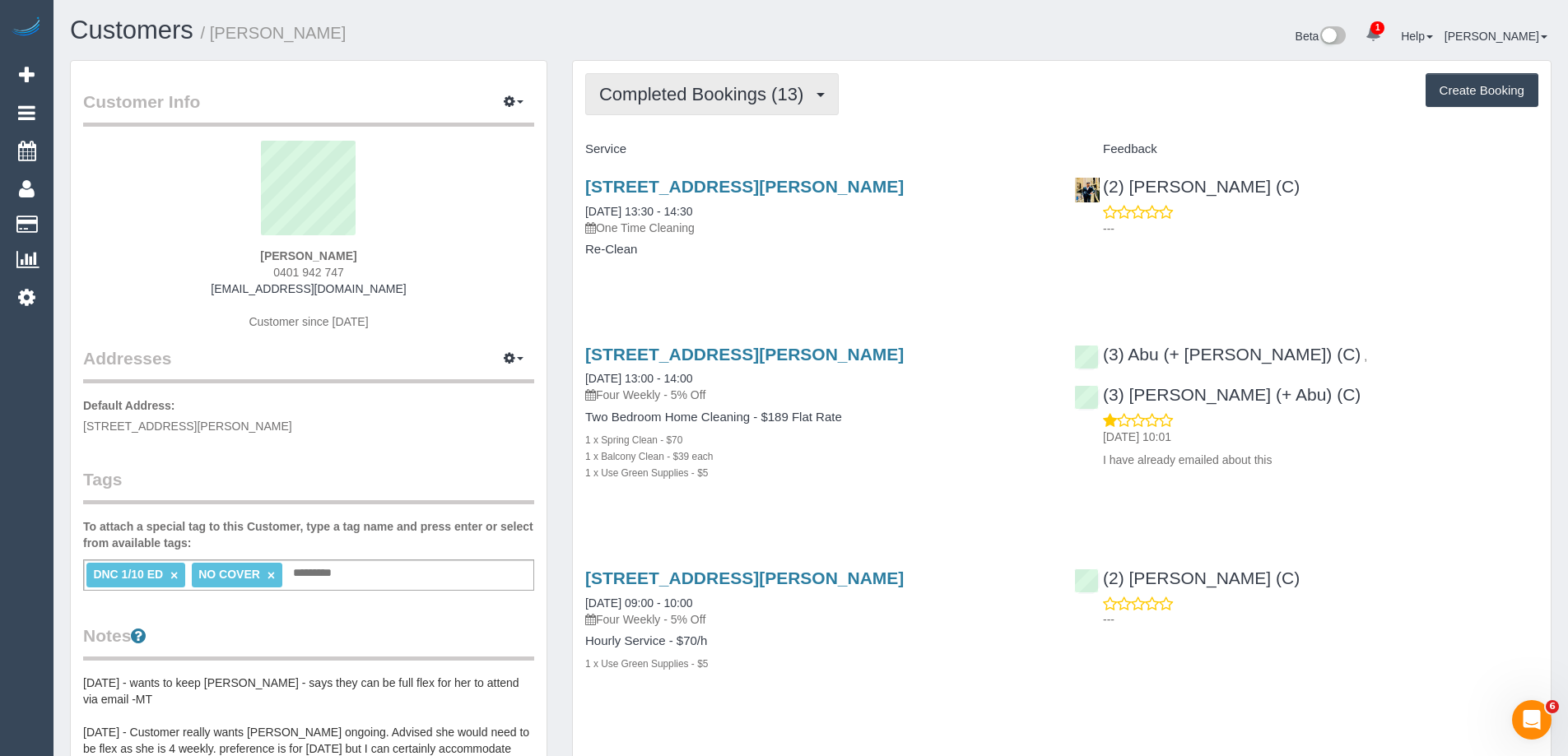
click at [703, 91] on span "Completed Bookings (13)" at bounding box center [705, 94] width 212 height 21
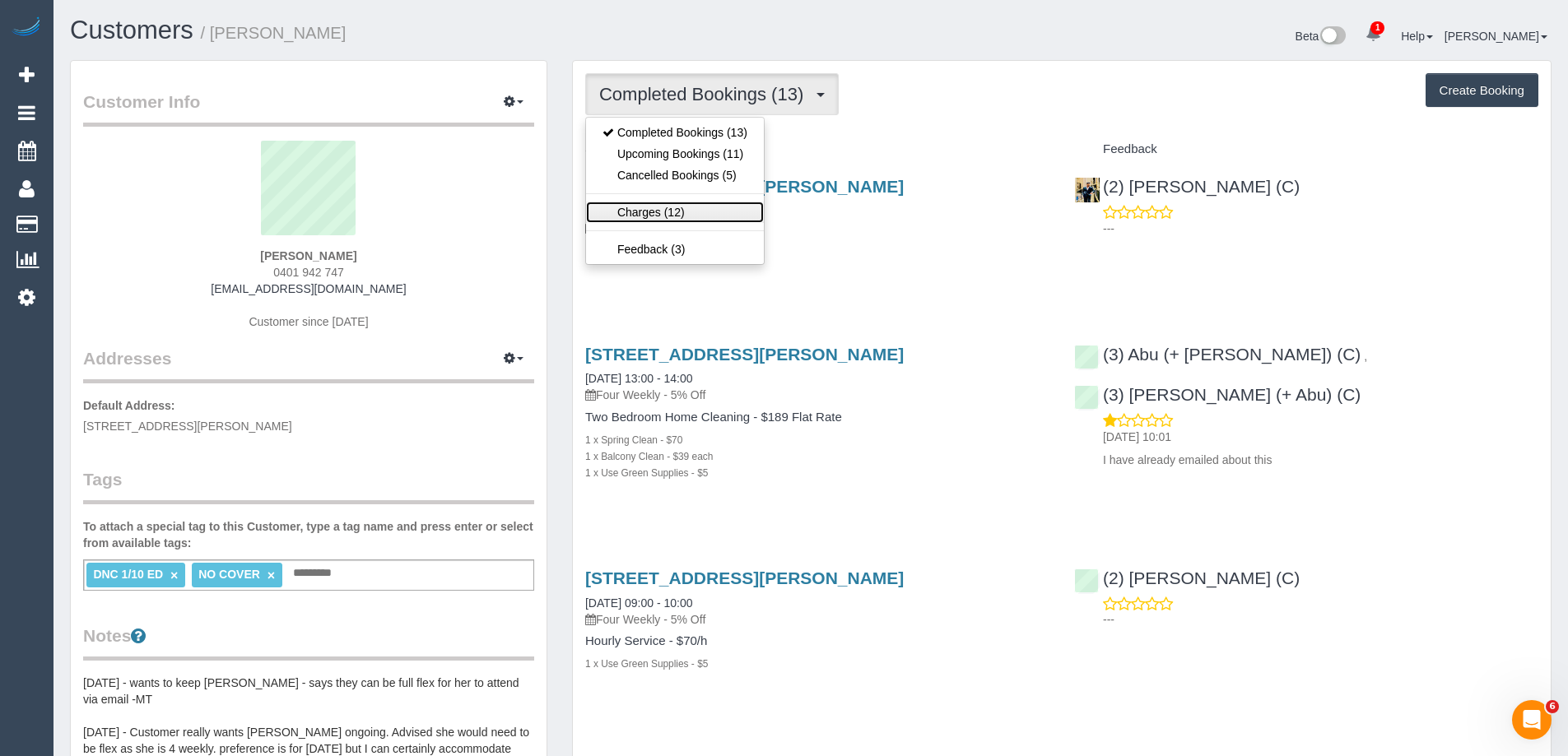
click at [698, 208] on link "Charges (12)" at bounding box center [675, 212] width 178 height 22
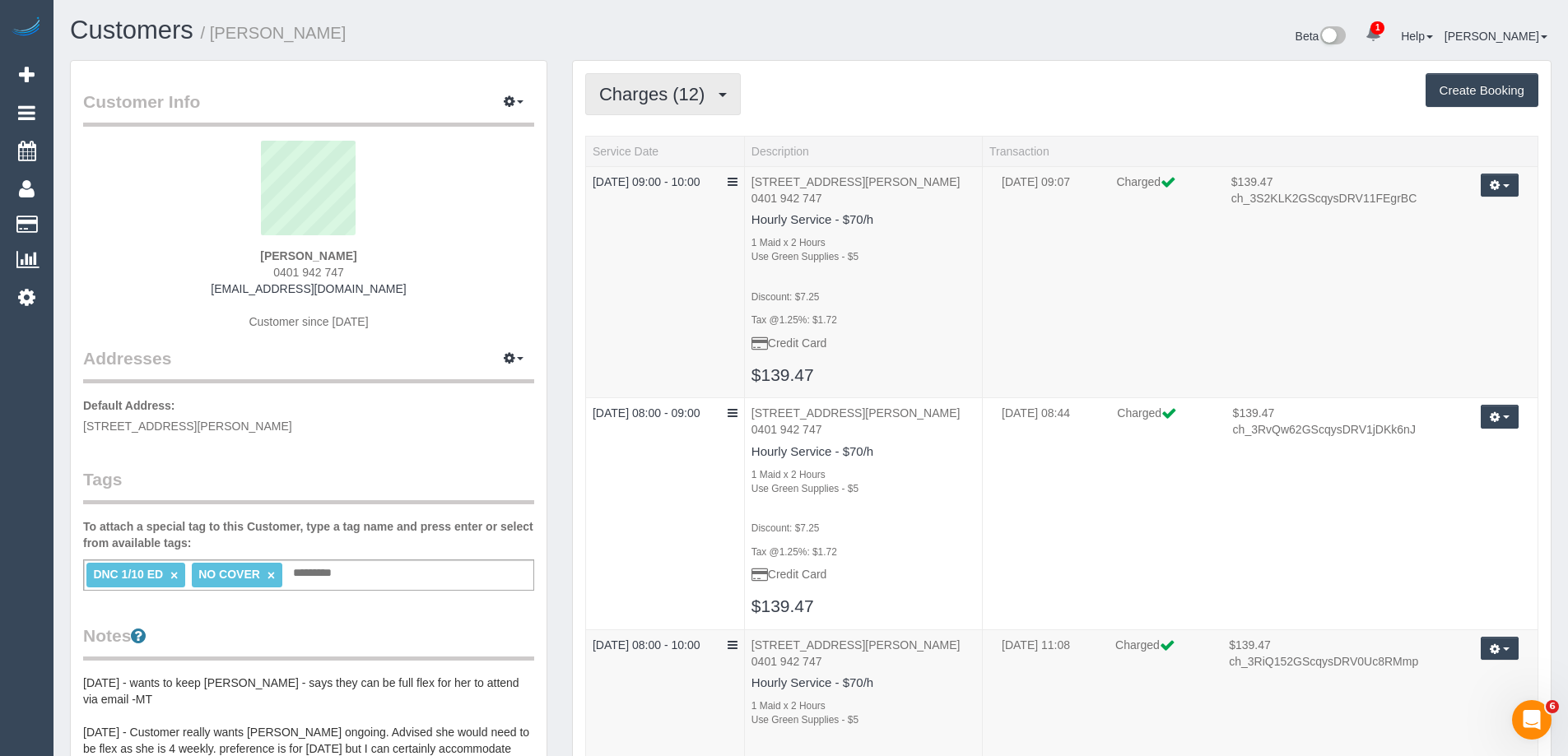
click at [690, 104] on span "Charges (12)" at bounding box center [656, 94] width 113 height 21
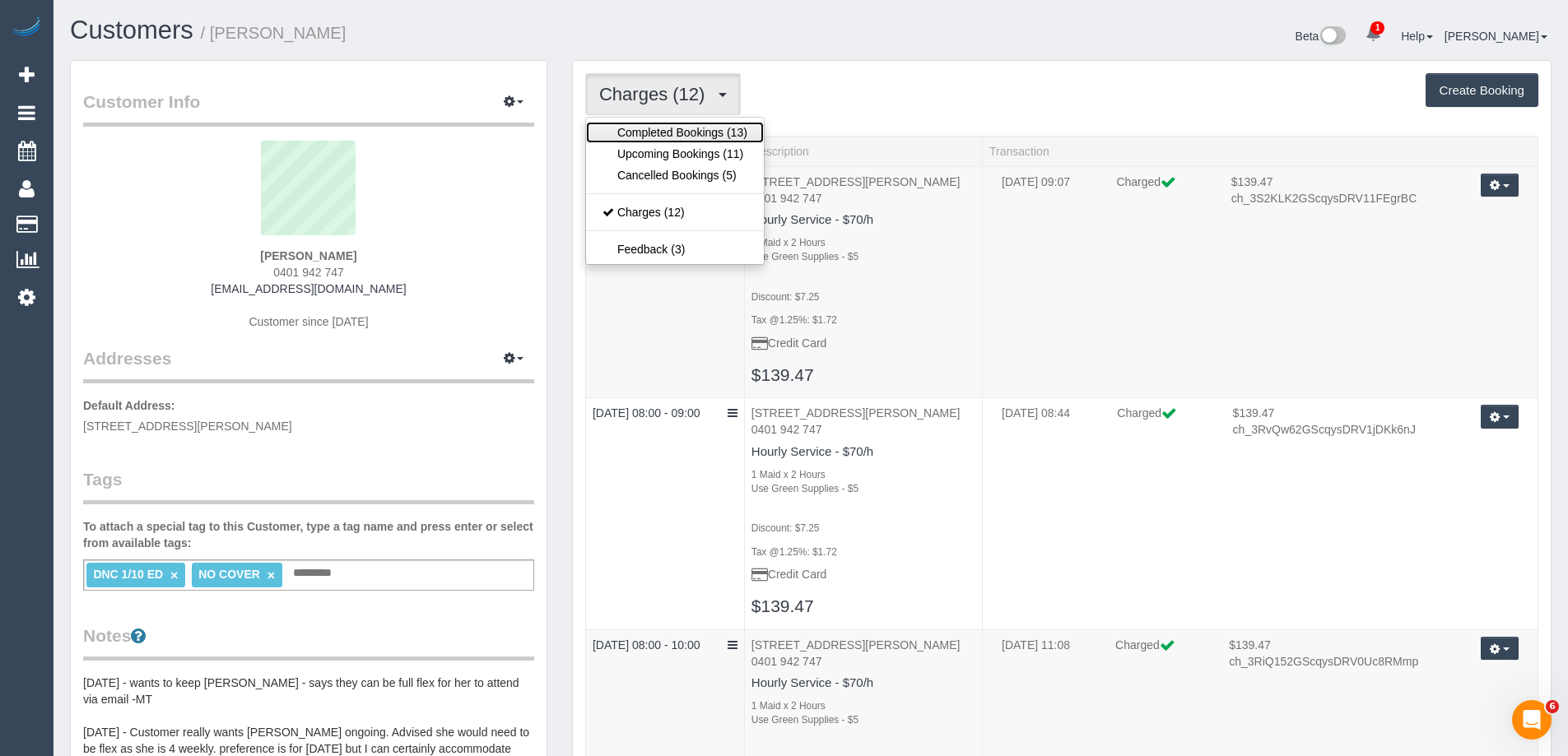
click at [671, 137] on link "Completed Bookings (13)" at bounding box center [675, 133] width 178 height 22
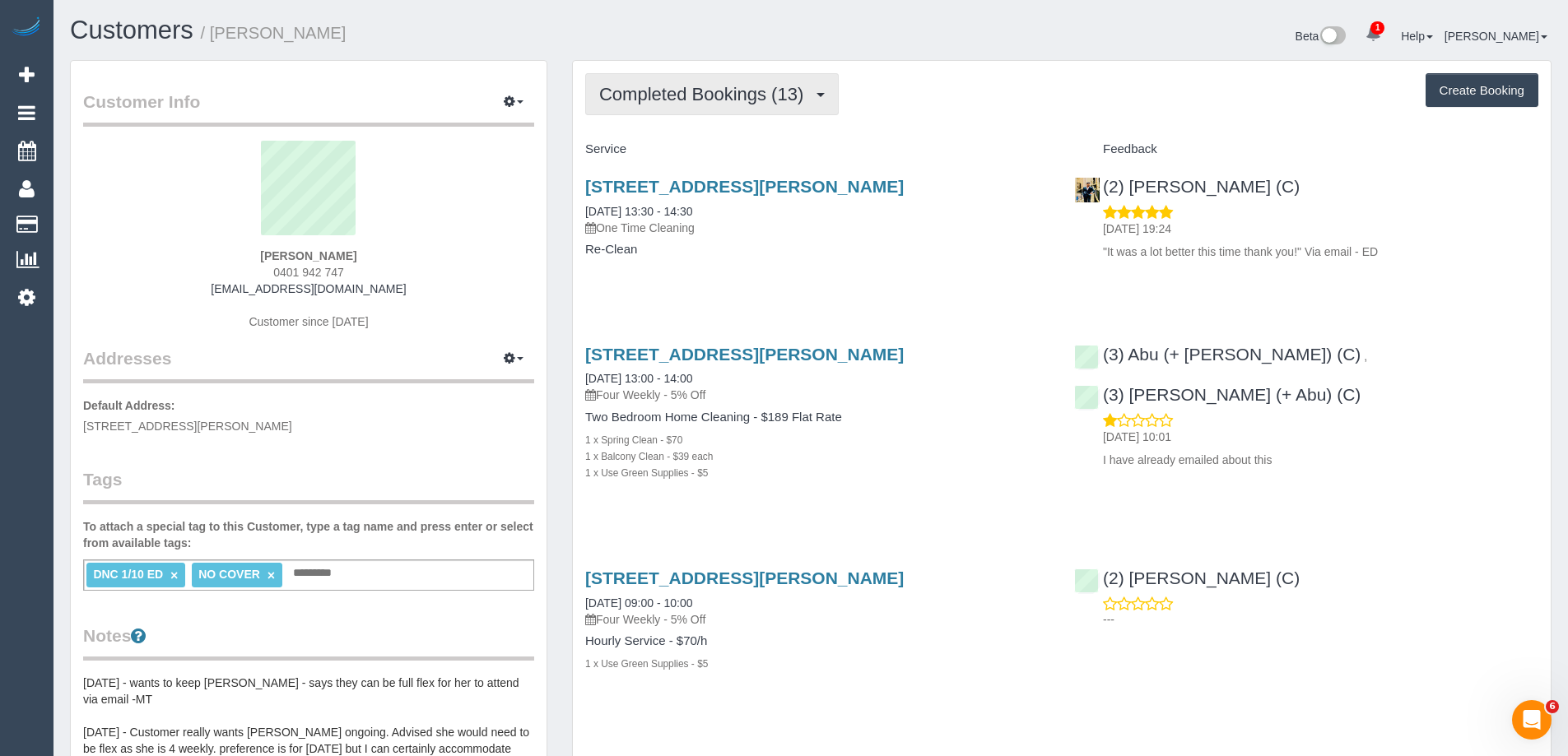
click at [698, 98] on span "Completed Bookings (13)" at bounding box center [705, 94] width 212 height 21
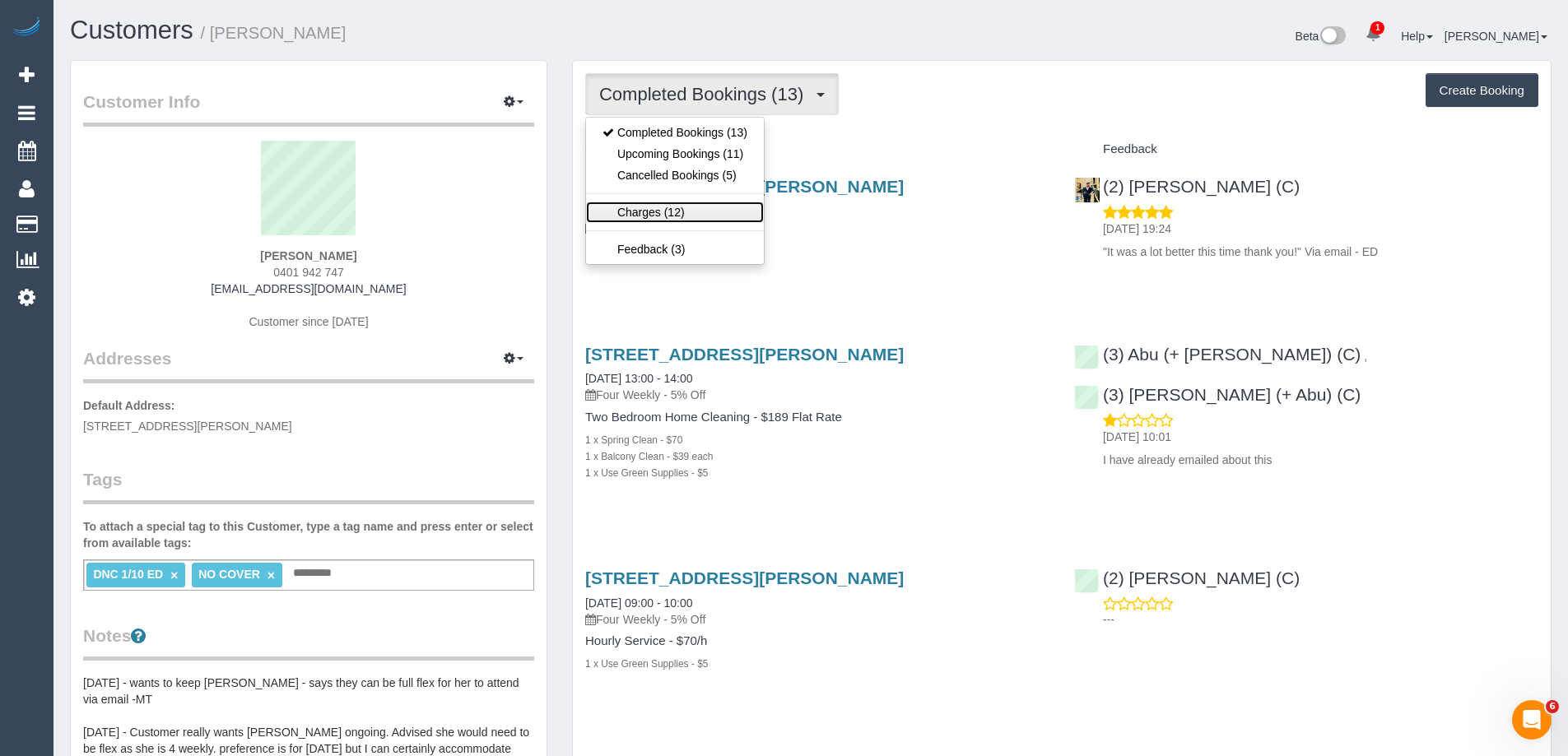
click at [686, 209] on link "Charges (12)" at bounding box center [675, 212] width 178 height 22
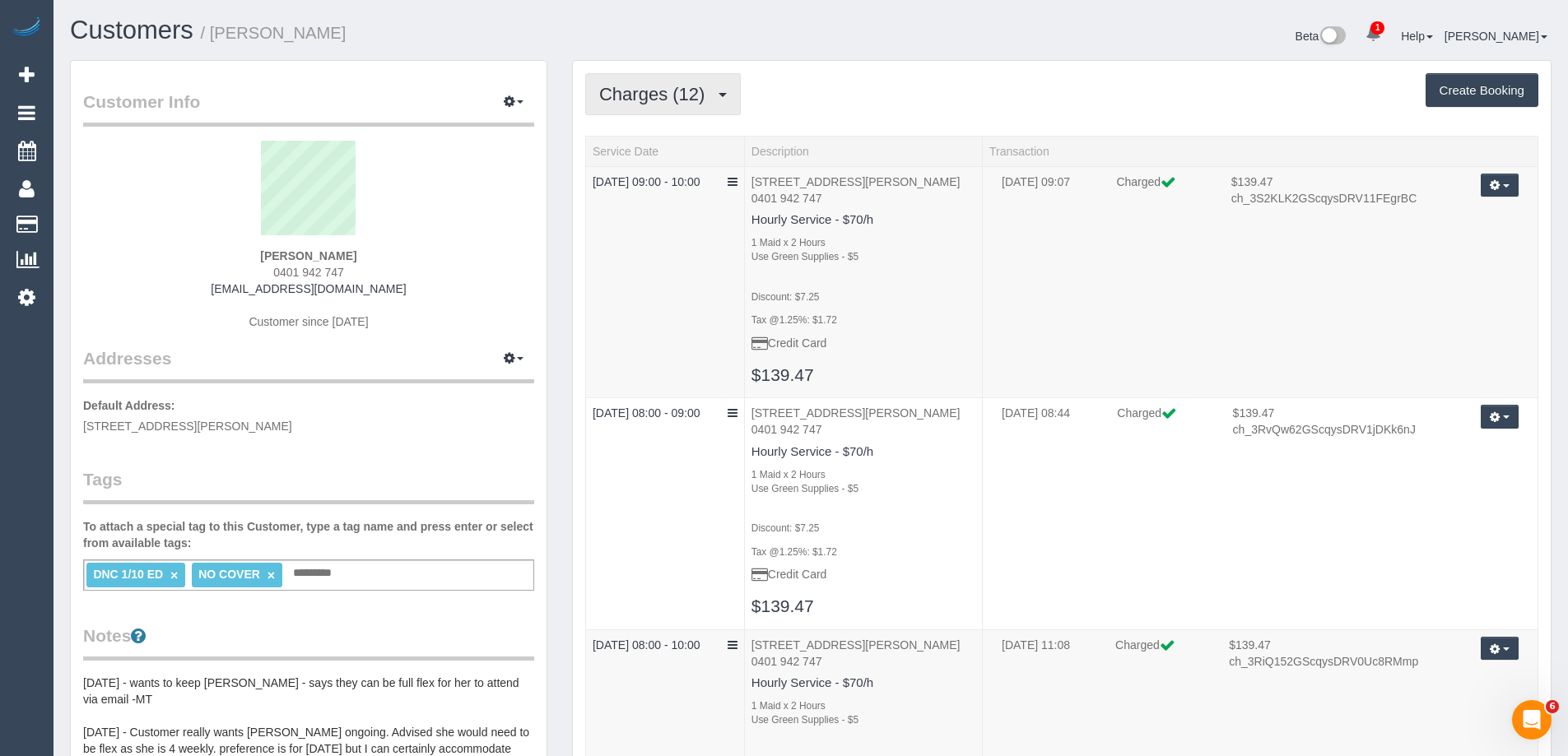
click at [699, 92] on span "Charges (12)" at bounding box center [656, 94] width 113 height 21
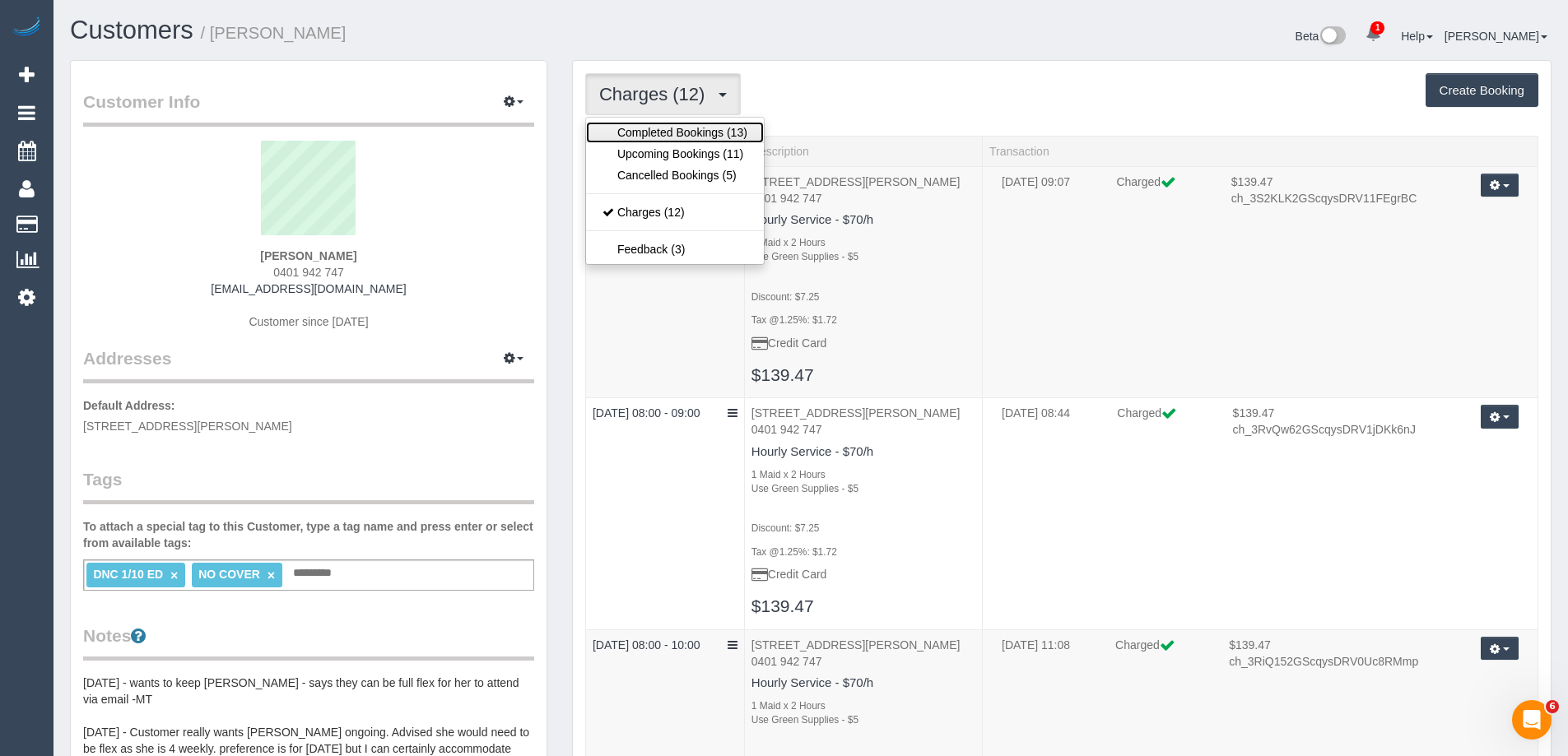
click at [690, 129] on link "Completed Bookings (13)" at bounding box center [675, 133] width 178 height 22
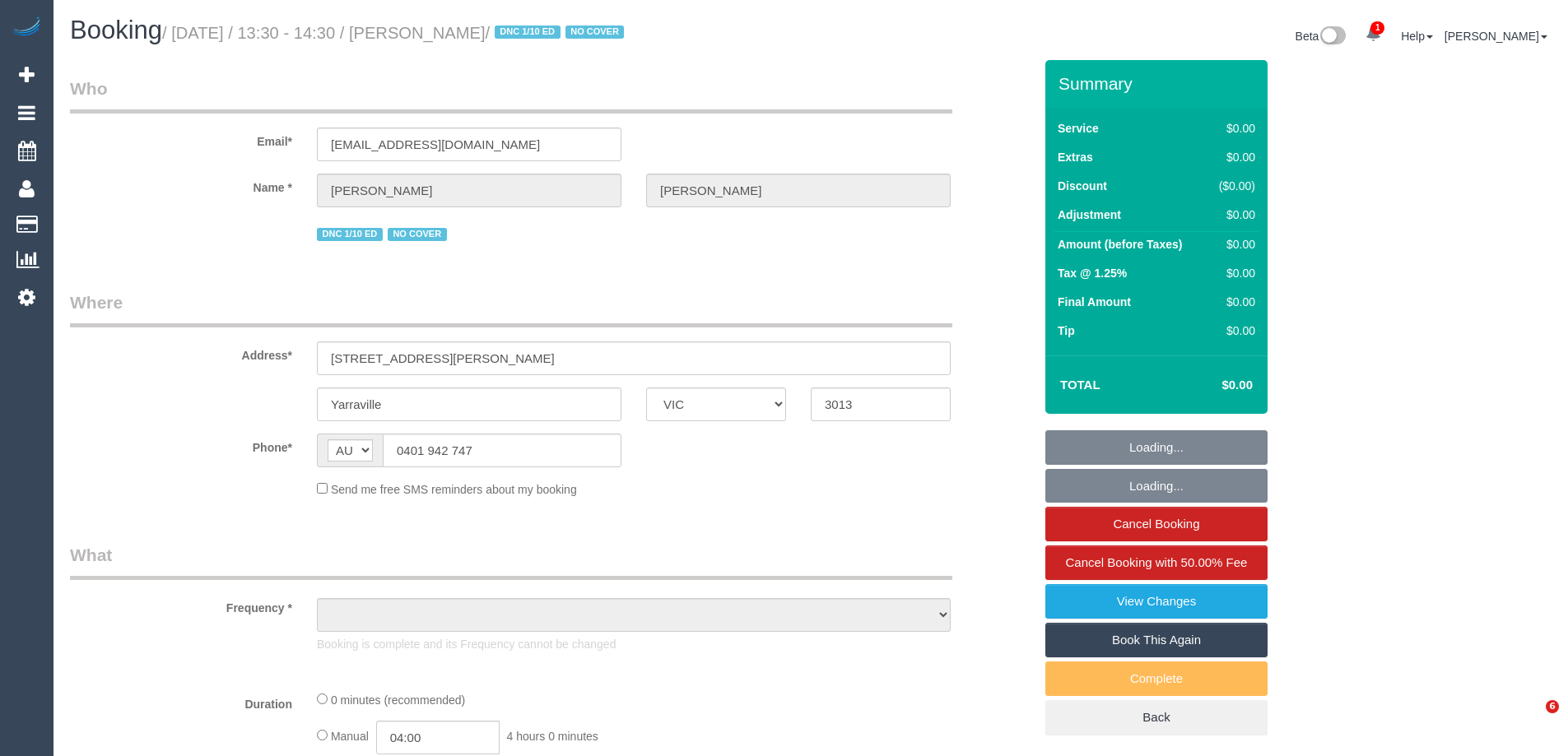
select select "VIC"
select select "object:580"
select select "string:stripe-pm_1Q6Ued2GScqysDRVN6pIIr3A"
select select "number:28"
select select "number:14"
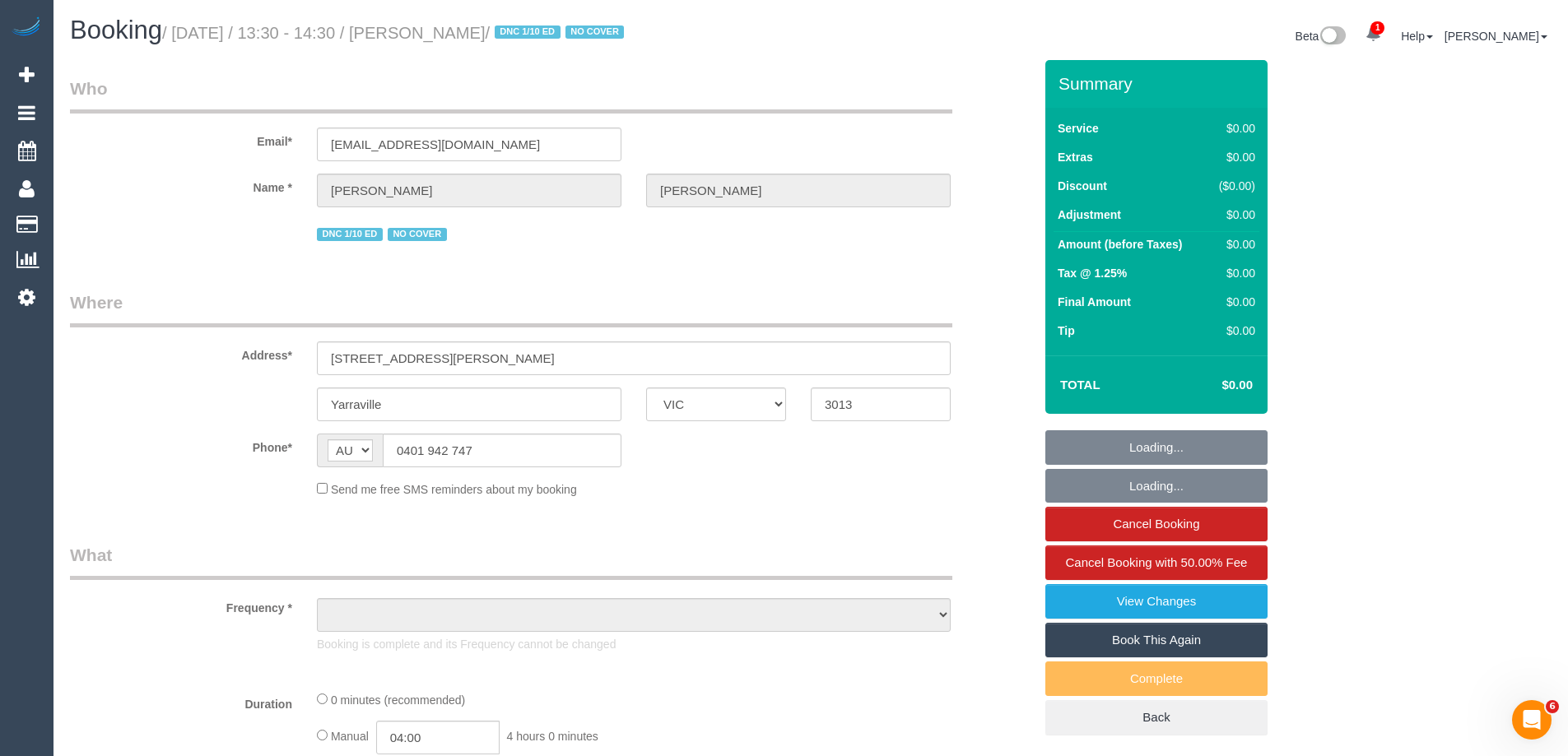
select select "number:19"
select select "number:22"
select select "number:34"
select select "number:12"
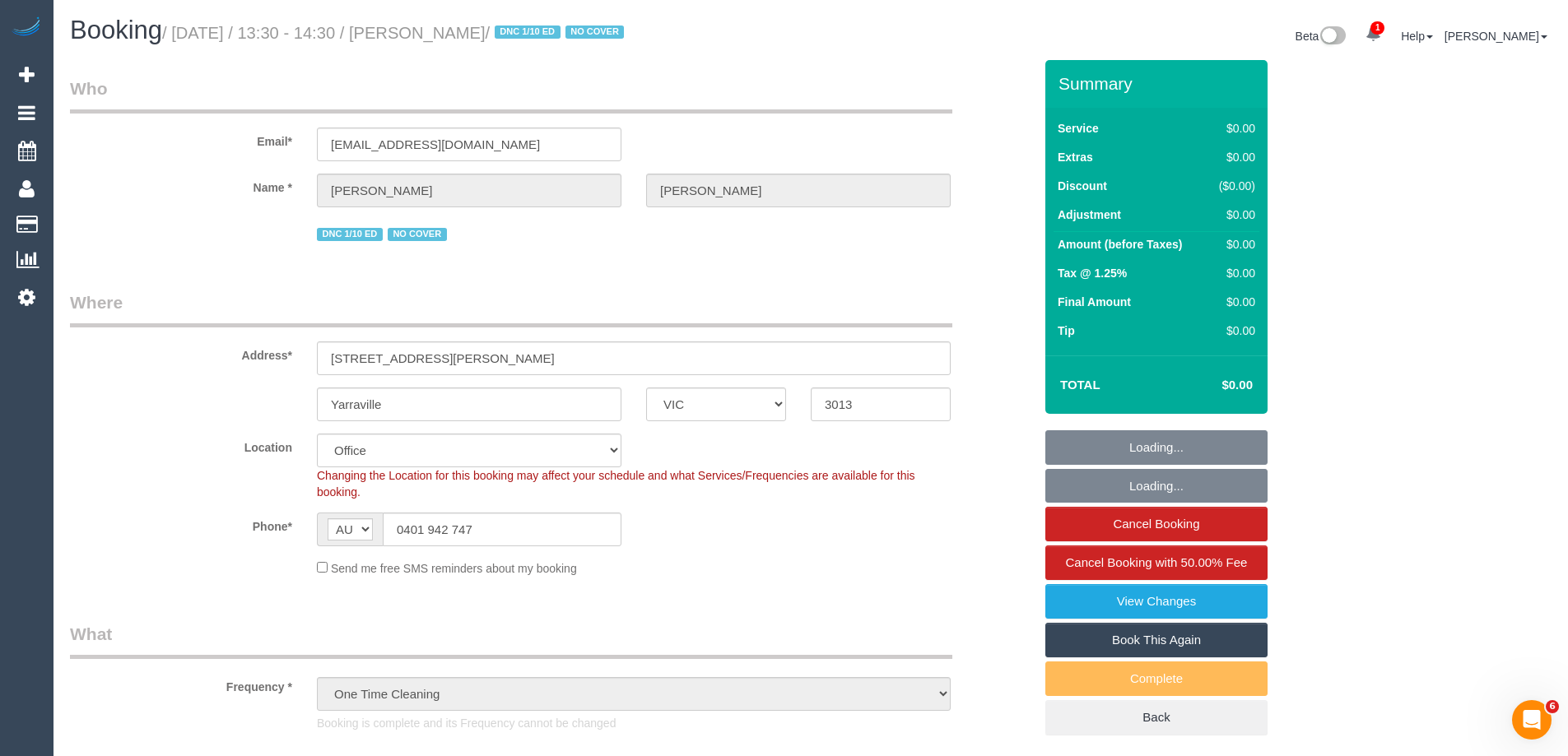
select select "object:733"
click at [1155, 596] on link "View Changes" at bounding box center [1156, 600] width 222 height 34
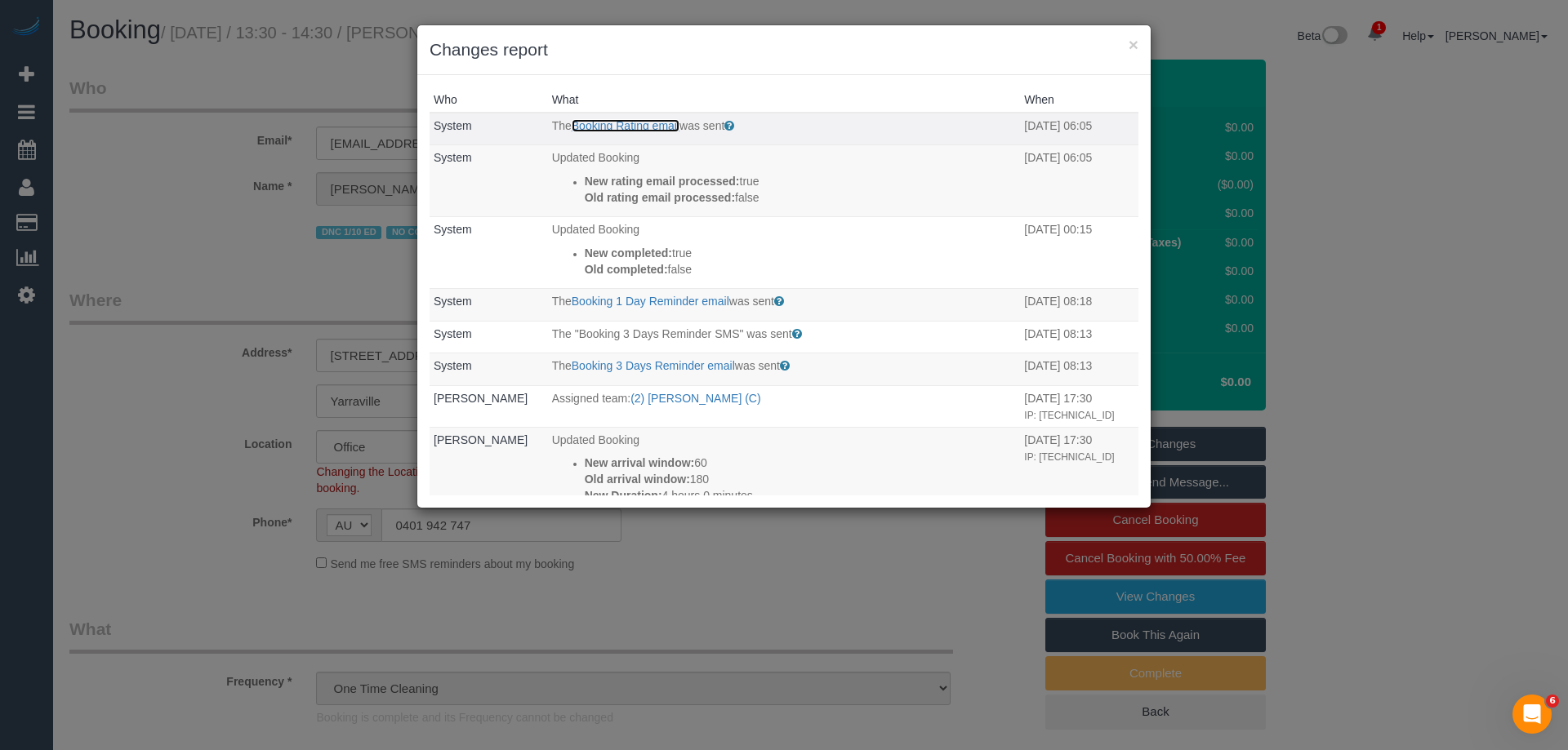
click at [600, 126] on link "Booking Rating email" at bounding box center [625, 125] width 108 height 13
